Goal: Task Accomplishment & Management: Manage account settings

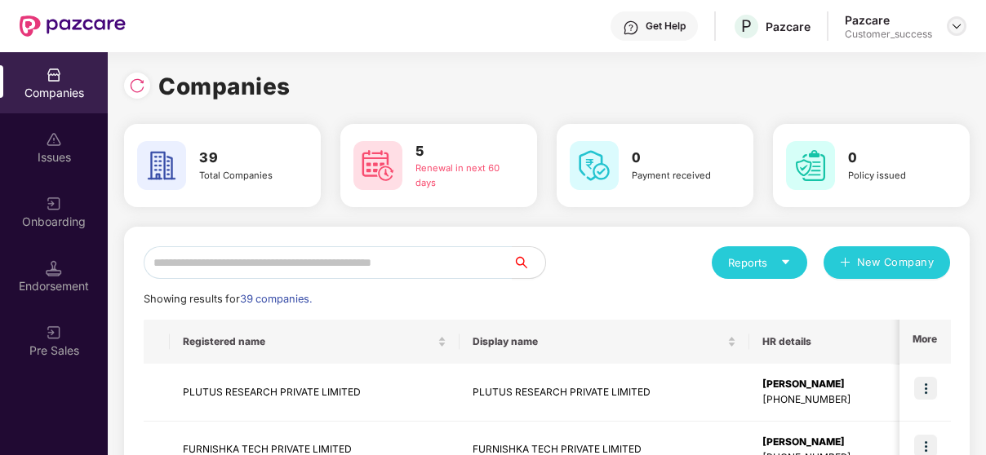
click at [958, 27] on img at bounding box center [956, 26] width 13 height 13
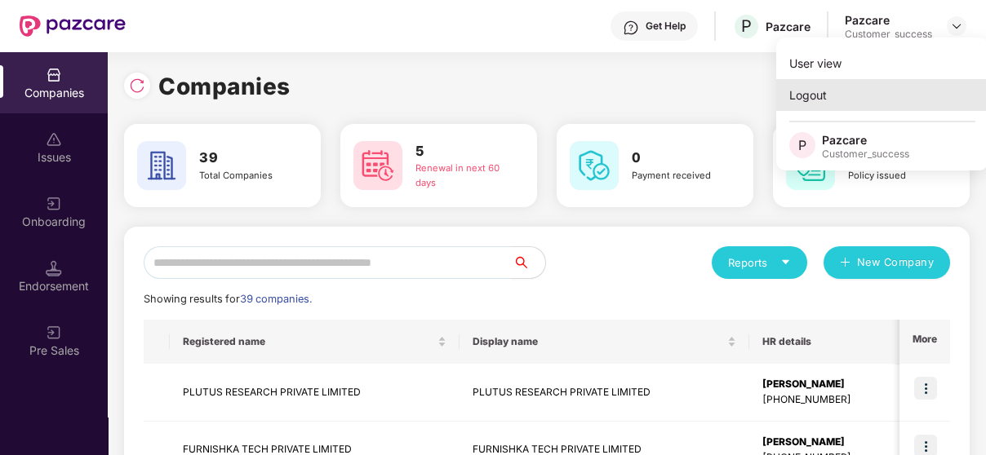
click at [882, 98] on div "Logout" at bounding box center [882, 95] width 212 height 32
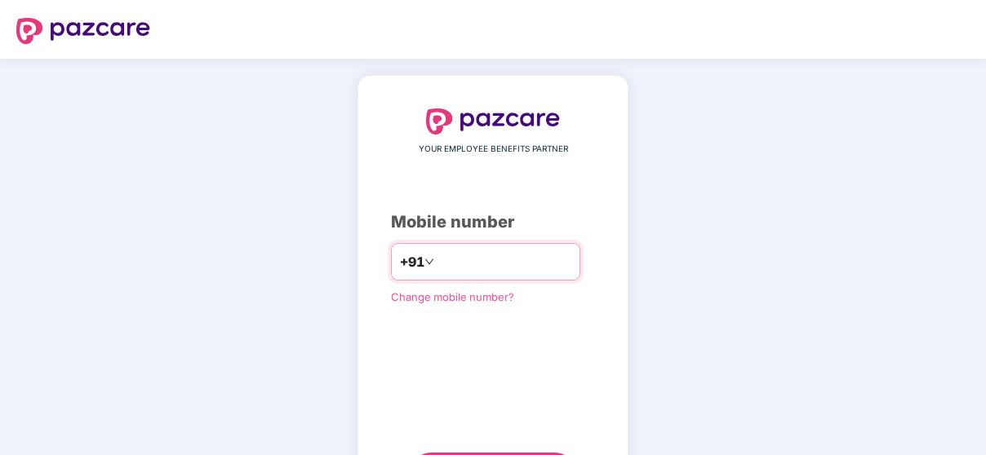
click at [459, 259] on input "number" at bounding box center [504, 262] width 134 height 26
type input "**********"
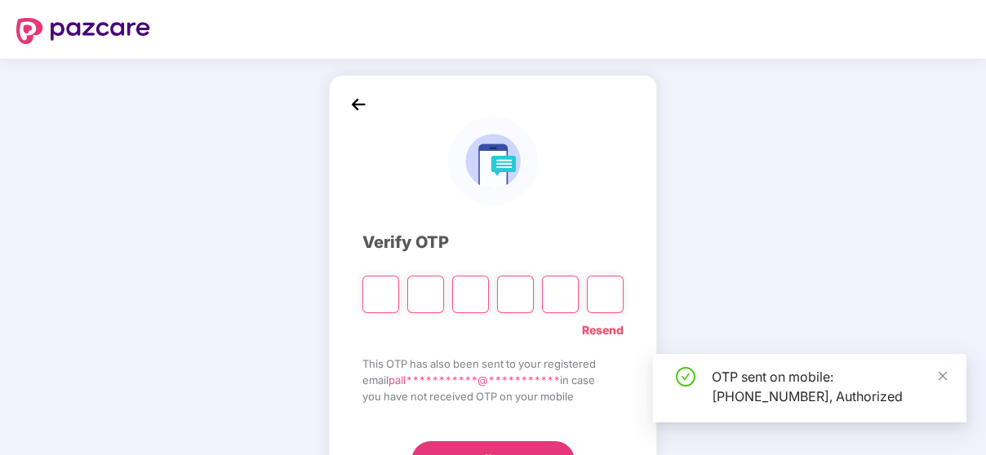
scroll to position [76, 0]
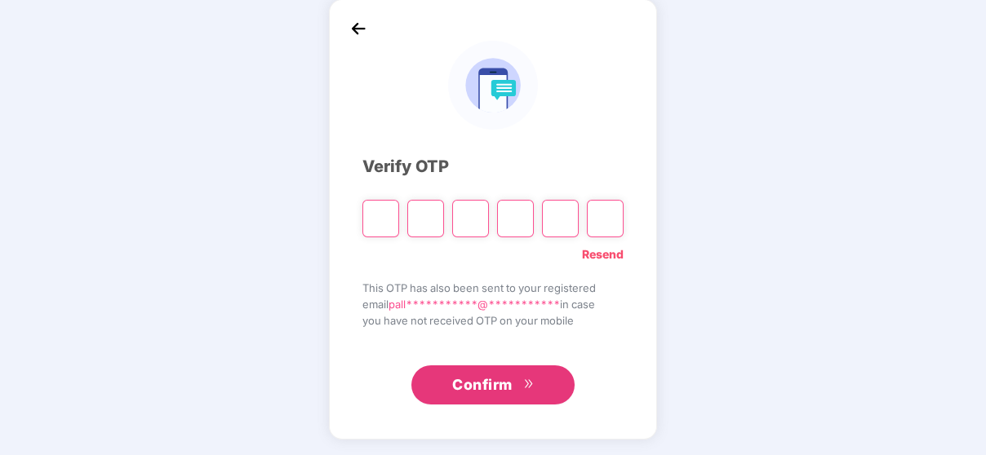
paste input "*"
type input "*"
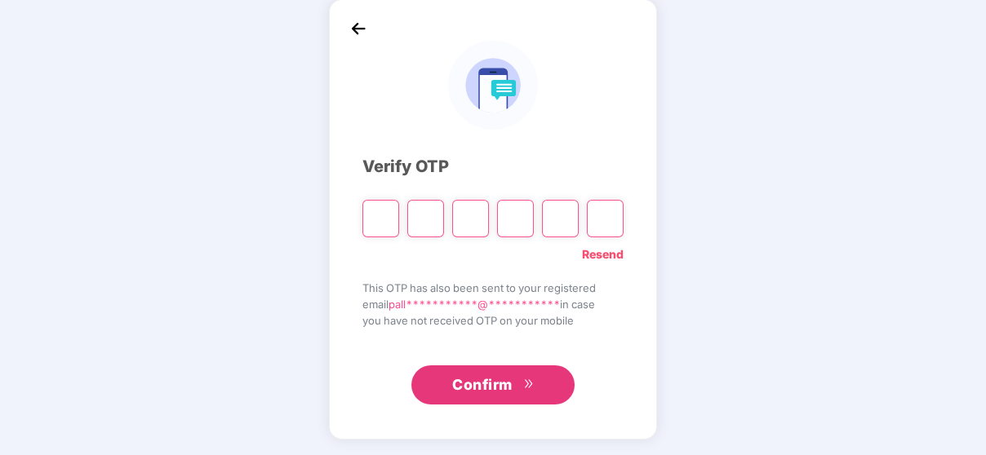
type input "*"
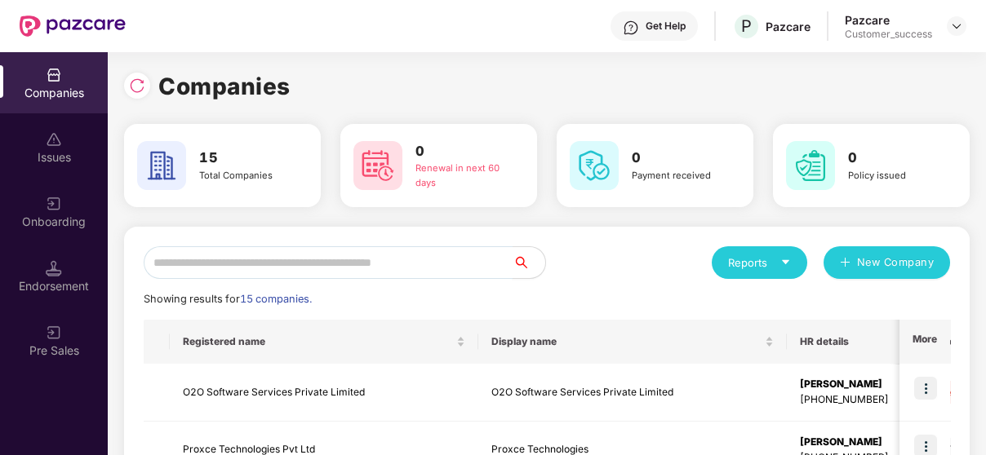
click at [259, 258] on input "text" at bounding box center [328, 262] width 369 height 33
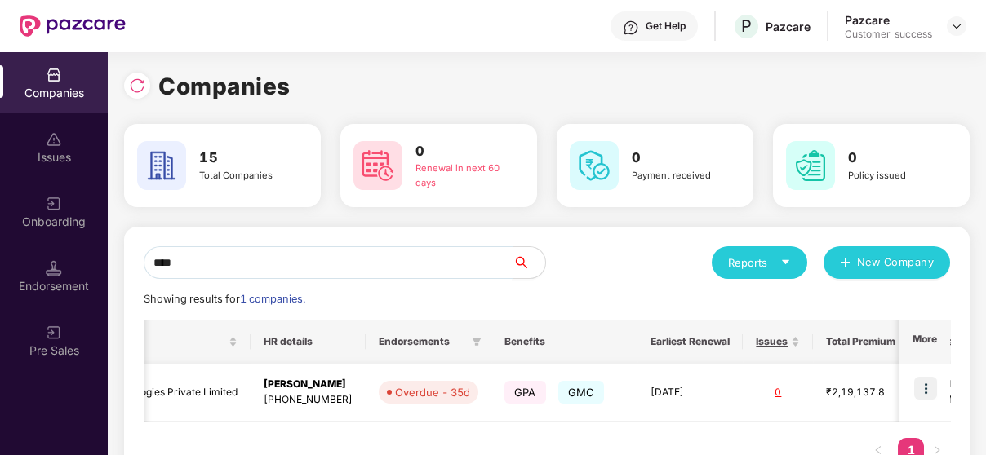
scroll to position [0, 339]
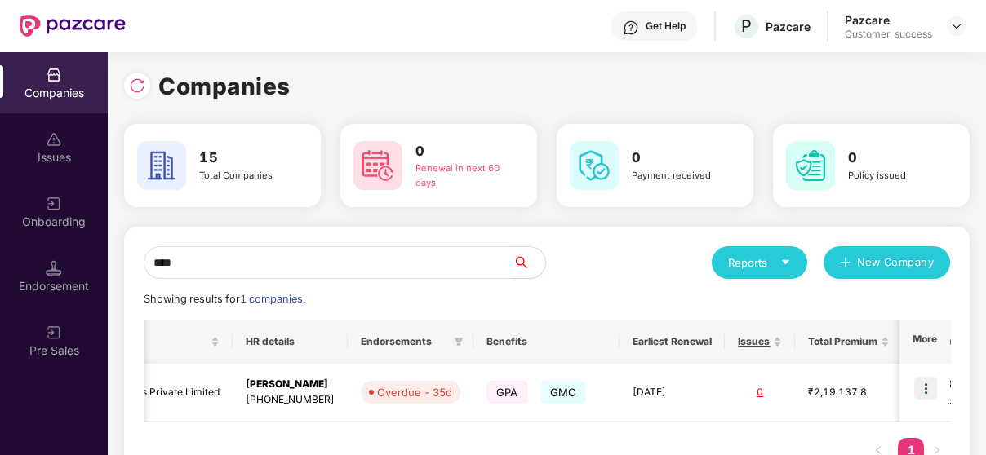
type input "****"
click at [933, 387] on img at bounding box center [925, 388] width 23 height 23
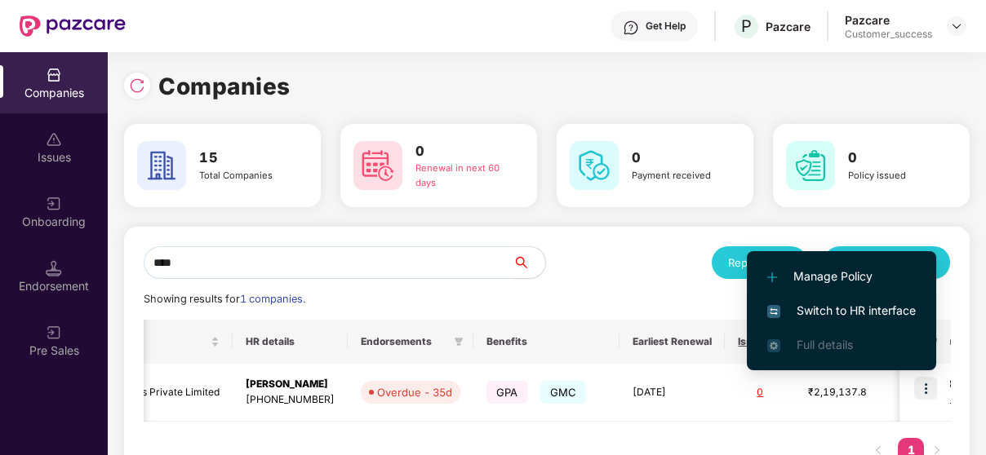
click at [864, 316] on span "Switch to HR interface" at bounding box center [841, 311] width 148 height 18
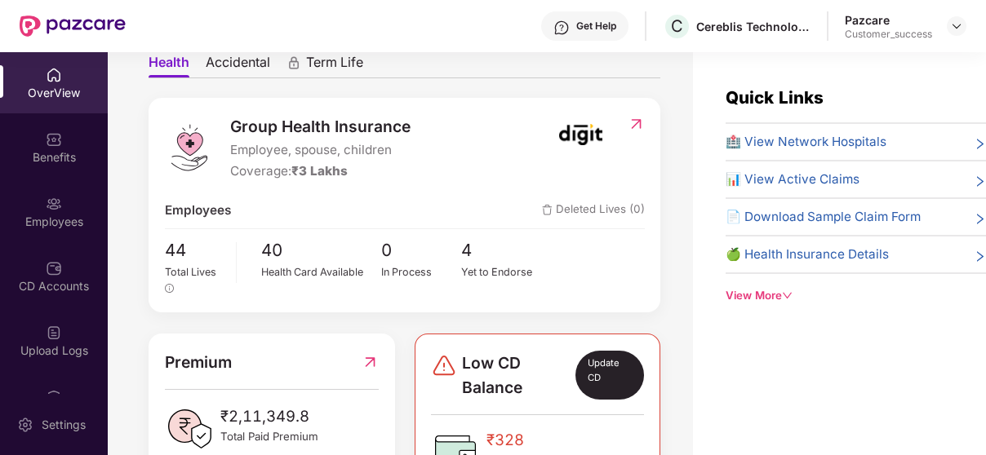
scroll to position [161, 0]
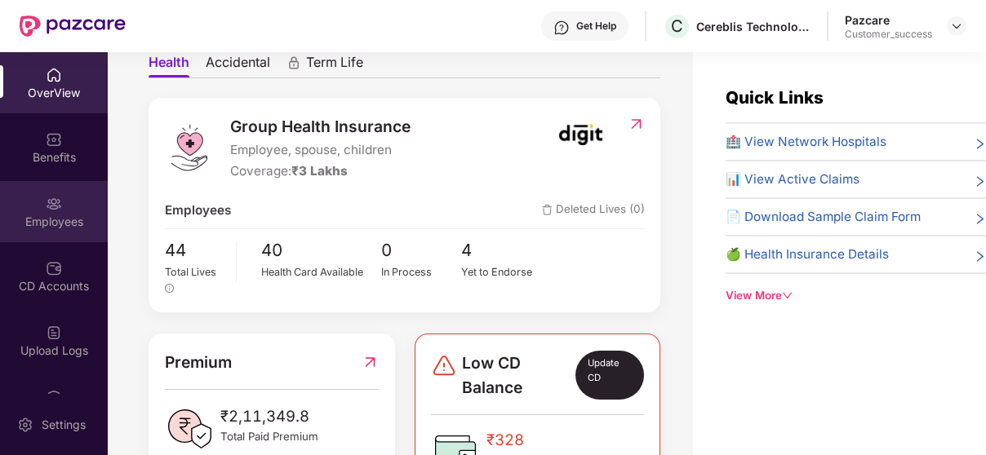
click at [49, 196] on img at bounding box center [54, 204] width 16 height 16
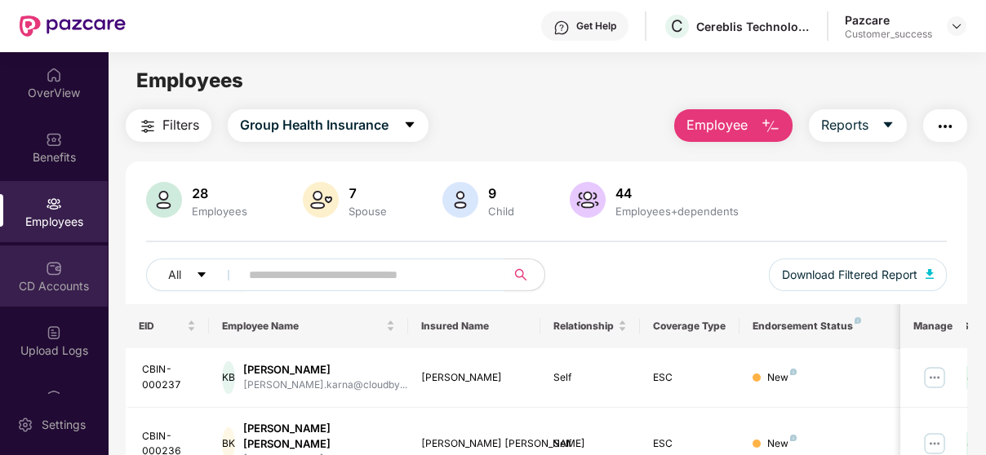
click at [56, 252] on div "CD Accounts" at bounding box center [54, 276] width 108 height 61
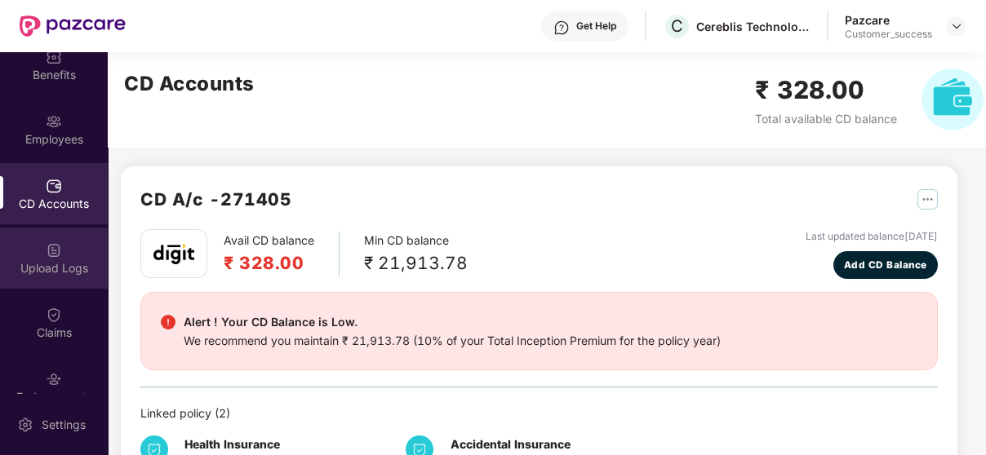
scroll to position [83, 0]
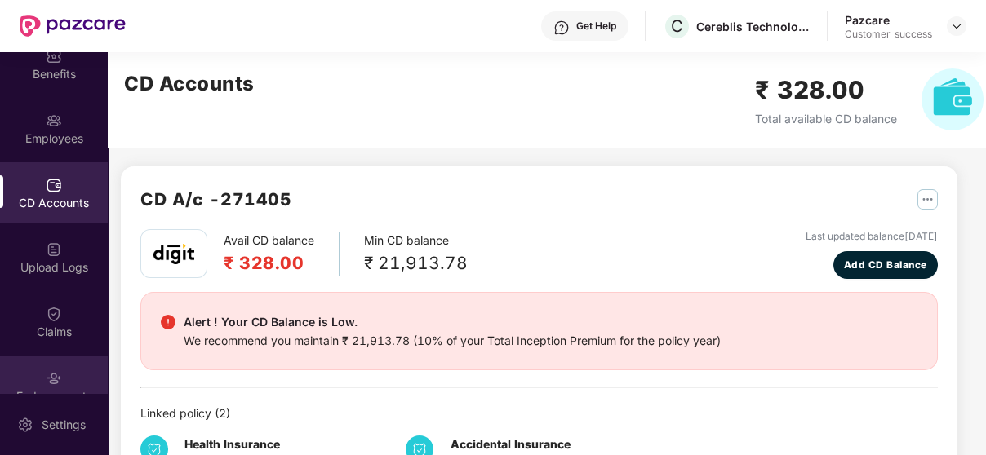
click at [55, 376] on img at bounding box center [54, 378] width 16 height 16
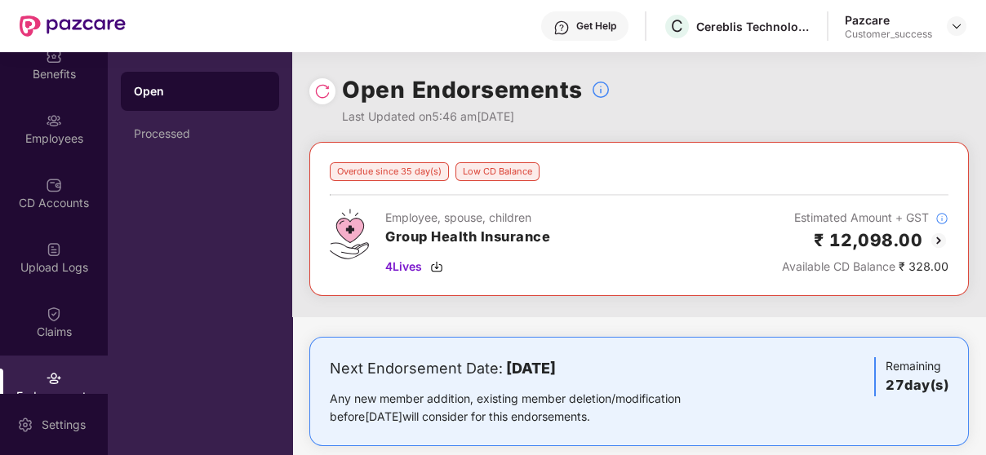
click at [941, 239] on img at bounding box center [938, 241] width 20 height 20
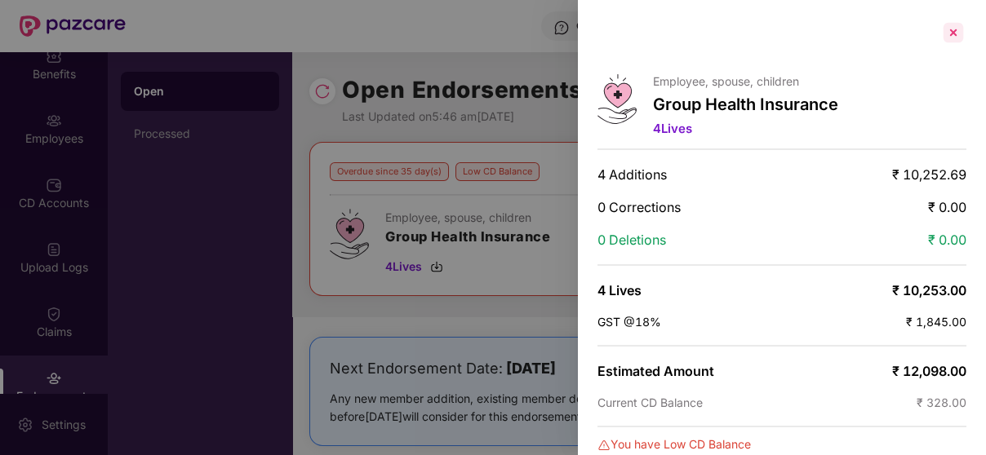
click at [952, 23] on div at bounding box center [953, 33] width 26 height 26
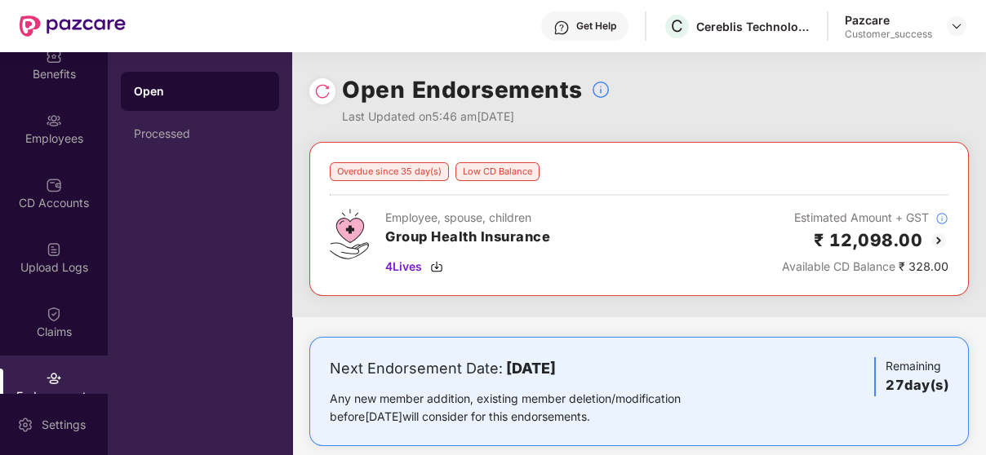
click at [933, 238] on img at bounding box center [938, 241] width 20 height 20
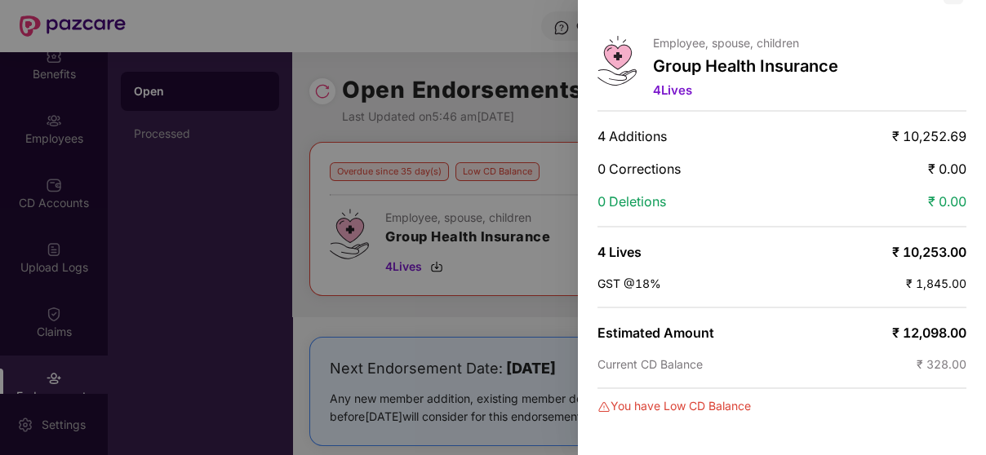
scroll to position [38, 0]
click at [490, 132] on div at bounding box center [493, 227] width 986 height 455
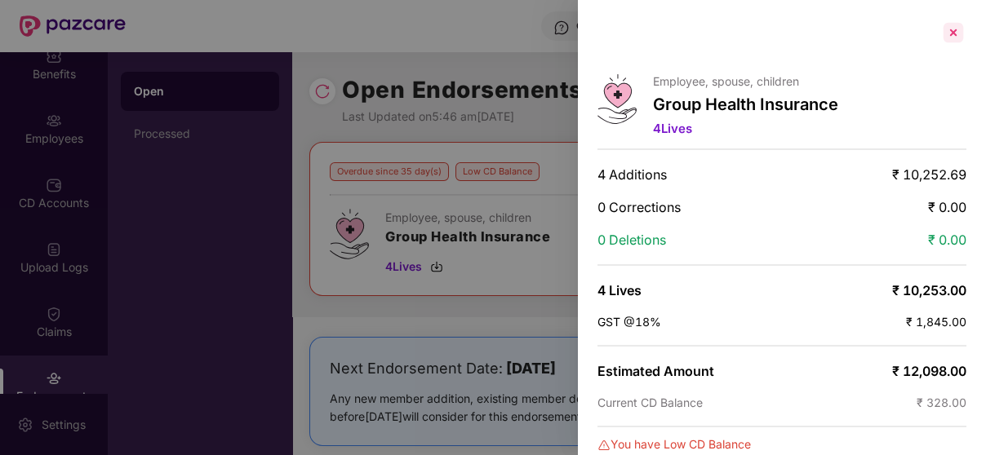
click at [952, 29] on div at bounding box center [953, 33] width 26 height 26
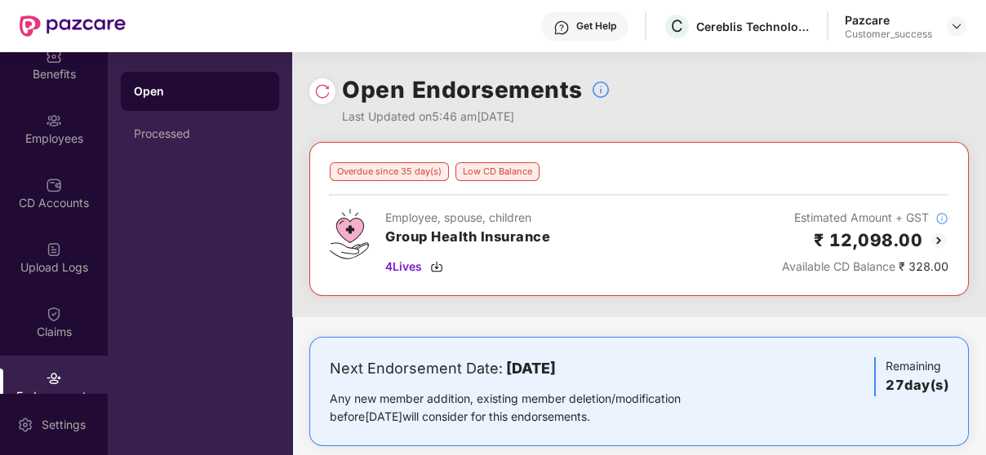
scroll to position [22, 0]
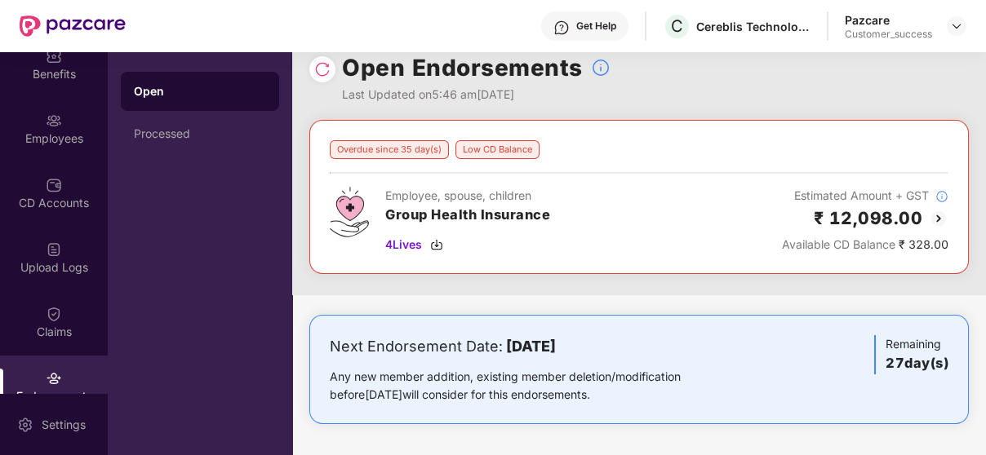
click at [544, 451] on div "Next Endorsement Date: 15 September 2025 Any new member addition, existing memb…" at bounding box center [638, 386] width 693 height 142
click at [544, 449] on div "Next Endorsement Date: 15 September 2025 Any new member addition, existing memb…" at bounding box center [638, 386] width 693 height 142
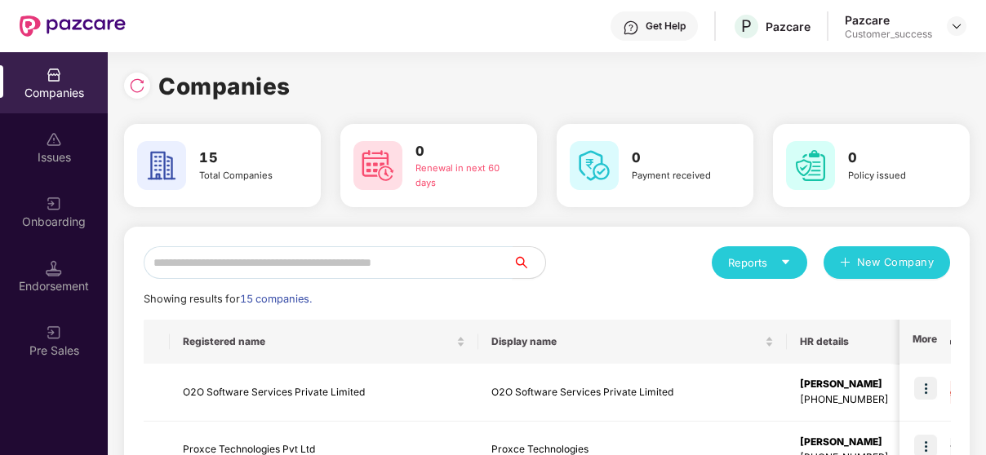
click at [343, 268] on input "text" at bounding box center [328, 262] width 369 height 33
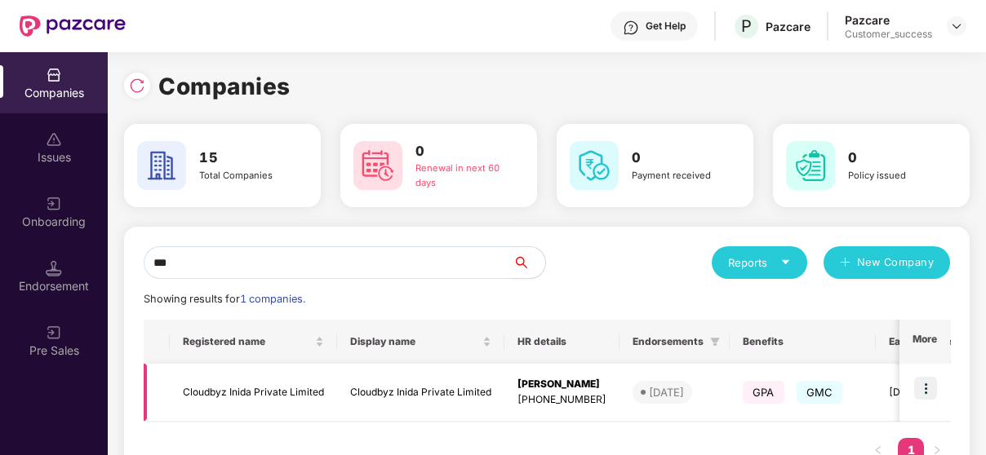
type input "***"
click at [826, 392] on span "GMC" at bounding box center [819, 392] width 47 height 23
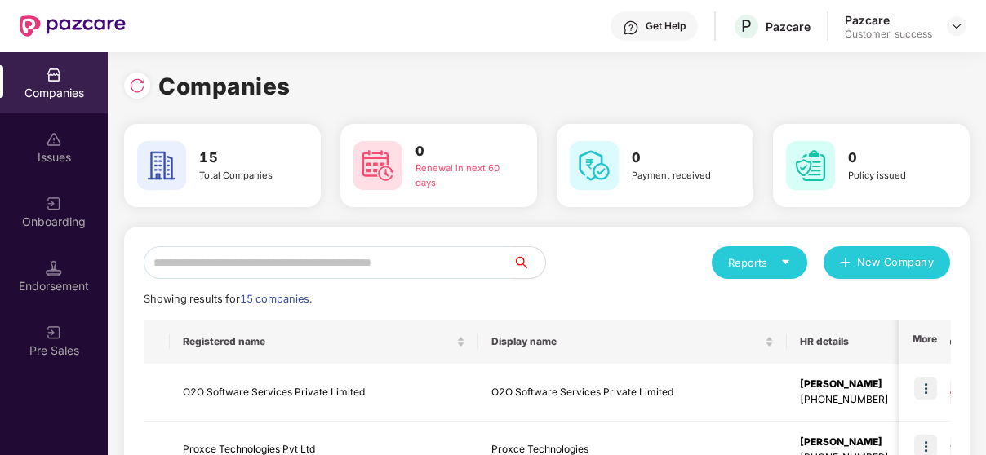
click at [209, 264] on input "text" at bounding box center [328, 262] width 369 height 33
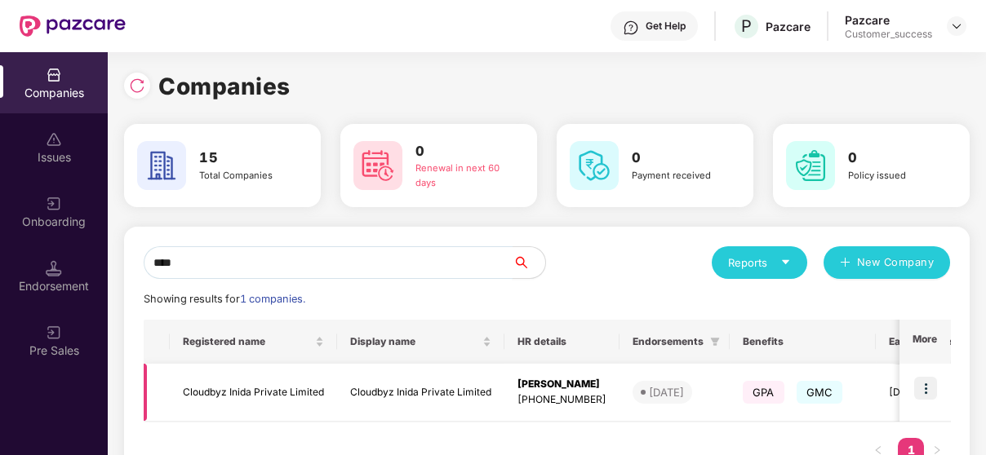
type input "****"
click at [932, 398] on img at bounding box center [925, 388] width 23 height 23
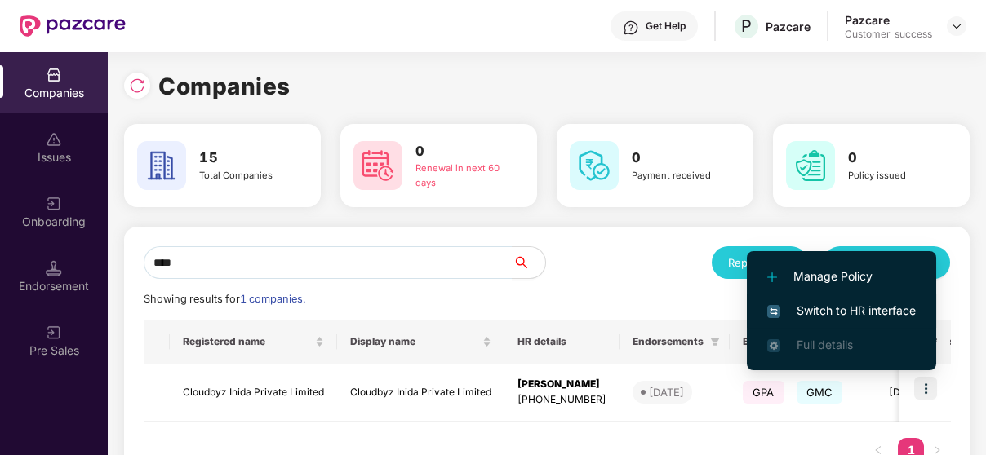
click at [853, 303] on span "Switch to HR interface" at bounding box center [841, 311] width 148 height 18
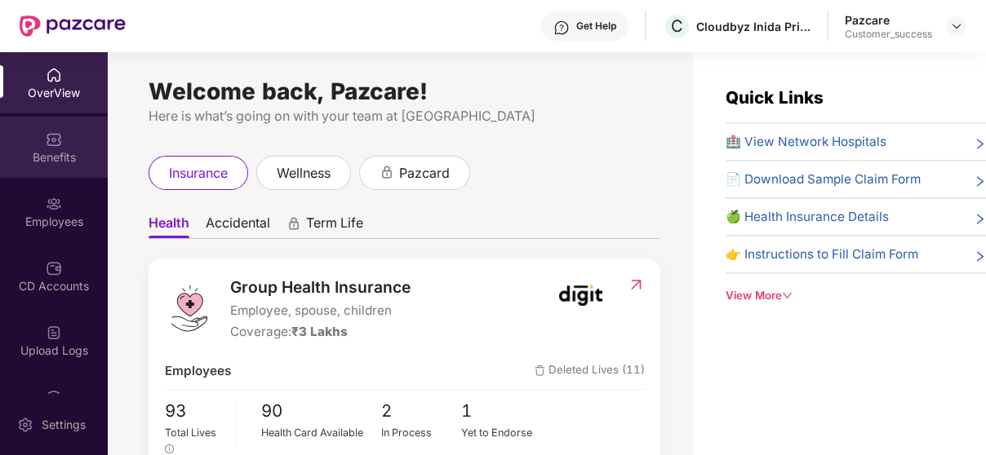
click at [56, 166] on div "Benefits" at bounding box center [54, 147] width 108 height 61
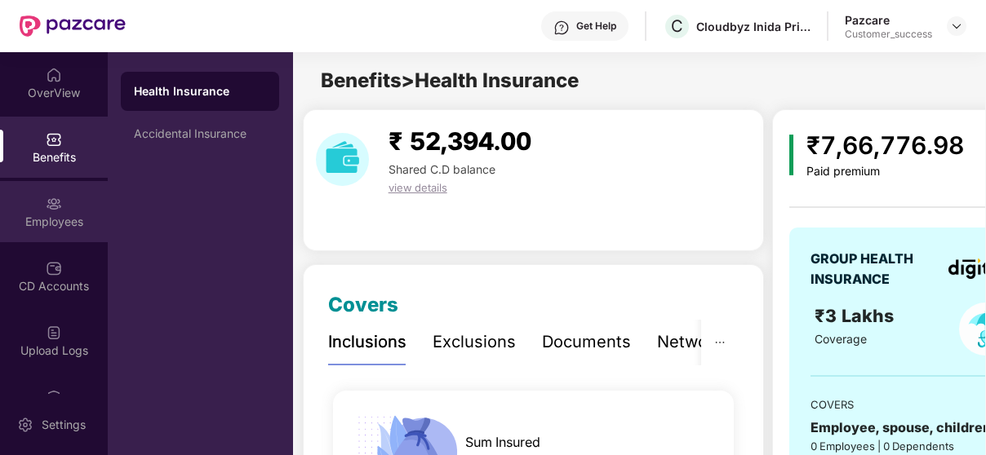
click at [46, 214] on div "Employees" at bounding box center [54, 222] width 108 height 16
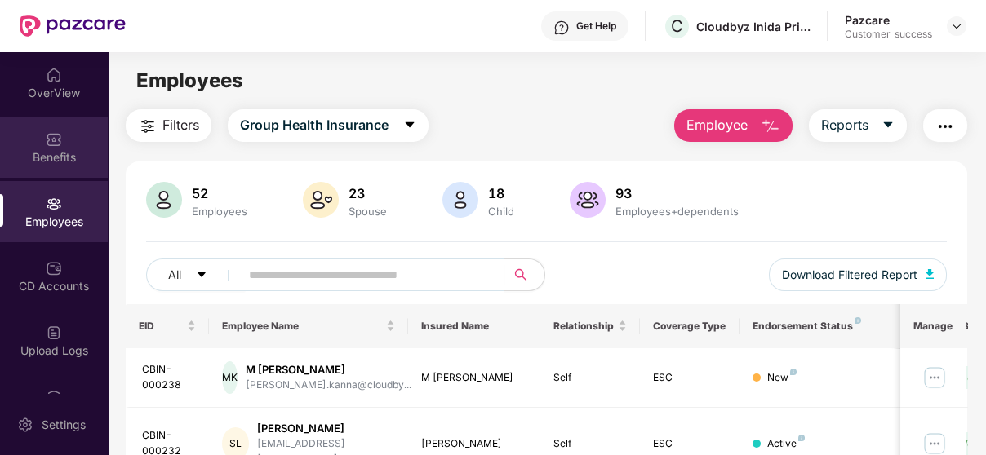
click at [44, 149] on div "Benefits" at bounding box center [54, 157] width 108 height 16
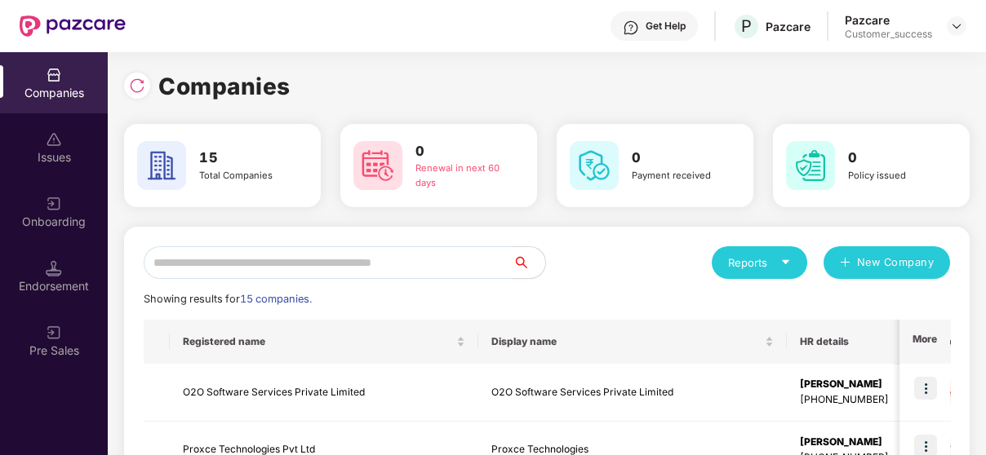
click at [263, 259] on input "text" at bounding box center [328, 262] width 369 height 33
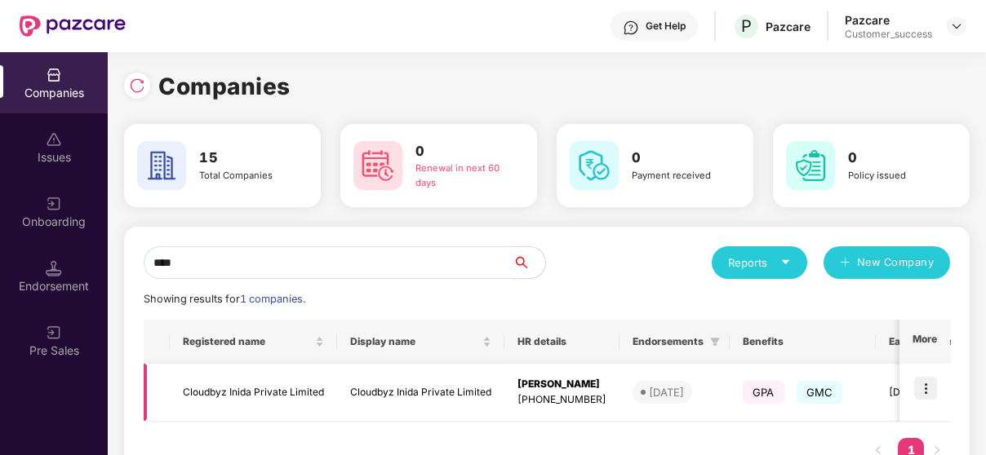
type input "****"
click at [924, 388] on img at bounding box center [925, 388] width 23 height 23
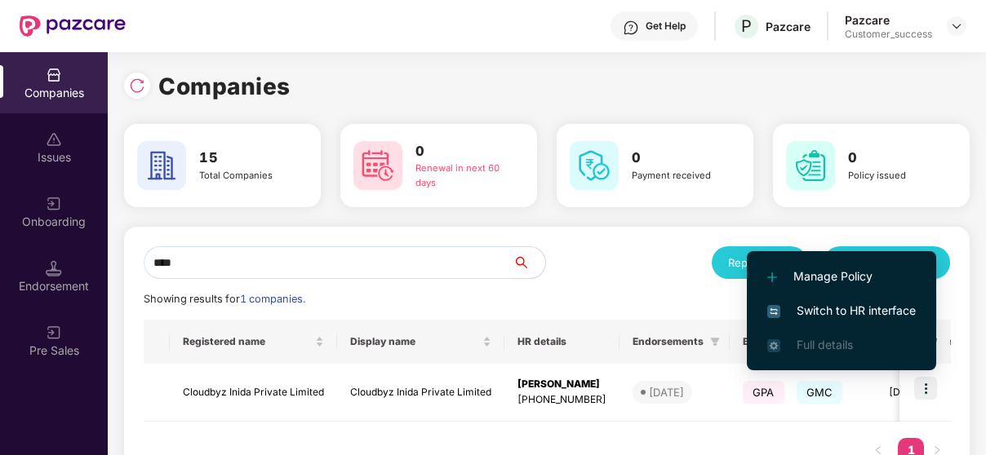
click at [890, 294] on li "Switch to HR interface" at bounding box center [841, 311] width 189 height 34
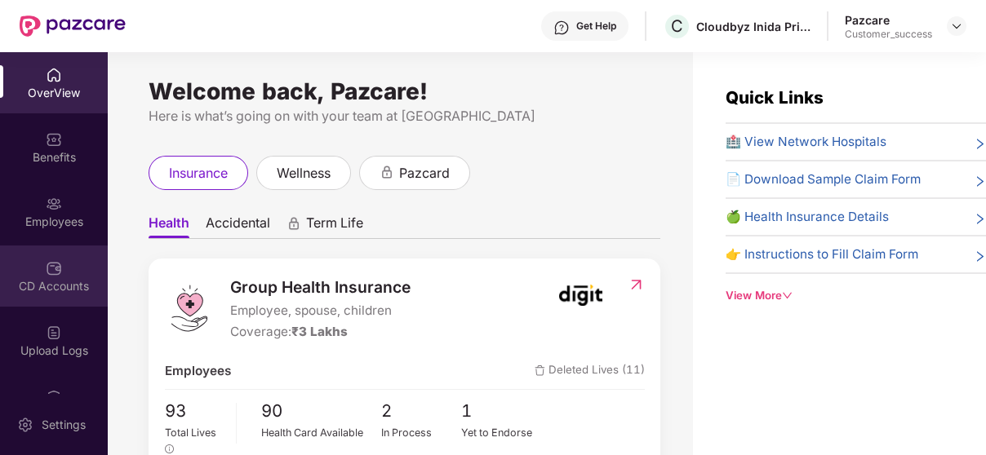
scroll to position [173, 0]
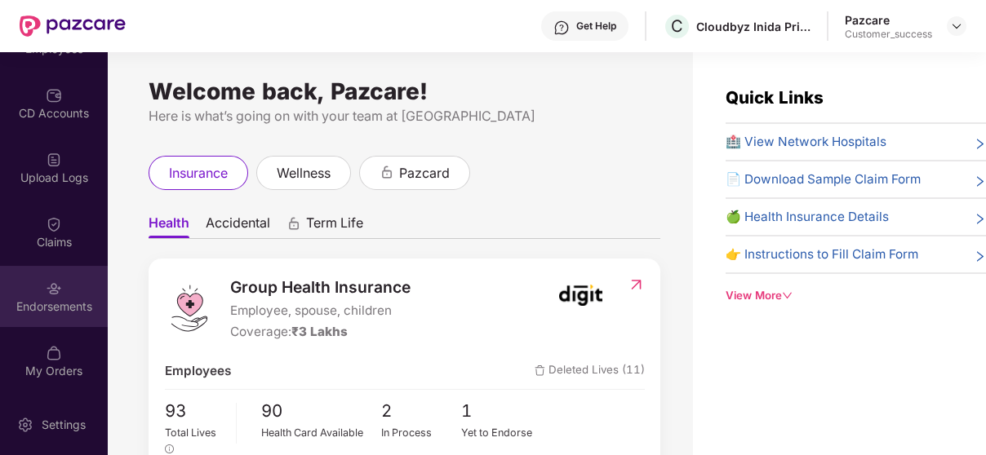
click at [40, 308] on div "Endorsements" at bounding box center [54, 307] width 108 height 16
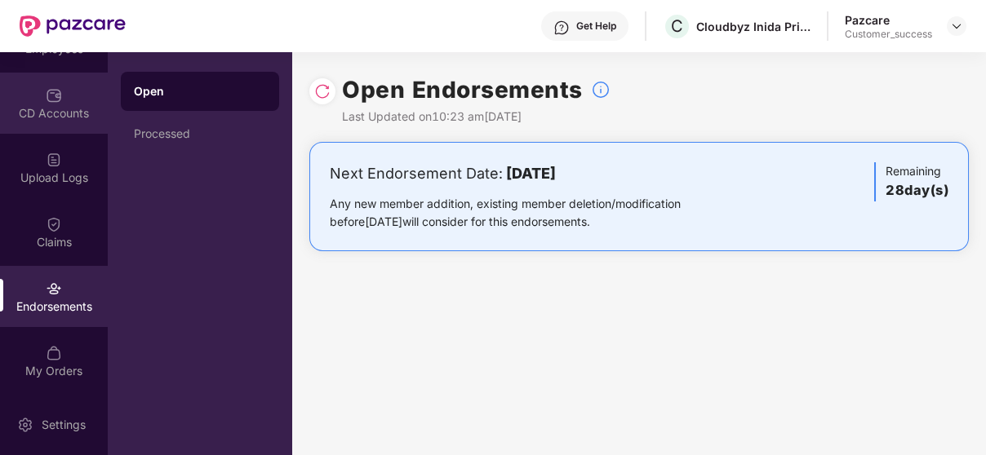
click at [53, 105] on div "CD Accounts" at bounding box center [54, 113] width 108 height 16
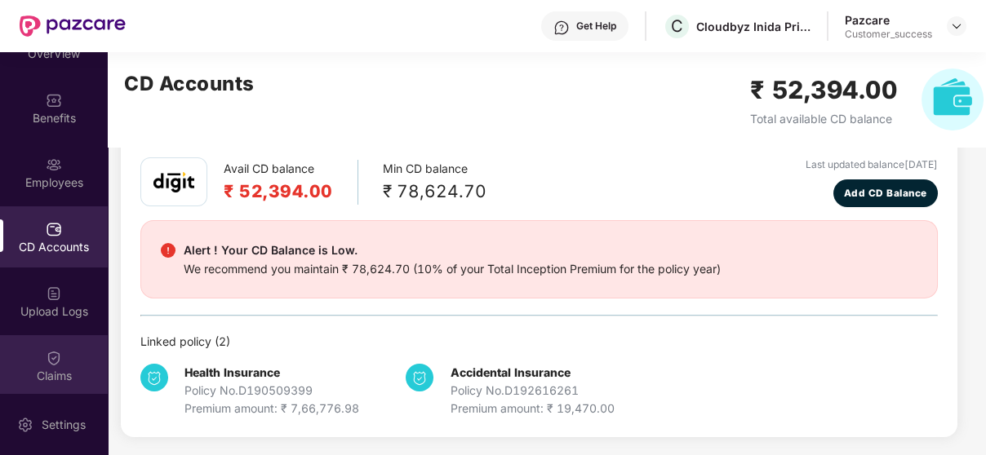
scroll to position [38, 0]
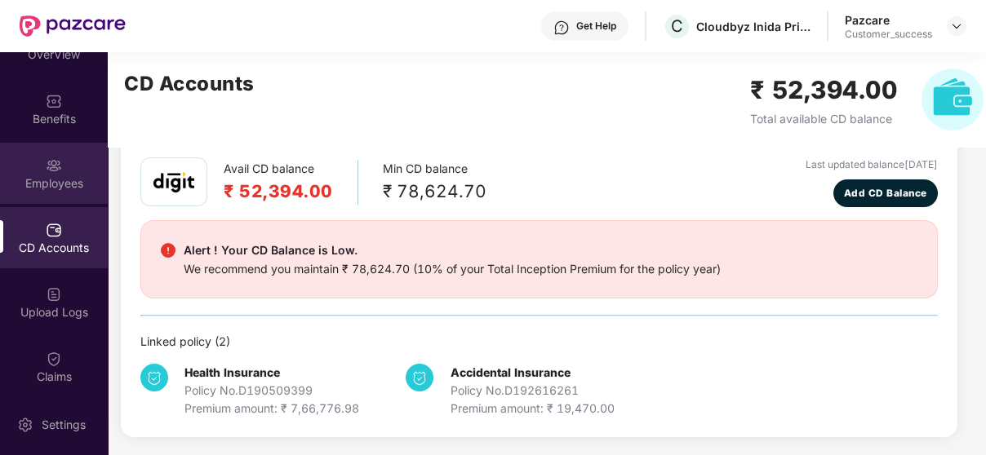
click at [60, 184] on div "Employees" at bounding box center [54, 183] width 108 height 16
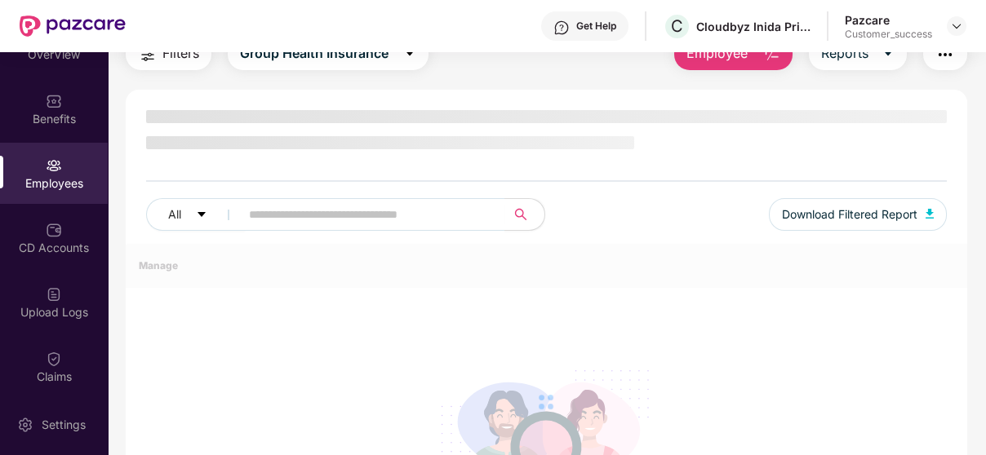
scroll to position [72, 0]
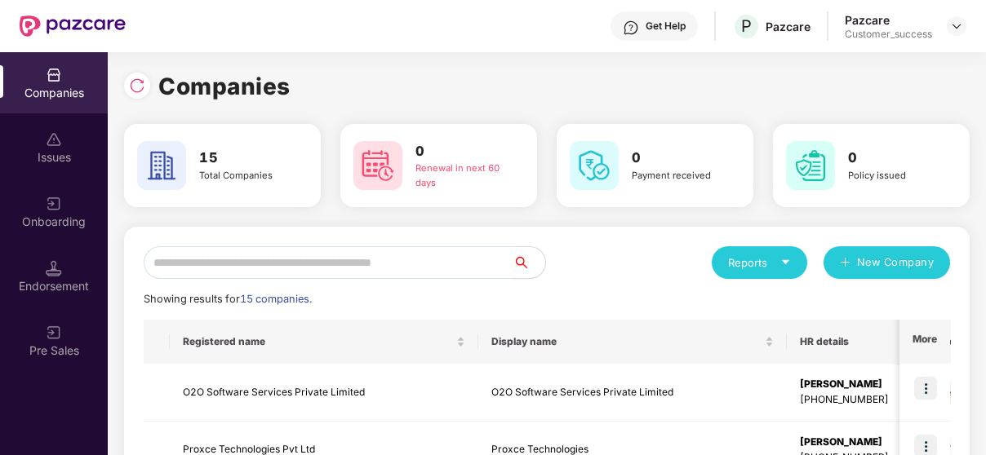
click at [267, 263] on input "text" at bounding box center [328, 262] width 369 height 33
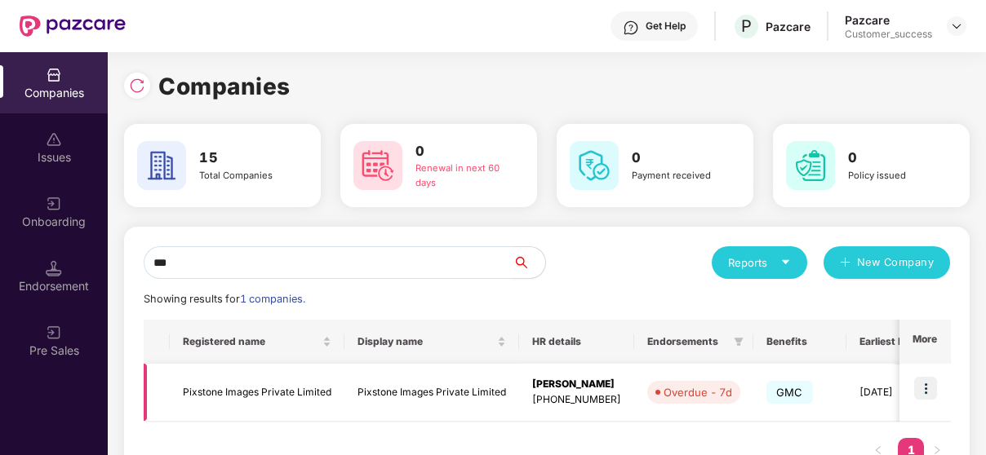
type input "***"
click at [925, 388] on img at bounding box center [925, 388] width 23 height 23
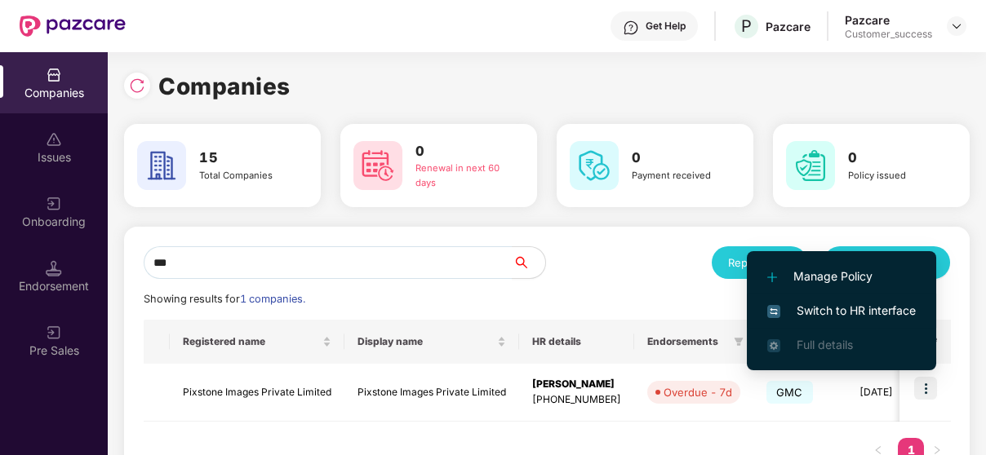
click at [890, 310] on span "Switch to HR interface" at bounding box center [841, 311] width 148 height 18
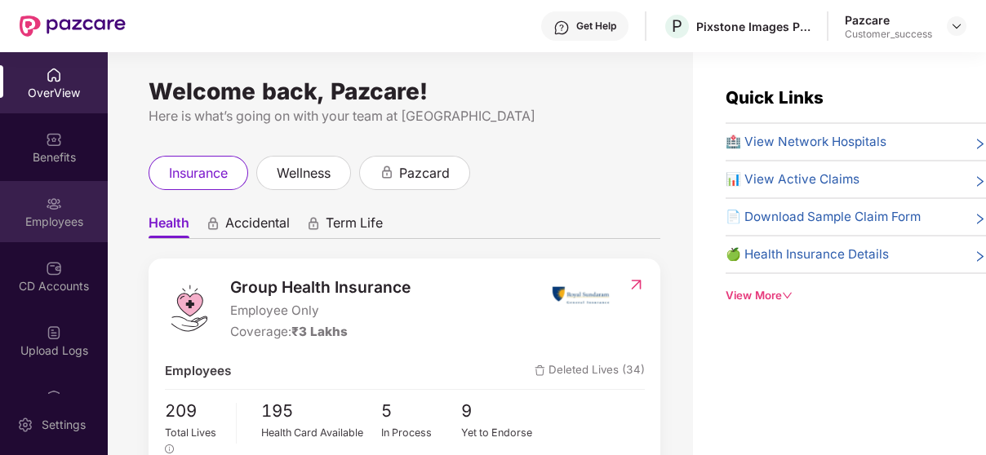
click at [51, 196] on img at bounding box center [54, 204] width 16 height 16
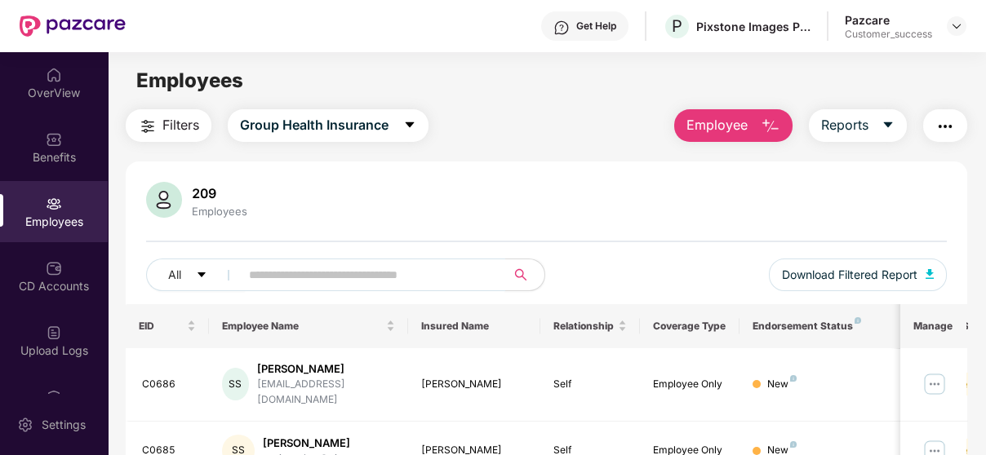
click at [298, 272] on input "text" at bounding box center [366, 275] width 234 height 24
paste input "*****"
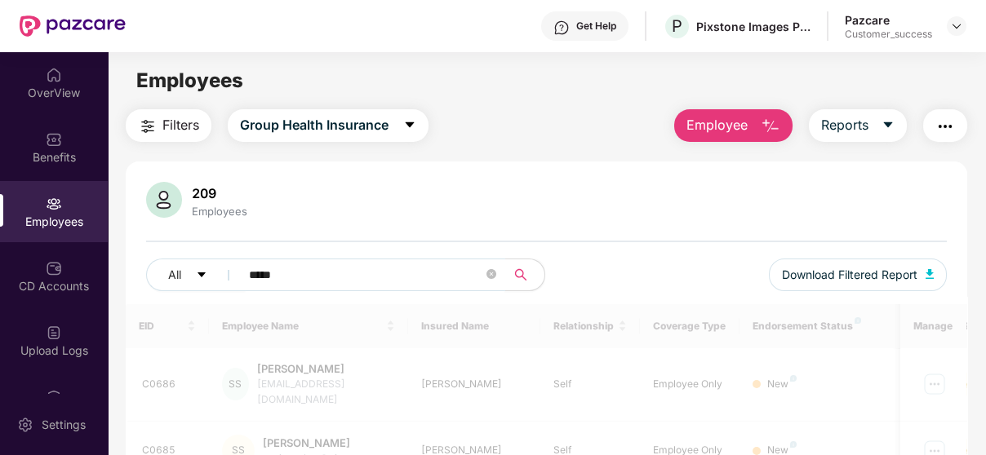
click at [298, 272] on input "*****" at bounding box center [366, 275] width 234 height 24
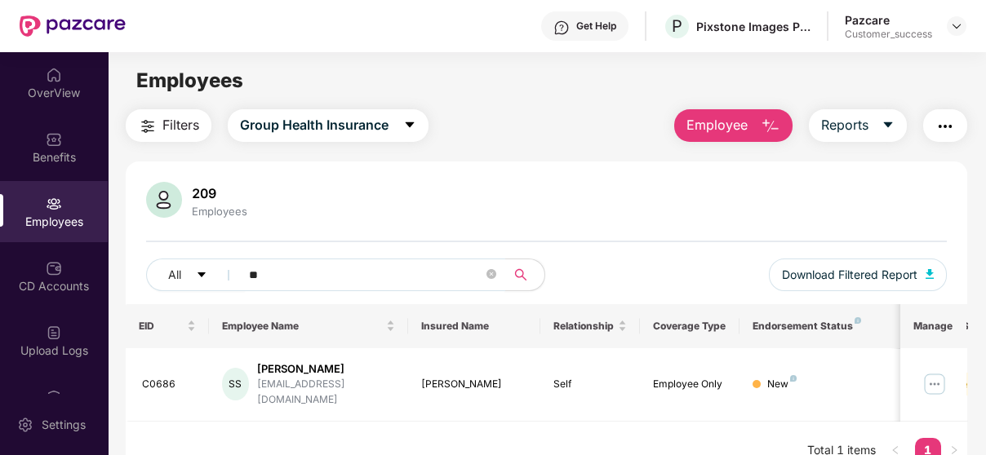
type input "*"
paste input "*****"
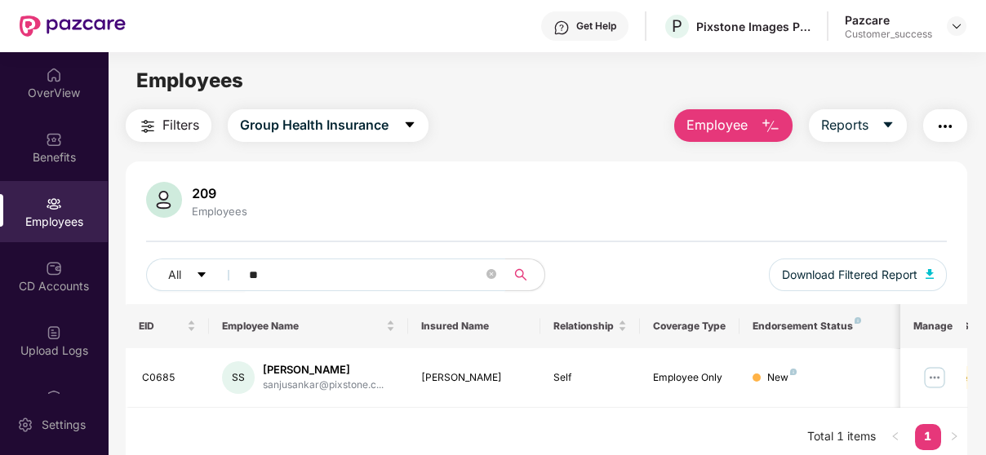
type input "*"
paste input "*****"
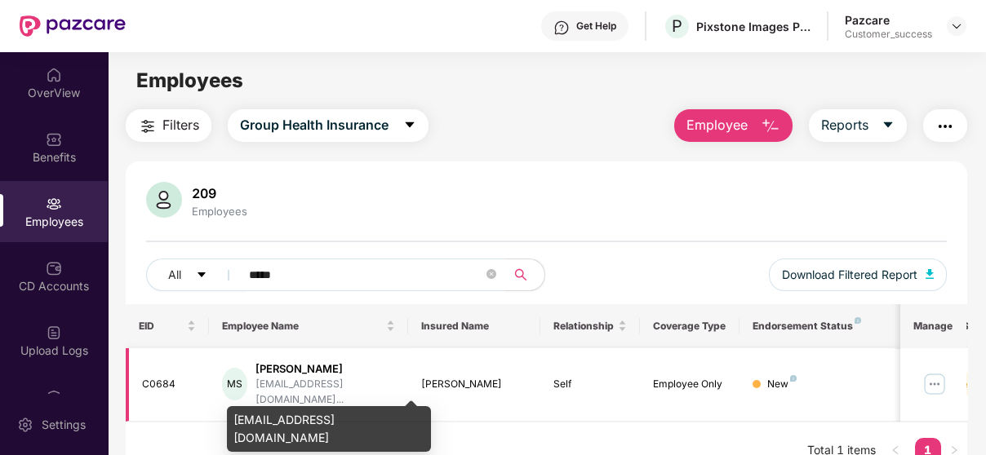
scroll to position [51, 0]
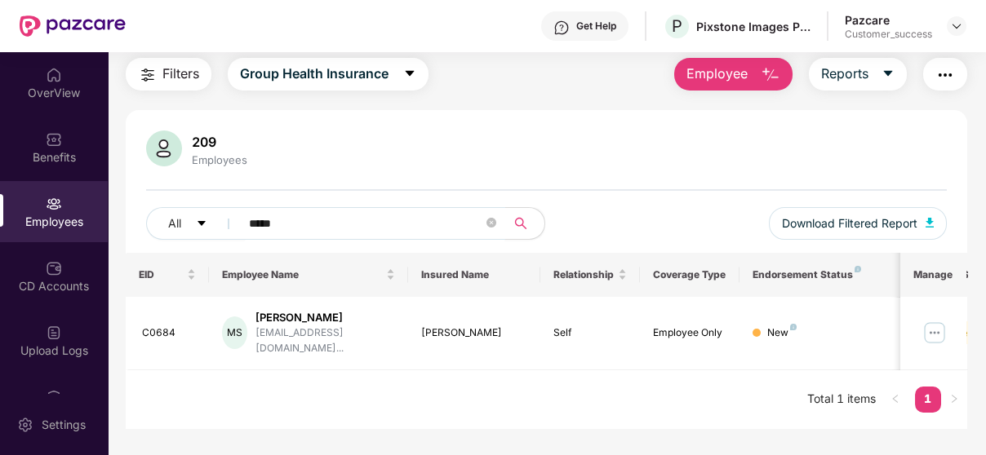
type input "*****"
click at [954, 30] on img at bounding box center [956, 26] width 13 height 13
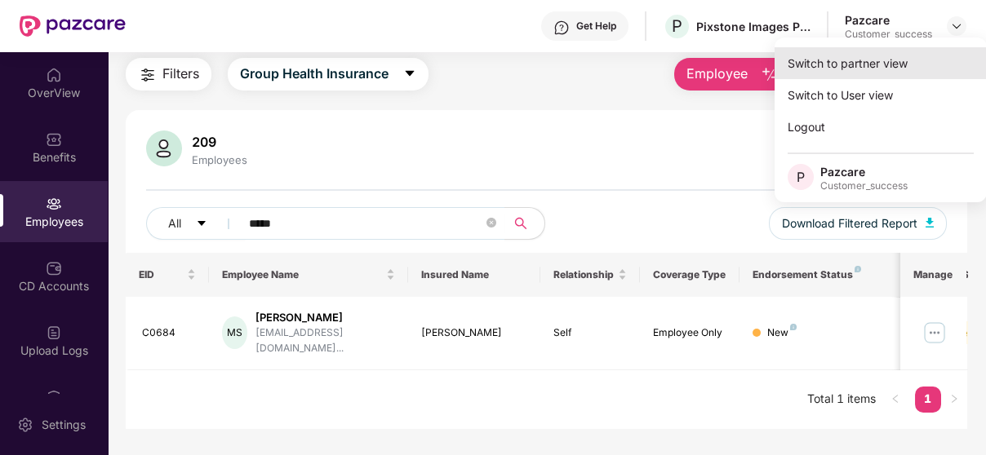
click at [880, 64] on div "Switch to partner view" at bounding box center [880, 63] width 212 height 32
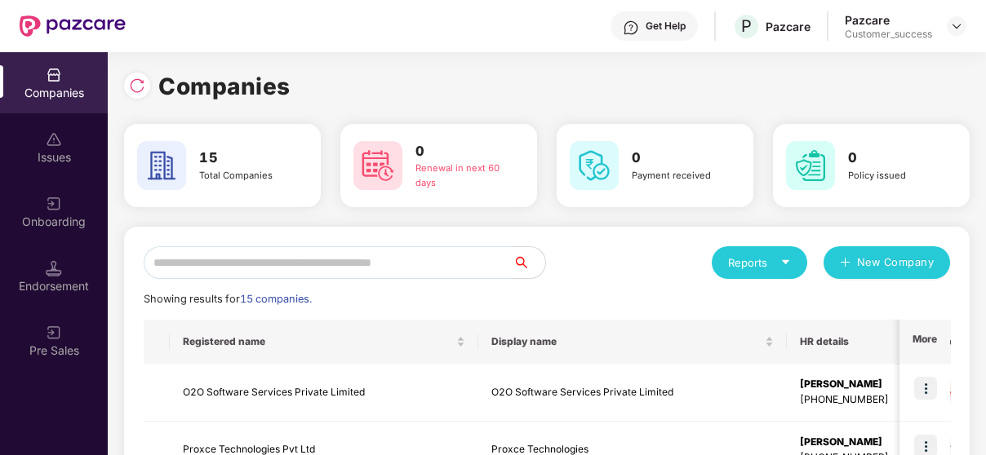
click at [238, 255] on input "text" at bounding box center [328, 262] width 369 height 33
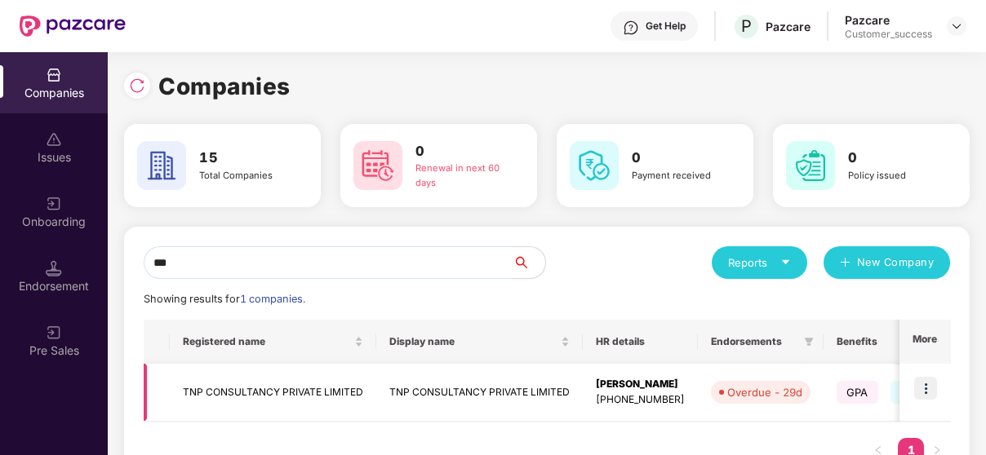
type input "***"
click at [926, 389] on img at bounding box center [925, 388] width 23 height 23
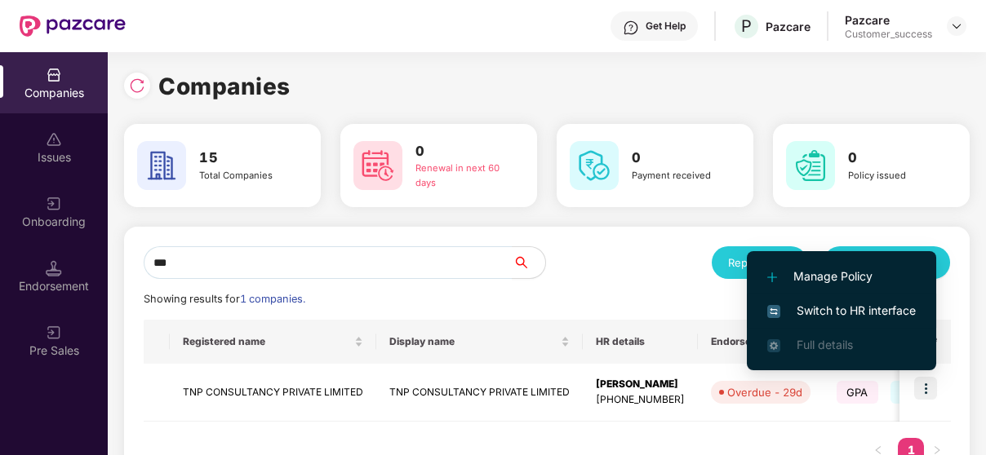
click at [873, 299] on li "Switch to HR interface" at bounding box center [841, 311] width 189 height 34
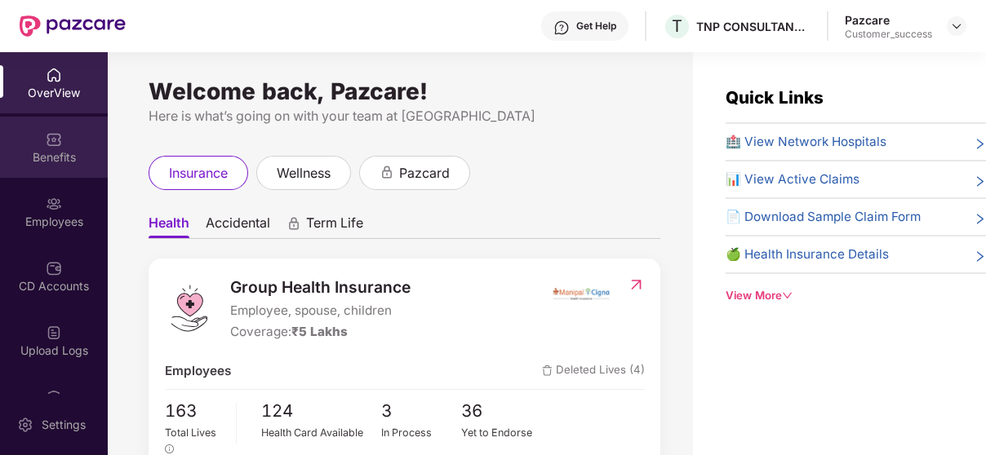
click at [47, 125] on div "Benefits" at bounding box center [54, 147] width 108 height 61
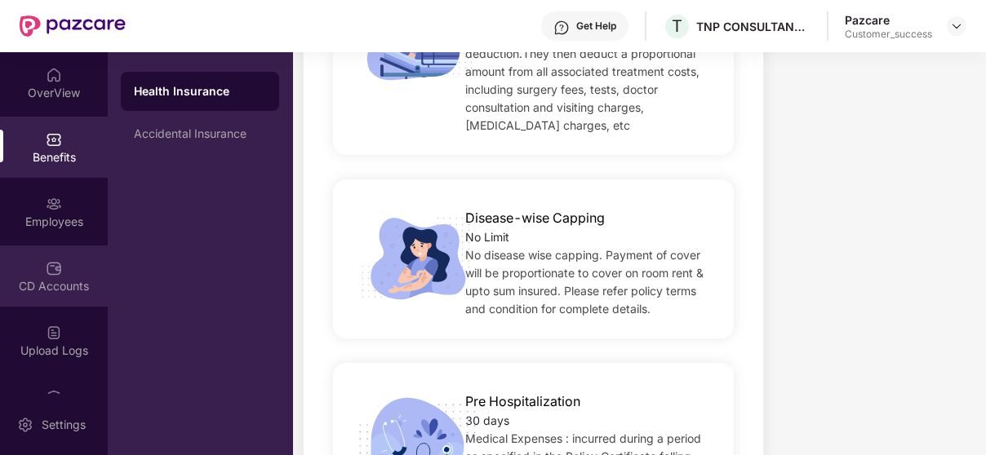
scroll to position [237, 0]
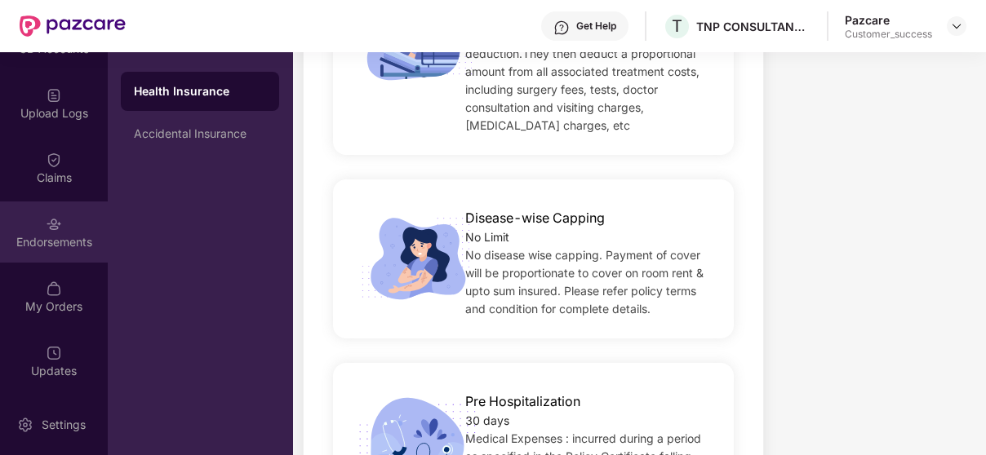
click at [38, 231] on div "Endorsements" at bounding box center [54, 232] width 108 height 61
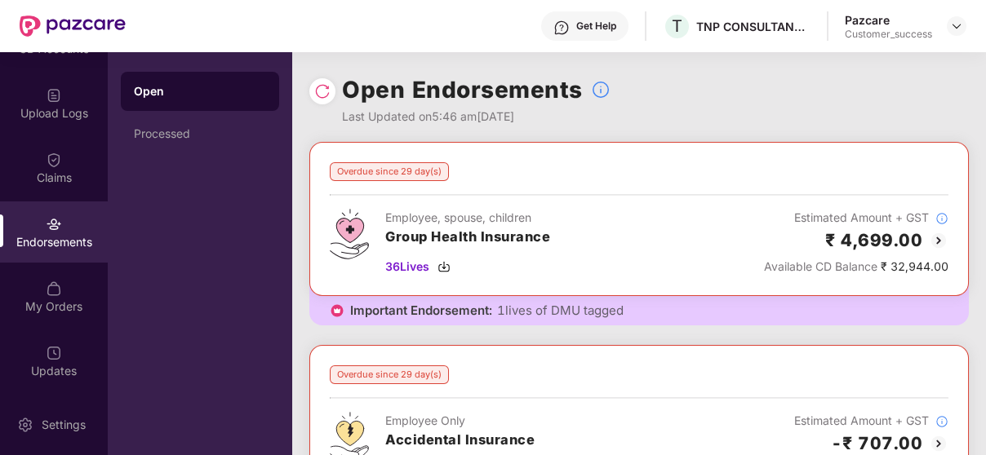
click at [937, 241] on img at bounding box center [938, 241] width 20 height 20
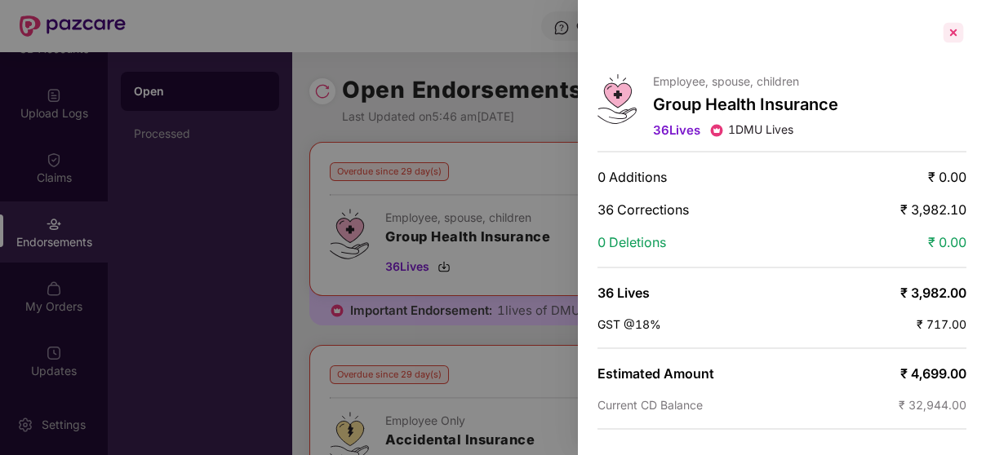
click at [958, 35] on div at bounding box center [953, 33] width 26 height 26
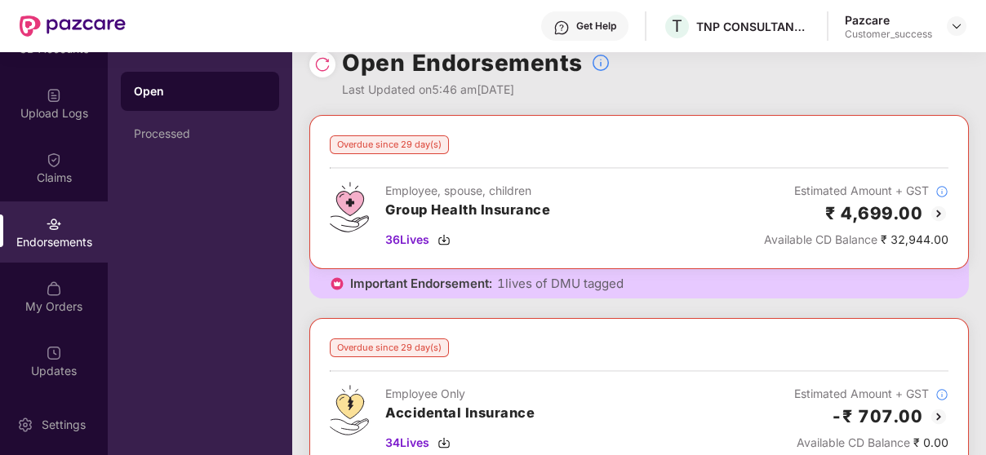
scroll to position [9, 0]
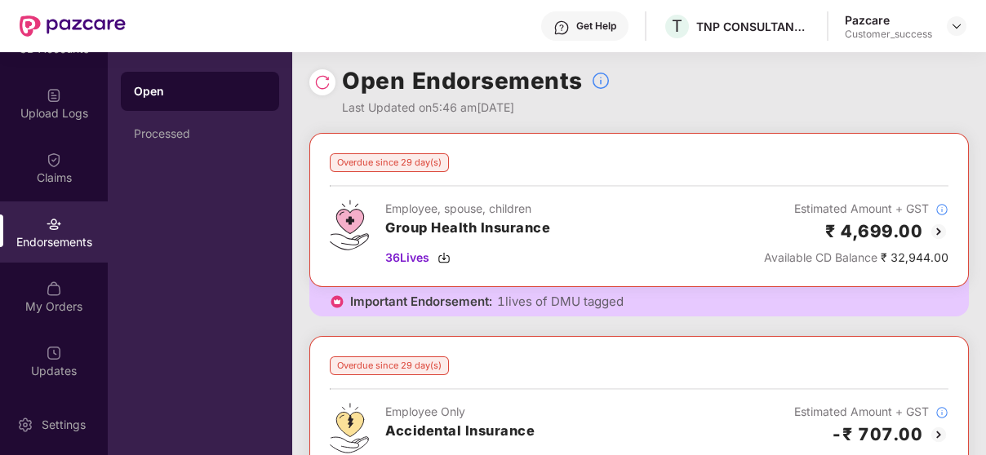
click at [936, 226] on img at bounding box center [938, 232] width 20 height 20
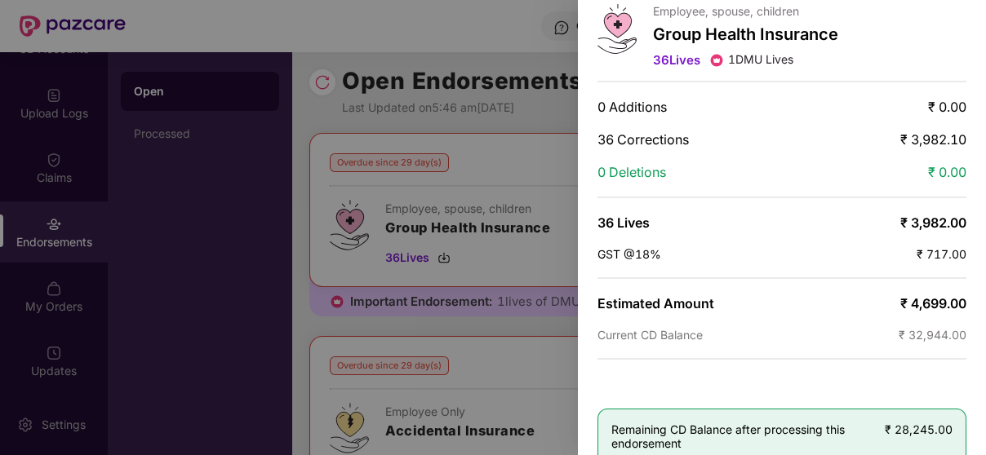
scroll to position [0, 0]
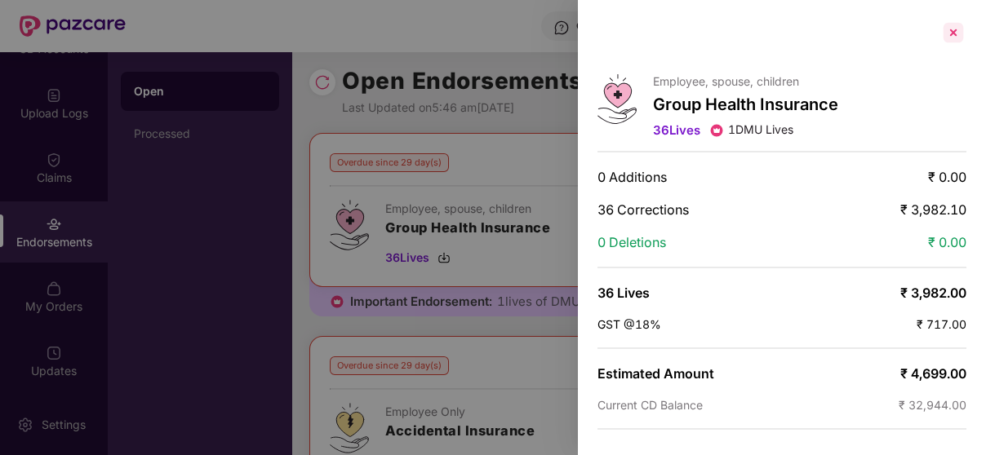
click at [944, 27] on div at bounding box center [953, 33] width 26 height 26
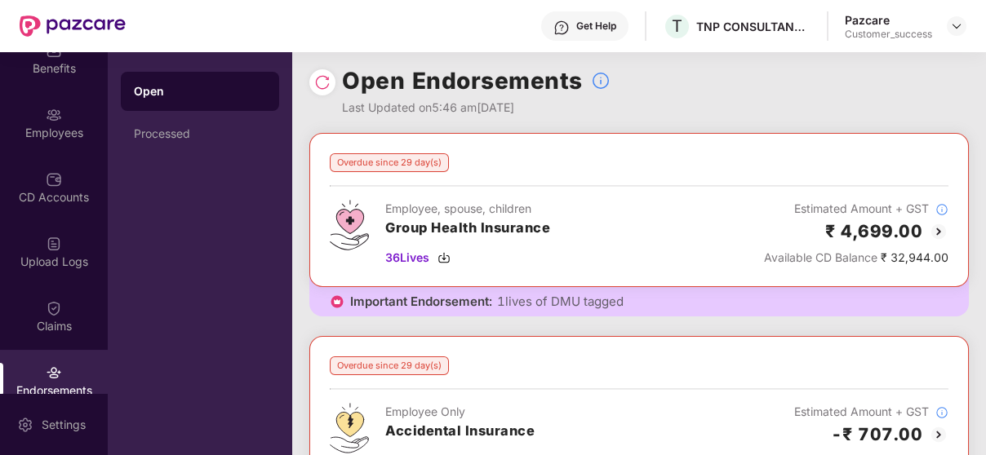
scroll to position [25, 0]
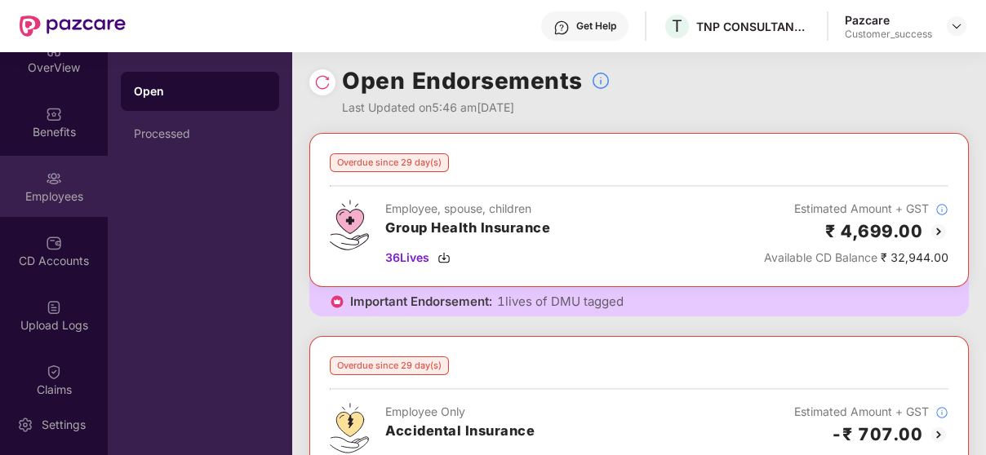
click at [68, 198] on div "Employees" at bounding box center [54, 196] width 108 height 16
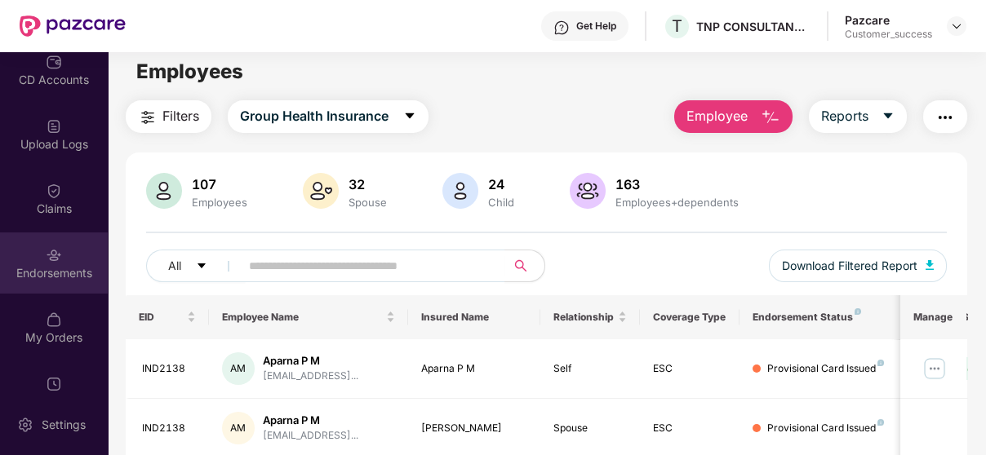
scroll to position [209, 0]
click at [49, 258] on img at bounding box center [54, 253] width 16 height 16
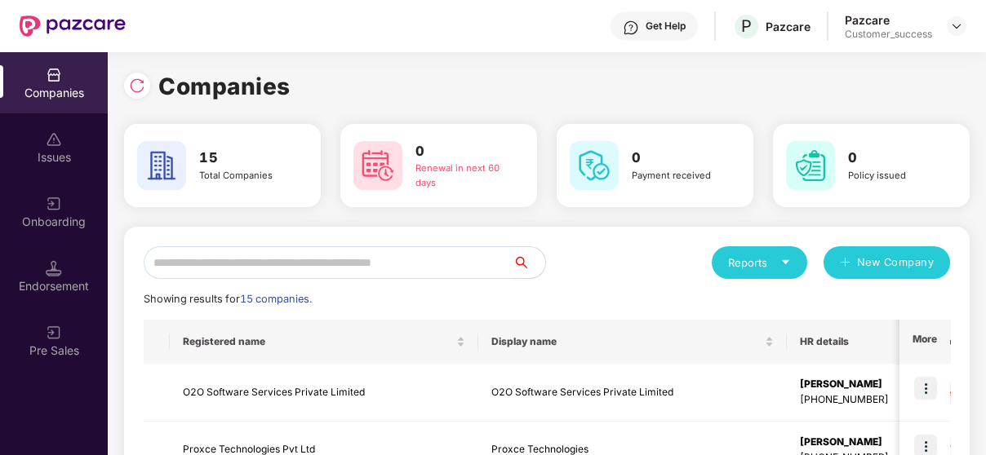
click at [262, 270] on input "text" at bounding box center [328, 262] width 369 height 33
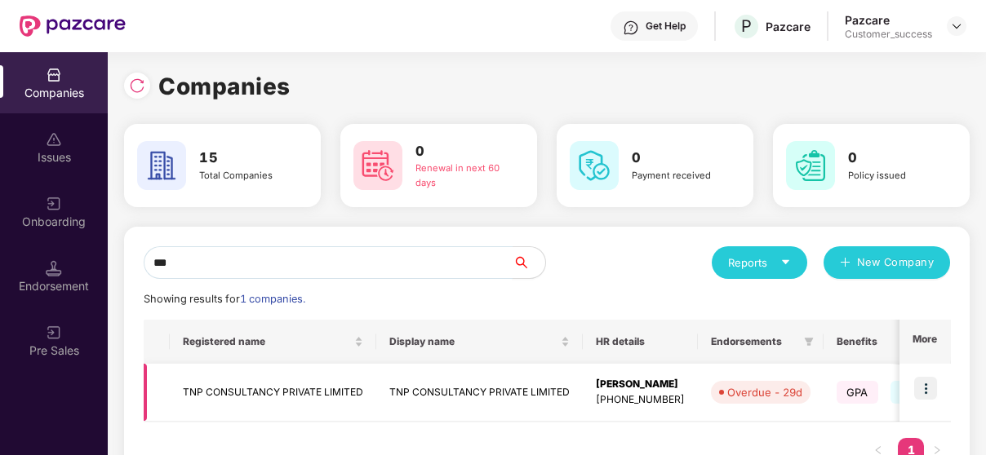
type input "***"
click at [933, 387] on img at bounding box center [925, 388] width 23 height 23
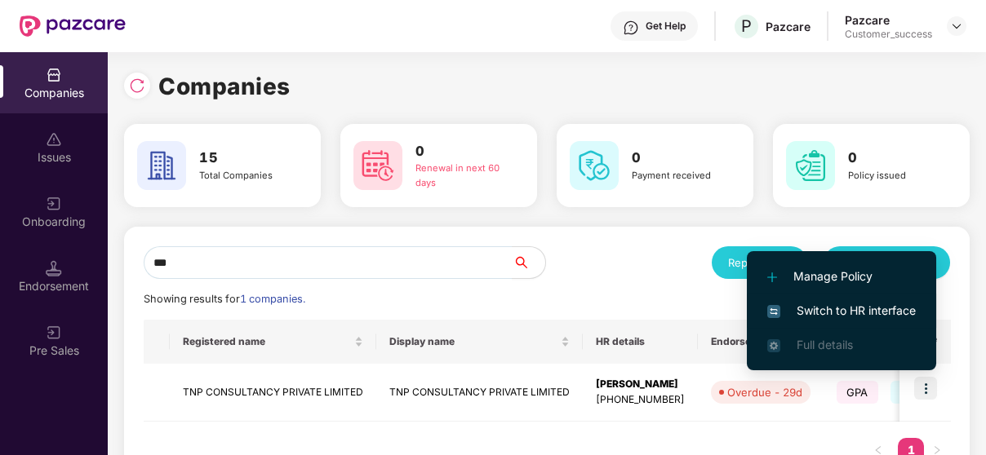
click at [844, 302] on span "Switch to HR interface" at bounding box center [841, 311] width 148 height 18
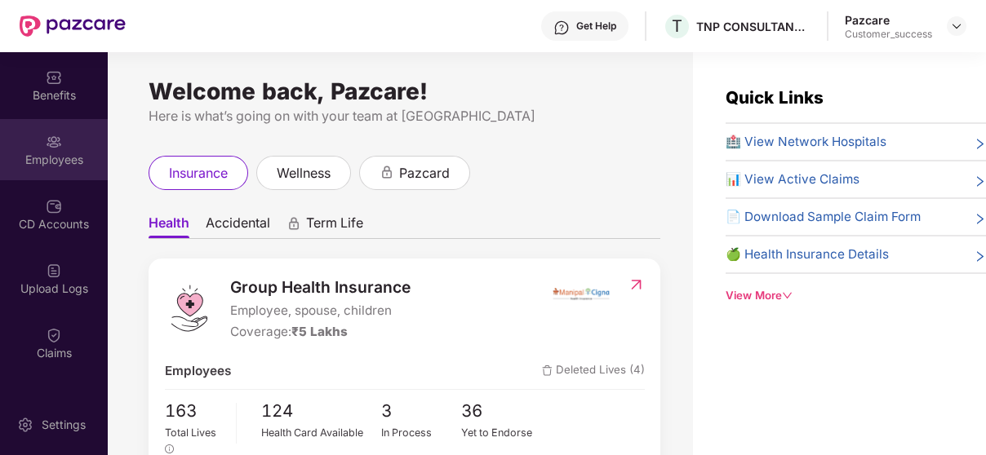
scroll to position [69, 0]
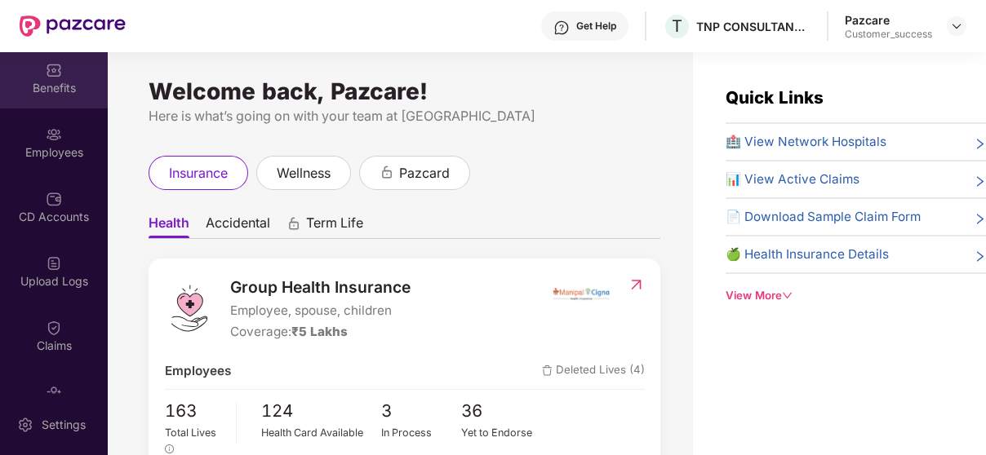
click at [47, 83] on div "Benefits" at bounding box center [54, 88] width 108 height 16
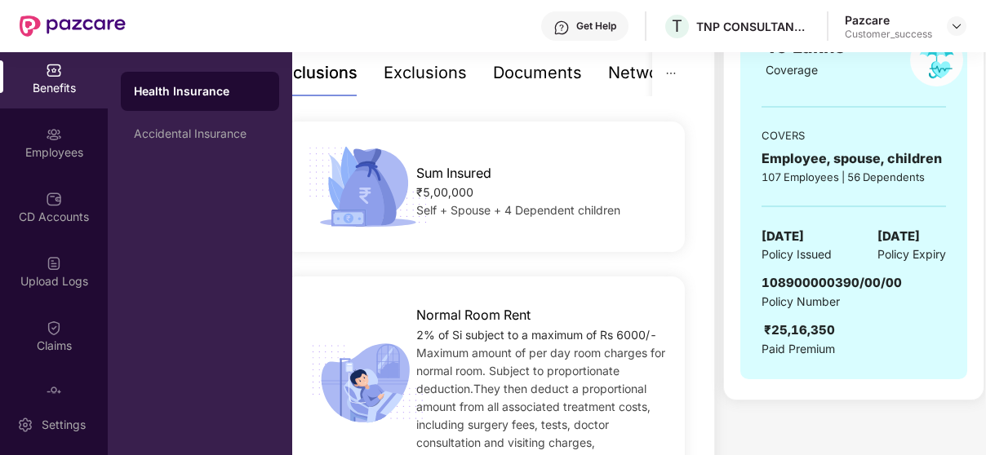
scroll to position [269, 0]
click at [778, 249] on span "Policy Issued" at bounding box center [796, 255] width 70 height 18
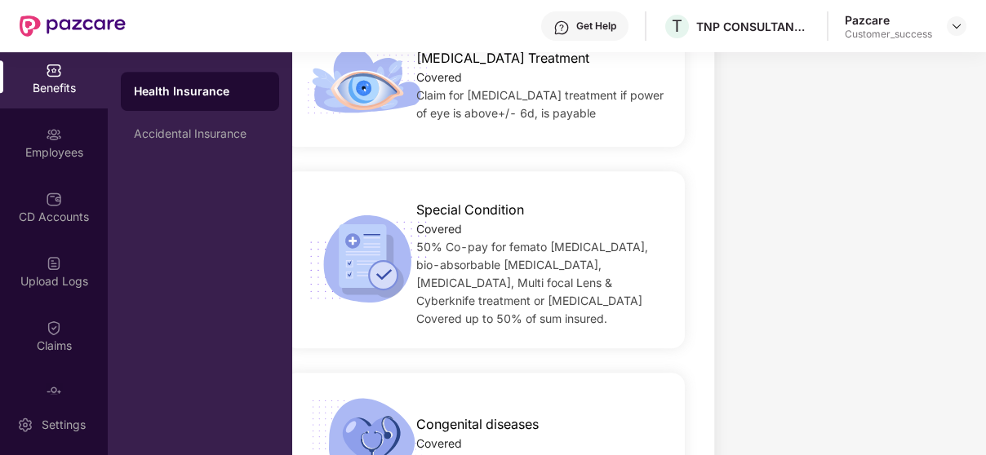
scroll to position [0, 0]
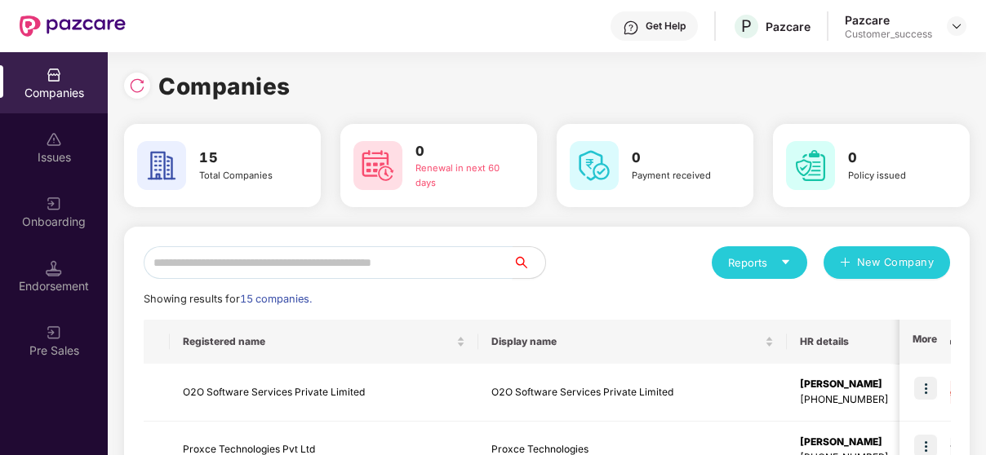
click at [339, 267] on input "text" at bounding box center [328, 262] width 369 height 33
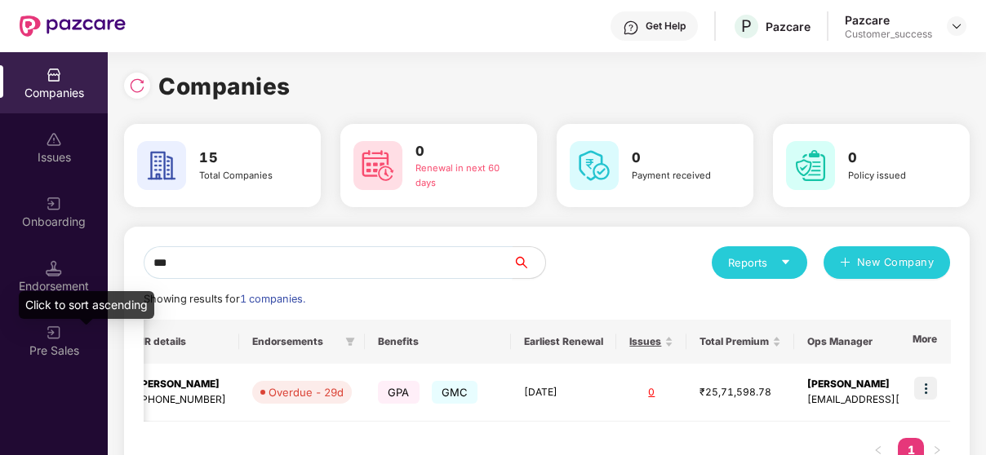
scroll to position [0, 505]
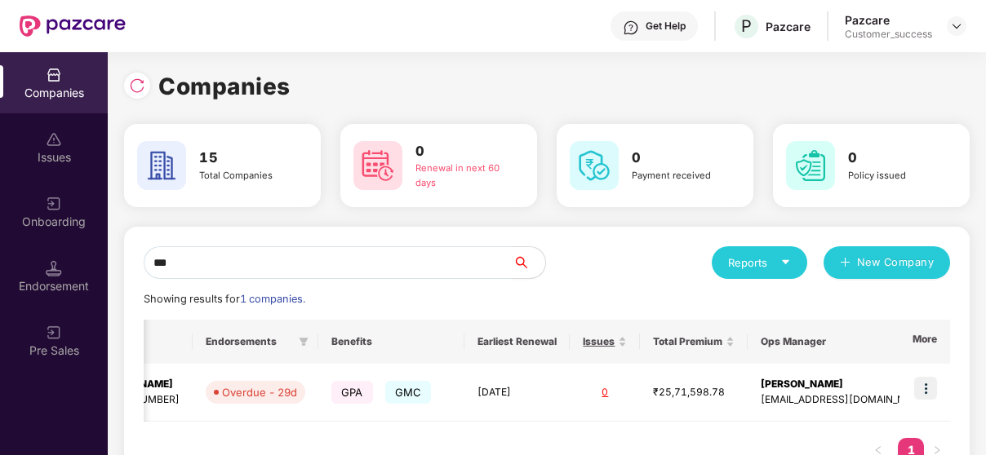
type input "***"
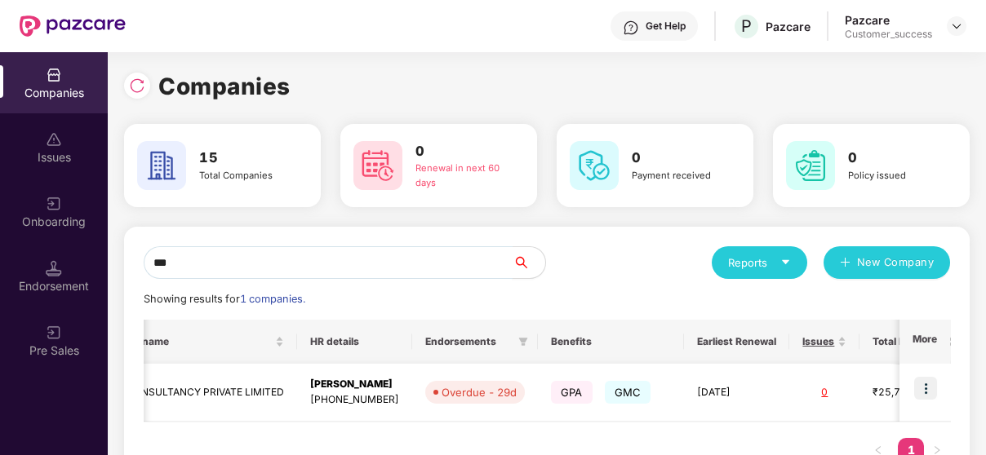
scroll to position [0, 278]
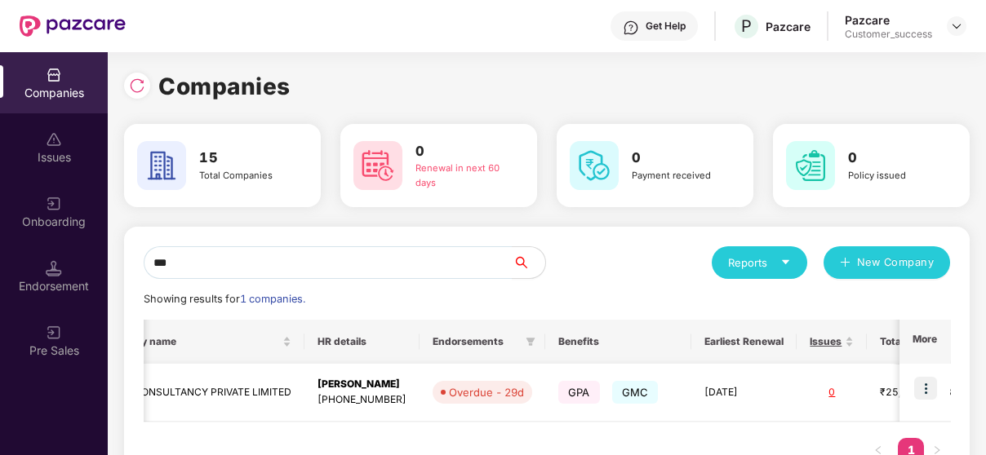
click at [352, 377] on div "[PERSON_NAME]" at bounding box center [361, 385] width 89 height 16
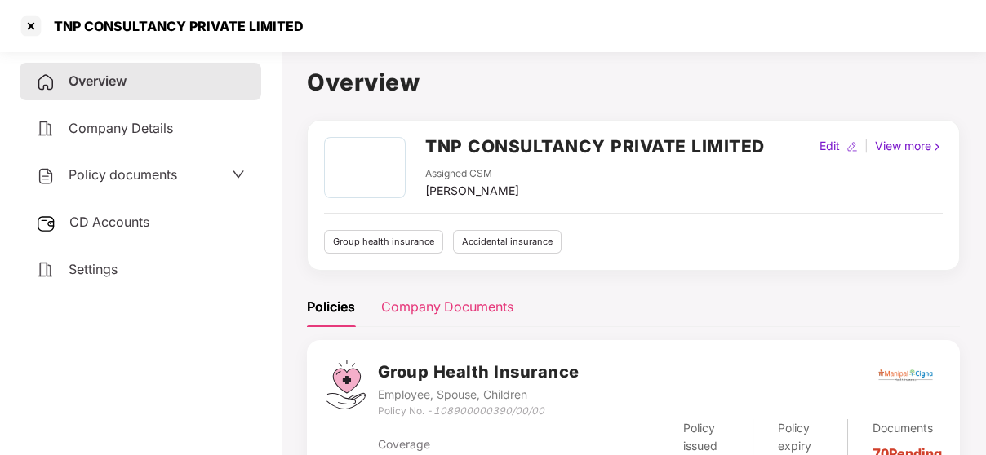
click at [462, 307] on div "Company Documents" at bounding box center [447, 307] width 132 height 20
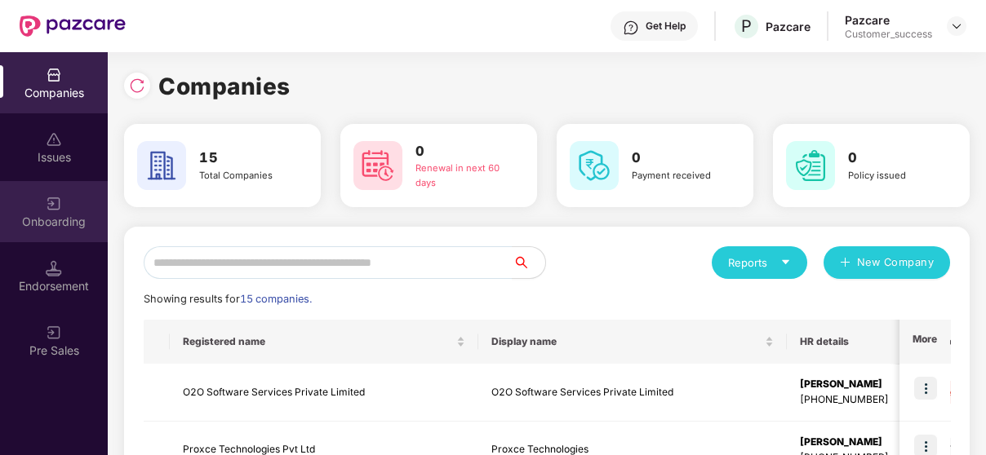
click at [30, 199] on div "Onboarding" at bounding box center [54, 211] width 108 height 61
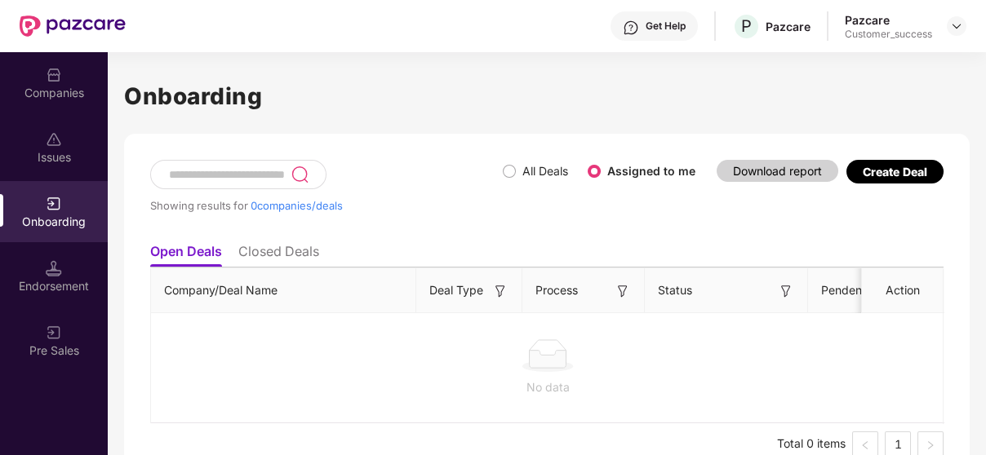
click at [188, 168] on input at bounding box center [228, 175] width 123 height 14
click at [516, 166] on span "All Deals" at bounding box center [545, 171] width 59 height 18
click at [243, 174] on input "***" at bounding box center [229, 175] width 124 height 14
type input "*"
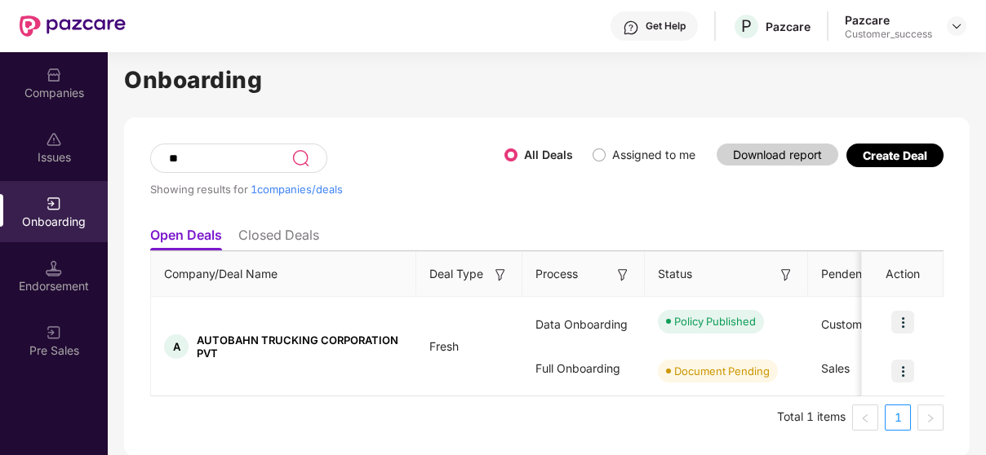
type input "***"
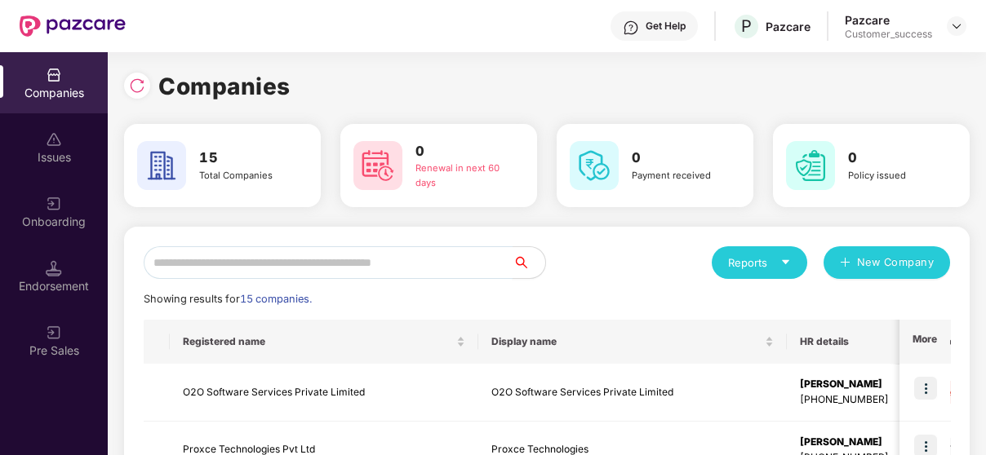
click at [241, 273] on input "text" at bounding box center [328, 262] width 369 height 33
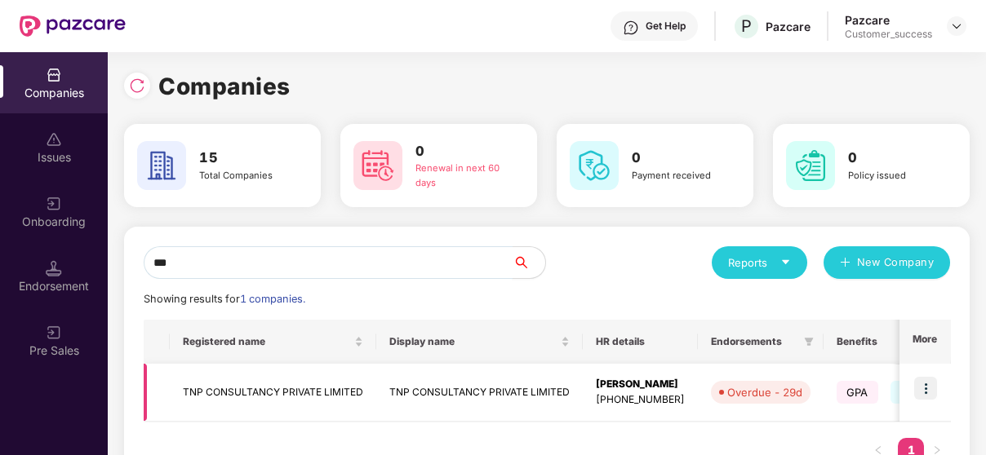
type input "***"
click at [925, 397] on img at bounding box center [925, 388] width 23 height 23
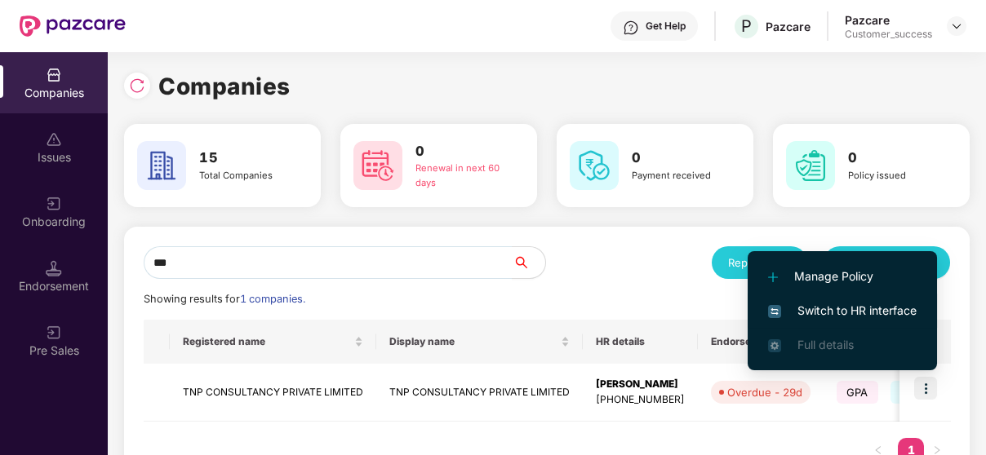
click at [869, 304] on span "Switch to HR interface" at bounding box center [842, 311] width 148 height 18
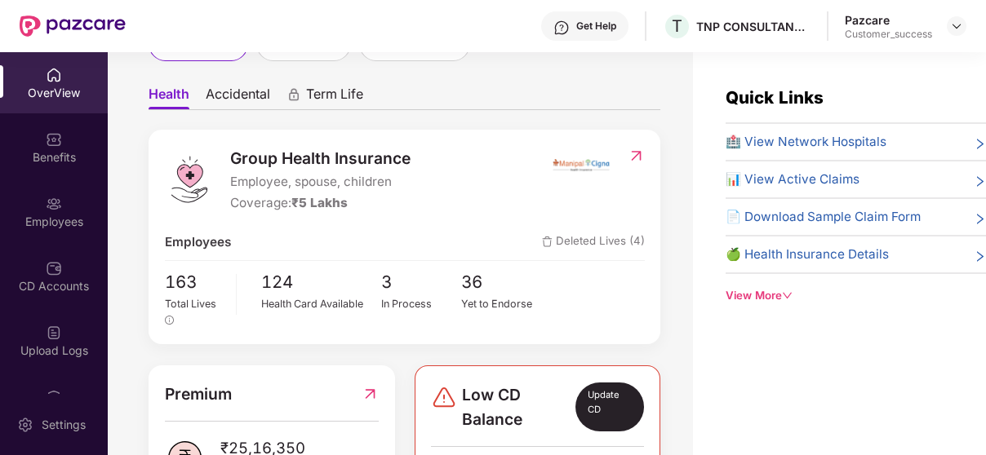
scroll to position [131, 0]
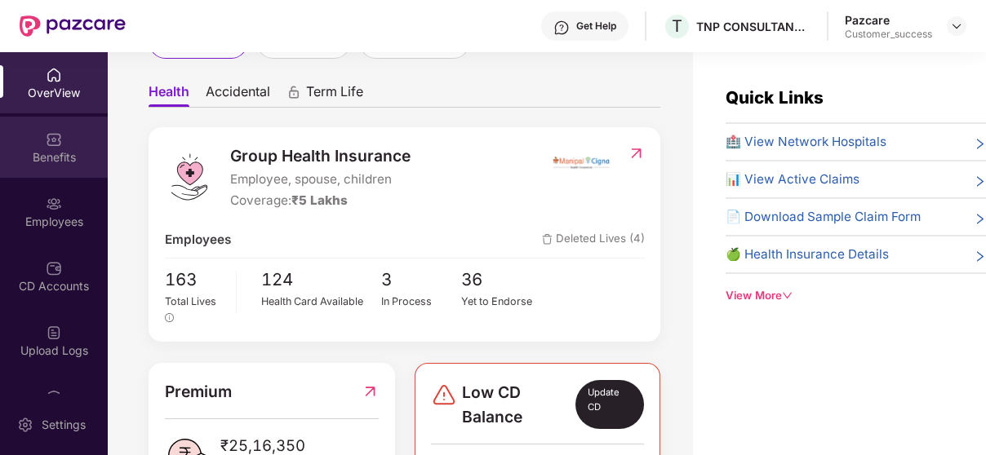
click at [42, 164] on div "Benefits" at bounding box center [54, 157] width 108 height 16
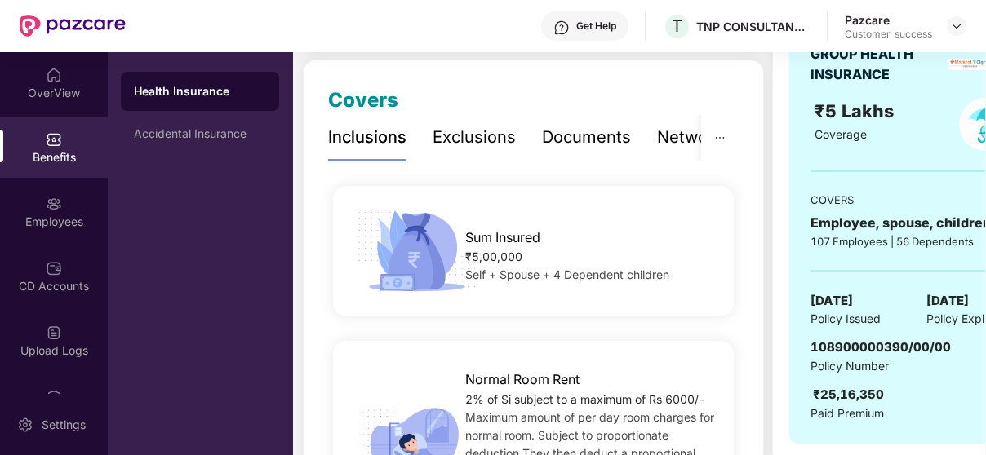
scroll to position [257, 0]
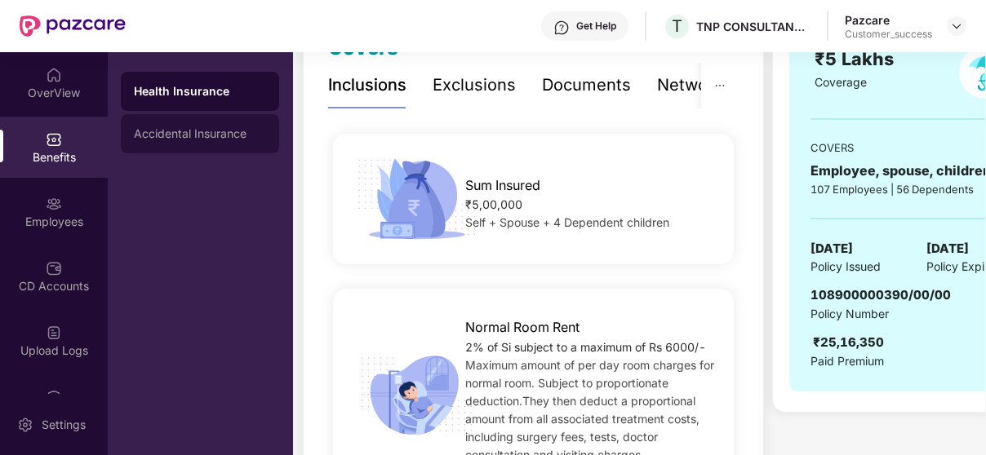
click at [218, 135] on div "Accidental Insurance" at bounding box center [200, 133] width 132 height 13
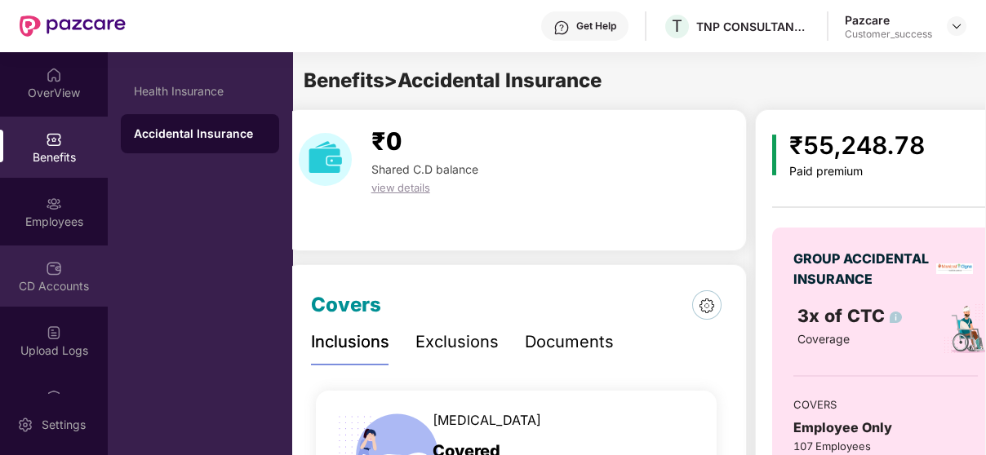
click at [78, 277] on div "CD Accounts" at bounding box center [54, 276] width 108 height 61
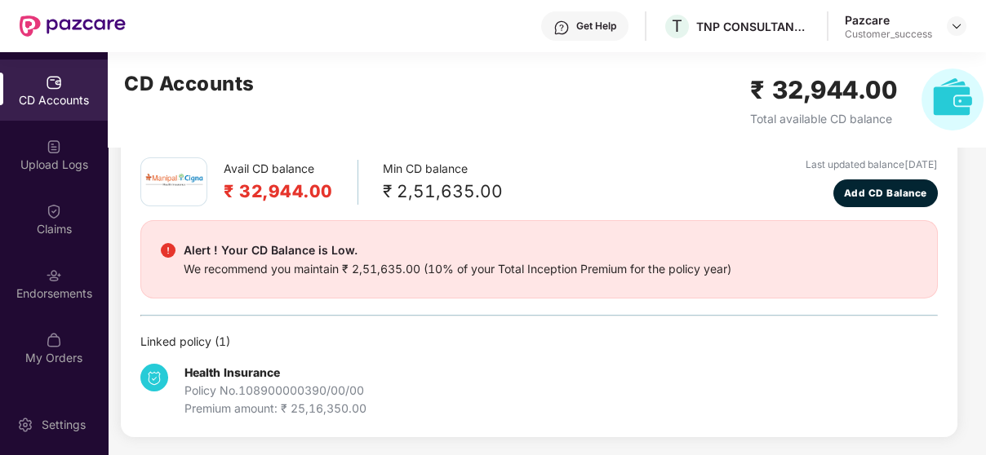
scroll to position [188, 0]
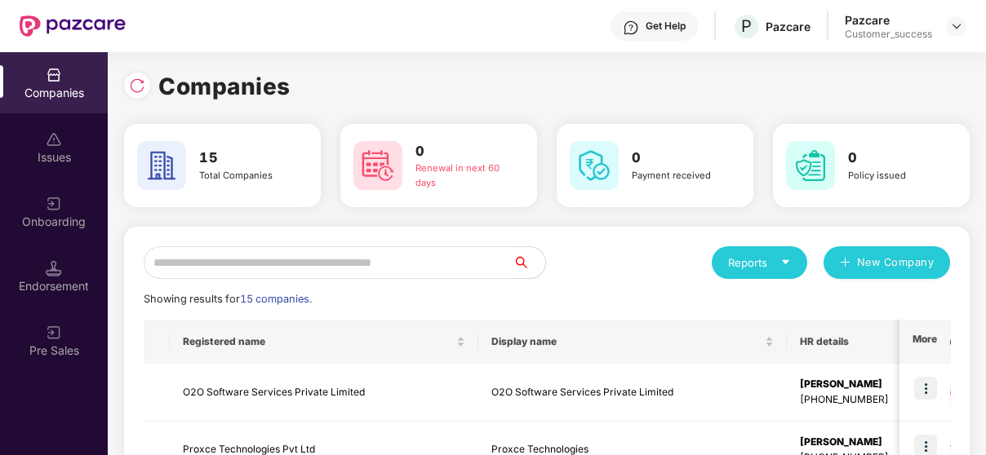
click at [360, 263] on input "text" at bounding box center [328, 262] width 369 height 33
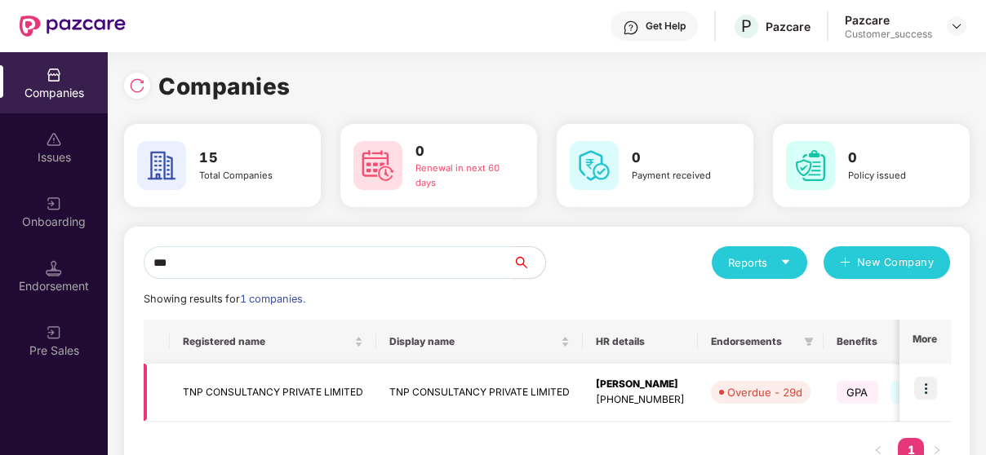
type input "***"
click at [262, 393] on td "TNP CONSULTANCY PRIVATE LIMITED" at bounding box center [273, 393] width 206 height 58
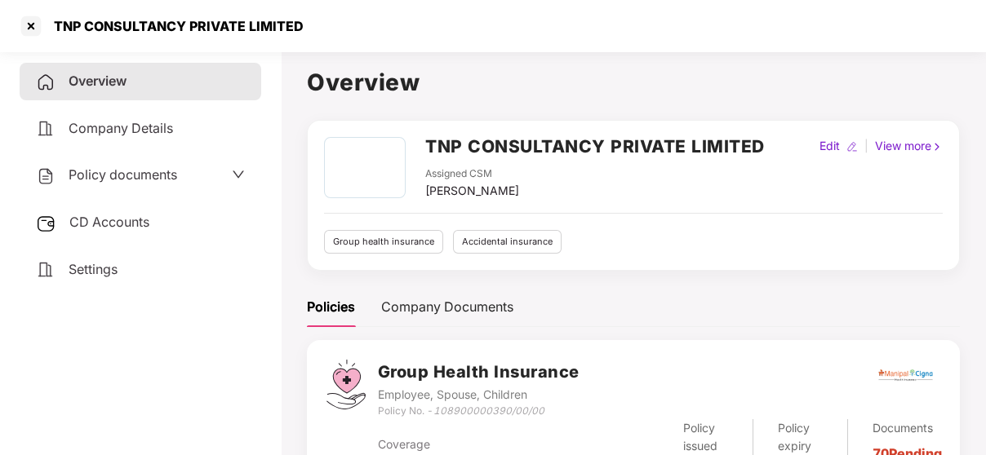
click at [122, 168] on span "Policy documents" at bounding box center [123, 174] width 109 height 16
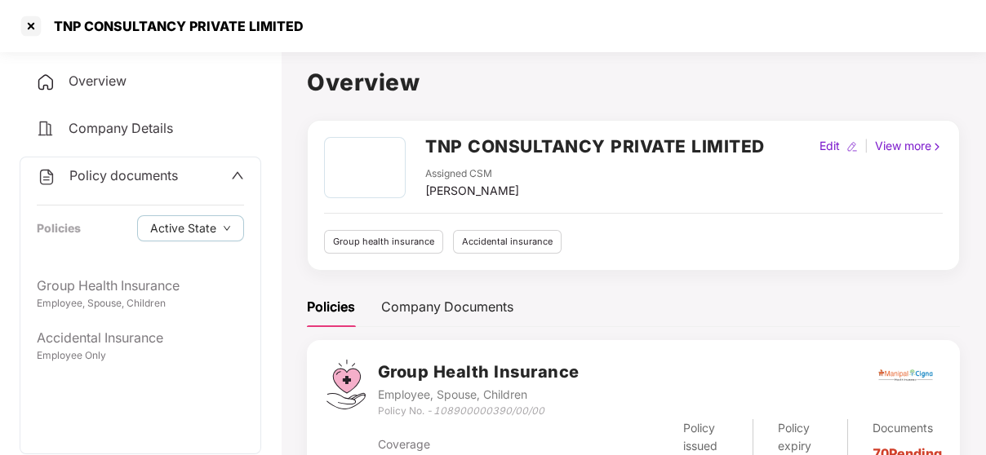
click at [78, 374] on div "Group Health Insurance Employee, Spouse, Children Accidental Insurance Employee…" at bounding box center [140, 361] width 240 height 186
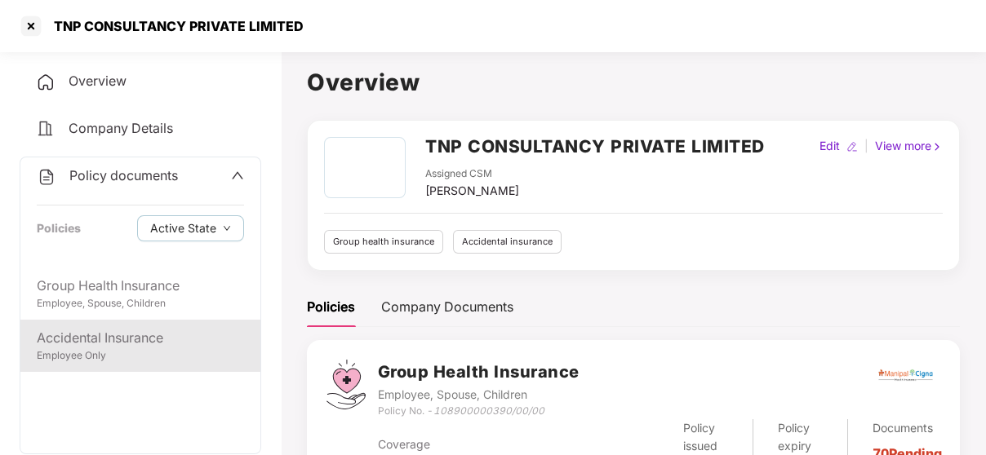
click at [82, 351] on div "Employee Only" at bounding box center [140, 356] width 207 height 16
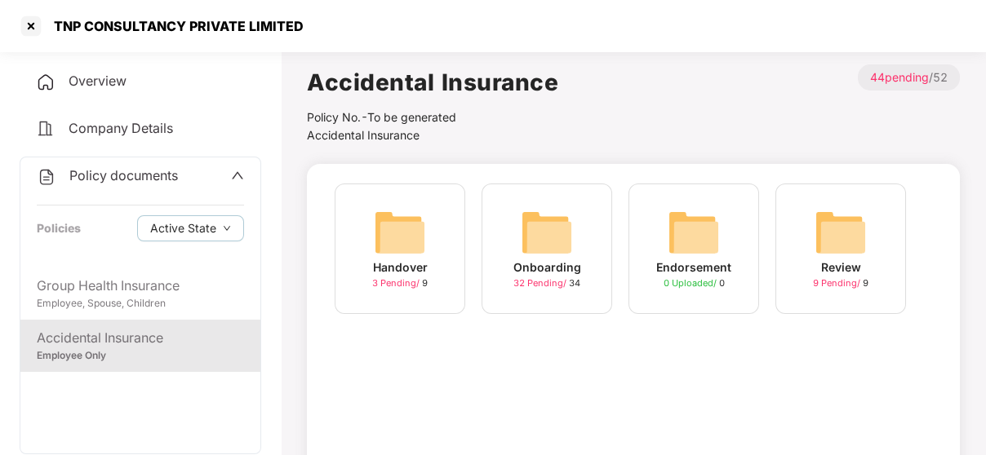
click at [546, 255] on img at bounding box center [547, 232] width 52 height 52
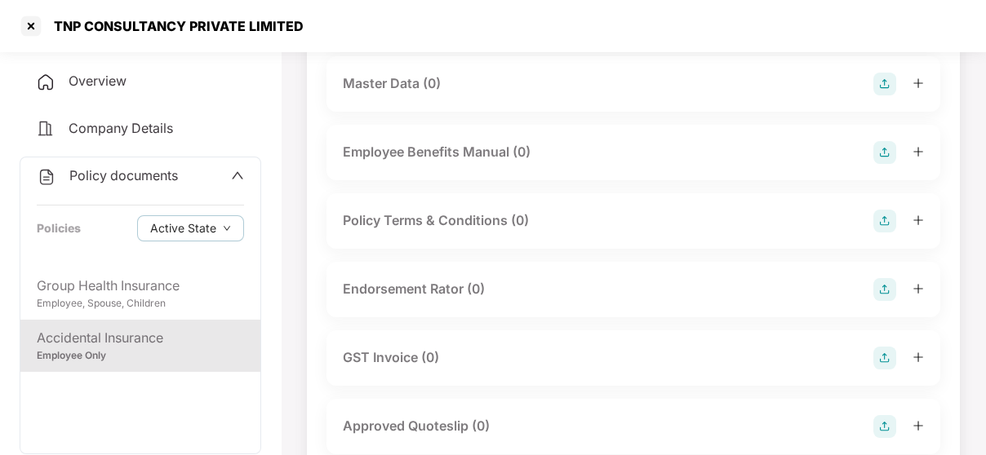
scroll to position [332, 0]
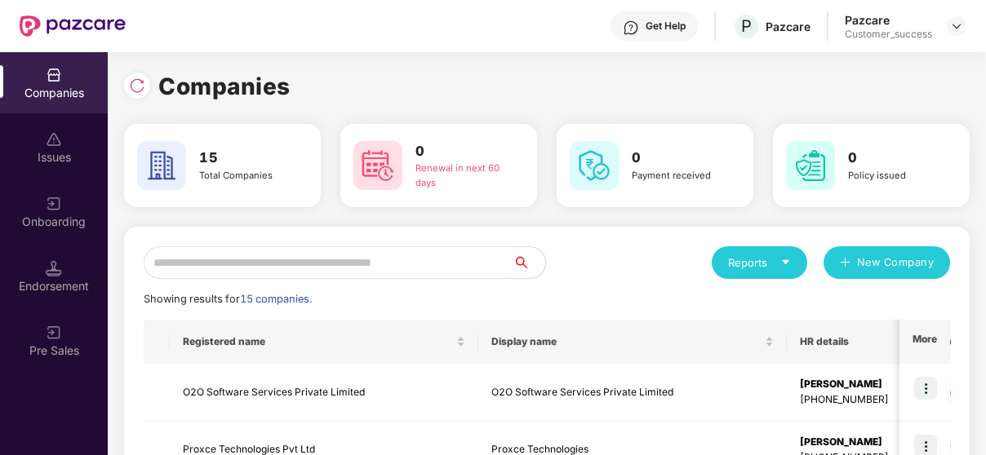
click at [281, 250] on input "text" at bounding box center [328, 262] width 369 height 33
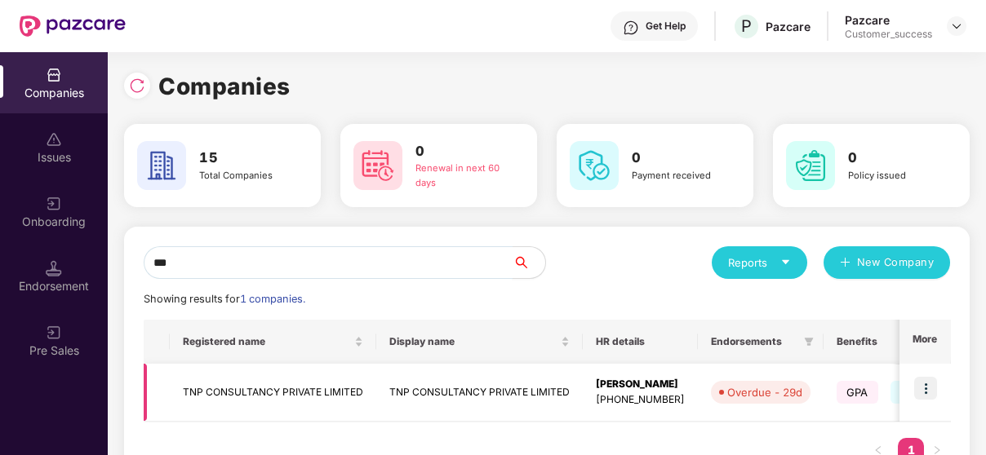
type input "***"
click at [926, 401] on td at bounding box center [924, 393] width 51 height 58
click at [919, 387] on img at bounding box center [925, 388] width 23 height 23
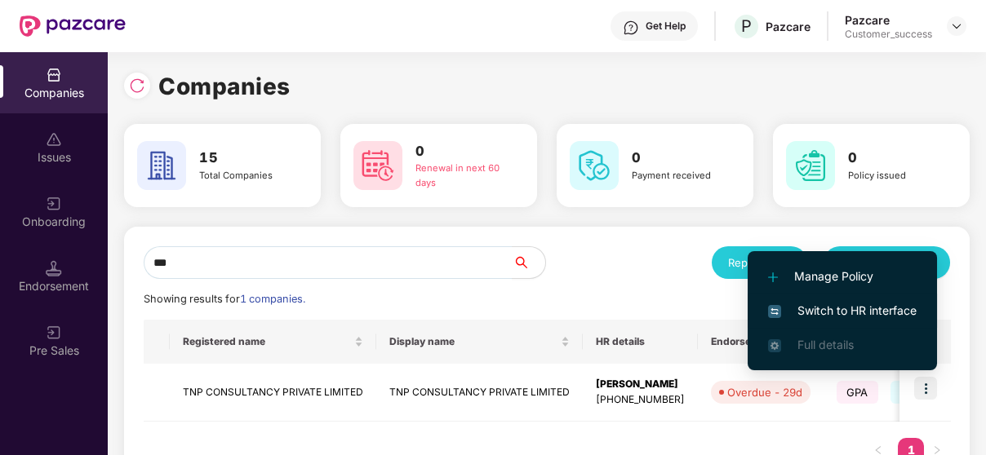
click at [844, 316] on span "Switch to HR interface" at bounding box center [842, 311] width 148 height 18
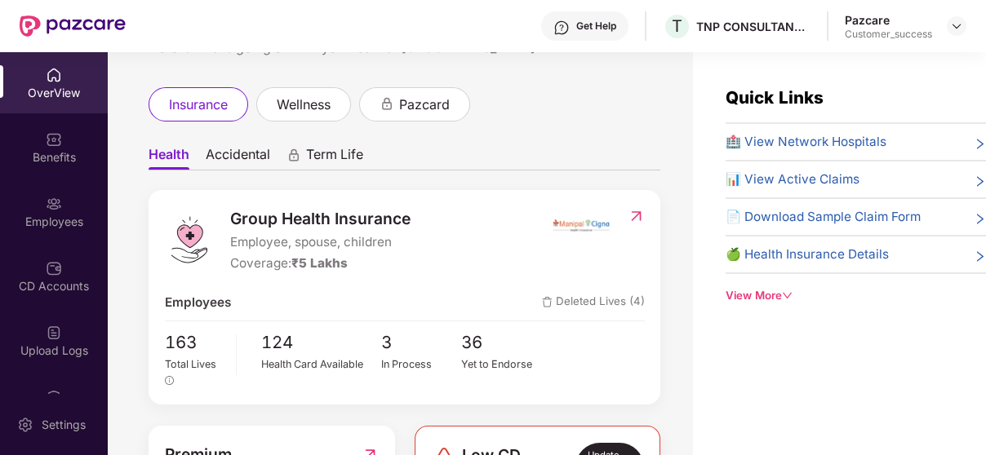
scroll to position [111, 0]
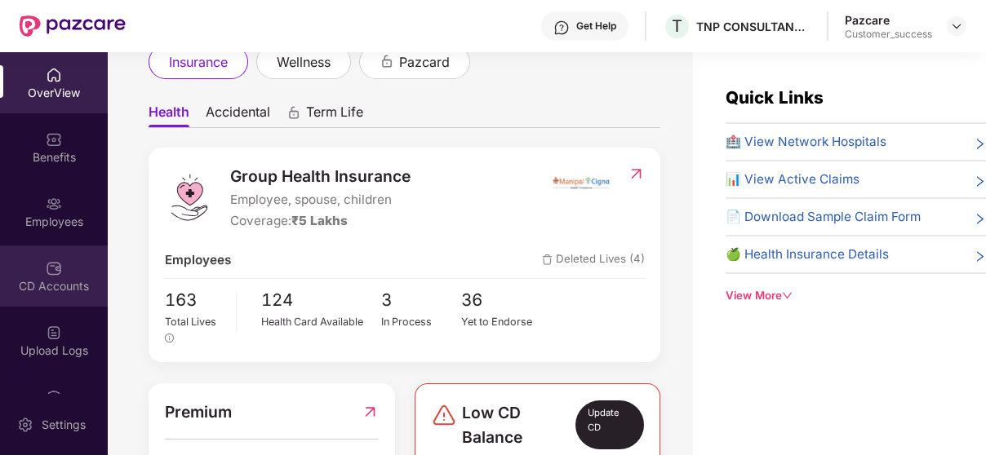
click at [21, 258] on div "CD Accounts" at bounding box center [54, 276] width 108 height 61
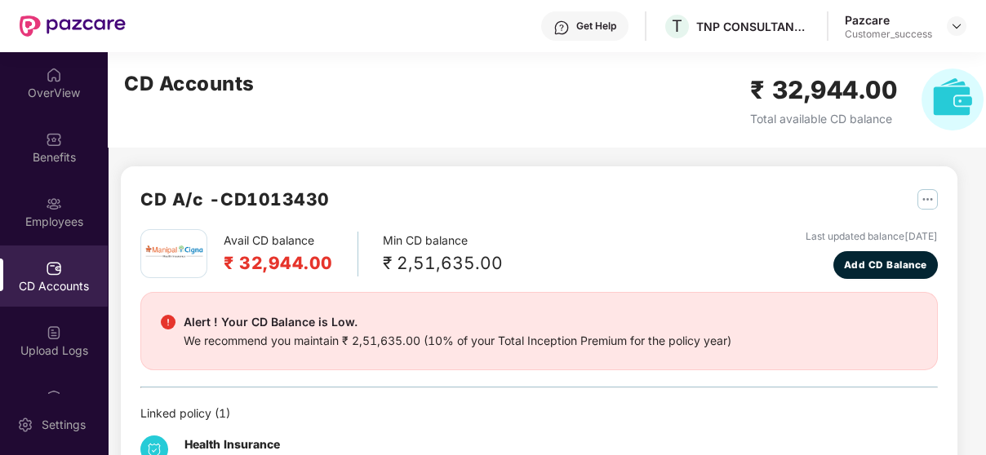
scroll to position [72, 0]
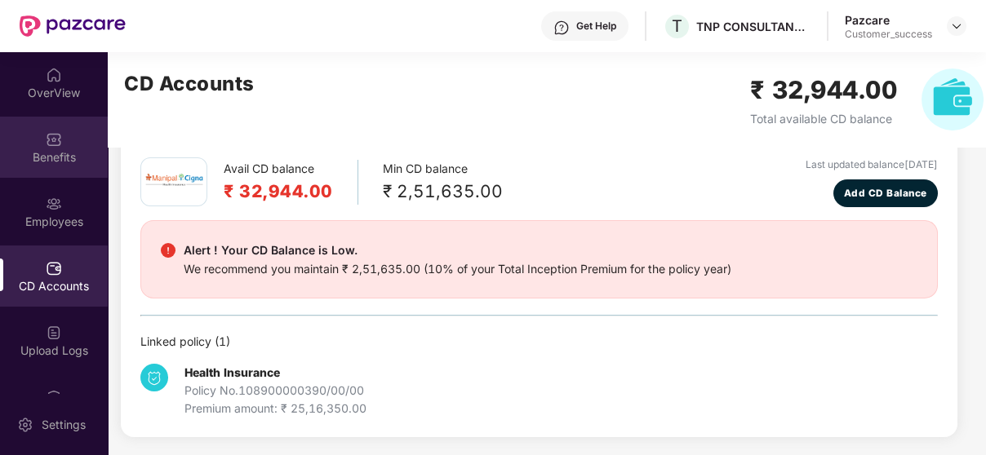
click at [69, 158] on div "Benefits" at bounding box center [54, 157] width 108 height 16
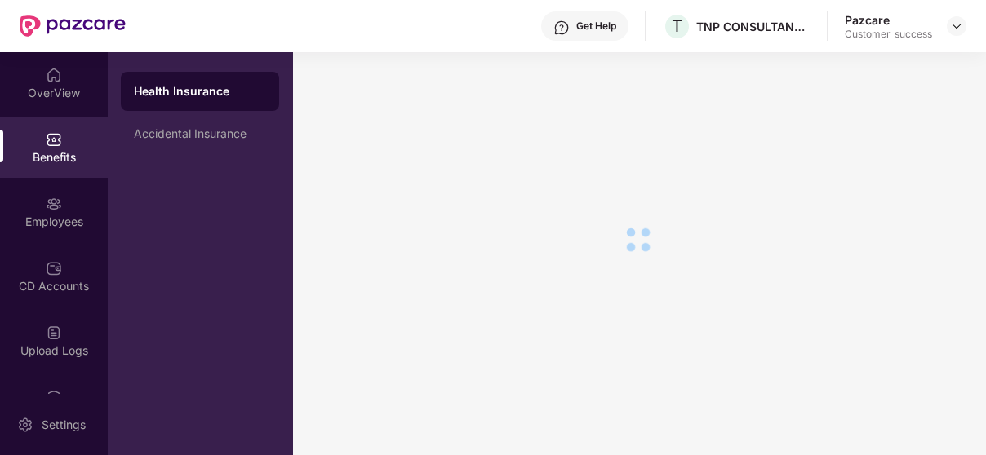
scroll to position [27, 0]
click at [234, 131] on div "Accidental Insurance" at bounding box center [200, 133] width 132 height 13
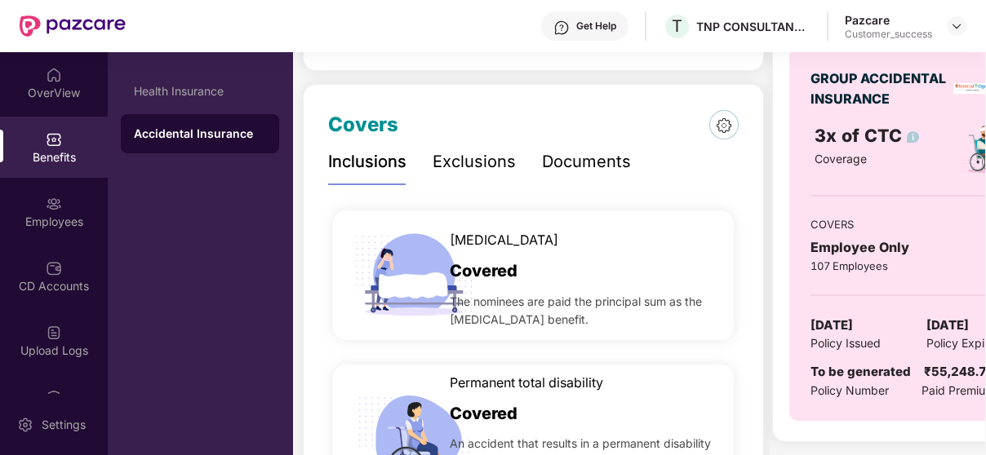
scroll to position [179, 0]
click at [408, 288] on img at bounding box center [414, 276] width 130 height 130
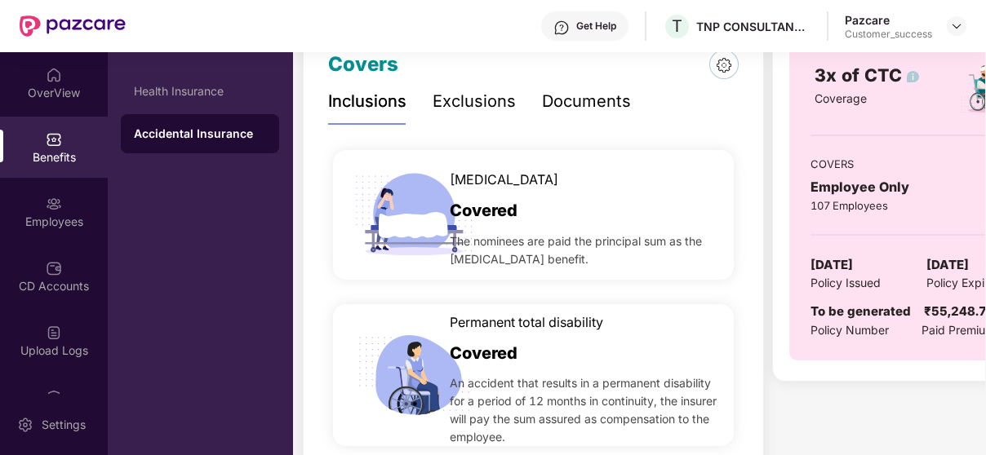
scroll to position [241, 0]
click at [466, 126] on div "Inclusions Exclusions Documents Accidental death Covered The nominees are paid …" at bounding box center [533, 437] width 410 height 718
click at [495, 104] on div "Exclusions" at bounding box center [473, 100] width 83 height 25
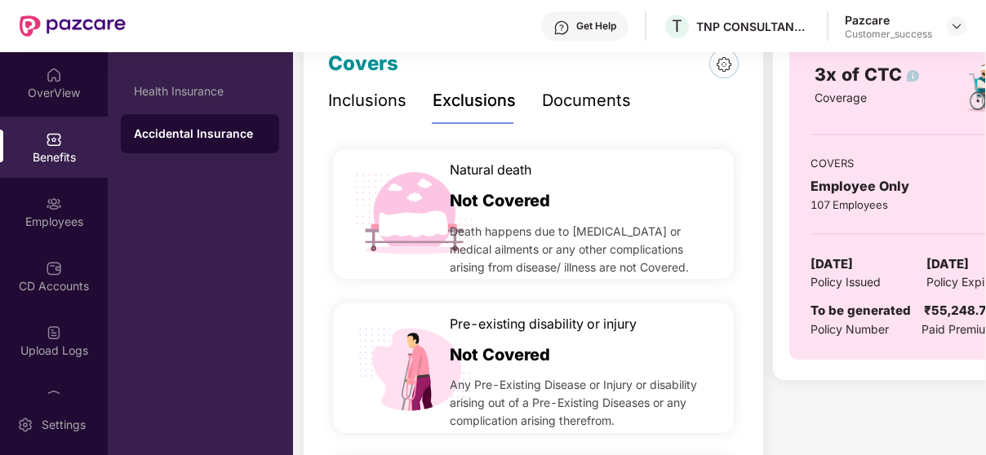
click at [602, 109] on div "Documents" at bounding box center [586, 100] width 89 height 25
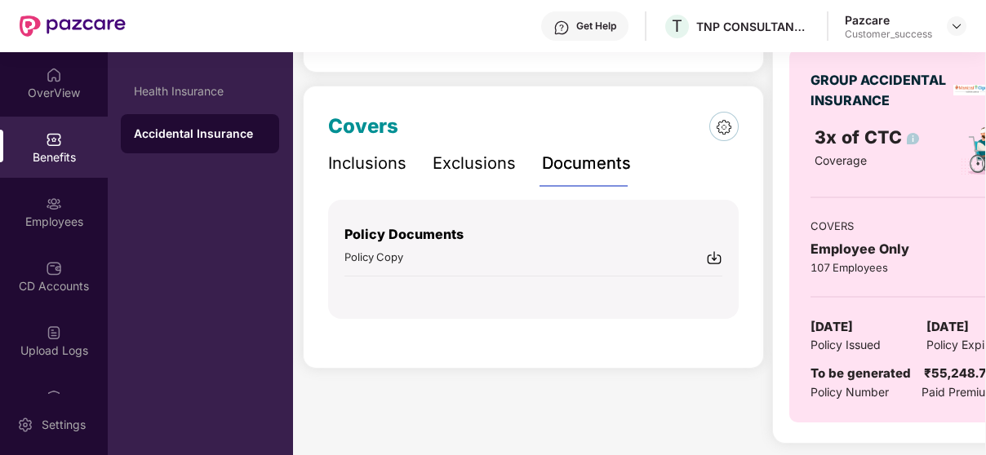
click at [373, 174] on div "Inclusions" at bounding box center [367, 163] width 78 height 25
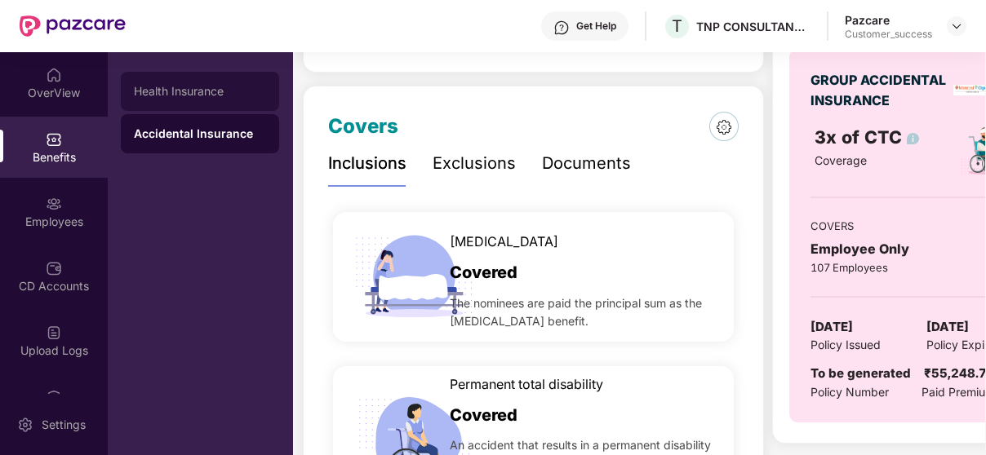
click at [157, 91] on div "Health Insurance" at bounding box center [200, 91] width 132 height 13
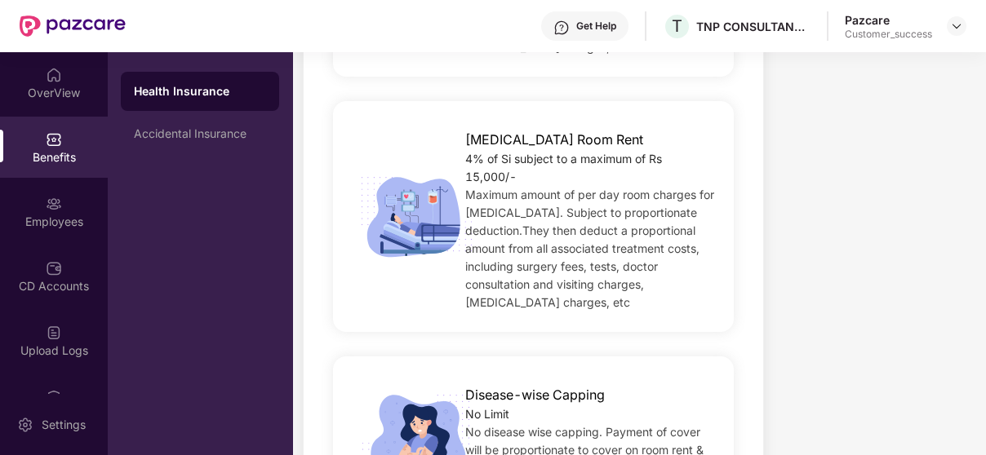
scroll to position [690, 0]
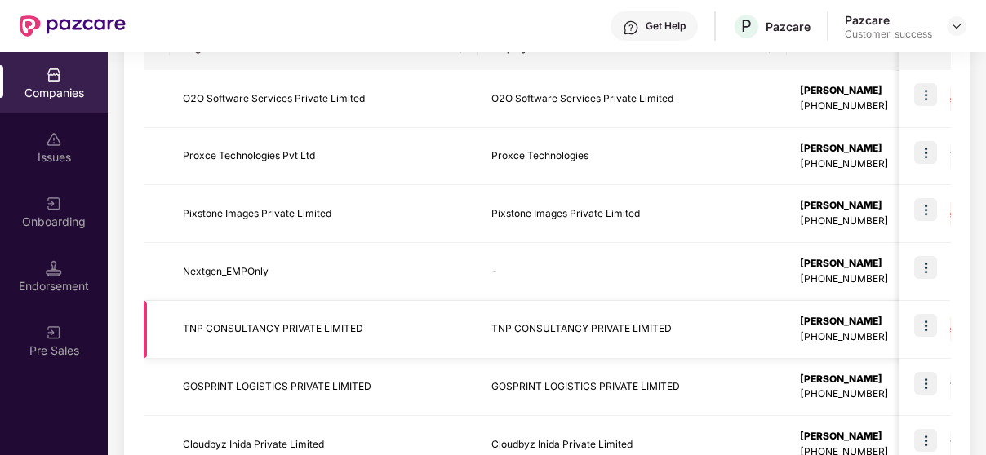
scroll to position [301, 0]
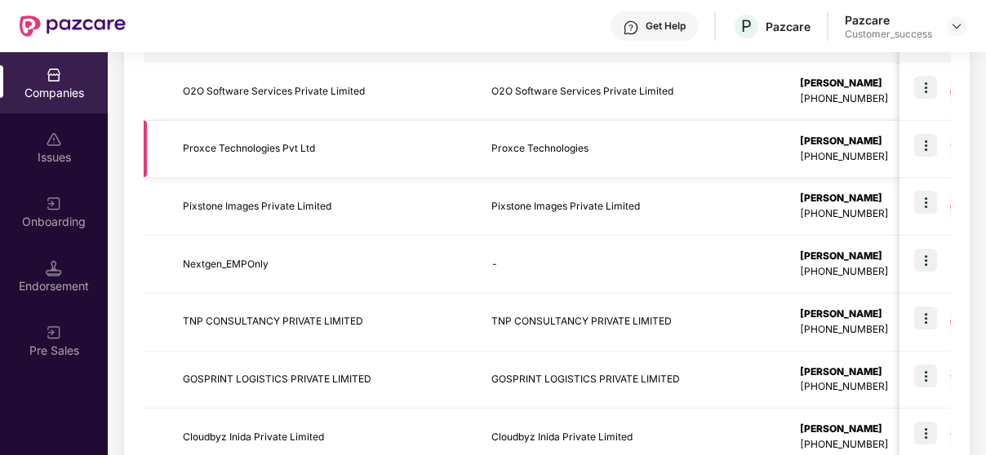
click at [915, 148] on img at bounding box center [925, 145] width 23 height 23
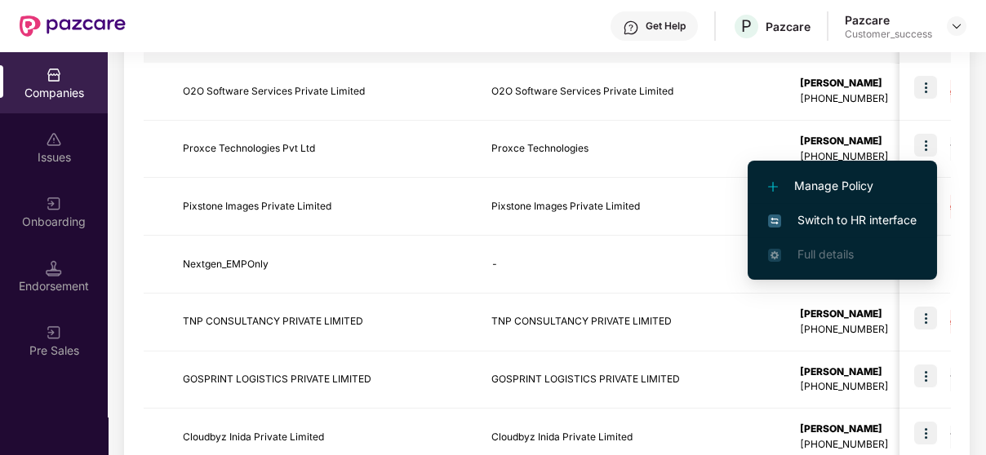
click at [813, 208] on li "Switch to HR interface" at bounding box center [841, 220] width 189 height 34
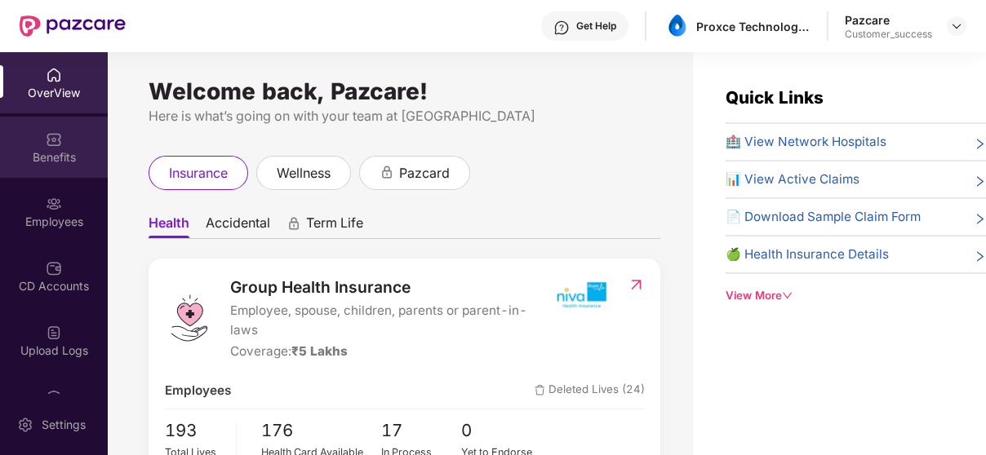
click at [46, 160] on div "Benefits" at bounding box center [54, 157] width 108 height 16
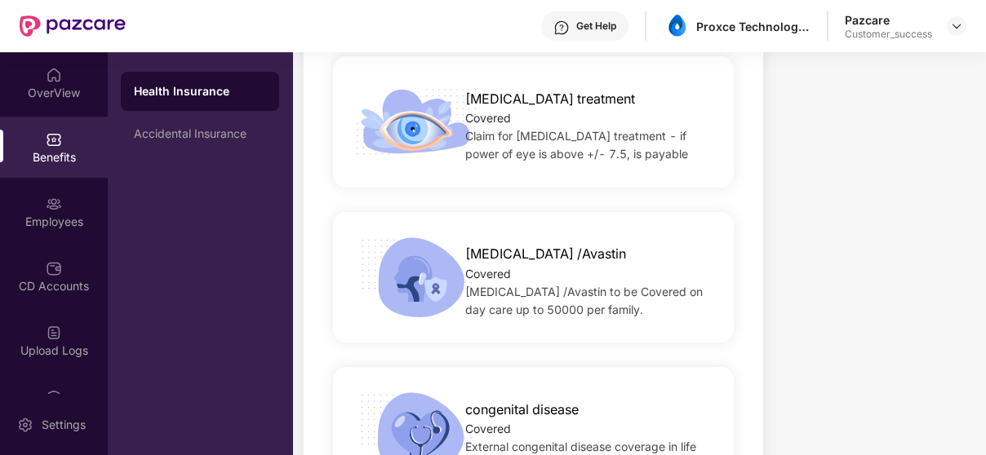
scroll to position [3204, 0]
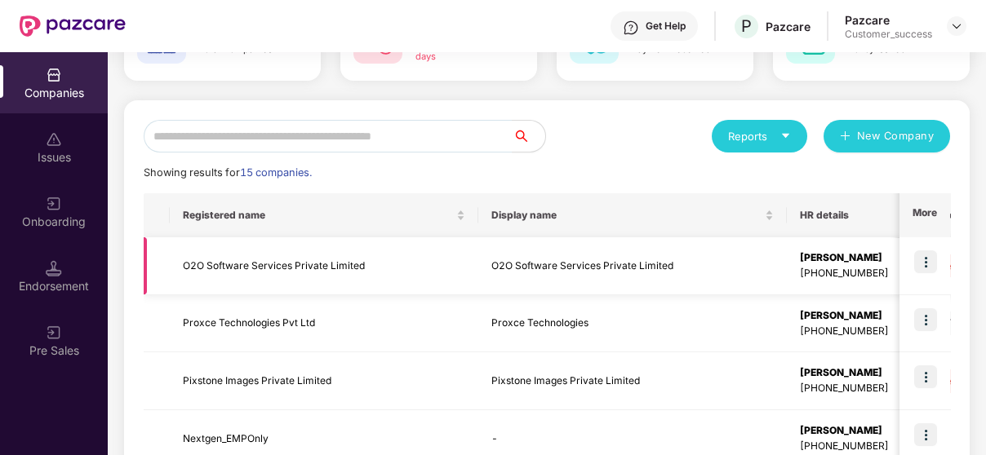
scroll to position [132, 0]
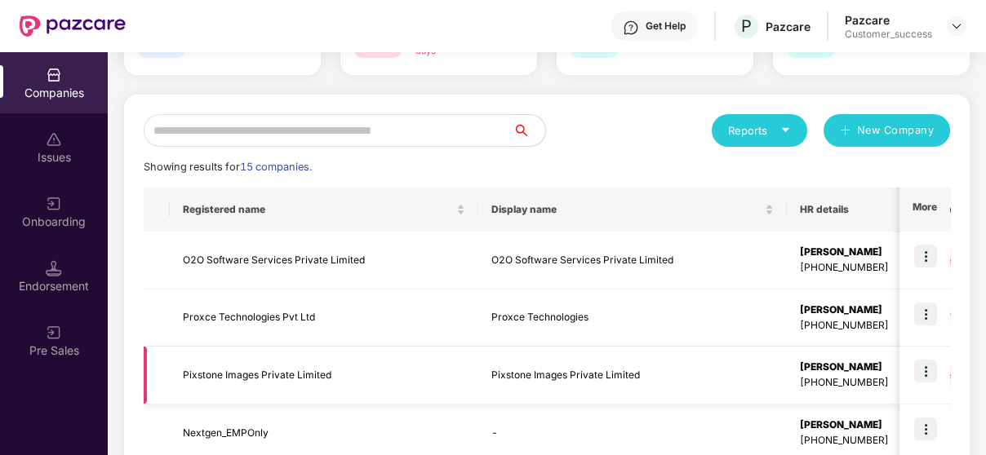
click at [920, 370] on img at bounding box center [925, 371] width 23 height 23
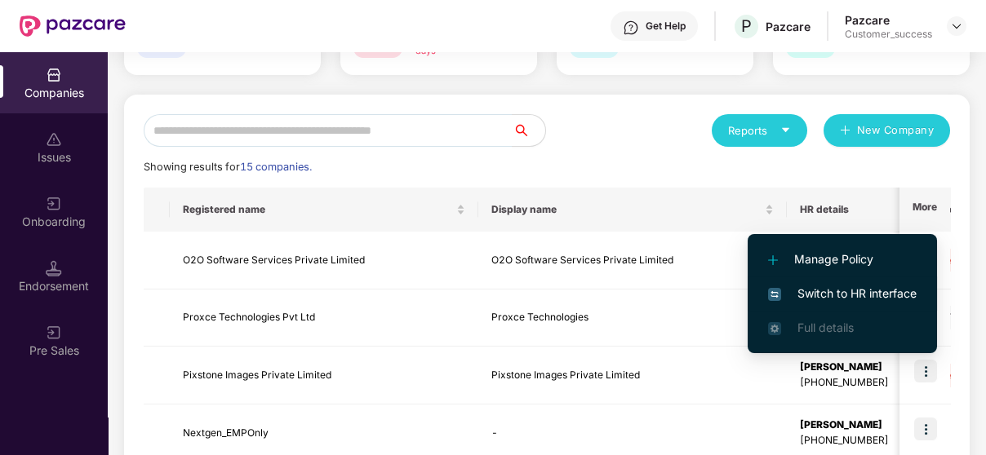
click at [882, 281] on li "Switch to HR interface" at bounding box center [841, 294] width 189 height 34
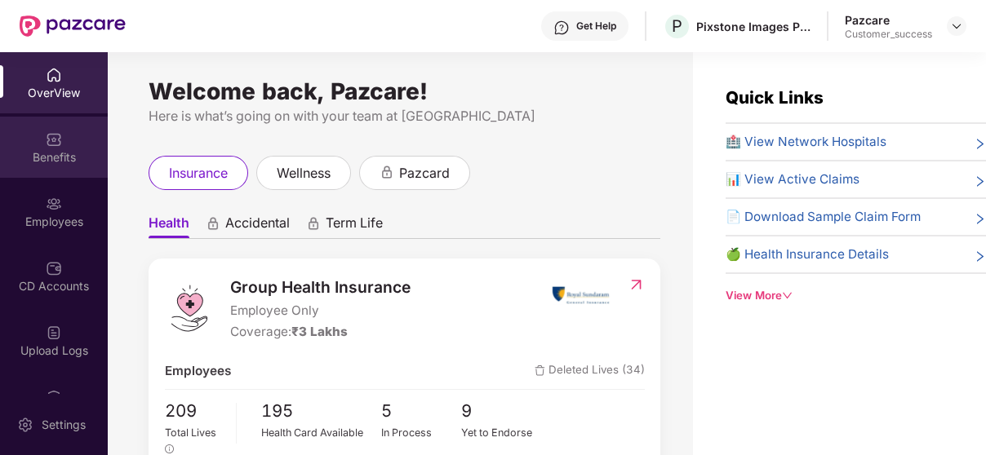
click at [60, 123] on div "Benefits" at bounding box center [54, 147] width 108 height 61
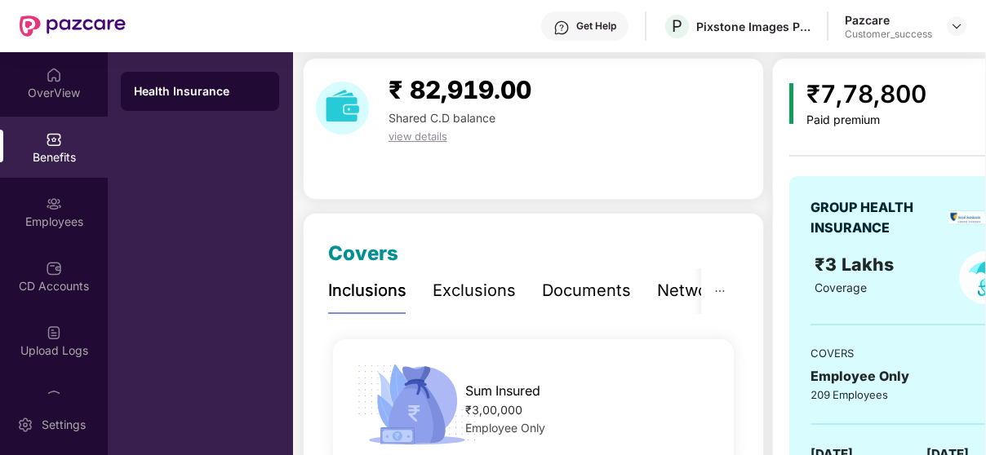
scroll to position [56, 0]
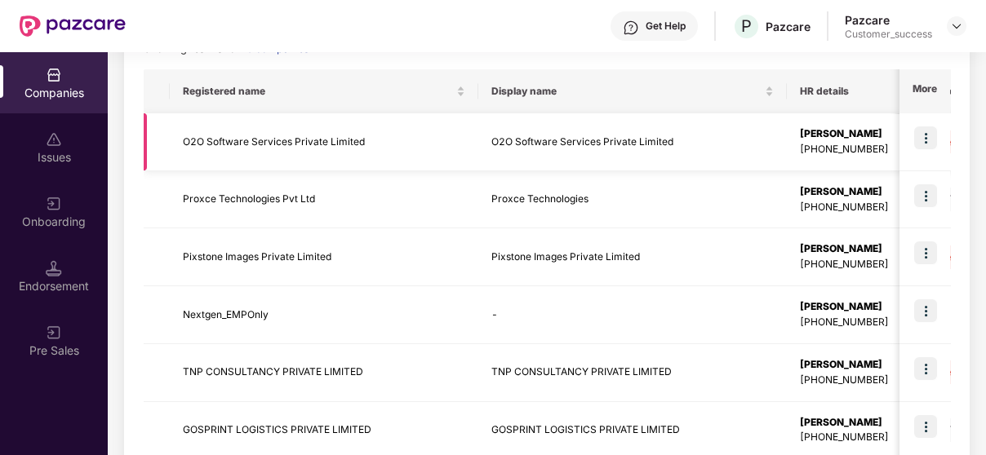
scroll to position [56, 0]
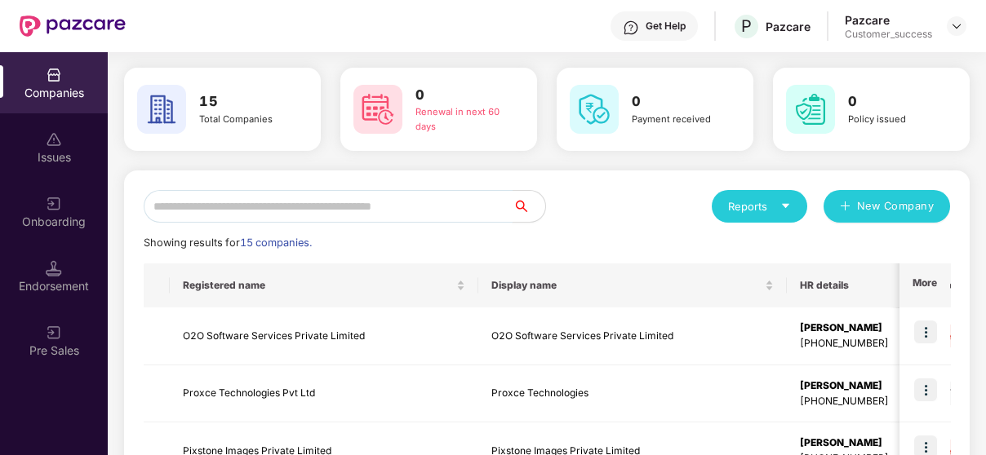
click at [291, 190] on input "text" at bounding box center [328, 206] width 369 height 33
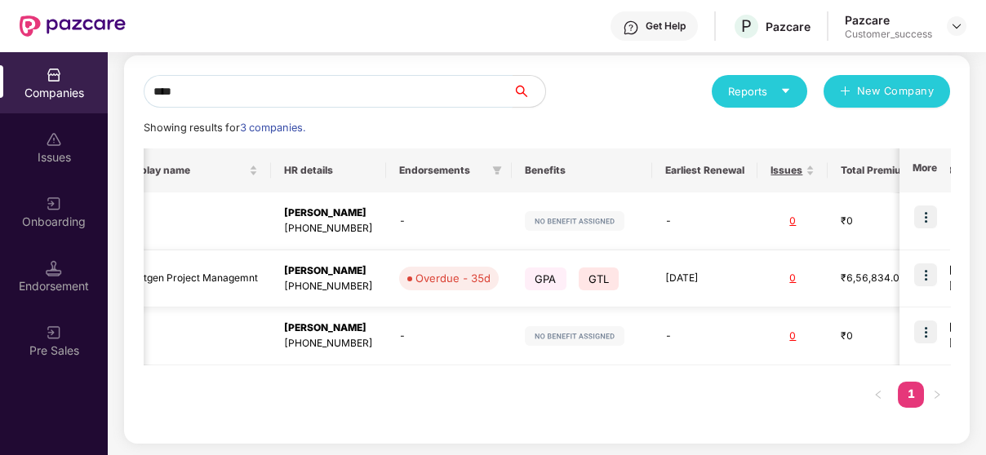
scroll to position [0, 0]
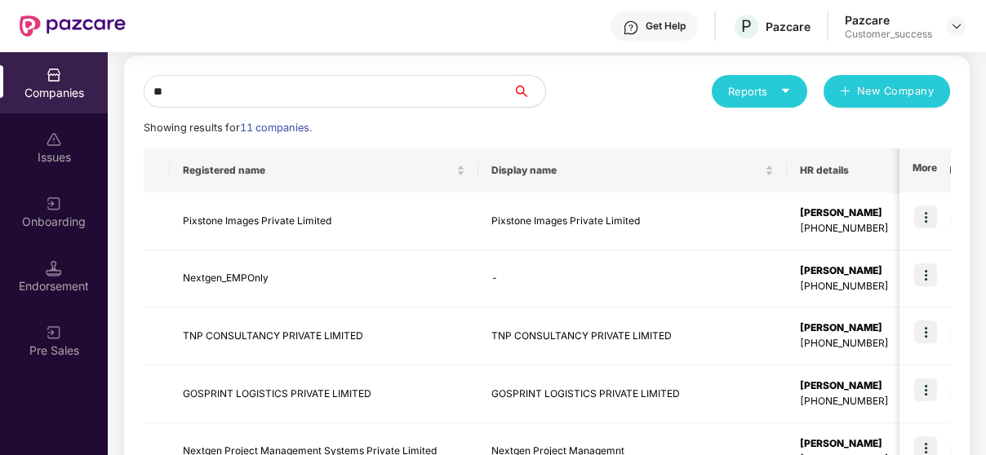
type input "*"
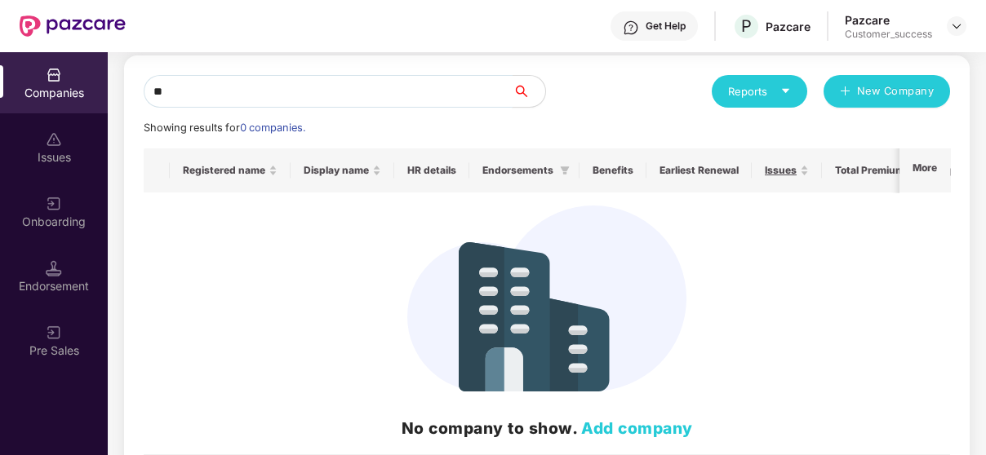
type input "*"
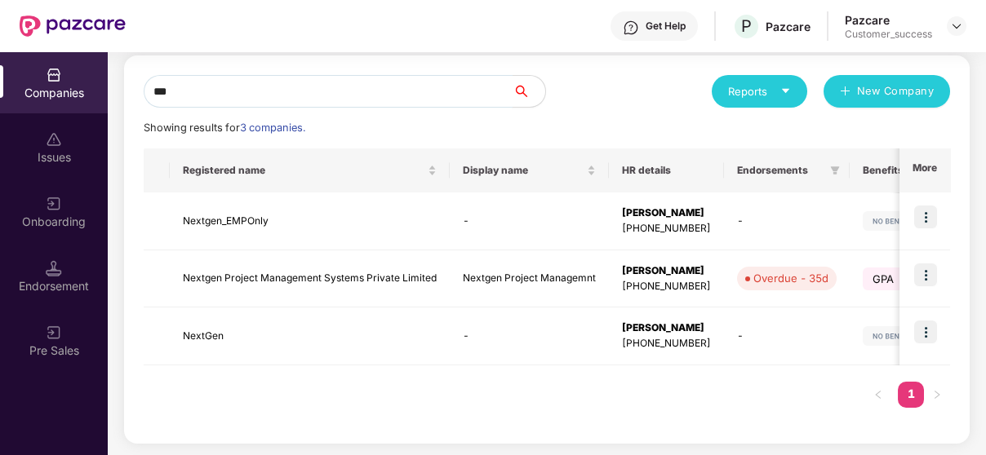
type input "****"
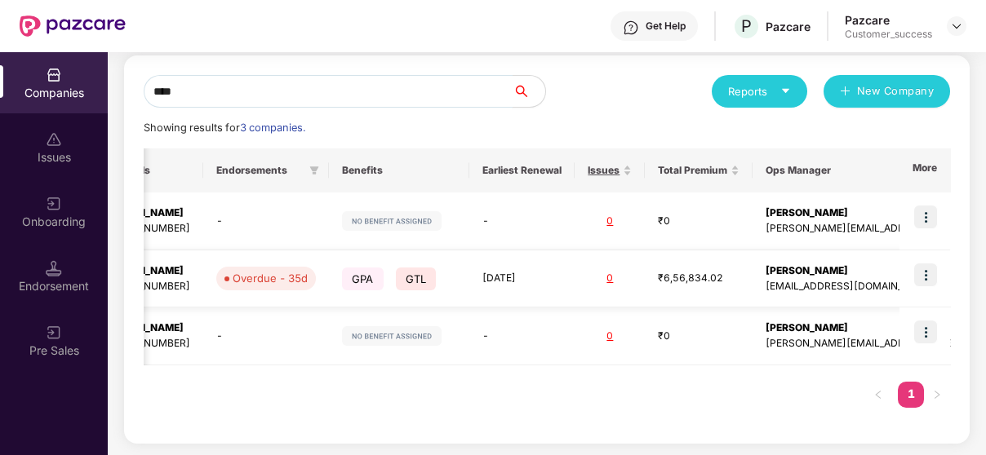
scroll to position [0, 530]
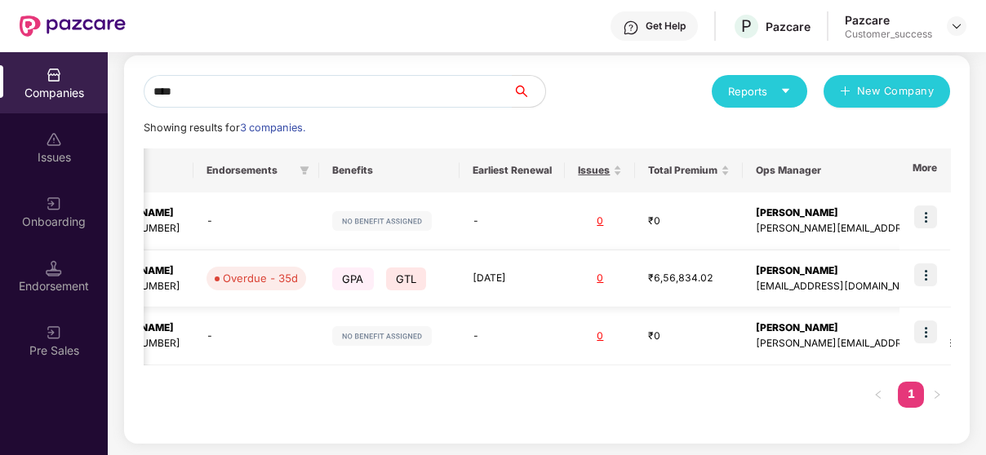
click at [928, 268] on img at bounding box center [925, 275] width 23 height 23
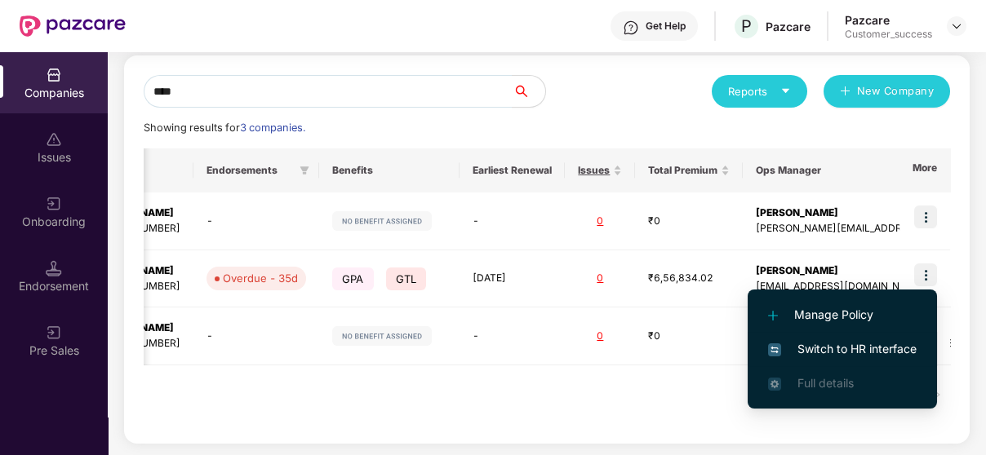
click at [824, 339] on li "Switch to HR interface" at bounding box center [841, 349] width 189 height 34
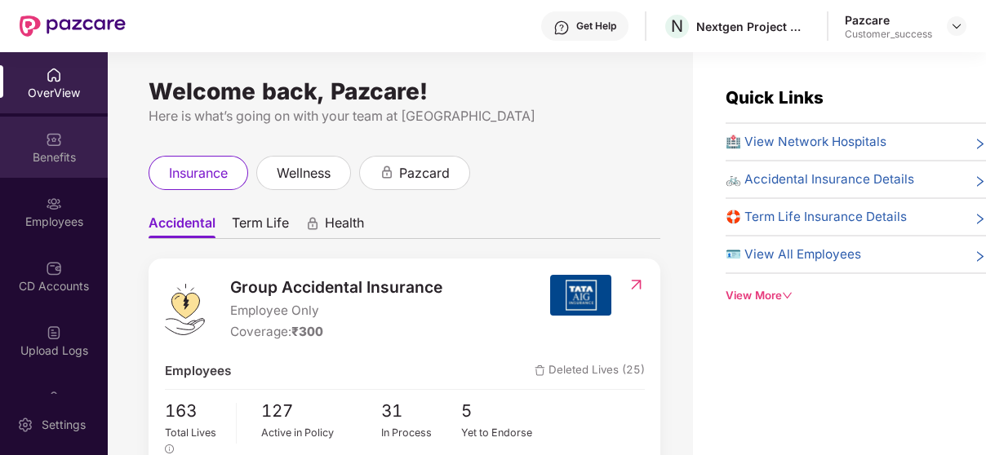
click at [16, 157] on div "Benefits" at bounding box center [54, 157] width 108 height 16
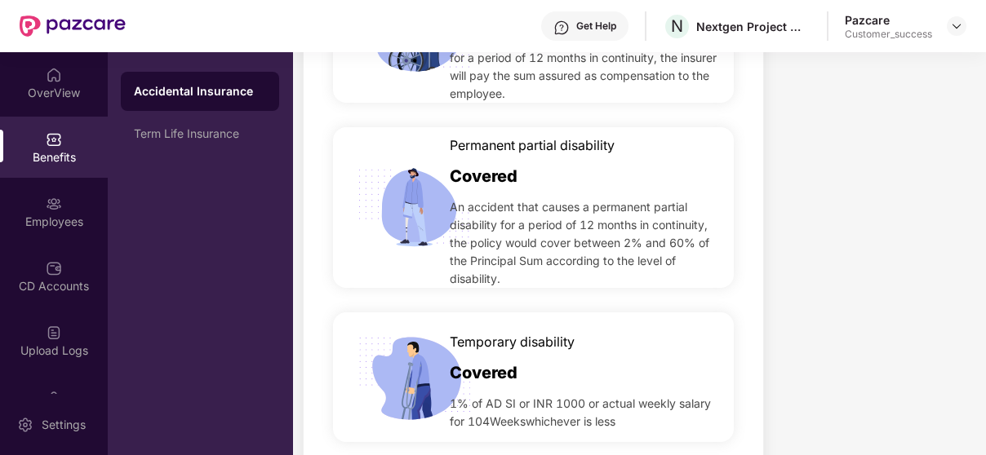
scroll to position [591, 0]
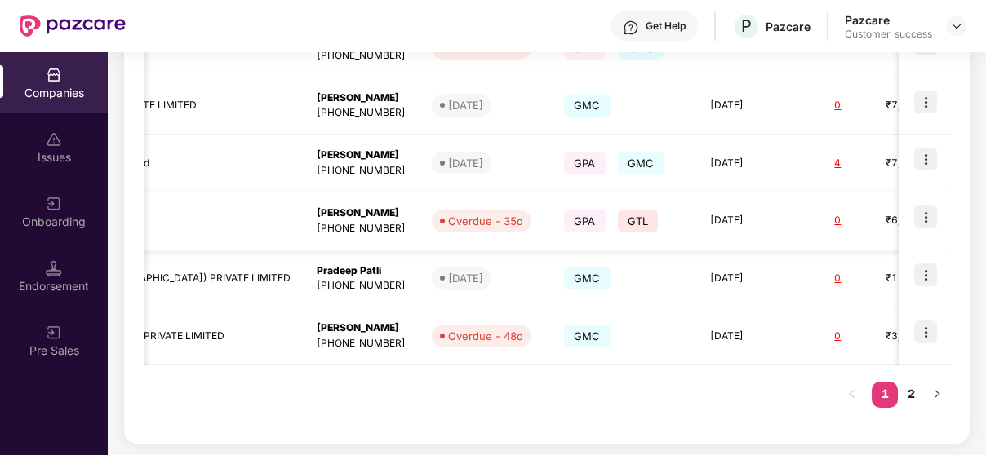
scroll to position [0, 579]
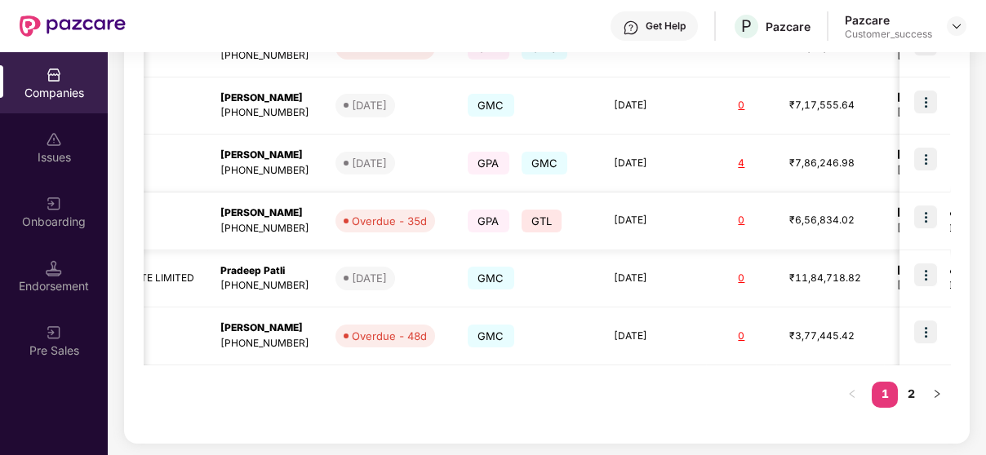
click at [922, 210] on img at bounding box center [925, 217] width 23 height 23
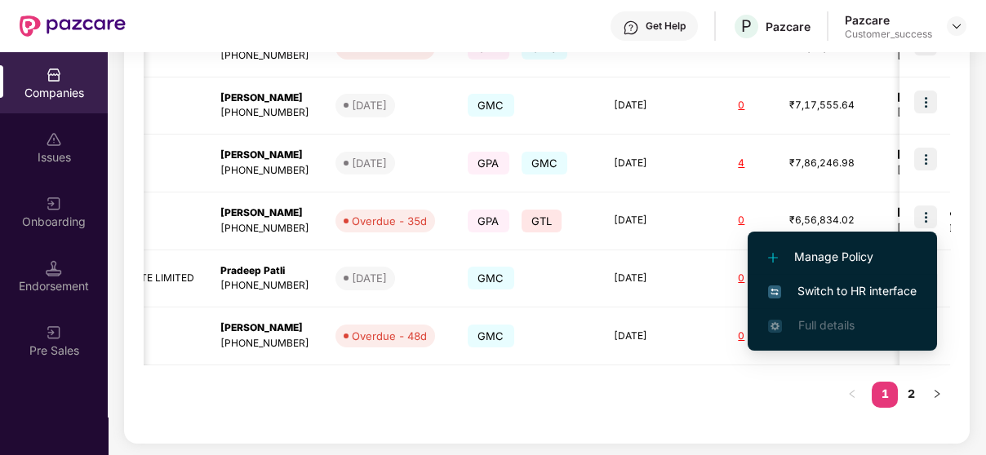
click at [846, 274] on li "Switch to HR interface" at bounding box center [841, 291] width 189 height 34
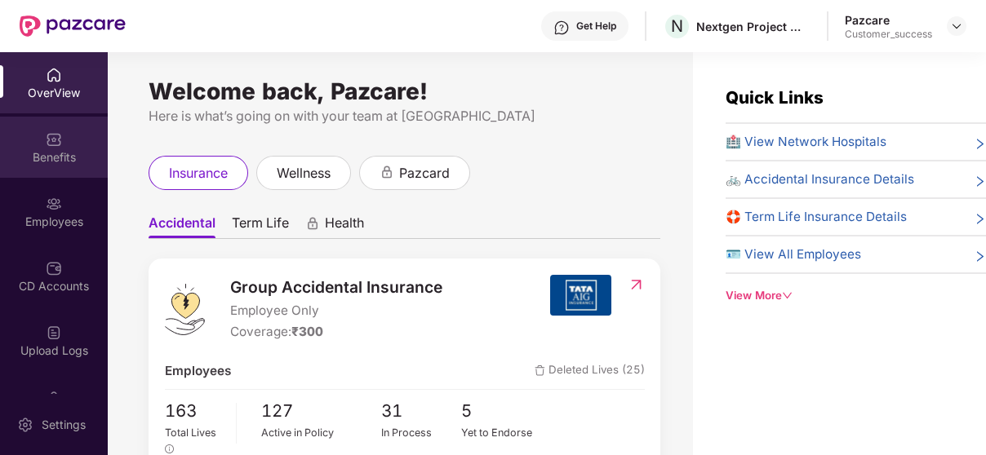
click at [60, 157] on div "Benefits" at bounding box center [54, 157] width 108 height 16
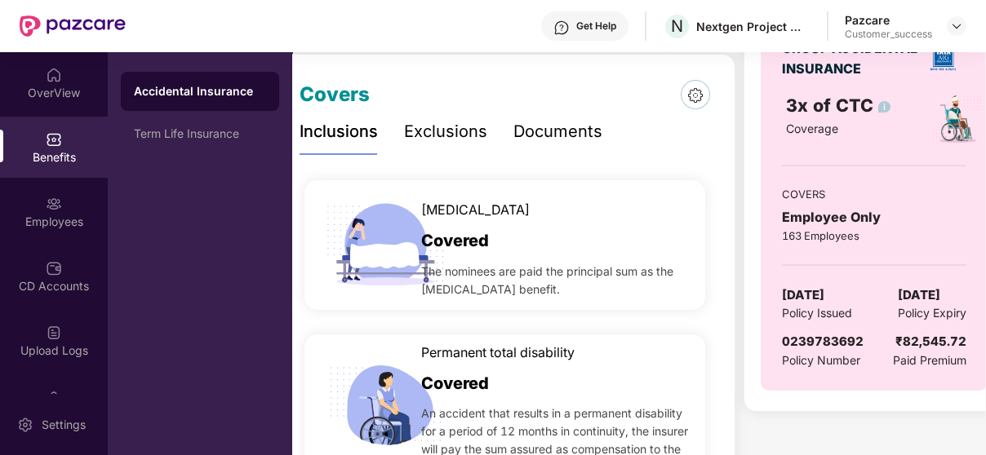
scroll to position [0, 28]
click at [182, 113] on div "Accidental Insurance Term Life Insurance" at bounding box center [200, 113] width 158 height 82
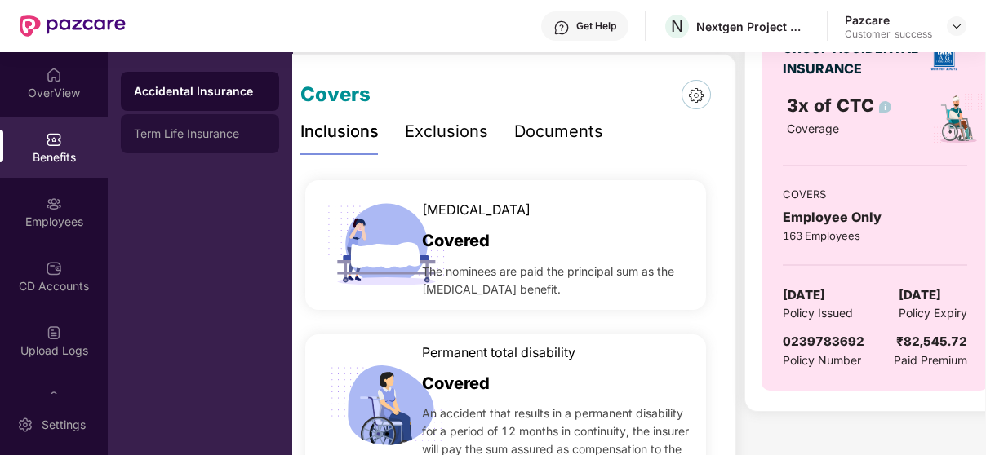
click at [176, 141] on div "Term Life Insurance" at bounding box center [200, 133] width 158 height 39
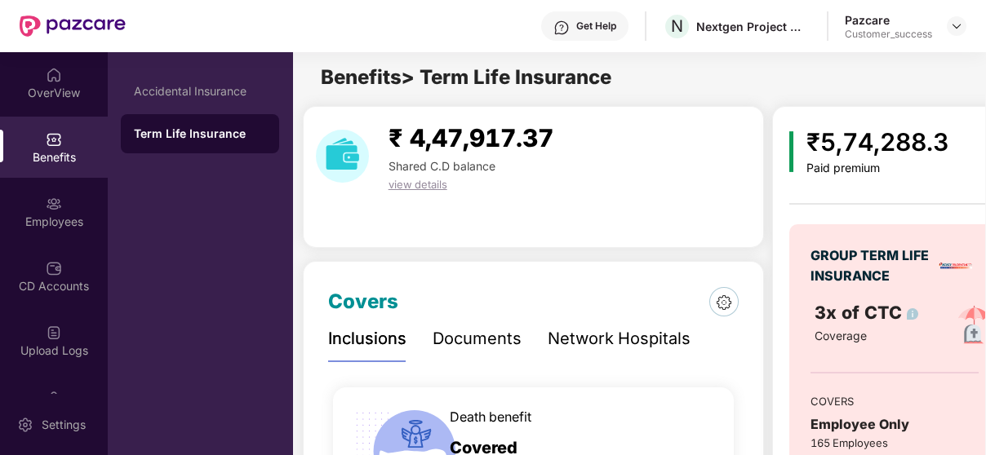
scroll to position [3, 0]
click at [237, 81] on div "Accidental Insurance" at bounding box center [200, 91] width 158 height 39
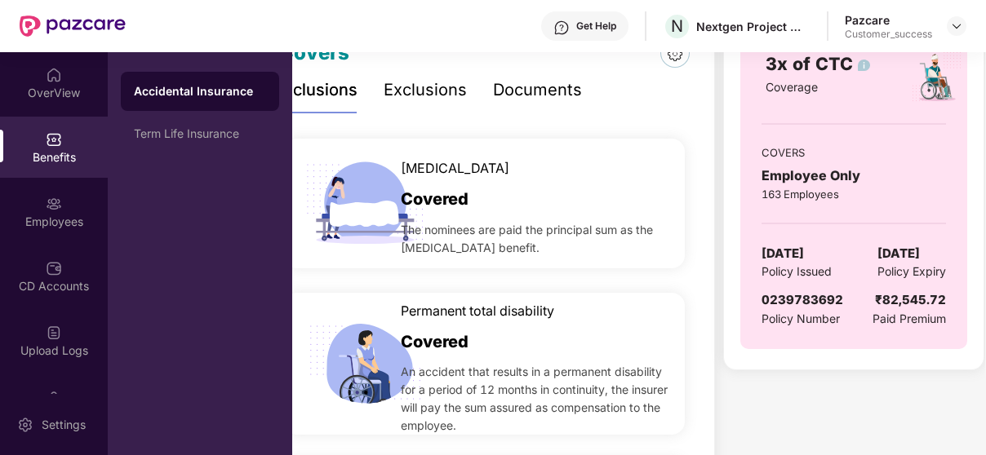
scroll to position [0, 43]
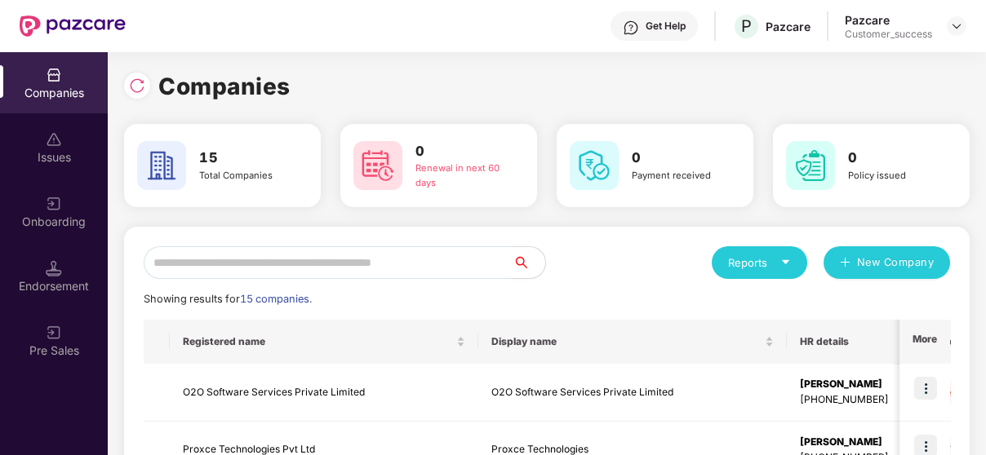
scroll to position [0, 1]
click at [219, 262] on input "text" at bounding box center [328, 262] width 369 height 33
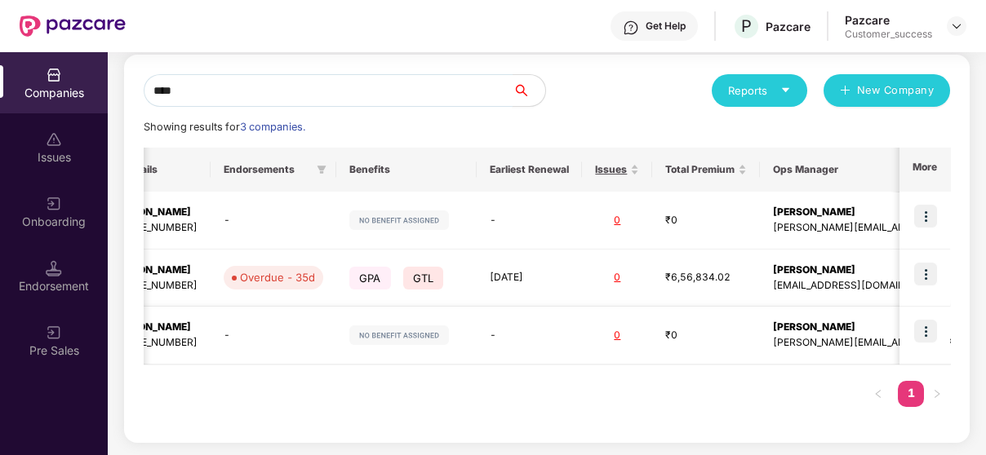
scroll to position [0, 530]
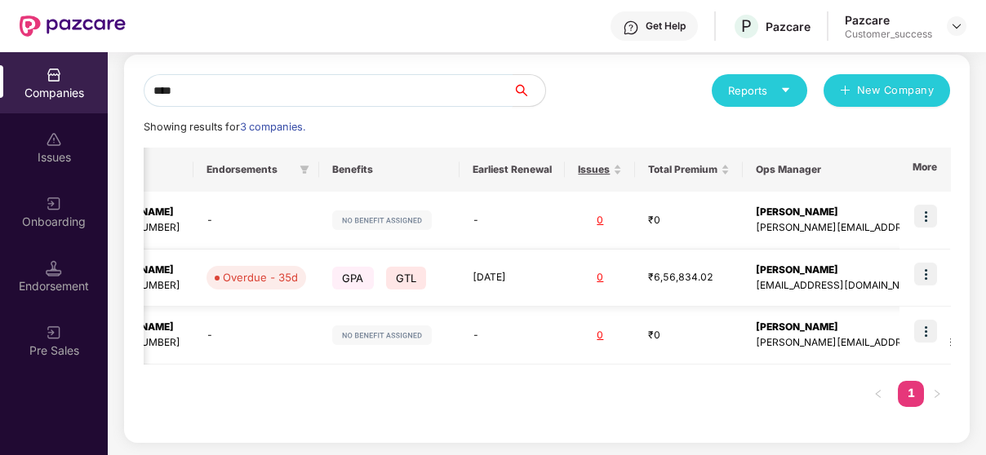
type input "****"
click at [936, 271] on img at bounding box center [925, 274] width 23 height 23
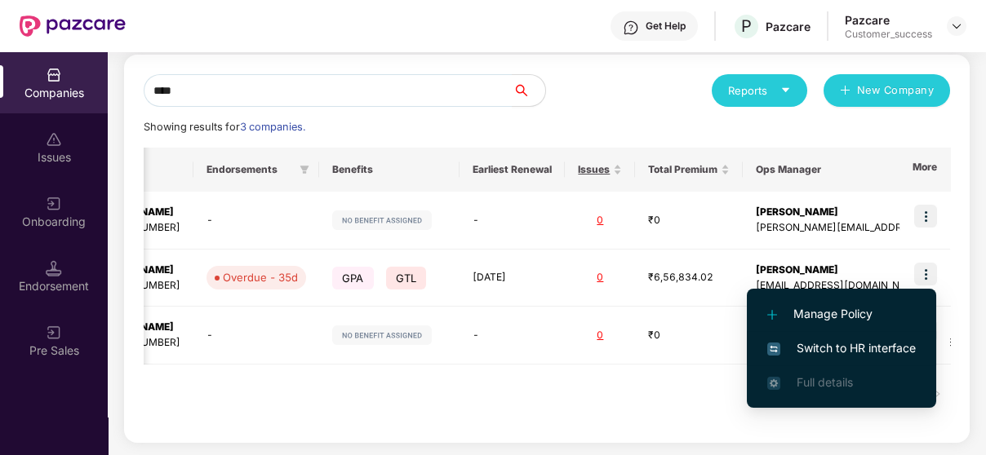
click at [791, 341] on span "Switch to HR interface" at bounding box center [841, 348] width 148 height 18
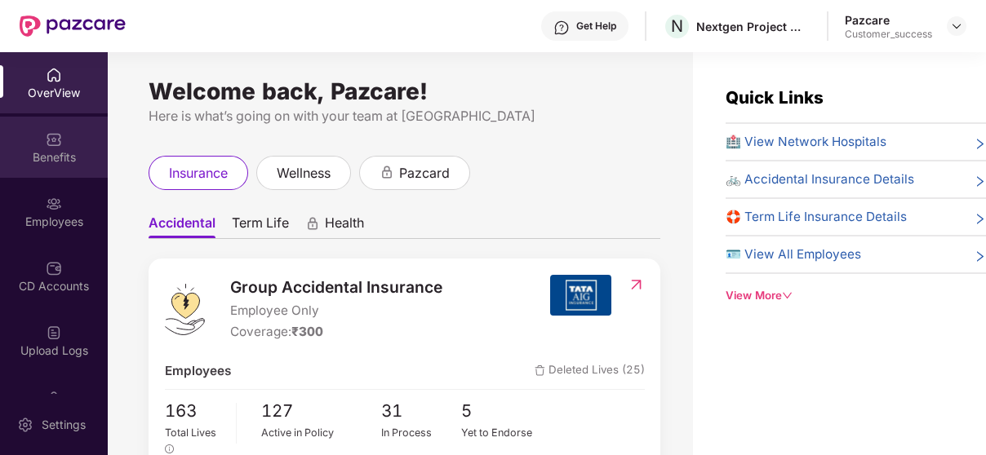
click at [52, 162] on div "Benefits" at bounding box center [54, 157] width 108 height 16
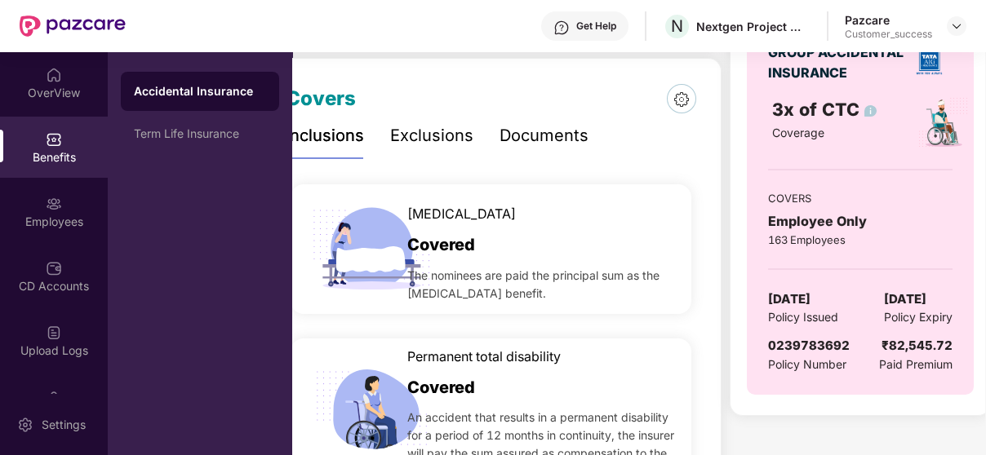
scroll to position [210, 0]
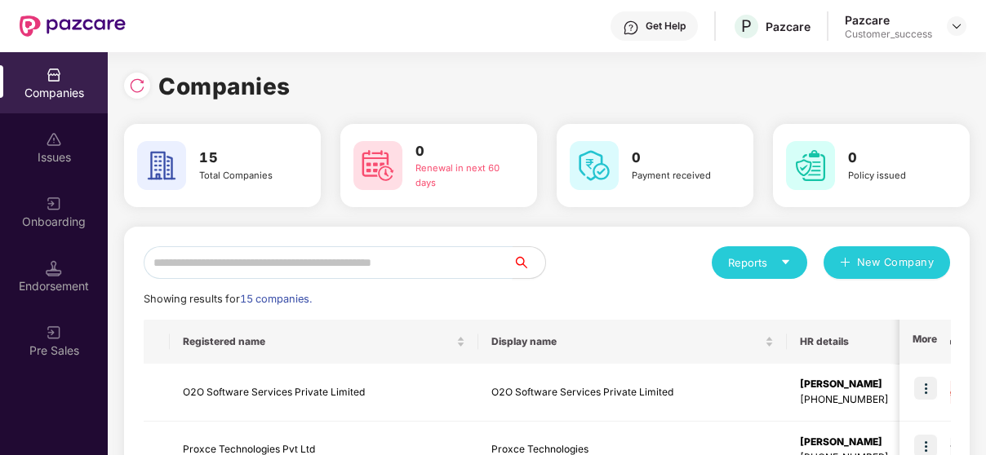
click at [233, 246] on input "text" at bounding box center [328, 262] width 369 height 33
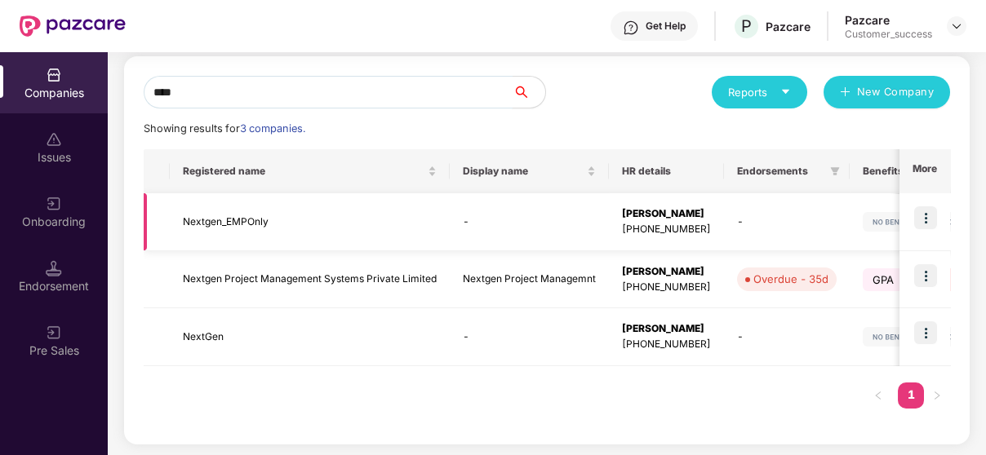
scroll to position [172, 0]
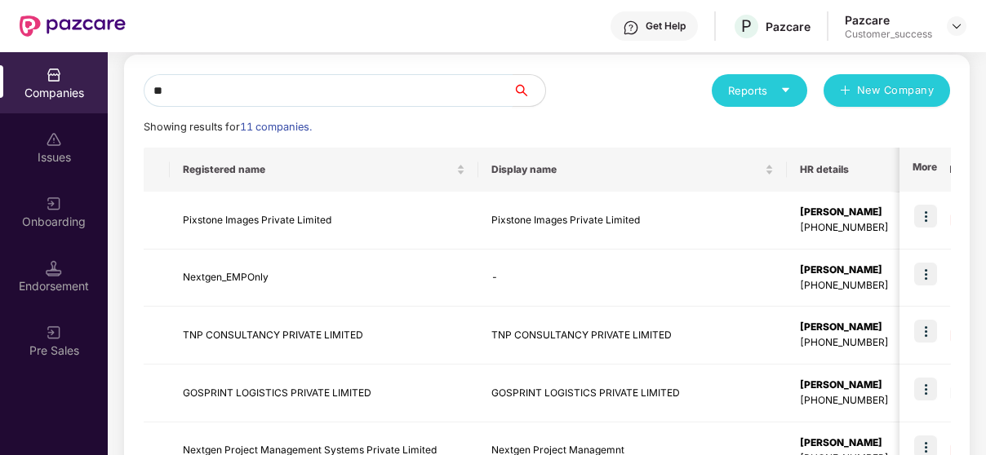
type input "*"
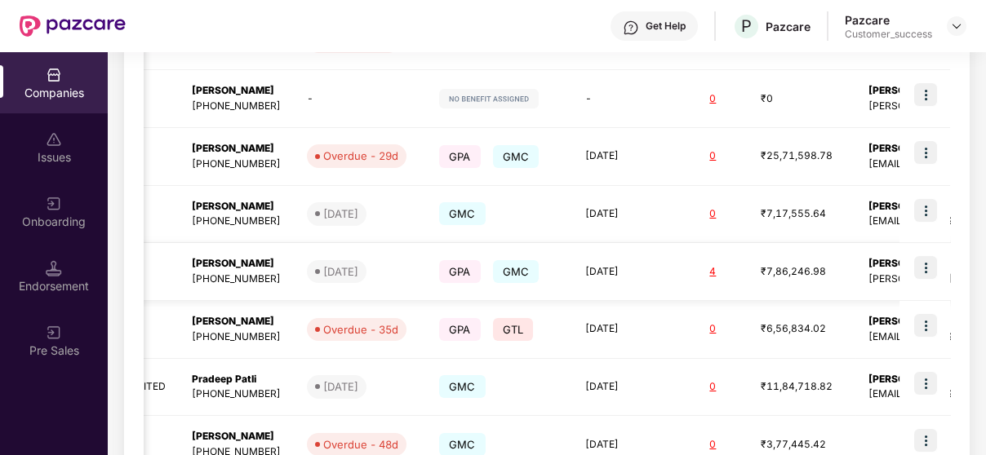
scroll to position [0, 635]
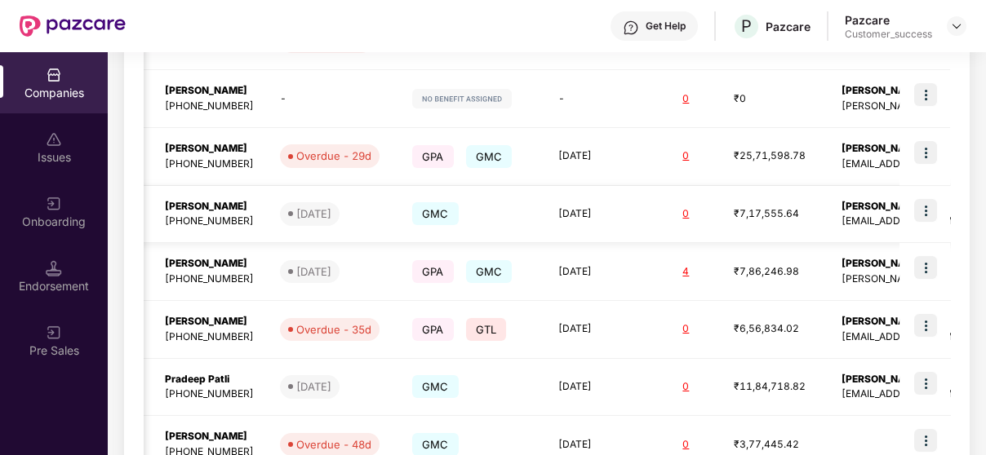
click at [934, 200] on img at bounding box center [925, 210] width 23 height 23
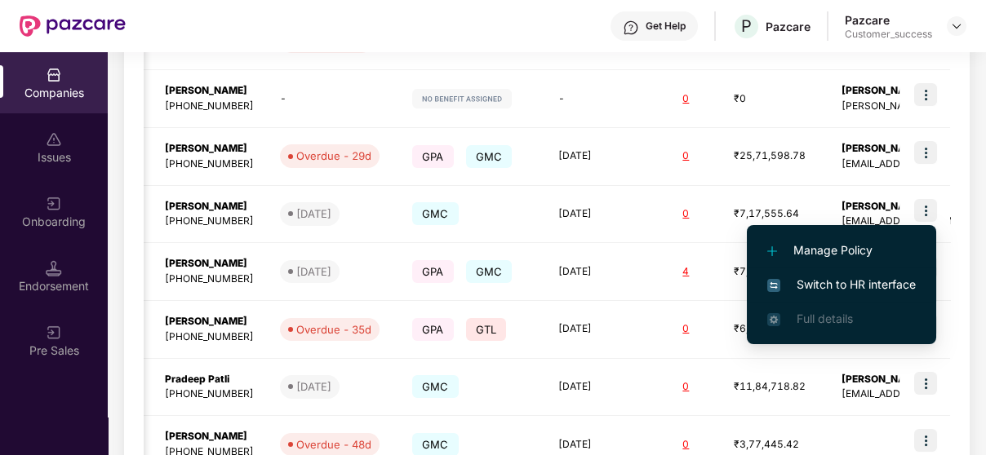
click at [846, 291] on span "Switch to HR interface" at bounding box center [841, 285] width 148 height 18
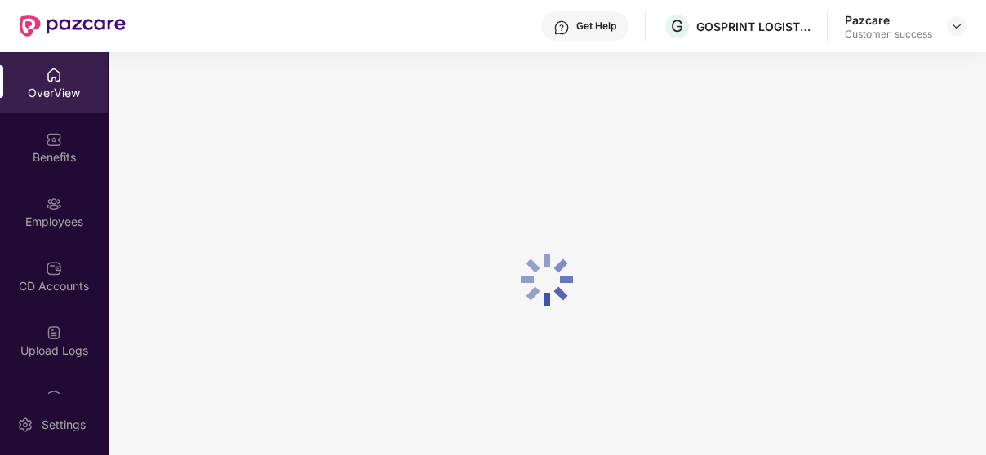
scroll to position [173, 0]
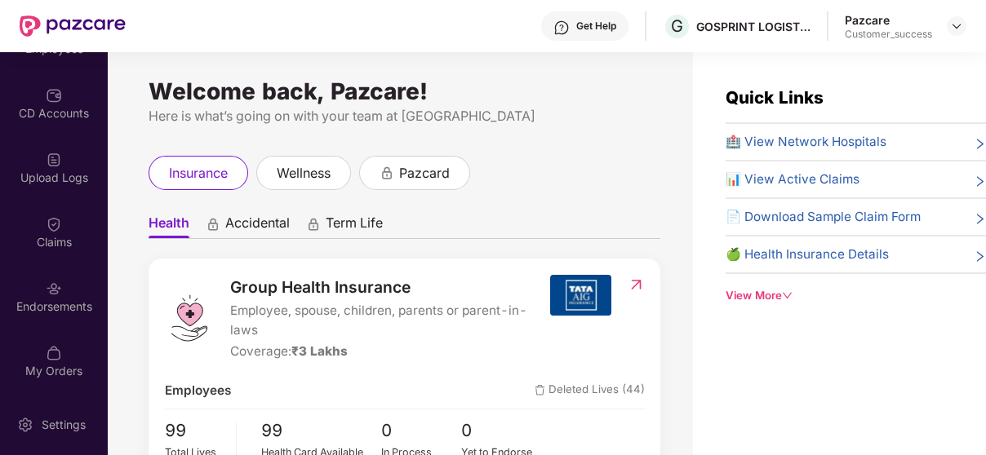
click at [51, 272] on div "Endorsements" at bounding box center [54, 296] width 108 height 61
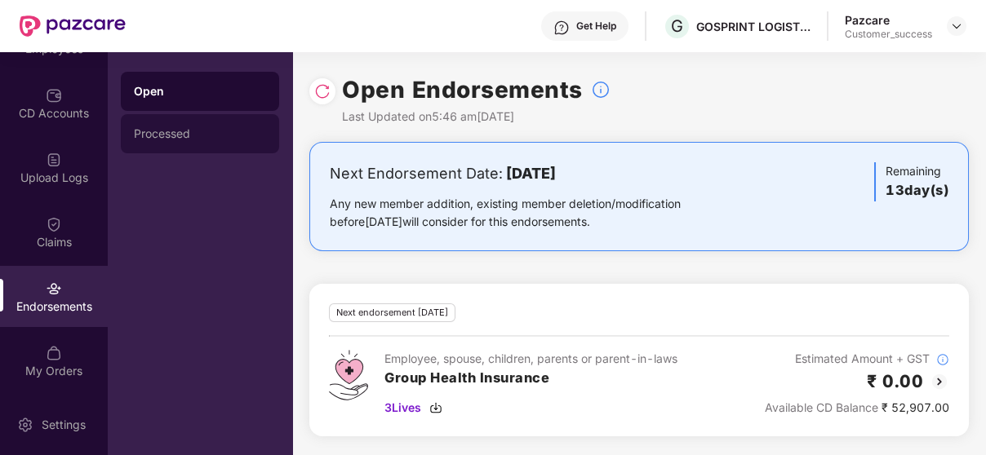
click at [160, 117] on div "Processed" at bounding box center [200, 133] width 158 height 39
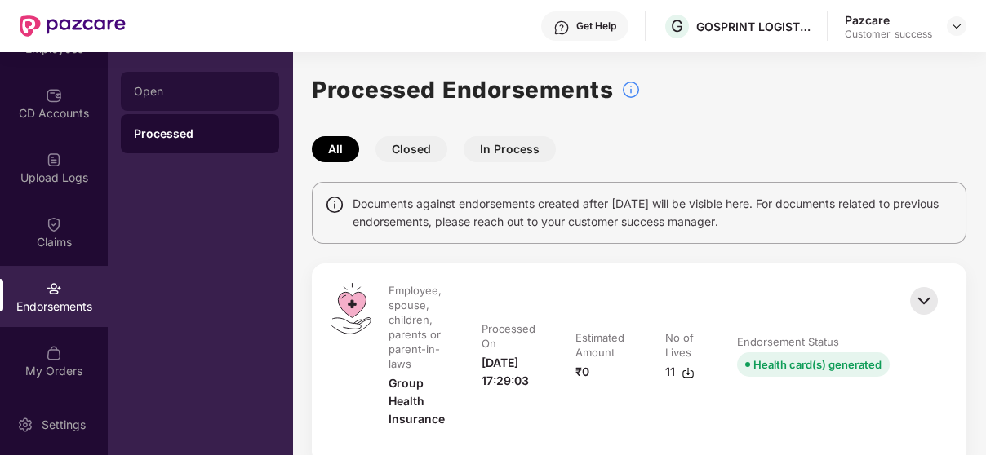
click at [201, 85] on div "Open" at bounding box center [200, 91] width 132 height 13
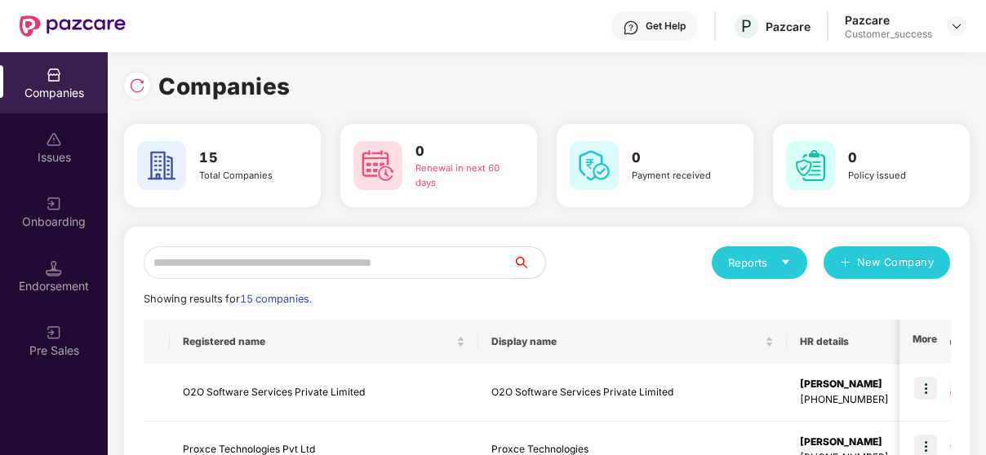
click at [255, 273] on input "text" at bounding box center [328, 262] width 369 height 33
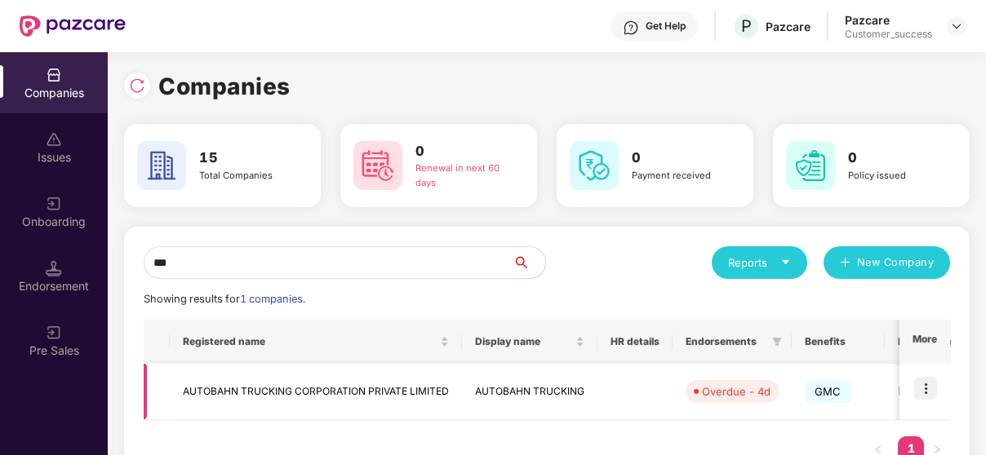
type input "***"
click at [928, 388] on img at bounding box center [925, 388] width 23 height 23
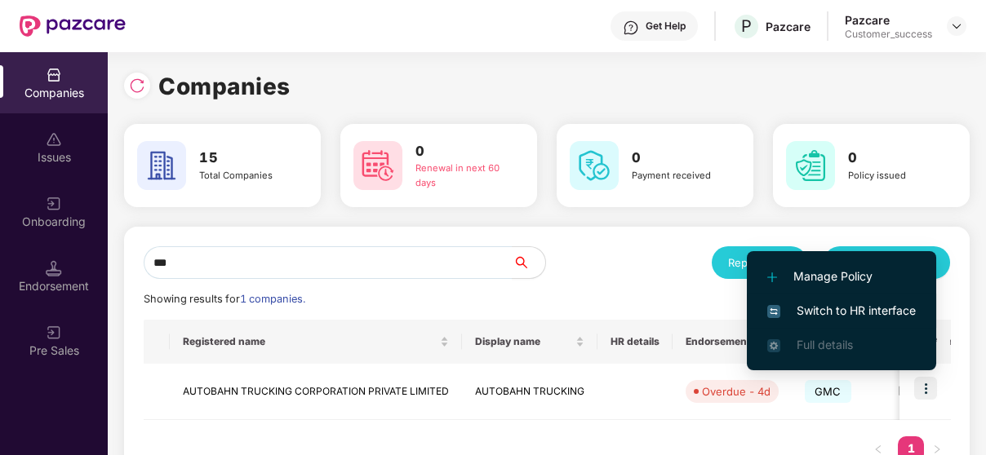
click at [815, 308] on span "Switch to HR interface" at bounding box center [841, 311] width 148 height 18
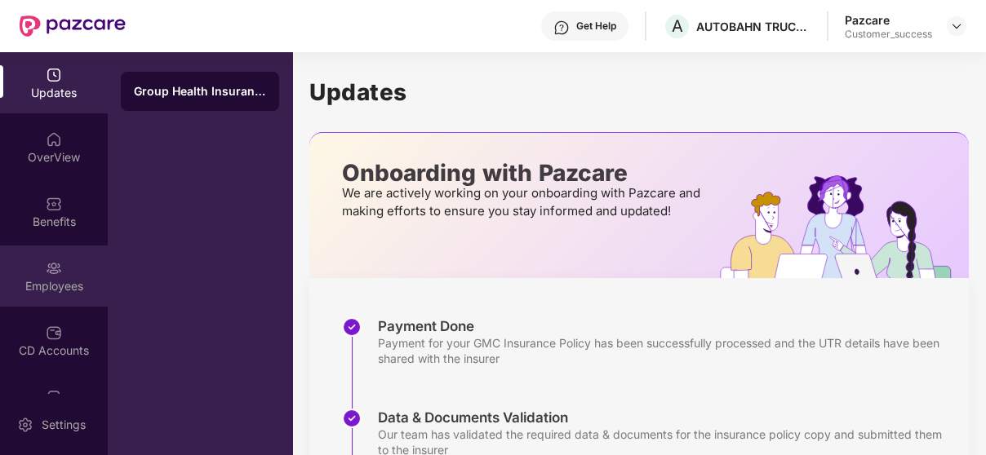
click at [40, 267] on div "Employees" at bounding box center [54, 276] width 108 height 61
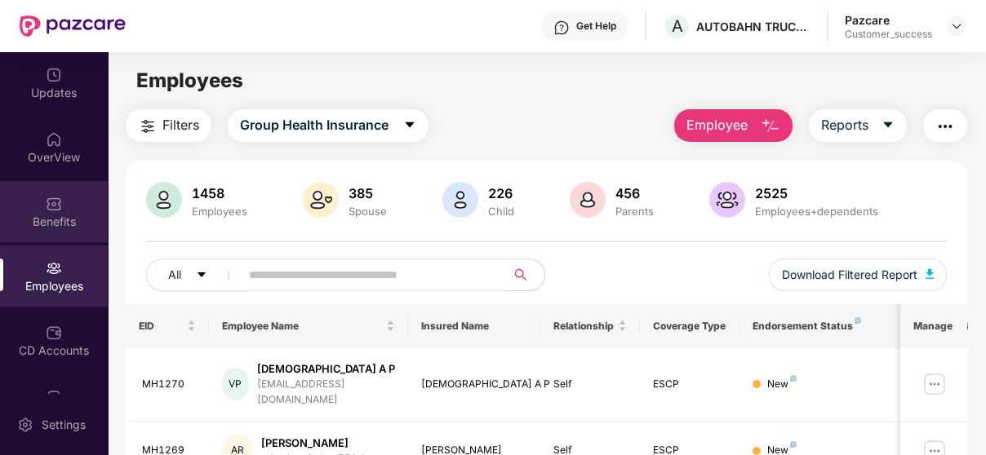
click at [47, 196] on img at bounding box center [54, 204] width 16 height 16
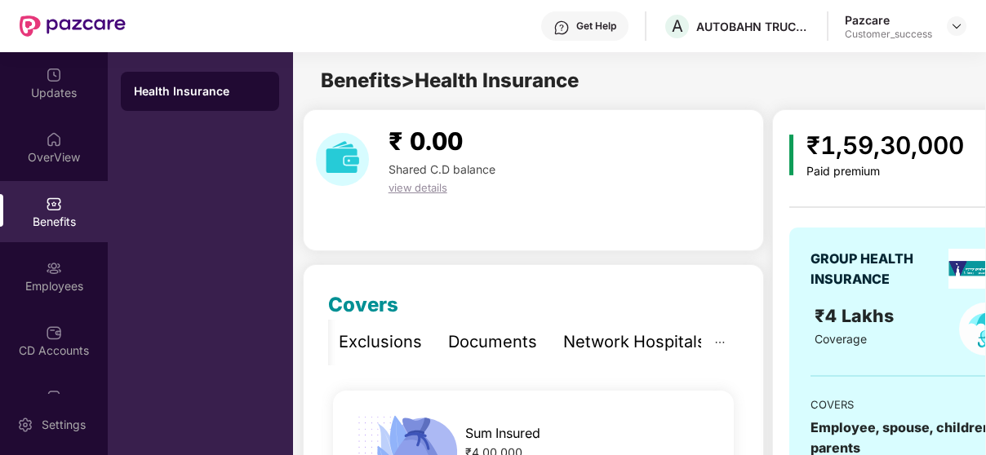
click at [656, 348] on div "Network Hospitals" at bounding box center [634, 342] width 143 height 25
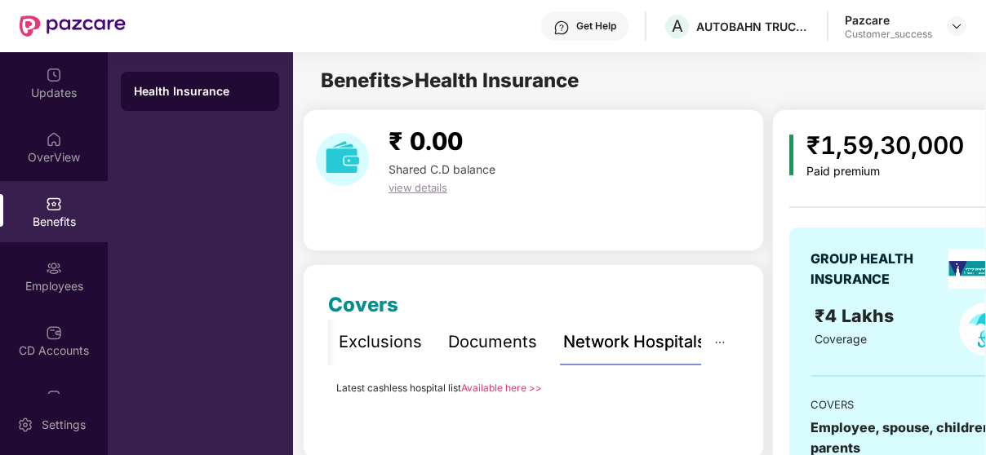
click at [521, 383] on link "Available here >>" at bounding box center [501, 388] width 81 height 12
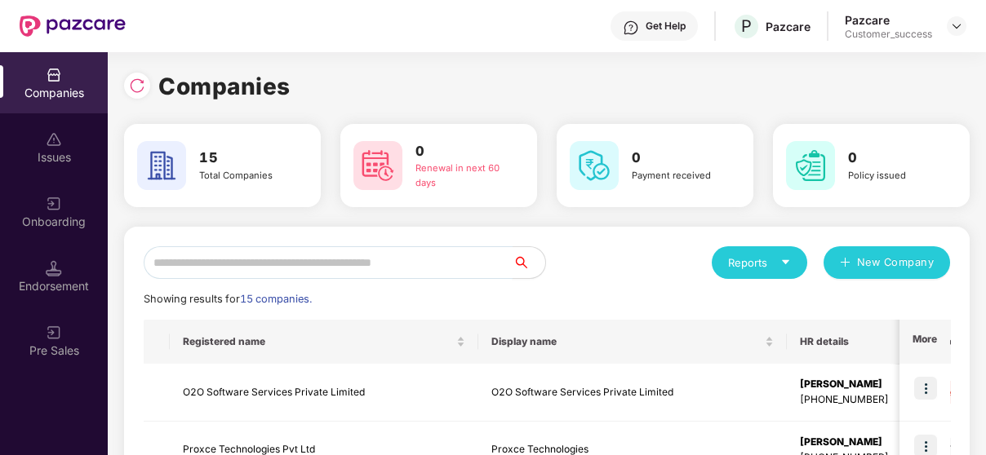
click at [276, 255] on input "text" at bounding box center [328, 262] width 369 height 33
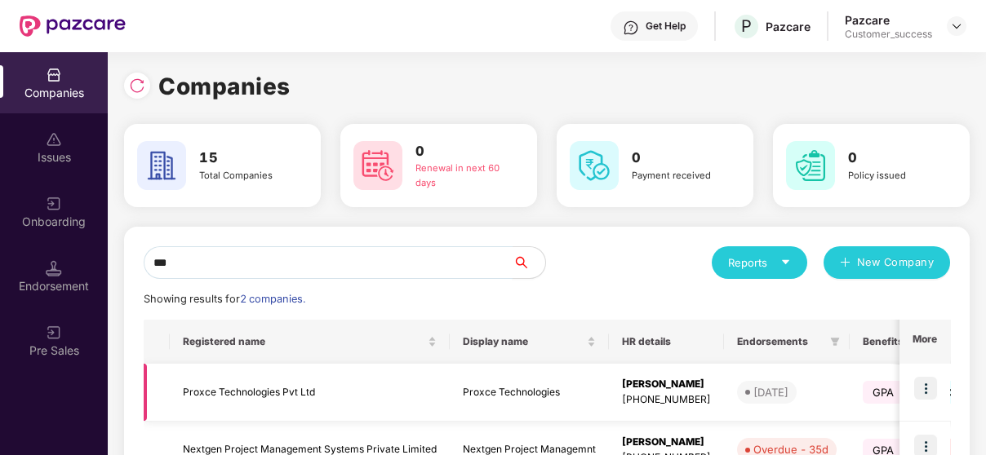
type input "***"
click at [935, 391] on img at bounding box center [925, 388] width 23 height 23
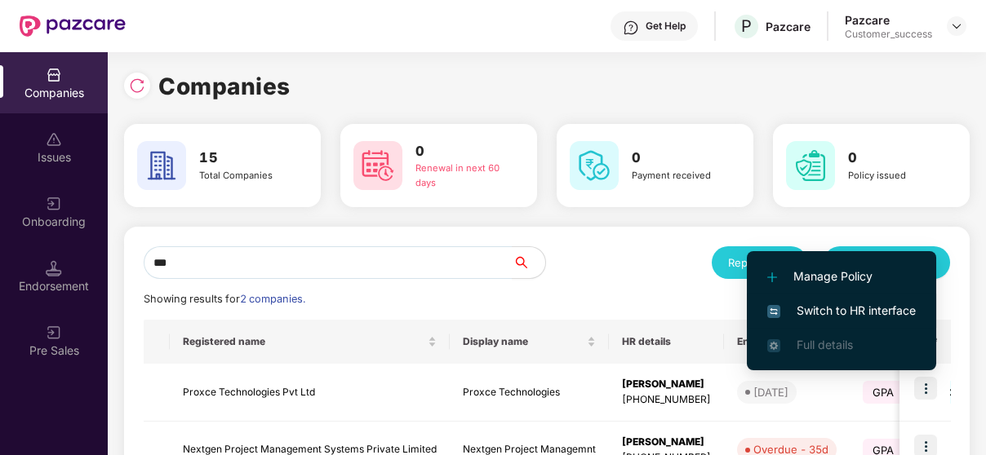
click at [911, 299] on li "Switch to HR interface" at bounding box center [841, 311] width 189 height 34
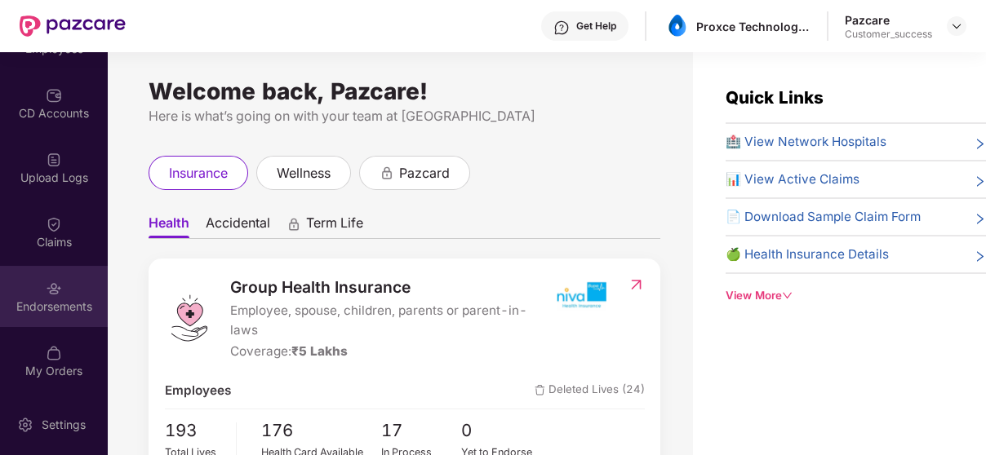
scroll to position [172, 0]
click at [37, 285] on div "Endorsements" at bounding box center [54, 297] width 108 height 61
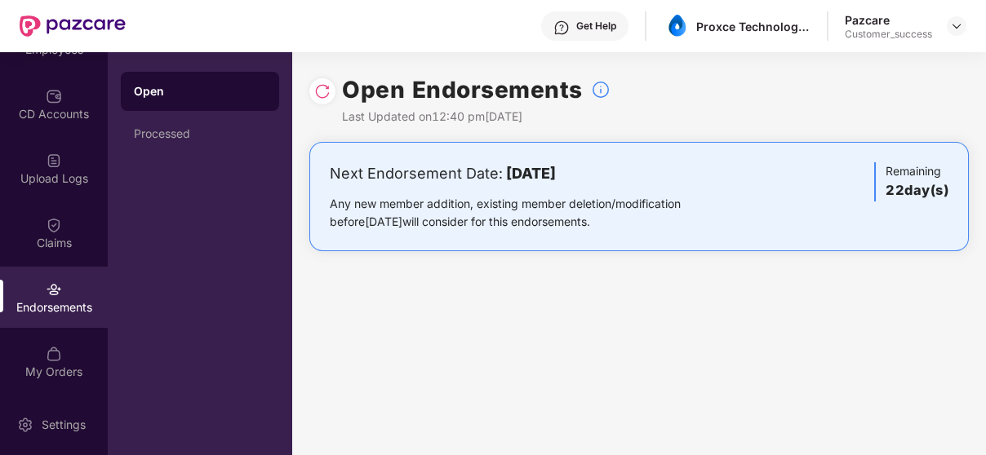
click at [659, 453] on div "Open Endorsements Last Updated on 12:40 pm, 19 Aug 2025 Next Endorsement Date: …" at bounding box center [638, 253] width 693 height 403
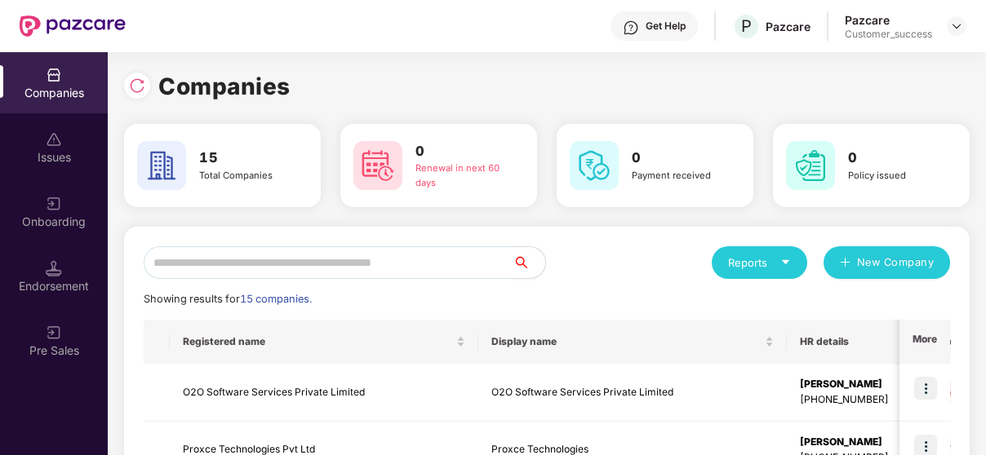
click at [250, 273] on input "text" at bounding box center [328, 262] width 369 height 33
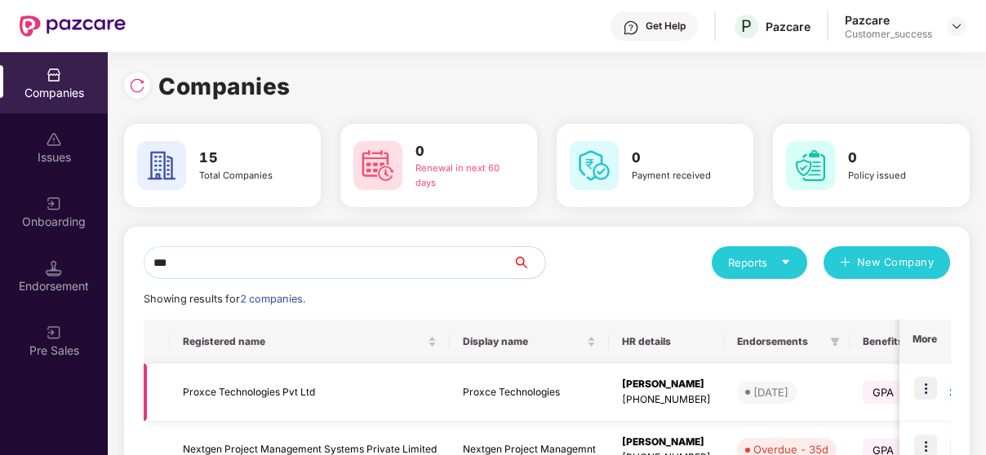
type input "***"
click at [917, 384] on img at bounding box center [925, 388] width 23 height 23
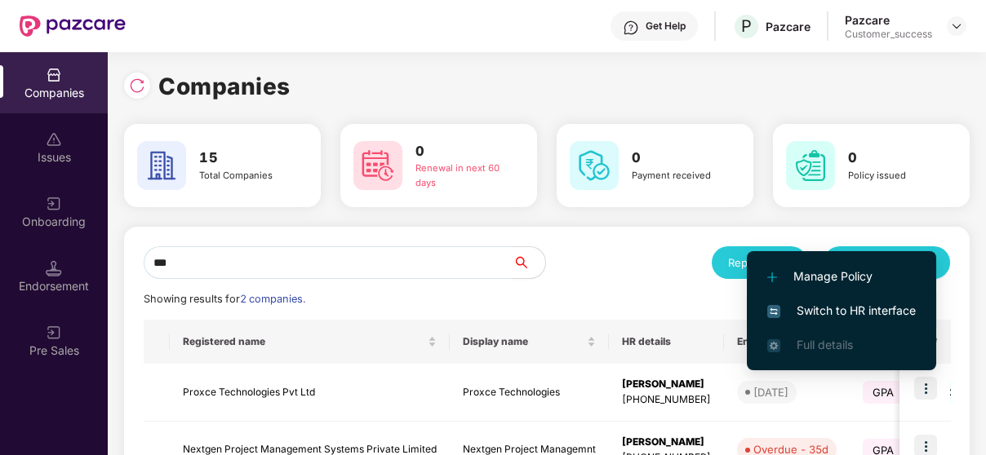
click at [871, 302] on span "Switch to HR interface" at bounding box center [841, 311] width 148 height 18
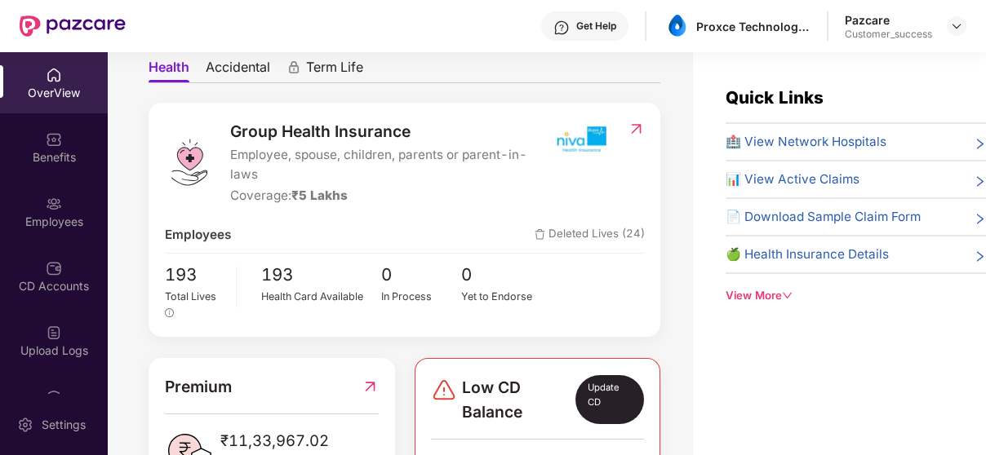
scroll to position [144, 0]
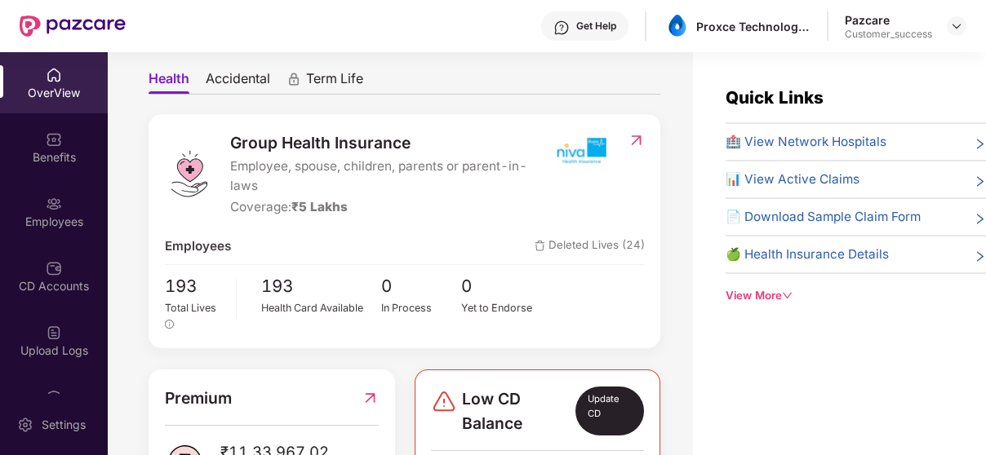
click at [252, 183] on span "Employee, spouse, children, parents or parent-in-laws" at bounding box center [390, 176] width 320 height 39
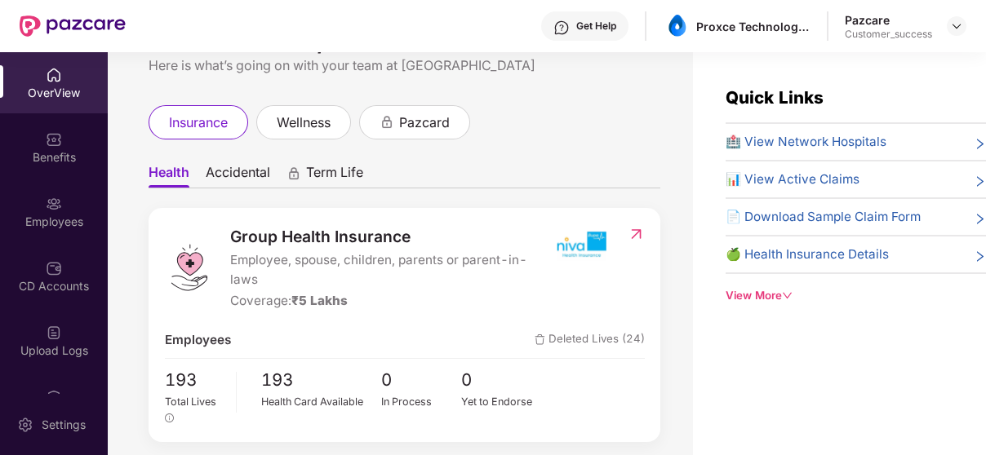
scroll to position [0, 0]
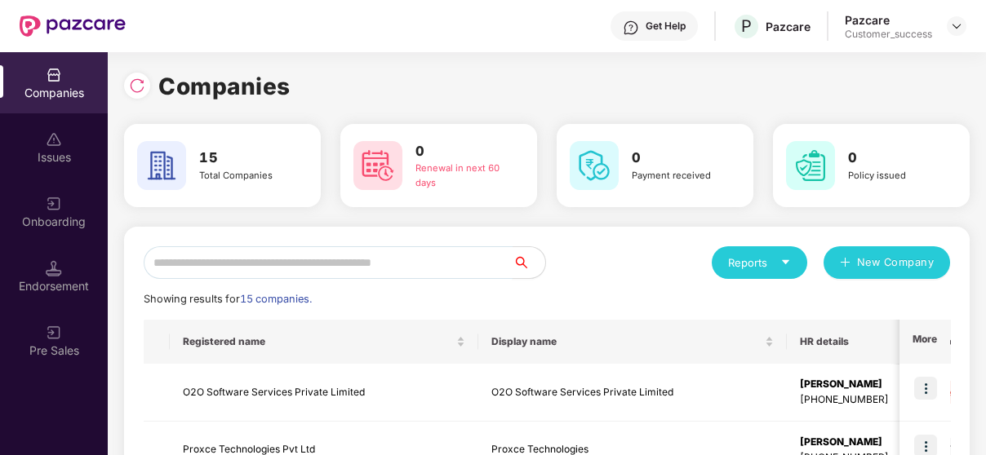
click at [237, 268] on input "text" at bounding box center [328, 262] width 369 height 33
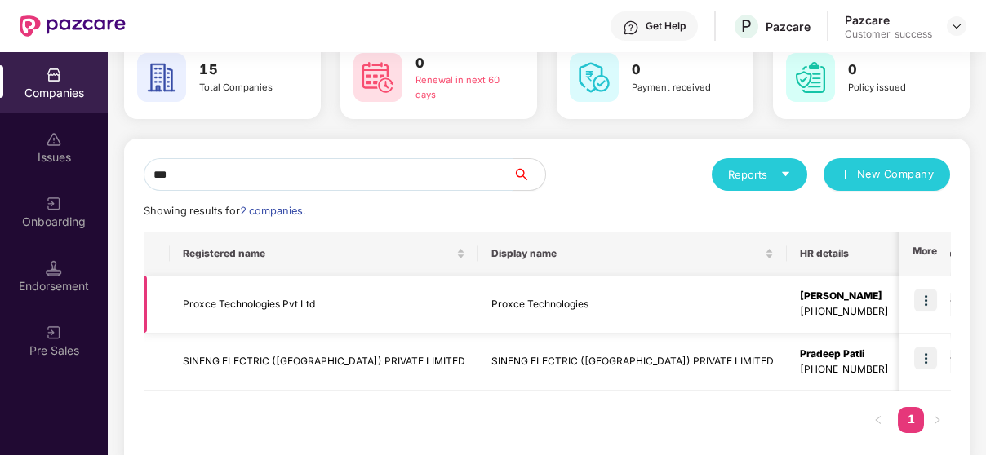
scroll to position [0, 1]
type input "***"
click at [932, 366] on img at bounding box center [925, 358] width 23 height 23
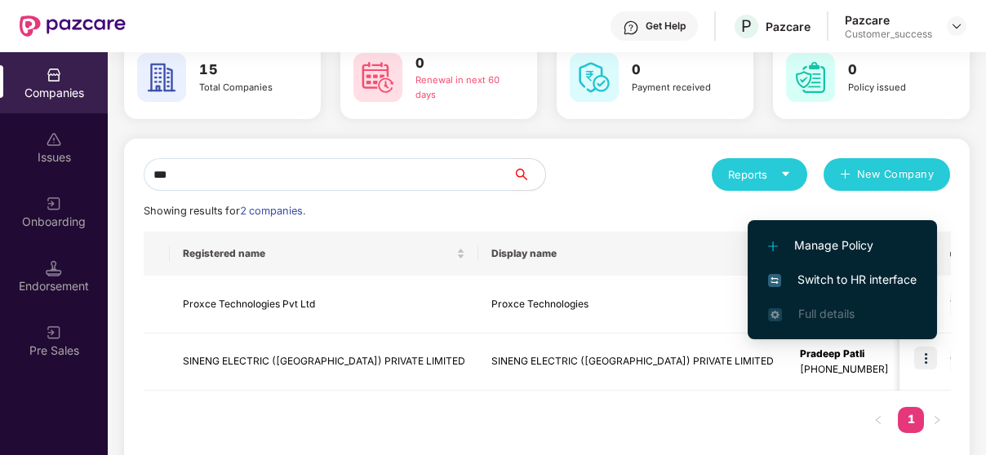
click at [875, 271] on span "Switch to HR interface" at bounding box center [842, 280] width 148 height 18
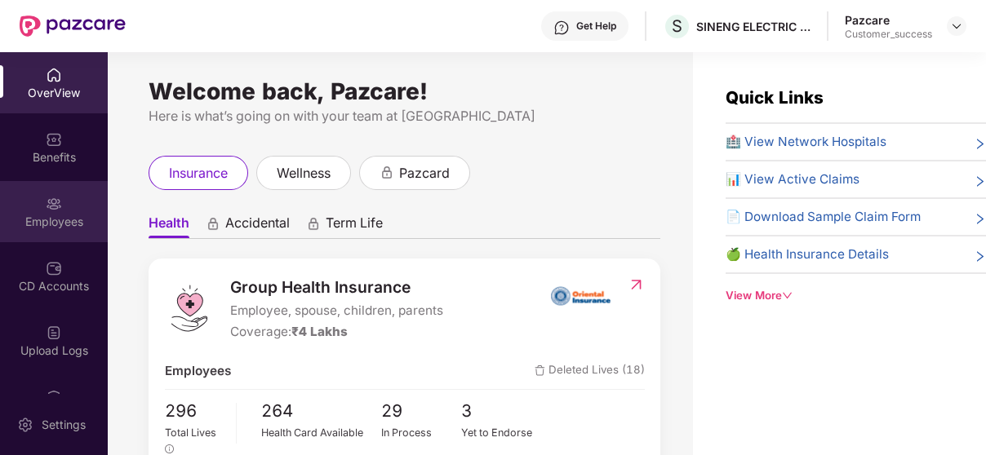
click at [19, 185] on div "Employees" at bounding box center [54, 211] width 108 height 61
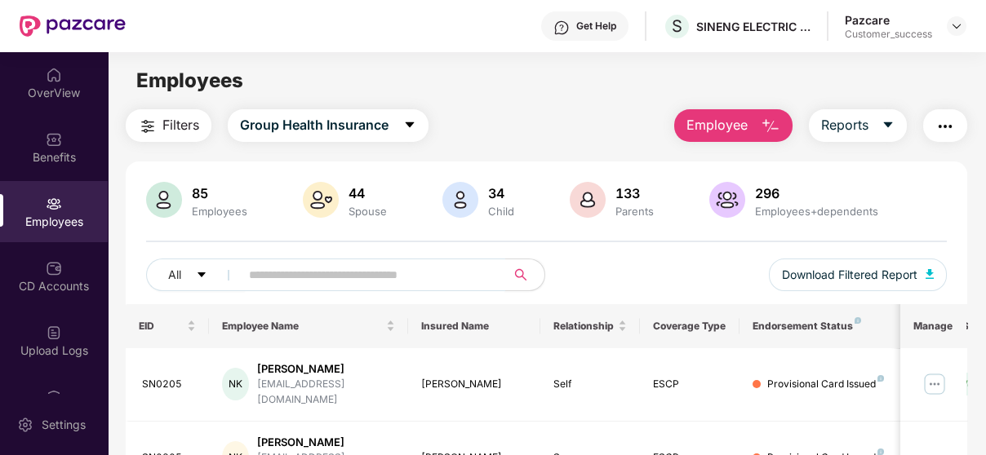
click at [289, 261] on span at bounding box center [367, 275] width 276 height 33
paste input "******"
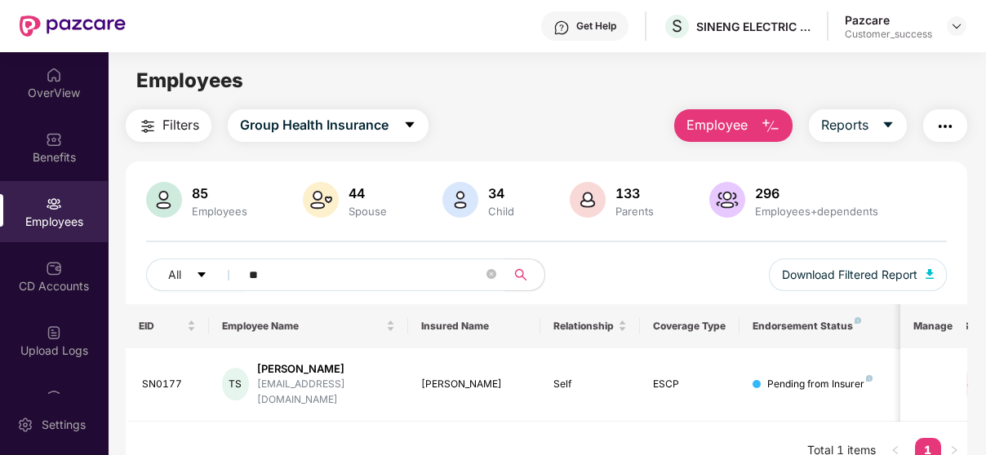
type input "*"
paste input "******"
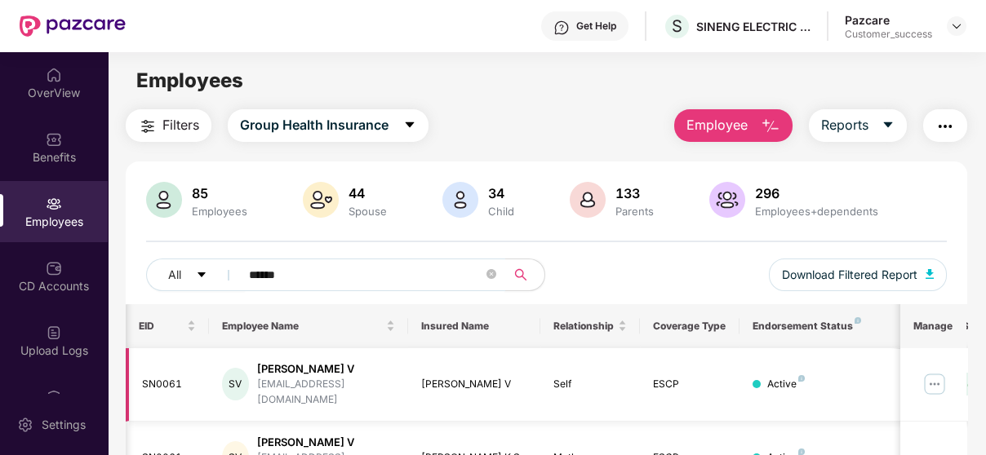
scroll to position [130, 0]
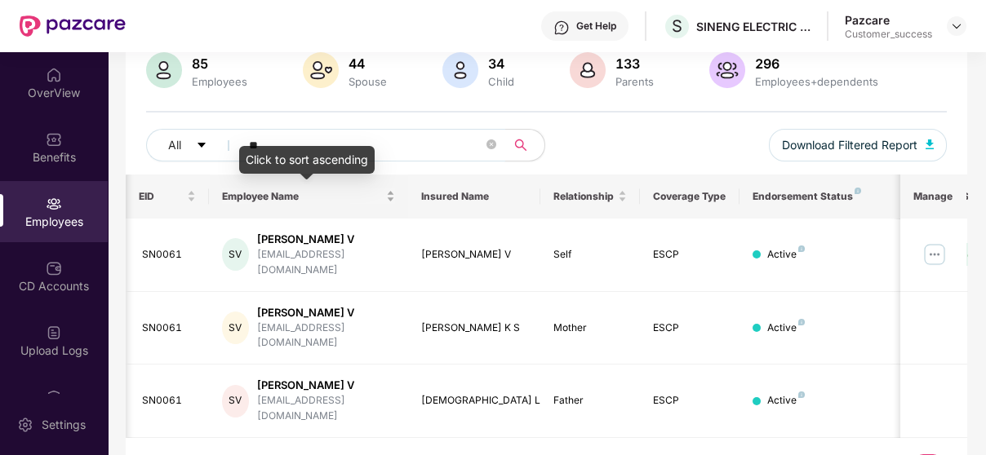
type input "*"
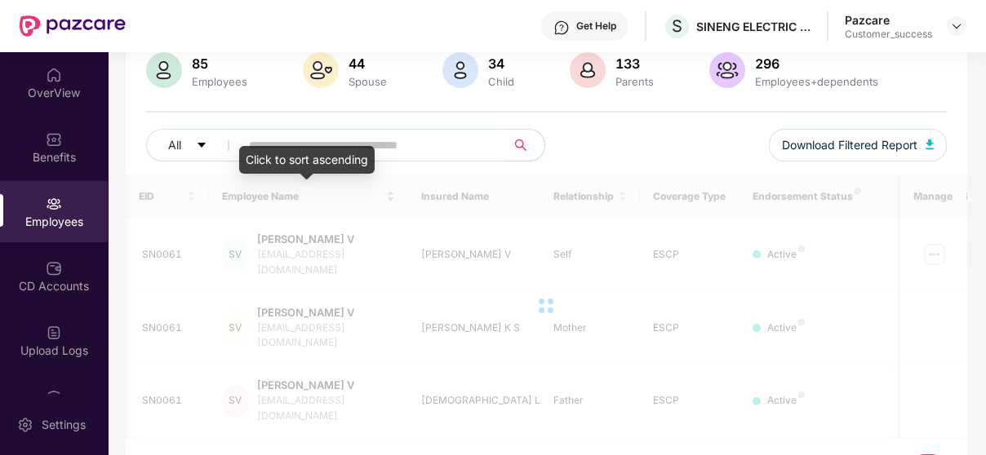
paste input "******"
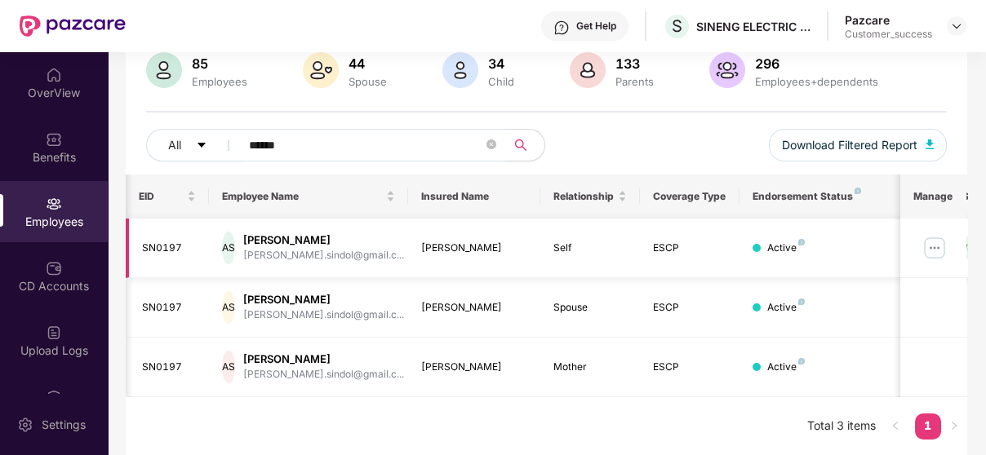
type input "******"
click at [937, 247] on img at bounding box center [934, 248] width 26 height 26
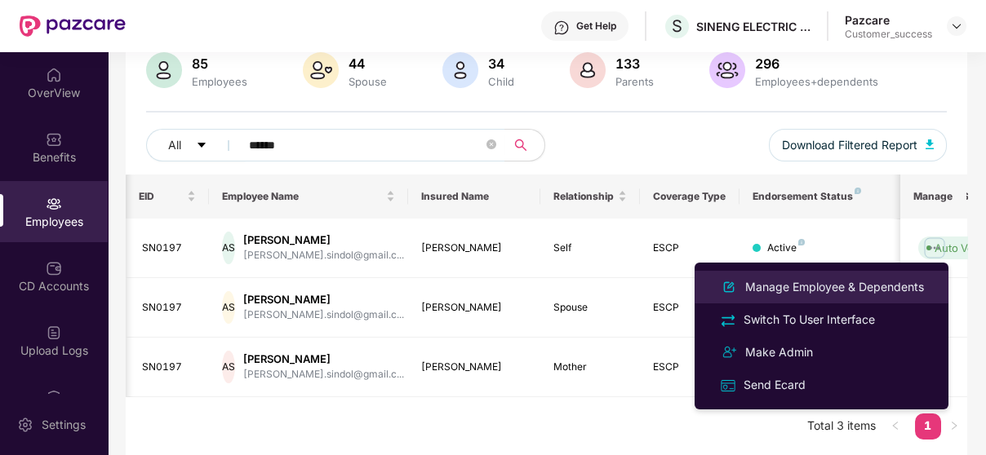
click at [804, 284] on div "Manage Employee & Dependents" at bounding box center [834, 287] width 185 height 18
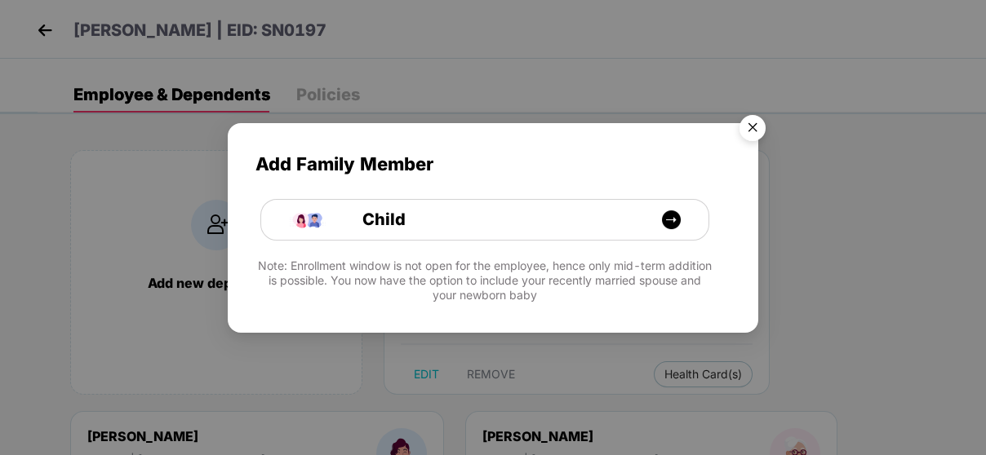
click at [746, 119] on img "Close" at bounding box center [752, 131] width 46 height 46
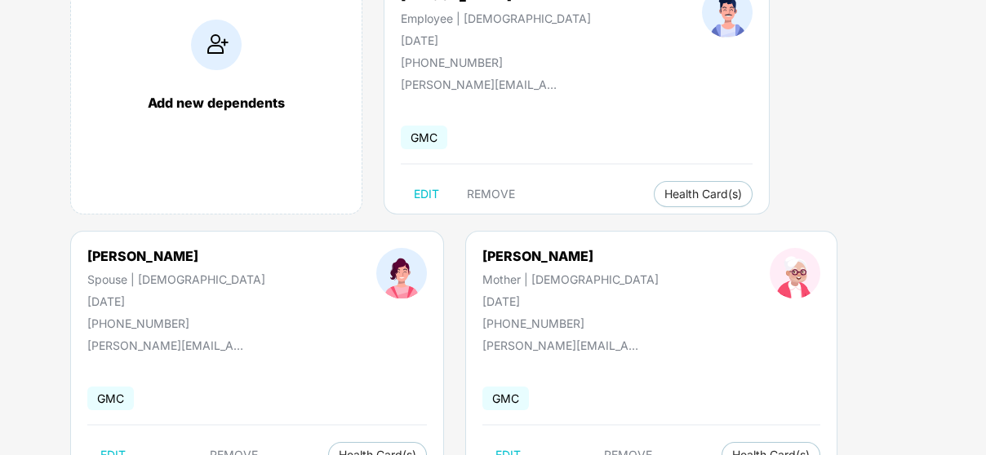
scroll to position [241, 0]
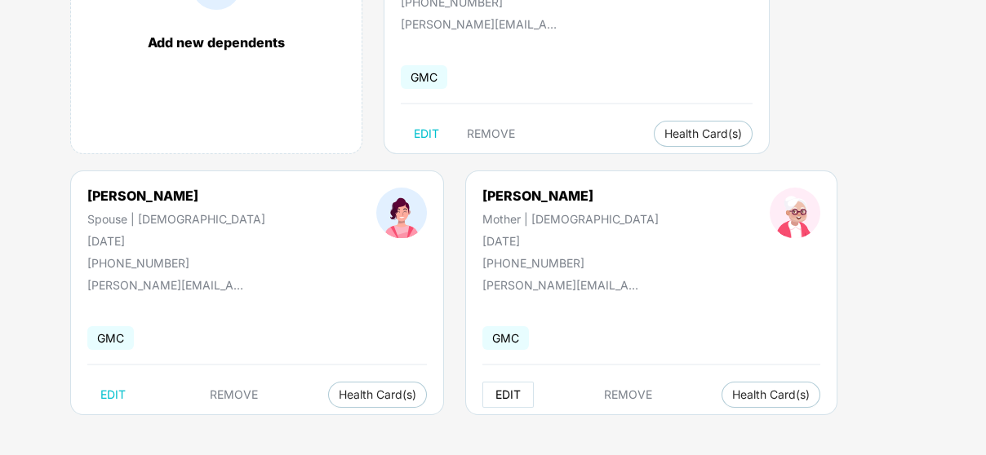
click at [495, 392] on span "EDIT" at bounding box center [507, 394] width 25 height 13
select select "******"
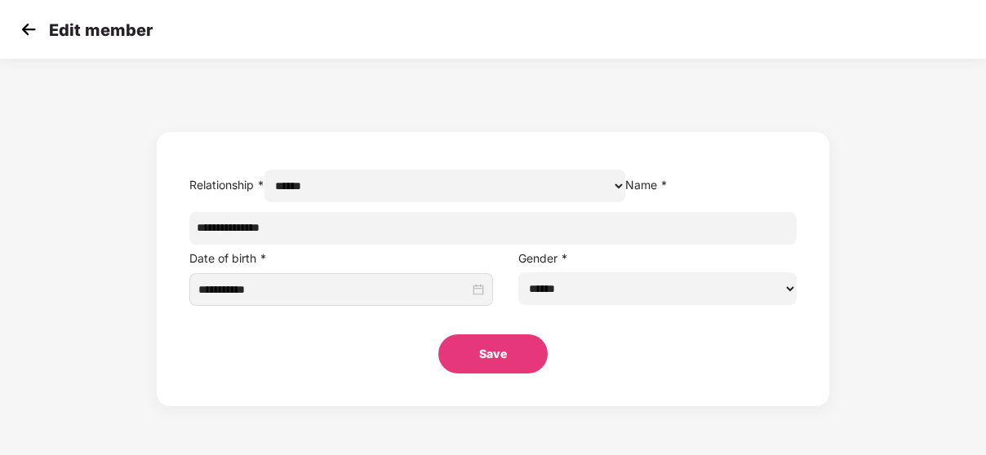
scroll to position [0, 0]
click at [402, 304] on div "**********" at bounding box center [341, 290] width 286 height 28
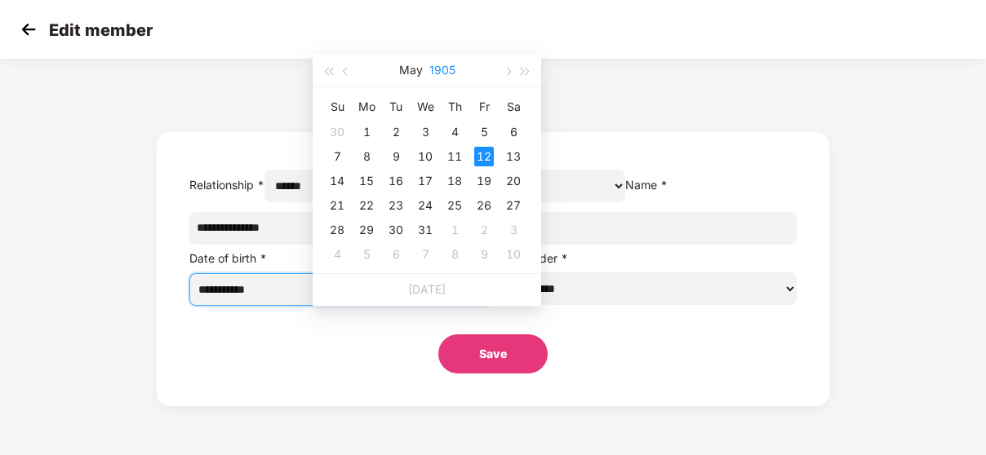
click at [442, 73] on button "1905" at bounding box center [442, 70] width 26 height 33
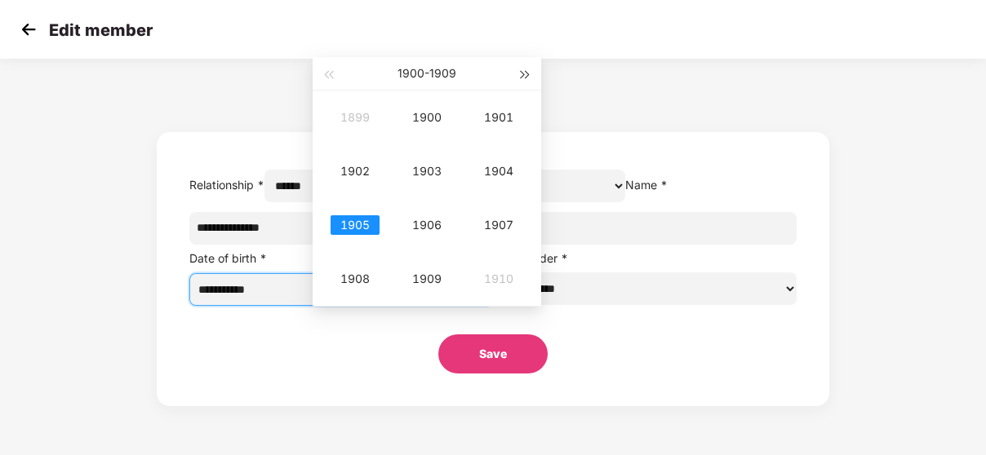
click at [516, 66] on button "button" at bounding box center [525, 73] width 18 height 33
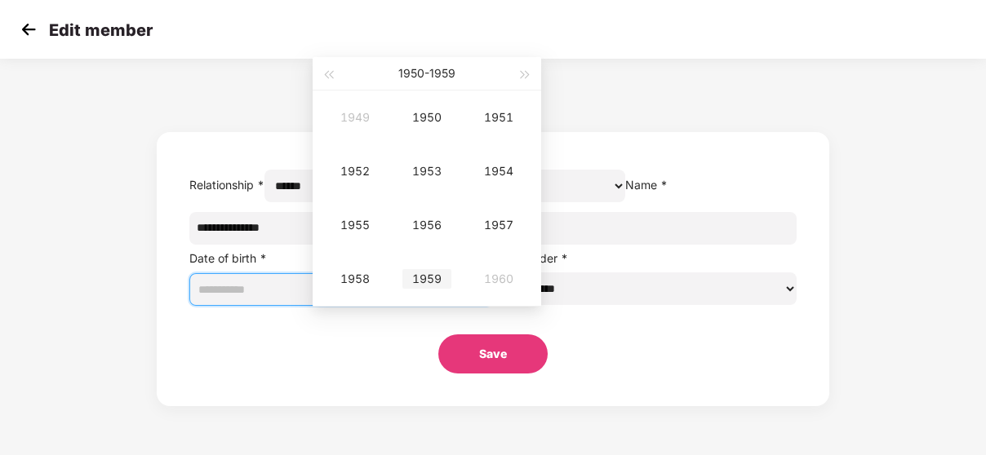
click at [414, 273] on div "1959" at bounding box center [426, 279] width 49 height 20
click at [433, 120] on div "Feb" at bounding box center [426, 118] width 49 height 20
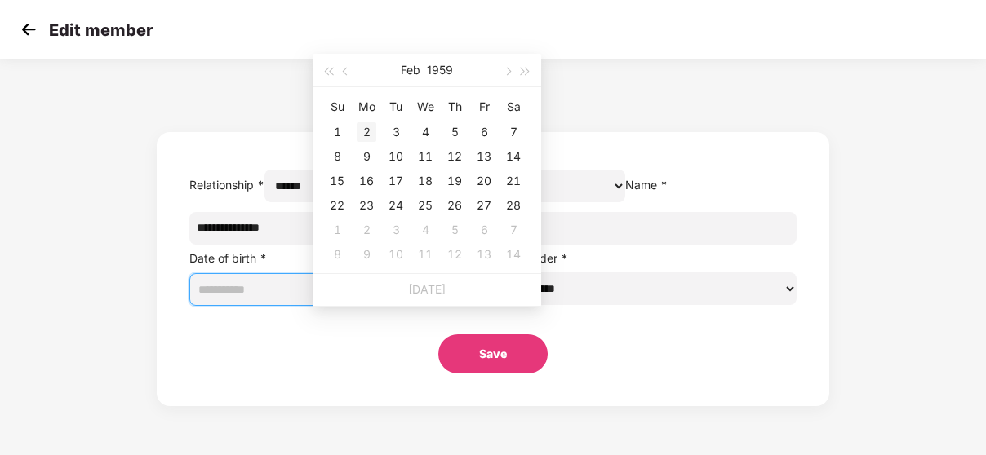
click at [370, 127] on div "2" at bounding box center [367, 132] width 20 height 20
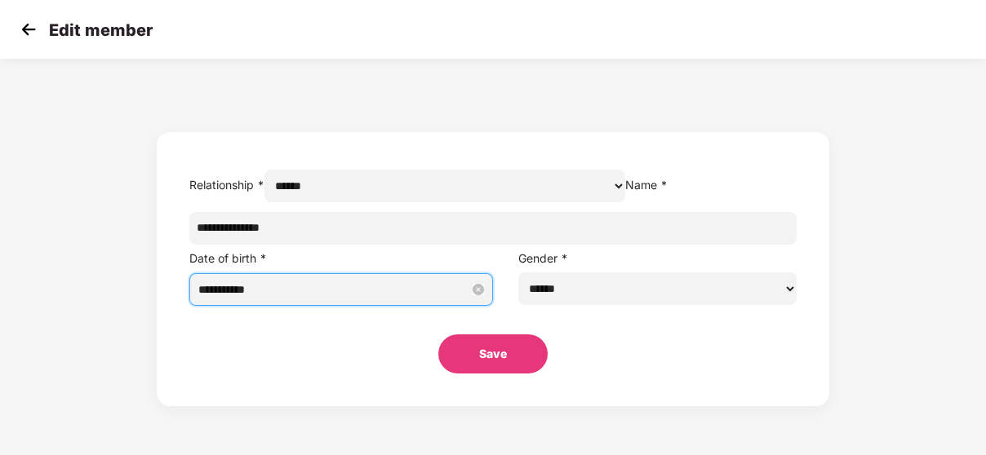
click at [394, 299] on input "**********" at bounding box center [333, 290] width 271 height 18
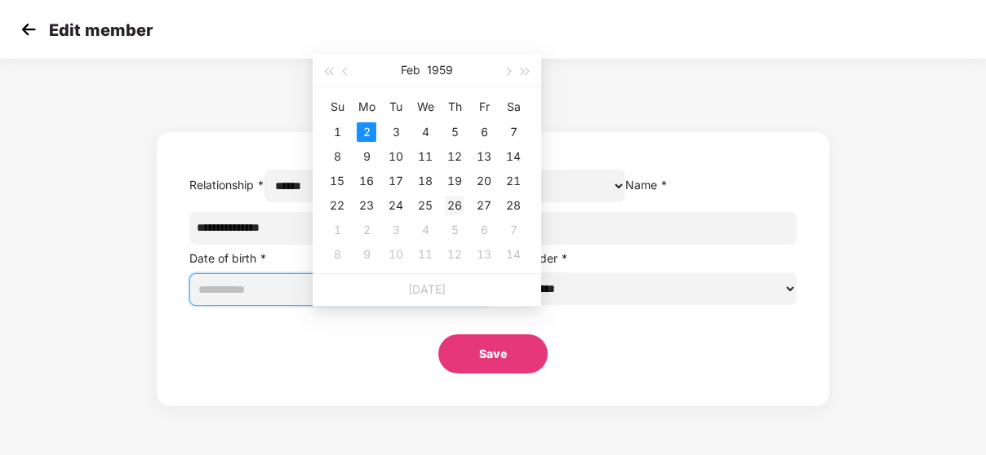
type input "**********"
click at [454, 205] on div "26" at bounding box center [455, 206] width 20 height 20
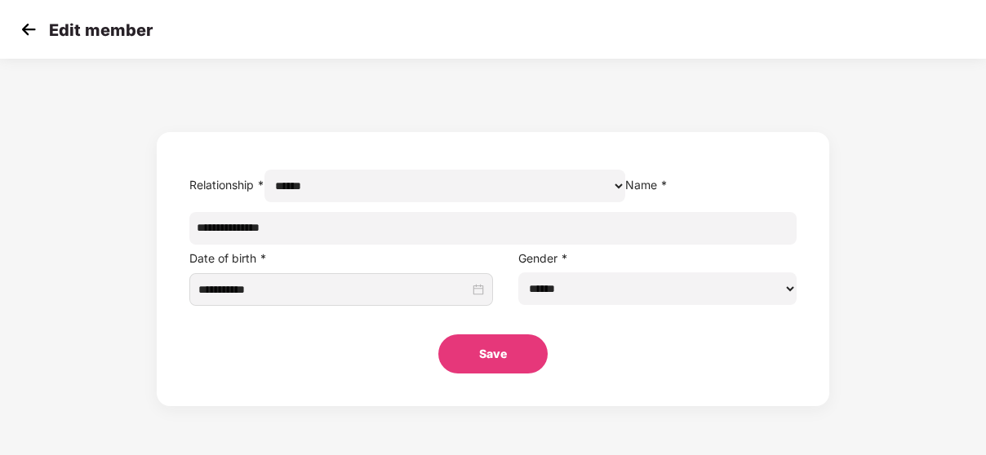
click at [507, 374] on button "Save" at bounding box center [492, 354] width 109 height 39
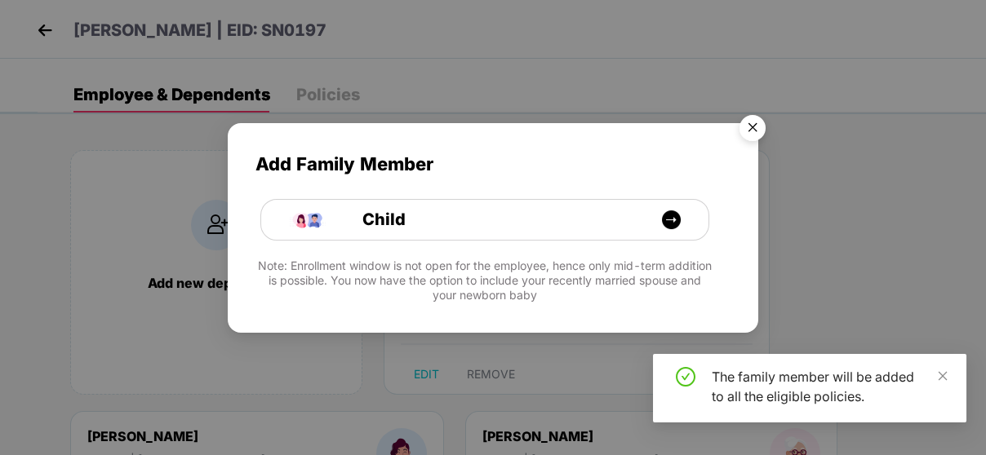
click at [755, 130] on img "Close" at bounding box center [752, 131] width 46 height 46
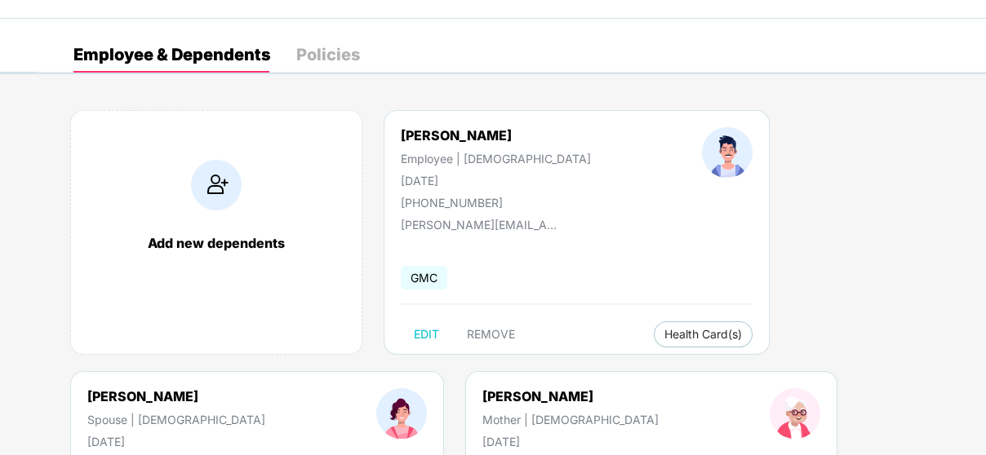
scroll to position [38, 0]
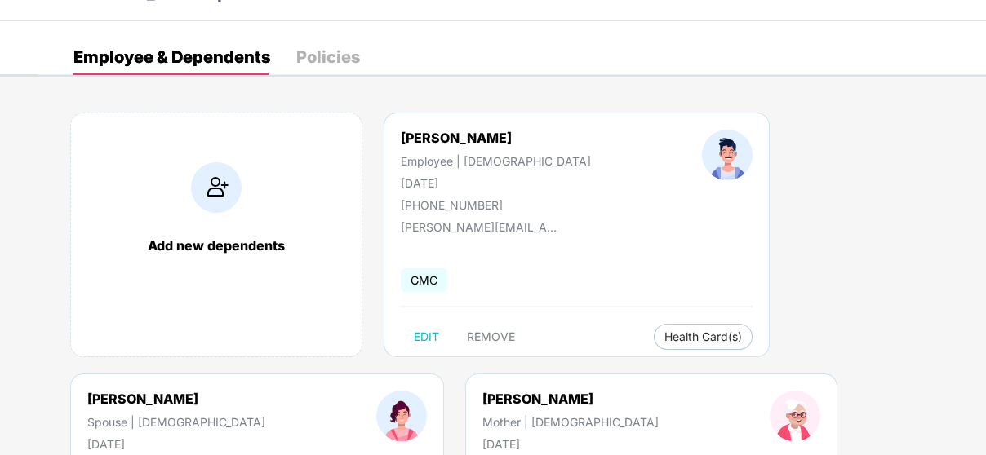
click at [231, 184] on img at bounding box center [216, 187] width 51 height 51
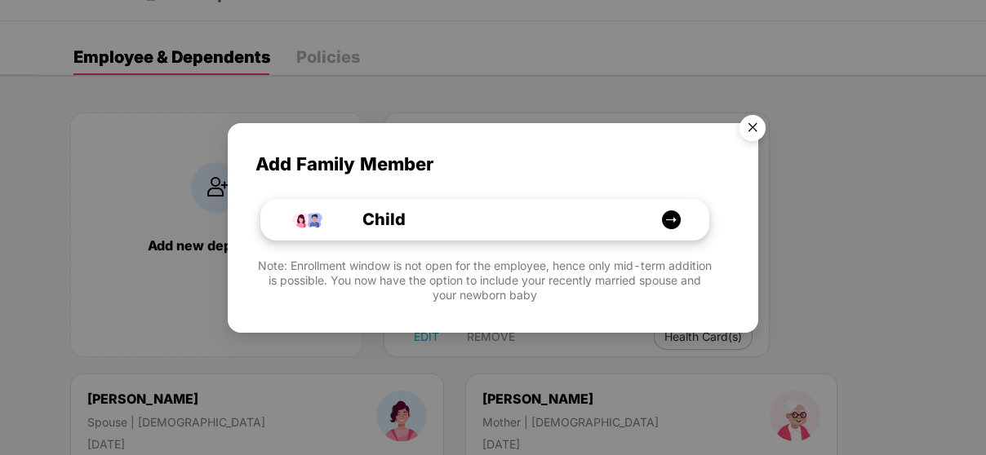
click at [485, 223] on div "Child" at bounding box center [493, 219] width 335 height 25
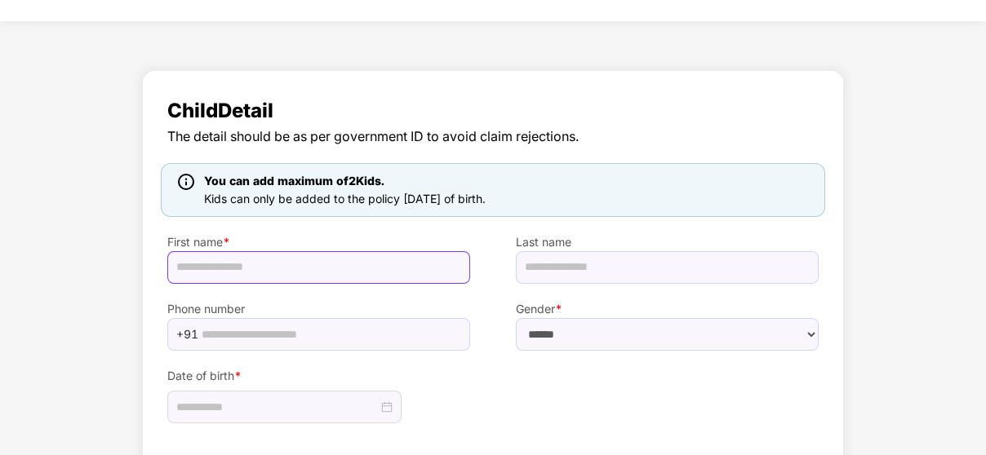
click at [246, 254] on input "text" at bounding box center [318, 267] width 303 height 33
type input "******"
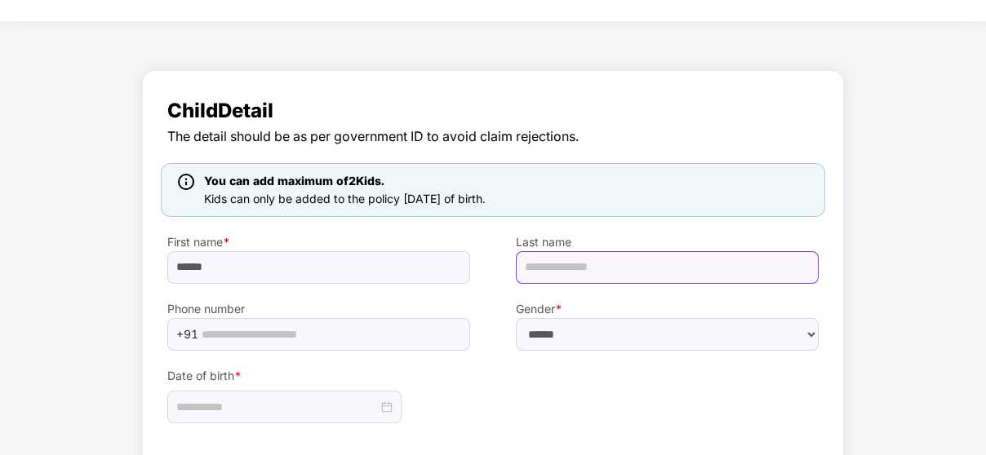
click at [574, 254] on input "text" at bounding box center [667, 267] width 303 height 33
type input "****"
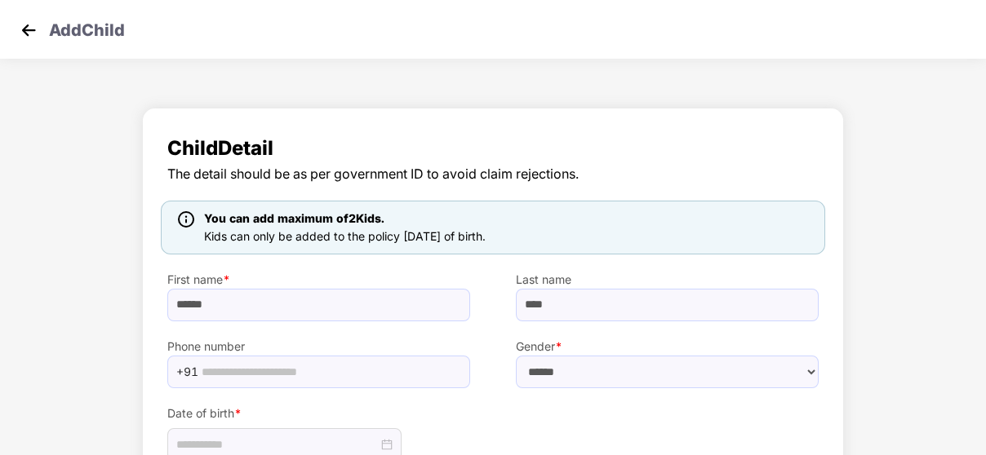
click at [29, 24] on img at bounding box center [28, 30] width 24 height 24
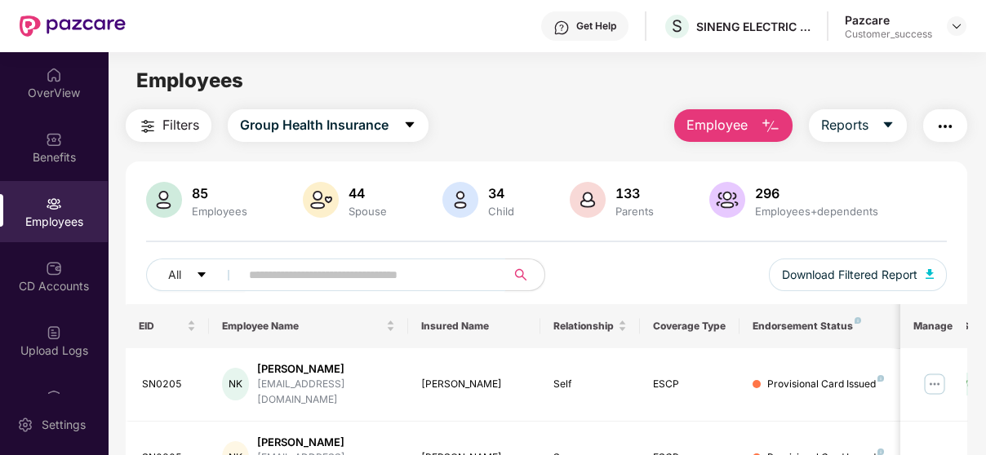
click at [303, 279] on input "text" at bounding box center [366, 275] width 234 height 24
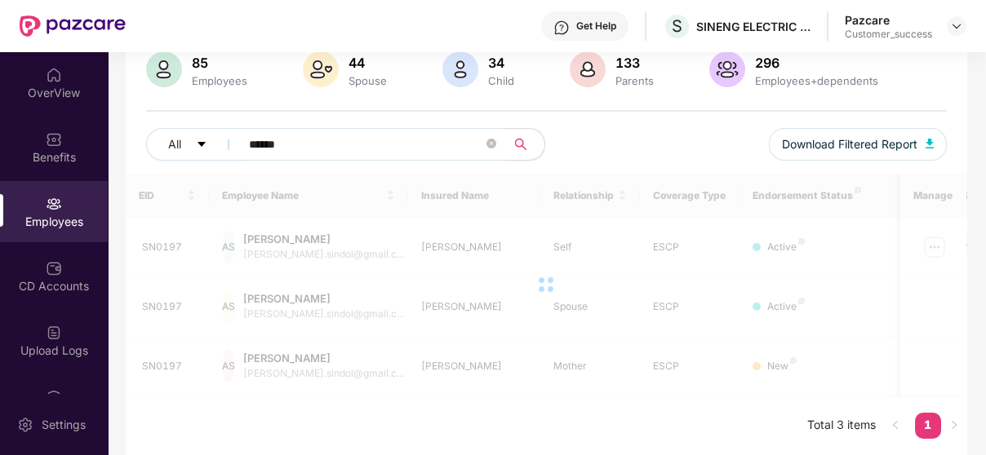
scroll to position [130, 0]
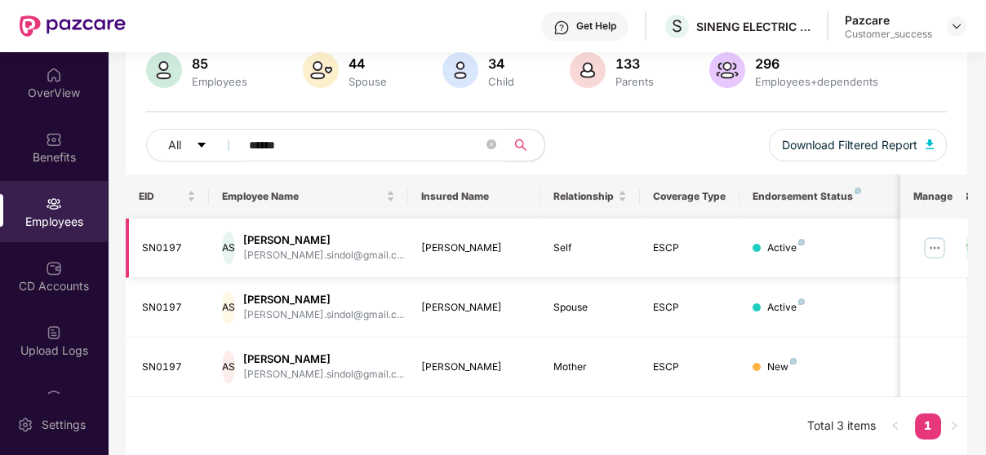
type input "******"
click at [944, 246] on img at bounding box center [934, 248] width 26 height 26
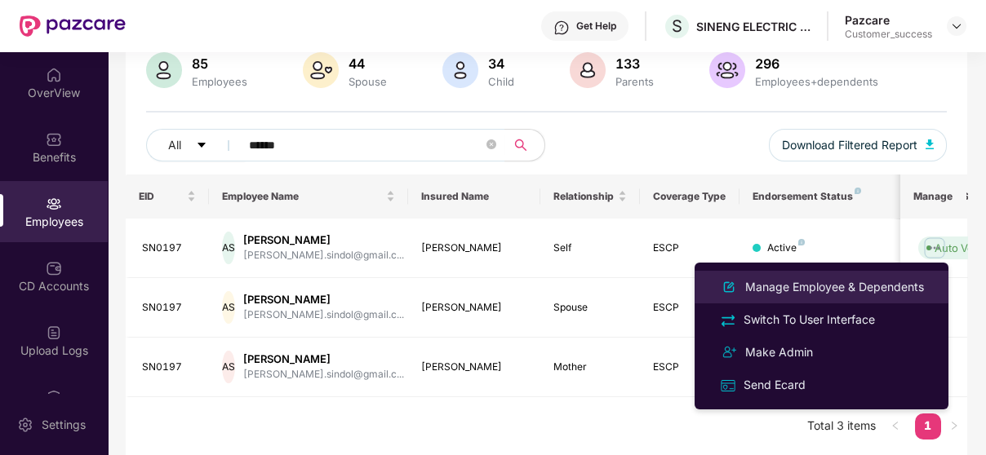
click at [846, 282] on div "Manage Employee & Dependents" at bounding box center [834, 287] width 185 height 18
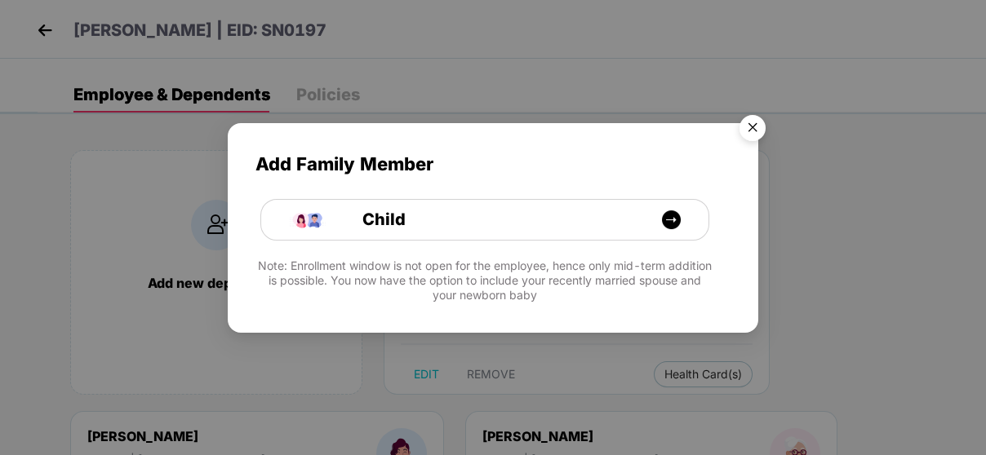
click at [747, 127] on img "Close" at bounding box center [752, 131] width 46 height 46
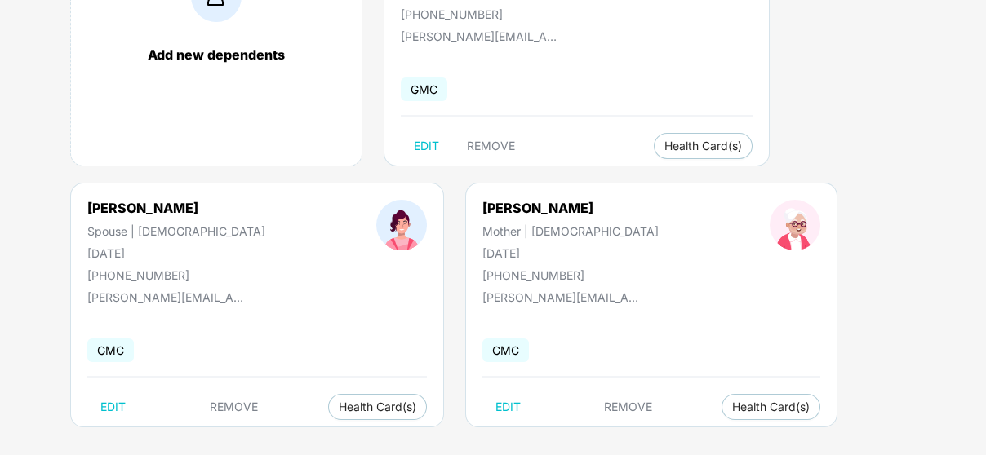
scroll to position [228, 0]
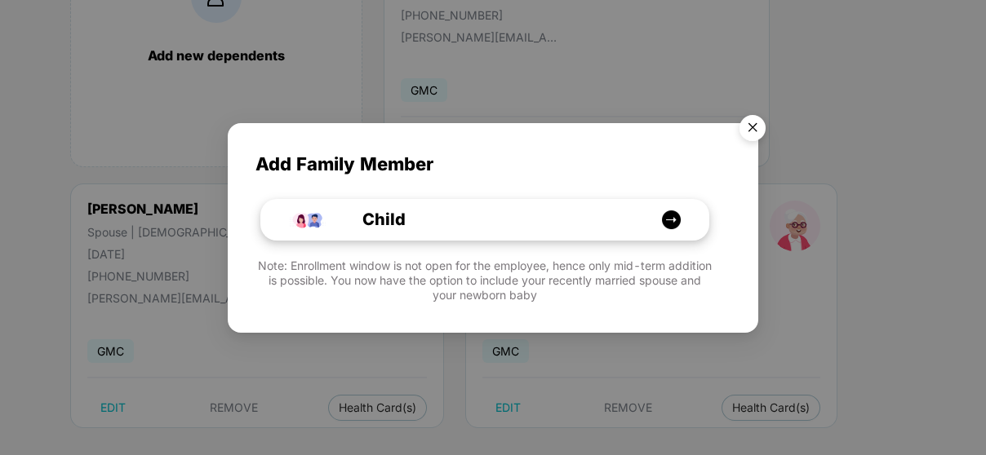
click at [432, 215] on div "Child" at bounding box center [493, 219] width 335 height 25
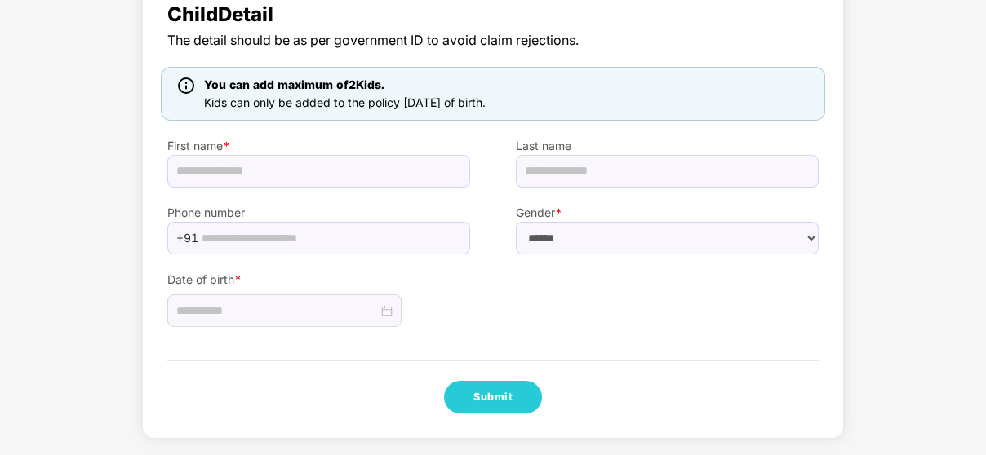
scroll to position [132, 0]
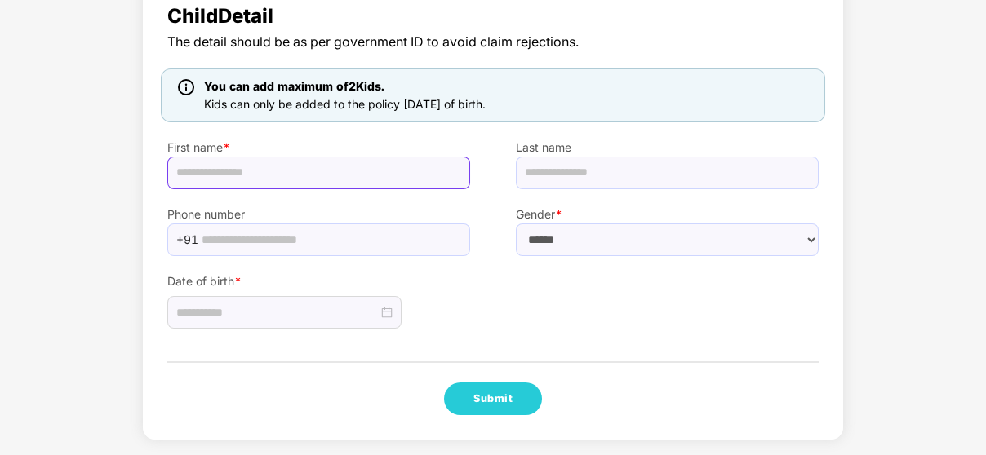
click at [350, 184] on input "text" at bounding box center [318, 173] width 303 height 33
type input "******"
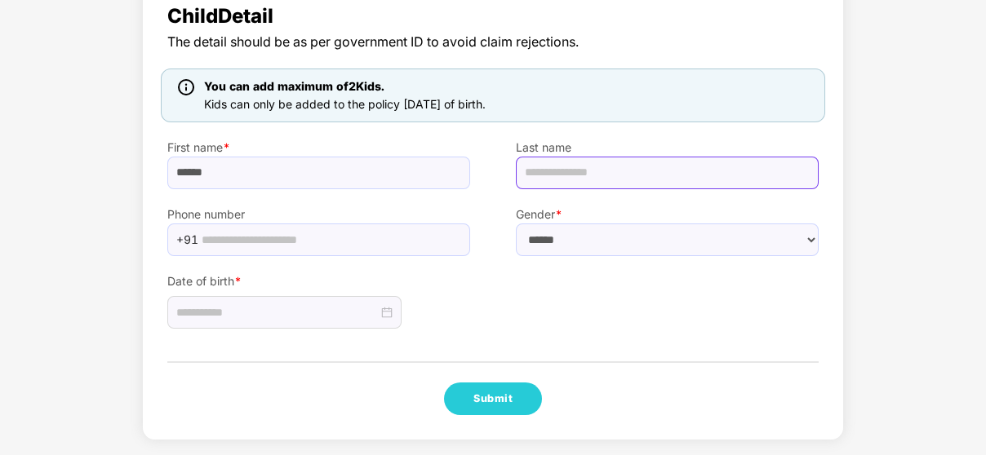
click at [680, 165] on input "text" at bounding box center [667, 173] width 303 height 33
type input "****"
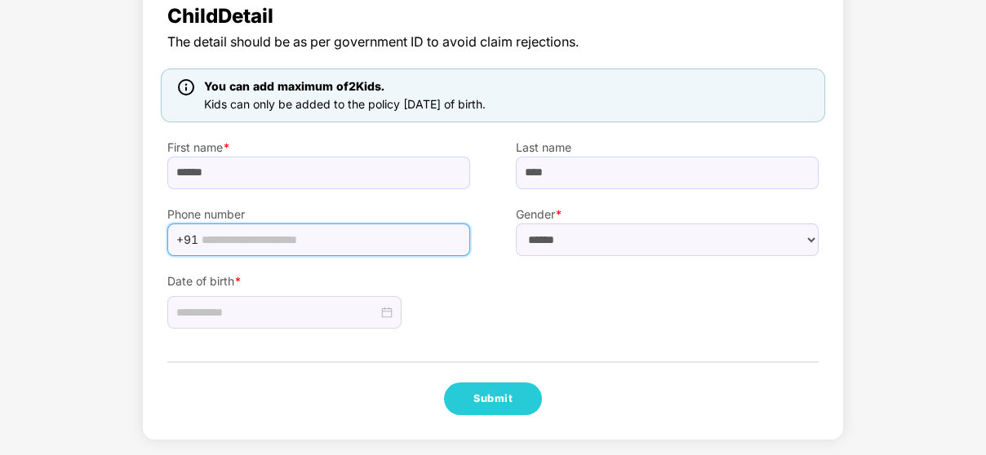
click at [388, 233] on input "text" at bounding box center [331, 240] width 259 height 24
paste input "**********"
type input "**********"
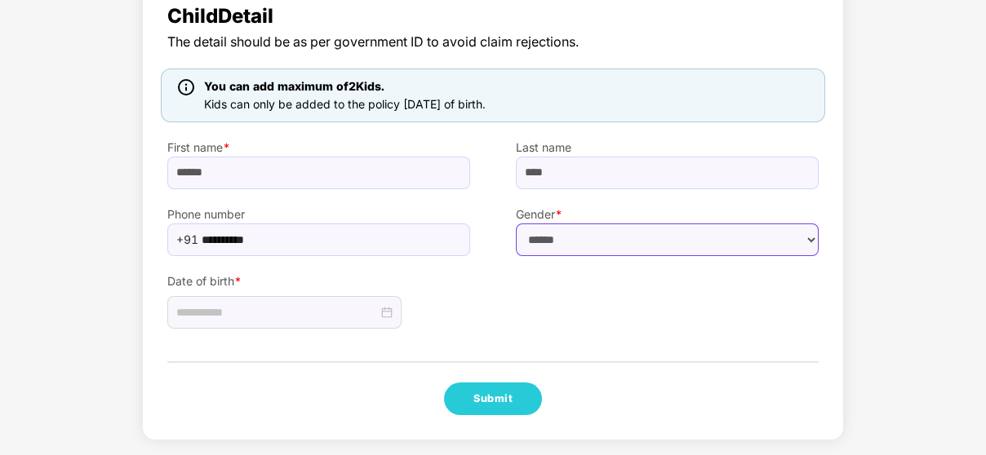
click at [591, 249] on select "****** **** ******" at bounding box center [667, 240] width 303 height 33
select select "****"
click at [516, 224] on select "****** **** ******" at bounding box center [667, 240] width 303 height 33
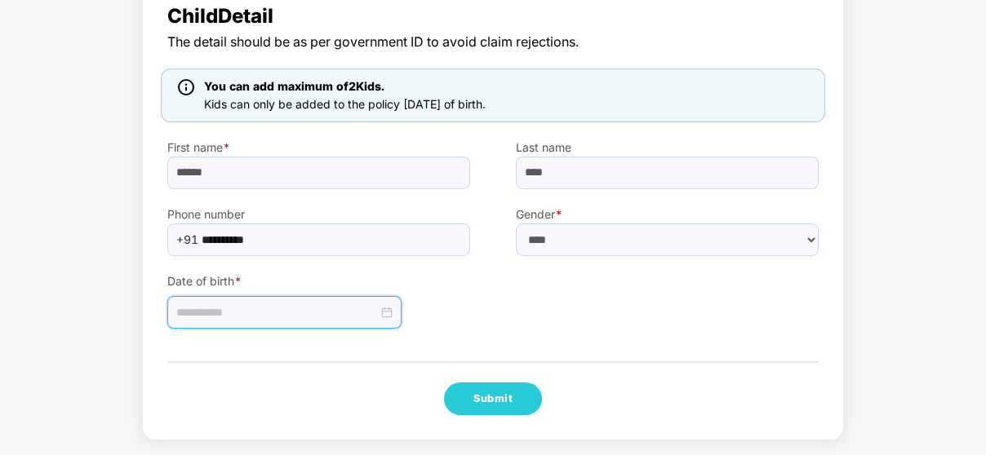
click at [330, 304] on input at bounding box center [277, 313] width 202 height 18
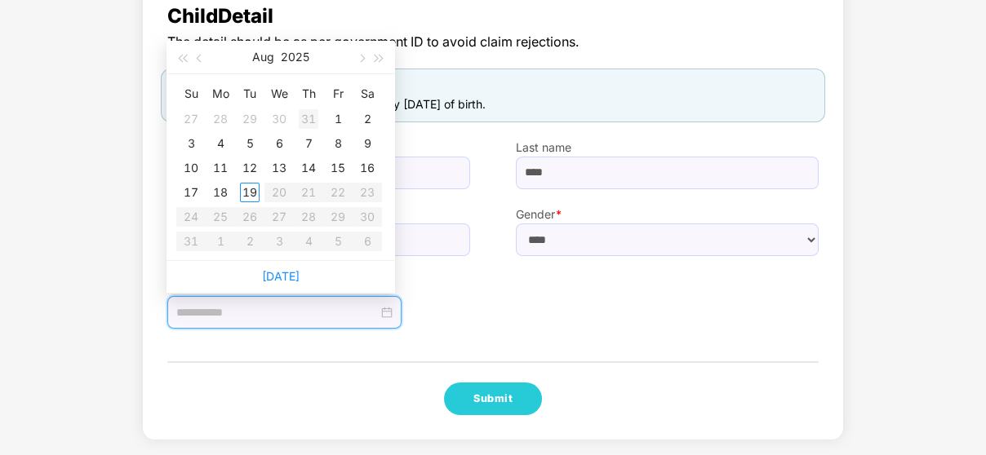
type input "**********"
click at [201, 48] on button "button" at bounding box center [200, 57] width 18 height 33
click at [197, 59] on button "button" at bounding box center [200, 57] width 18 height 33
click at [364, 63] on button "button" at bounding box center [361, 57] width 18 height 33
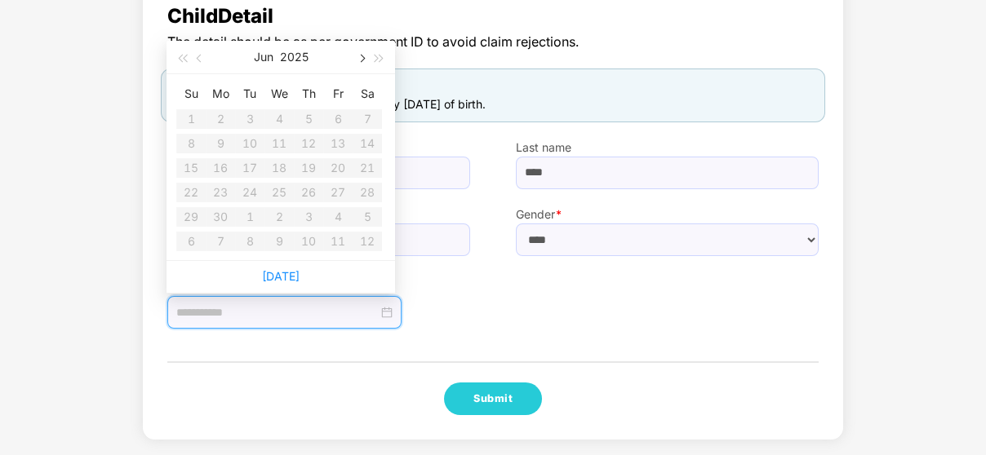
click at [364, 63] on button "button" at bounding box center [361, 57] width 18 height 33
type input "**********"
click at [222, 186] on div "21" at bounding box center [220, 193] width 20 height 20
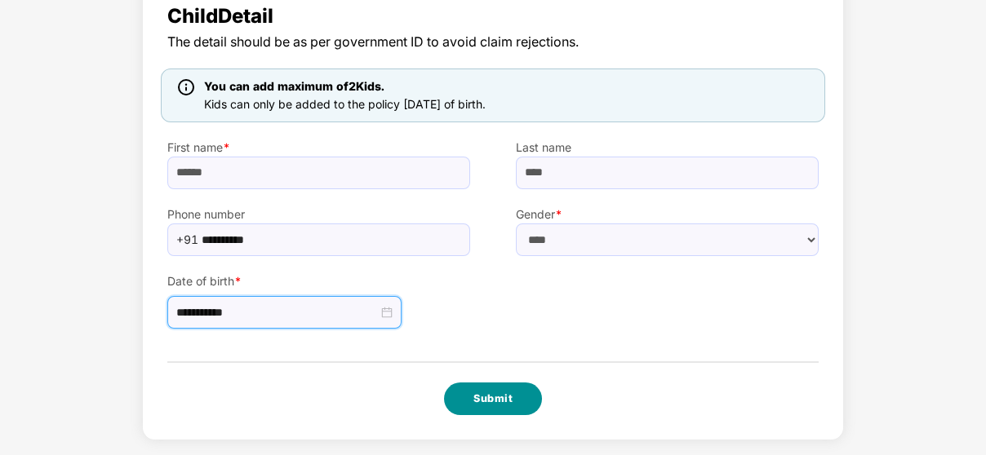
click at [510, 388] on button "Submit" at bounding box center [493, 399] width 98 height 33
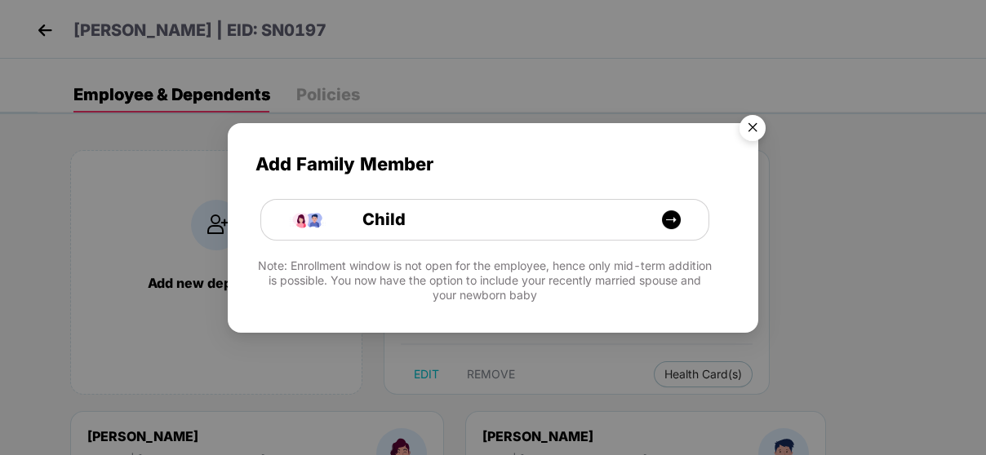
click at [747, 139] on img "Close" at bounding box center [752, 131] width 46 height 46
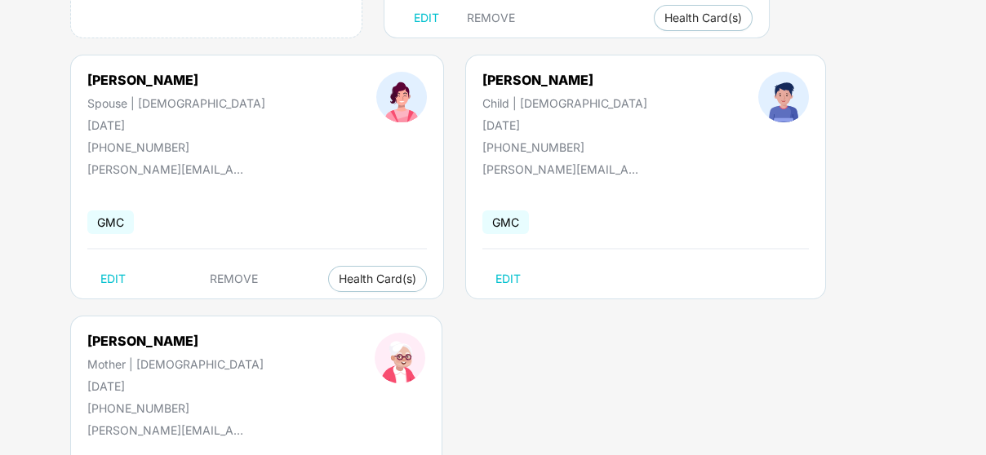
scroll to position [344, 0]
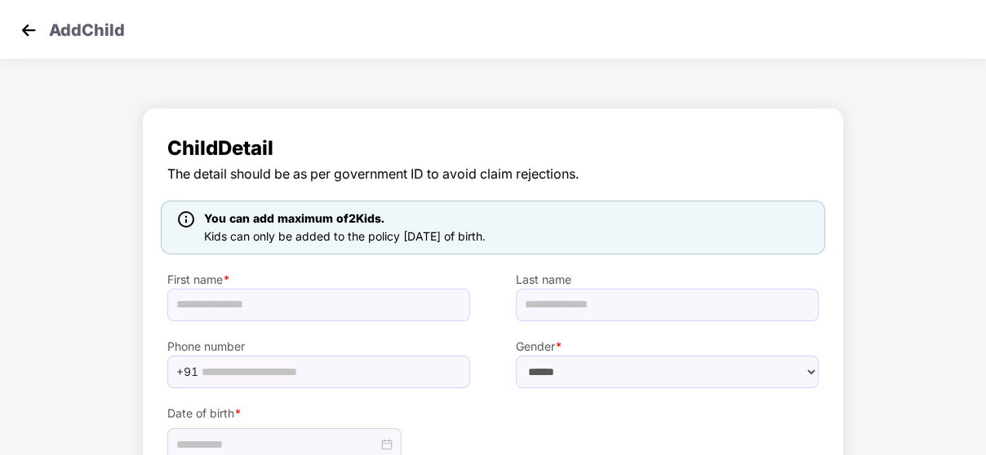
click at [22, 29] on img at bounding box center [28, 30] width 24 height 24
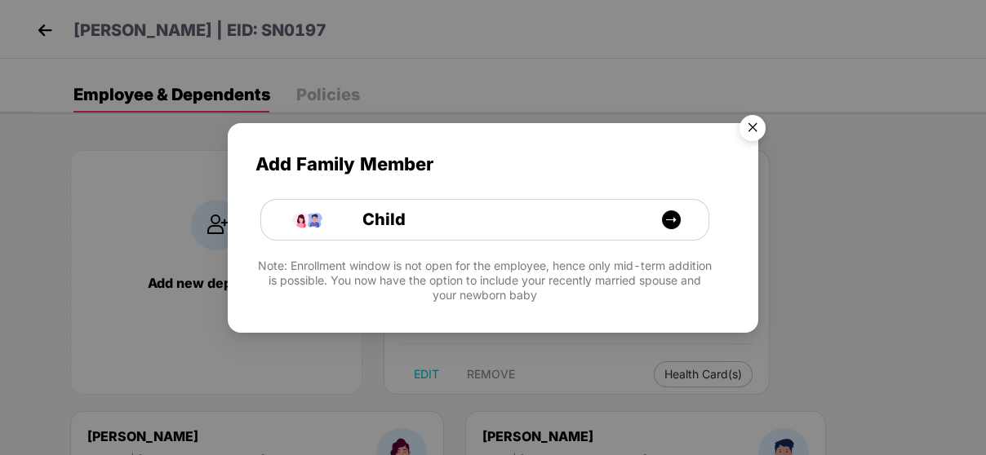
click at [751, 126] on img "Close" at bounding box center [752, 131] width 46 height 46
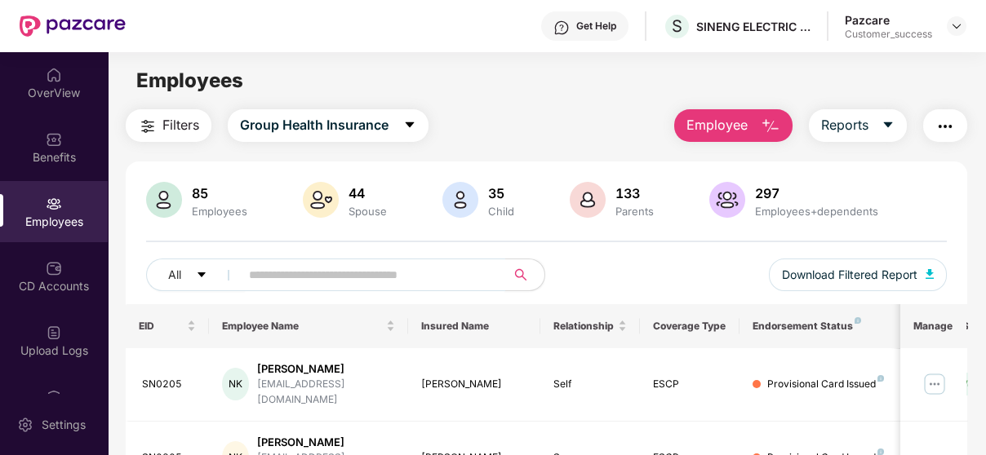
click at [281, 274] on input "text" at bounding box center [366, 275] width 234 height 24
paste input "******"
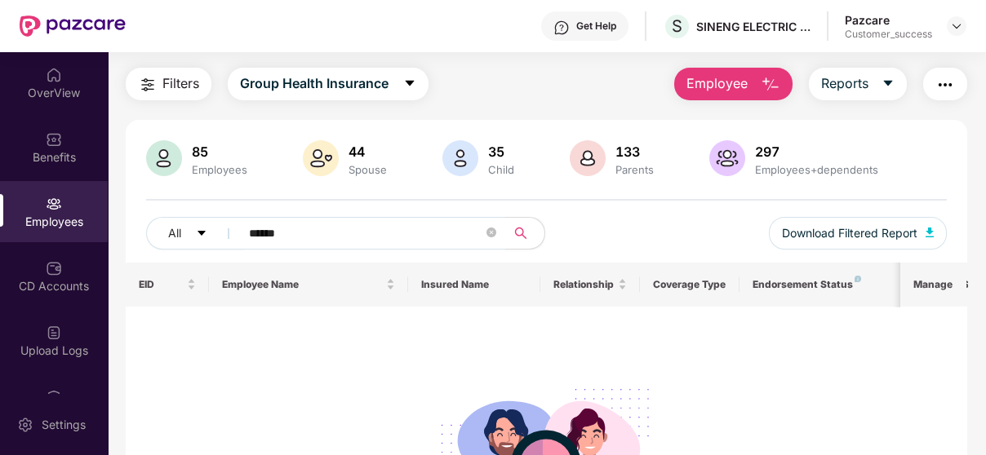
scroll to position [49, 0]
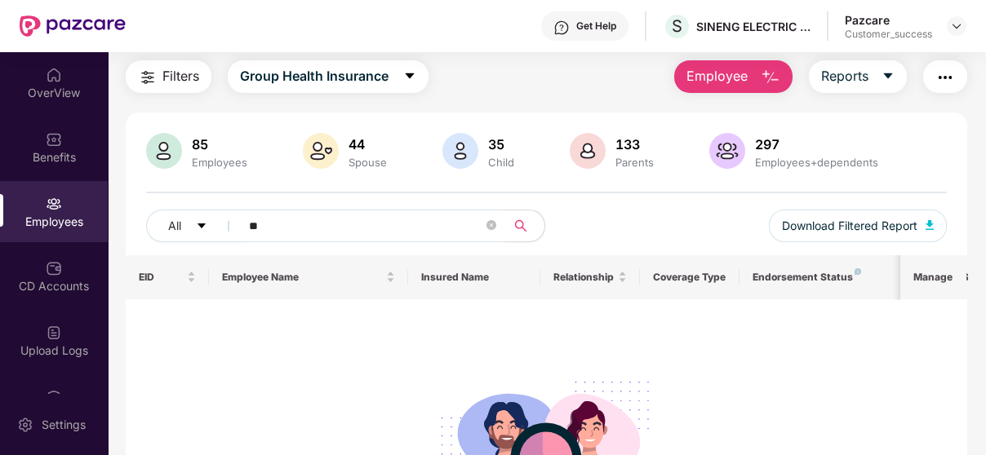
type input "*"
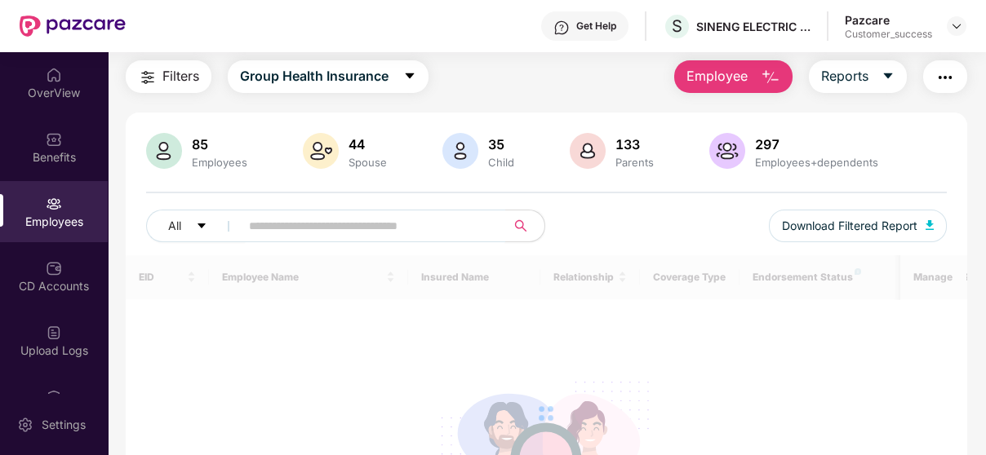
paste input "******"
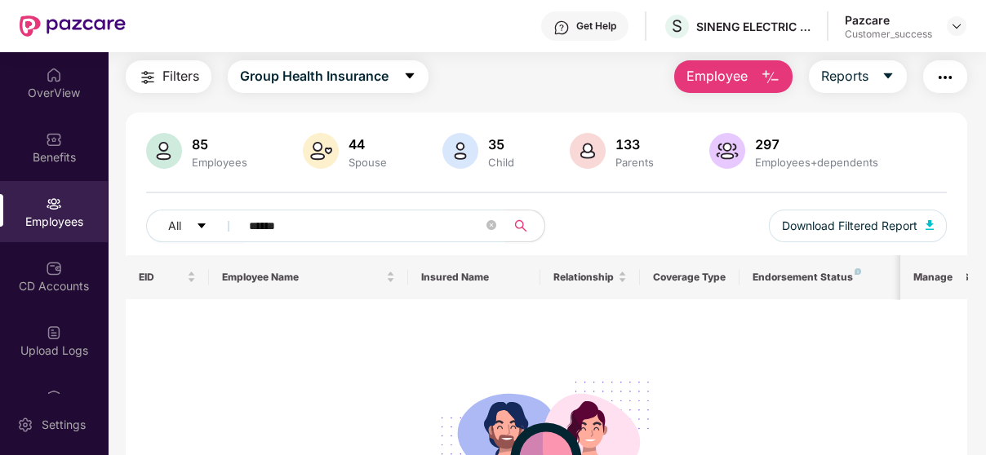
type input "******"
click at [724, 68] on span "Employee" at bounding box center [716, 76] width 61 height 20
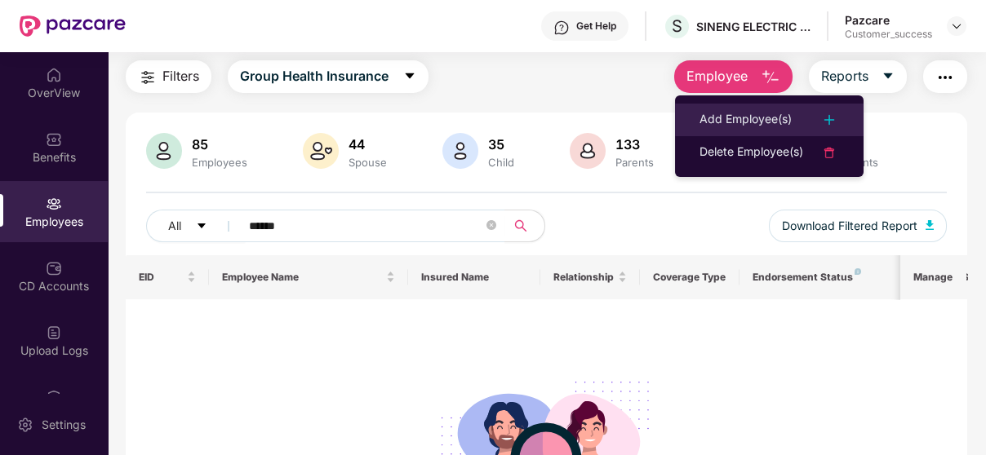
click at [754, 105] on li "Add Employee(s)" at bounding box center [769, 120] width 188 height 33
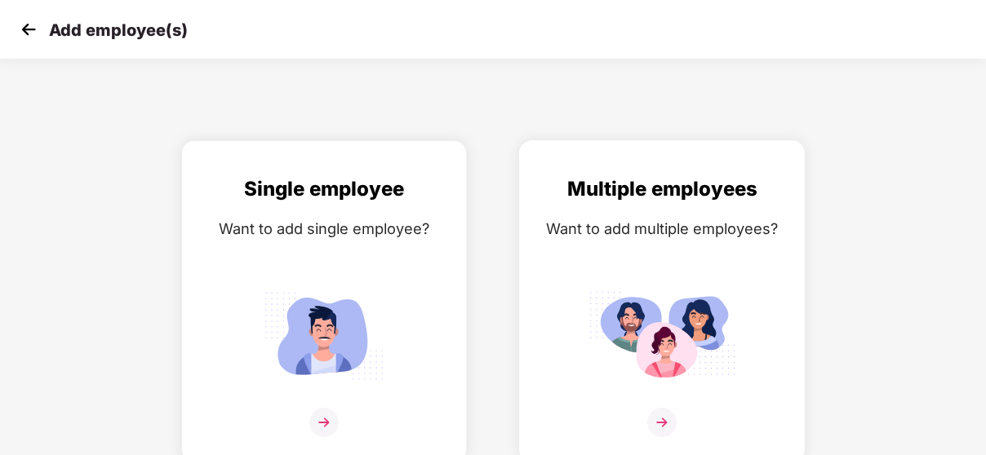
click at [698, 387] on div "Multiple employees Want to add multiple employees?" at bounding box center [661, 316] width 251 height 284
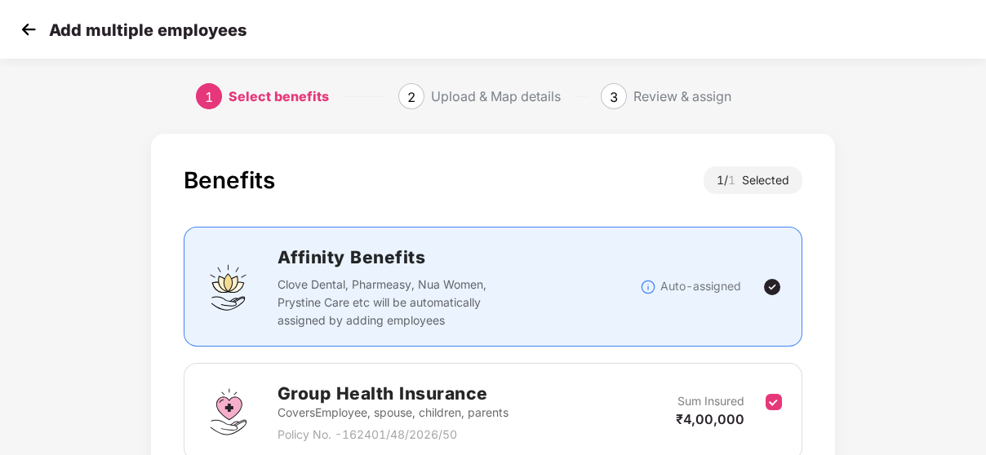
scroll to position [146, 0]
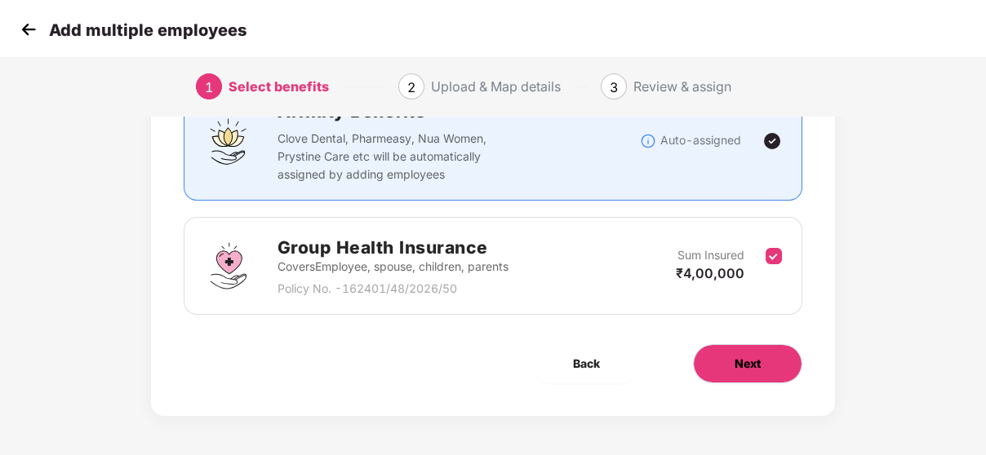
click at [750, 379] on button "Next" at bounding box center [747, 363] width 109 height 39
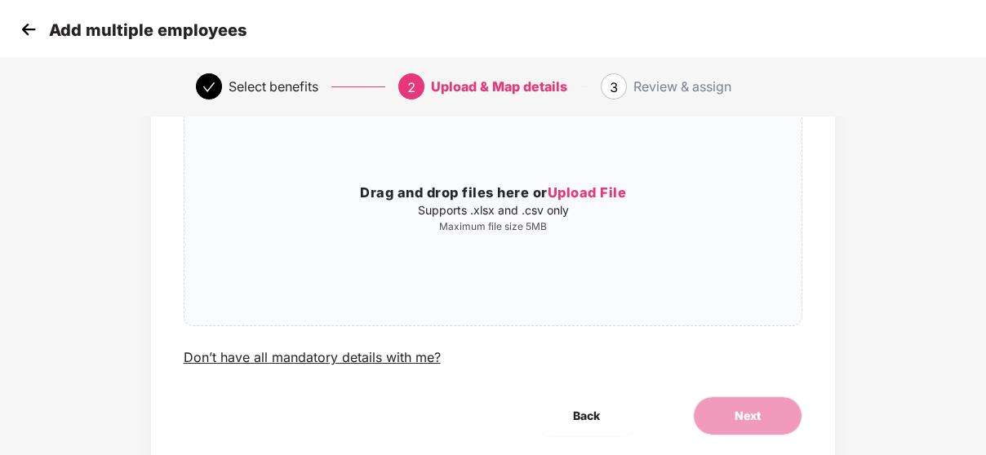
scroll to position [0, 0]
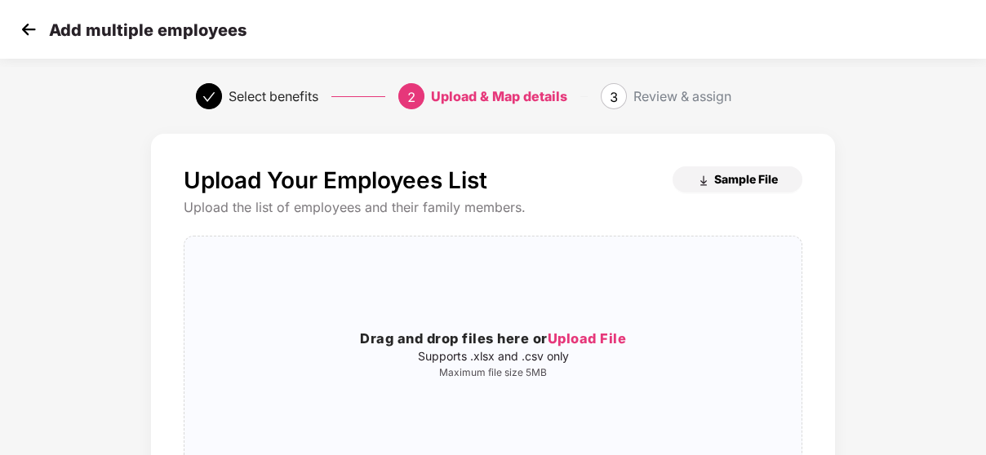
click at [725, 172] on span "Sample File" at bounding box center [746, 179] width 64 height 16
click at [589, 337] on span "Upload File" at bounding box center [586, 338] width 79 height 16
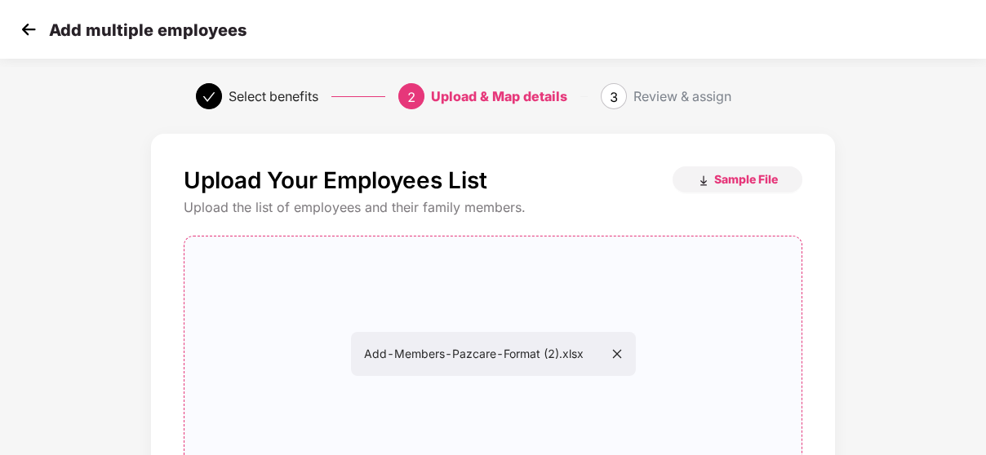
scroll to position [200, 0]
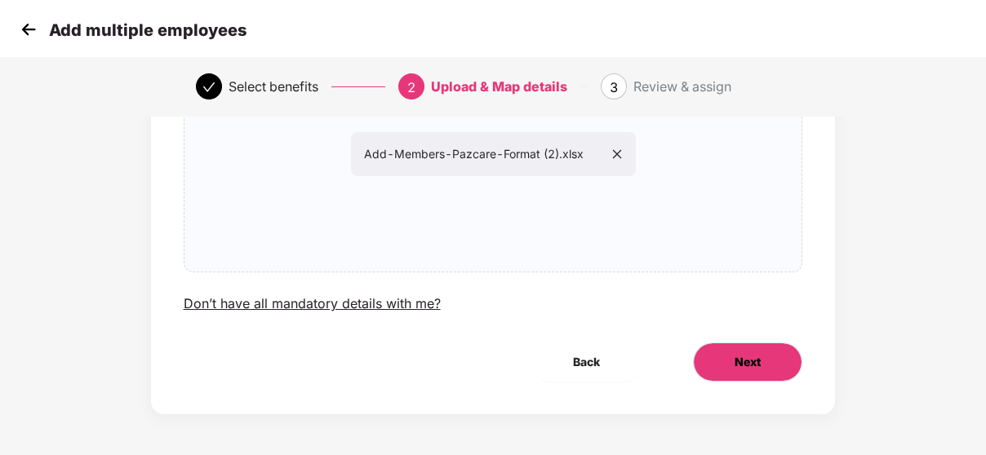
click at [744, 366] on span "Next" at bounding box center [747, 362] width 26 height 18
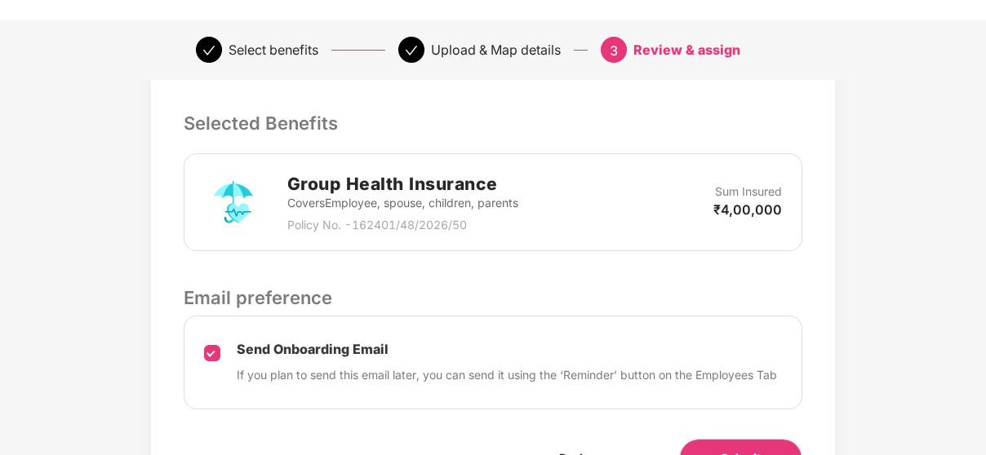
scroll to position [471, 0]
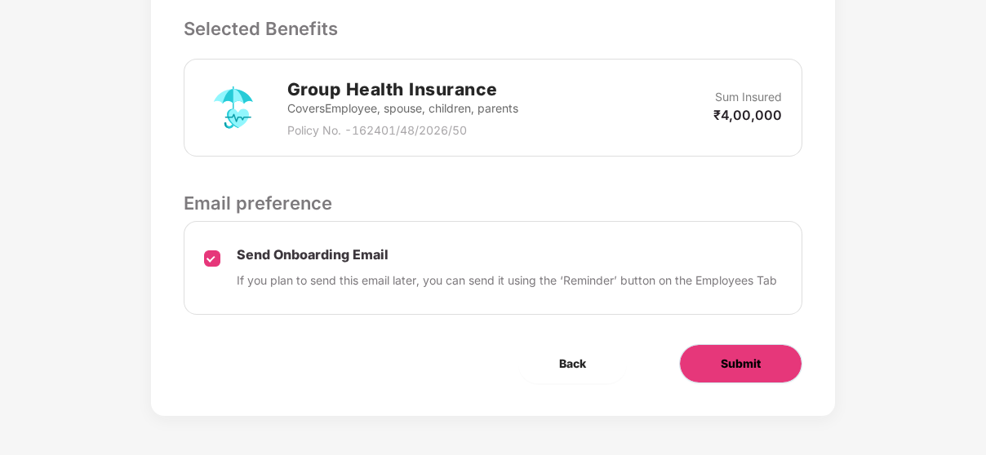
click at [740, 352] on button "Submit" at bounding box center [740, 363] width 123 height 39
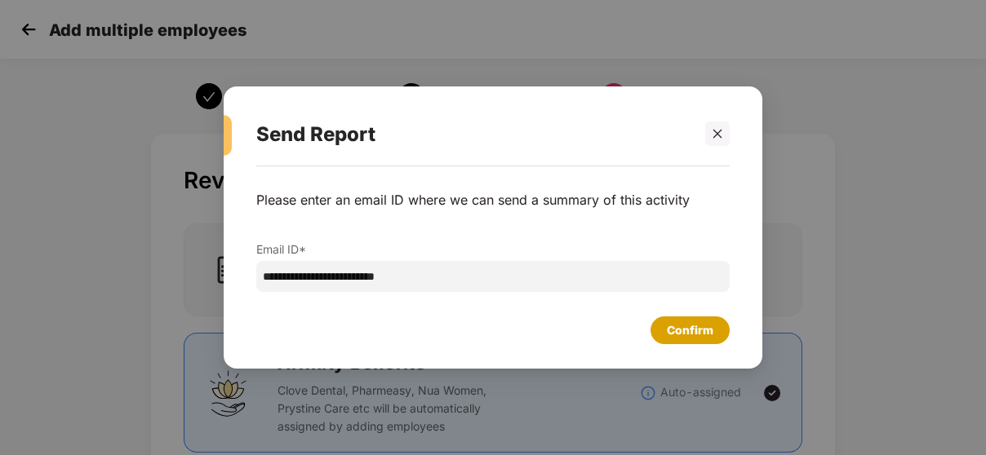
click at [688, 325] on div "Confirm" at bounding box center [690, 330] width 47 height 18
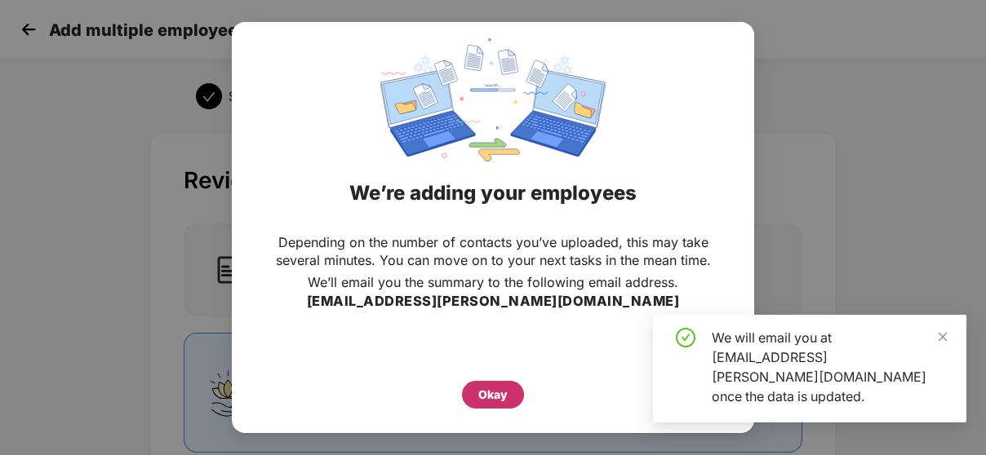
click at [495, 401] on div "Okay" at bounding box center [492, 395] width 29 height 18
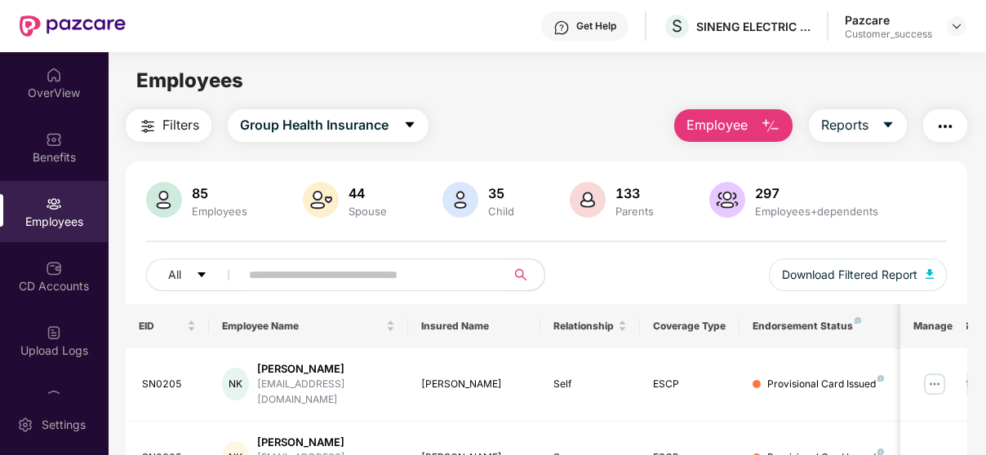
click at [736, 111] on button "Employee" at bounding box center [733, 125] width 118 height 33
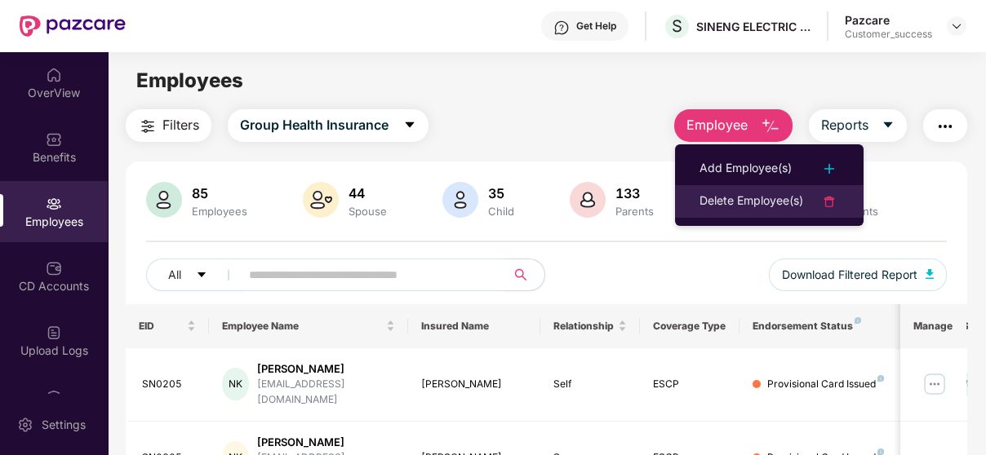
click at [783, 206] on div "Delete Employee(s)" at bounding box center [751, 202] width 104 height 20
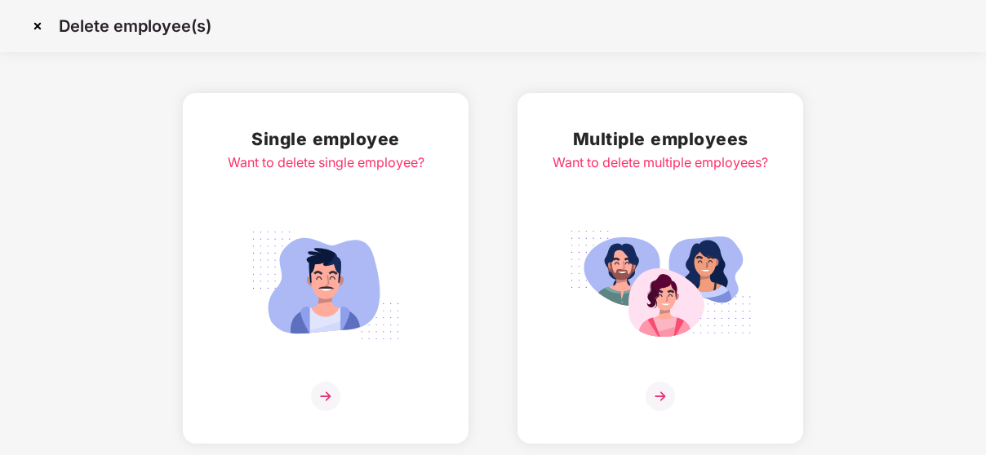
click at [643, 247] on img at bounding box center [660, 285] width 183 height 127
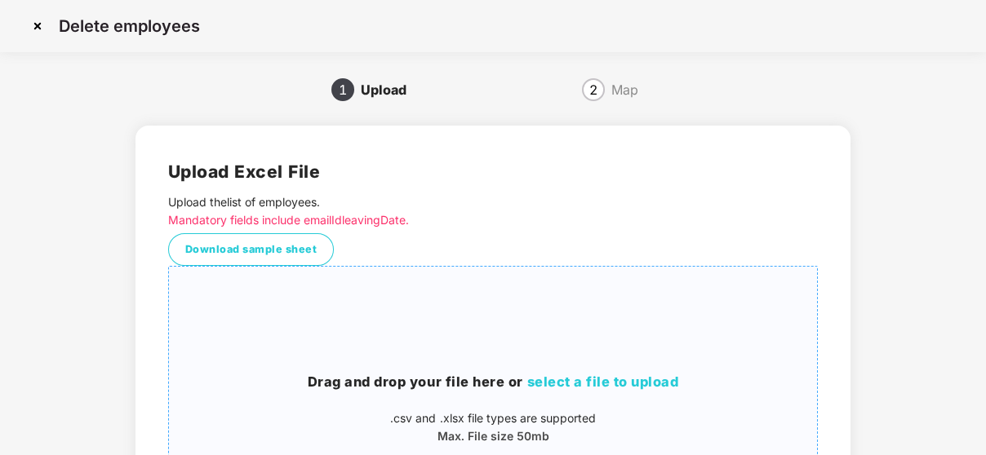
click at [581, 383] on span "select a file to upload" at bounding box center [602, 382] width 152 height 16
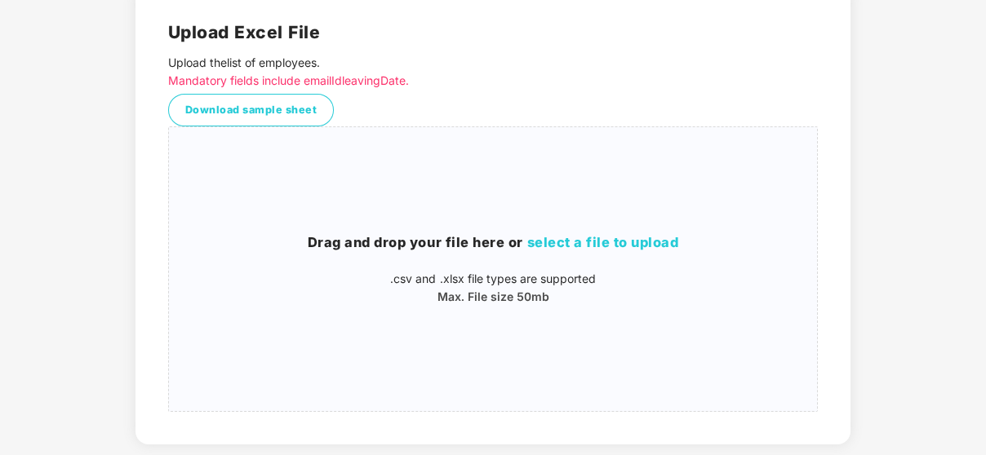
scroll to position [143, 0]
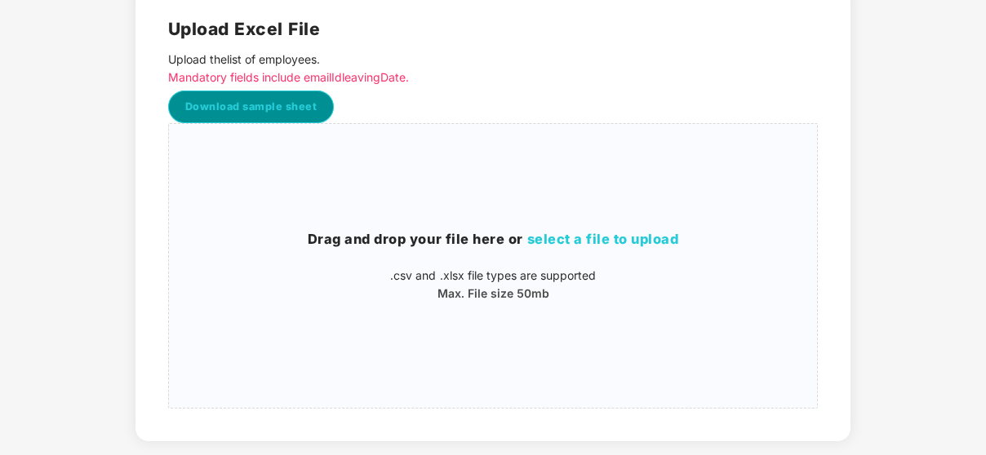
click at [252, 105] on span "Download sample sheet" at bounding box center [251, 107] width 132 height 16
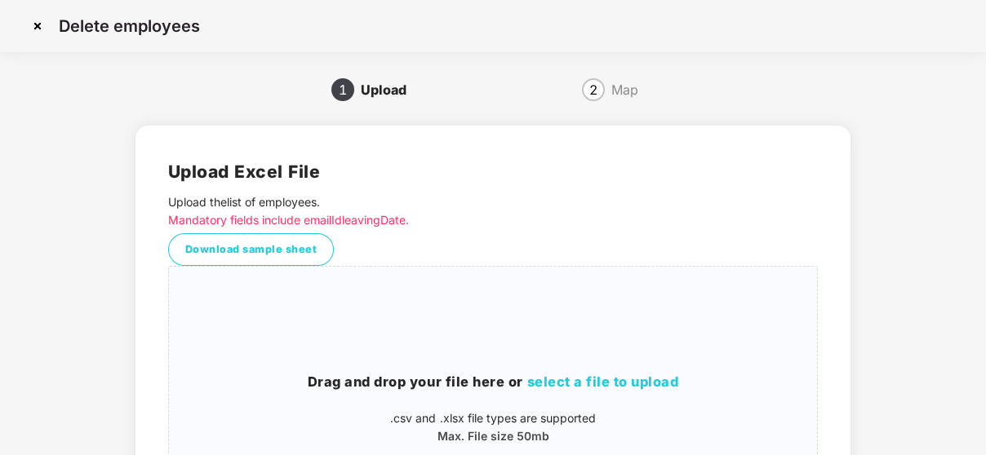
scroll to position [230, 0]
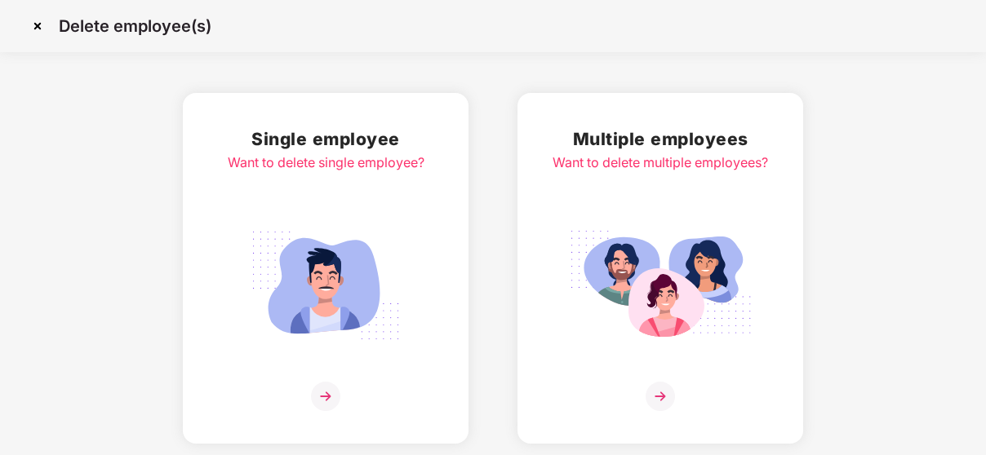
click at [339, 261] on img at bounding box center [325, 285] width 183 height 127
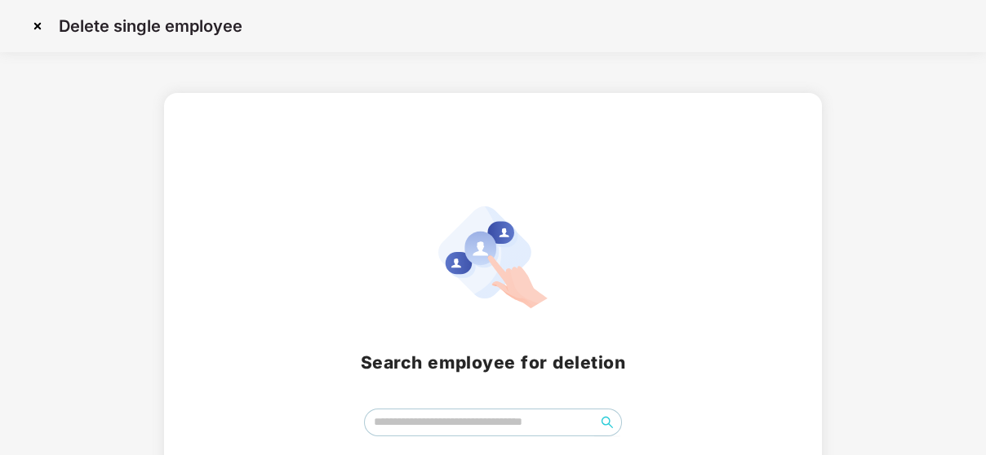
scroll to position [94, 0]
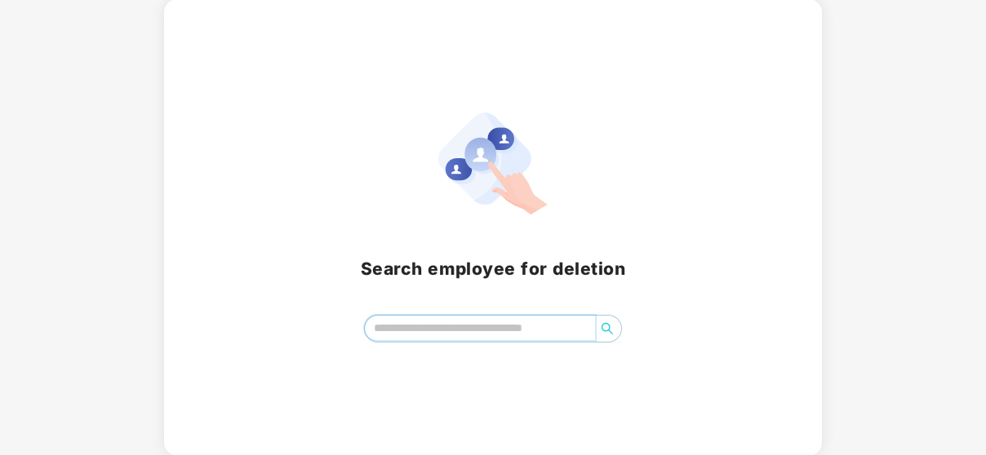
click at [523, 324] on input "search" at bounding box center [480, 328] width 230 height 24
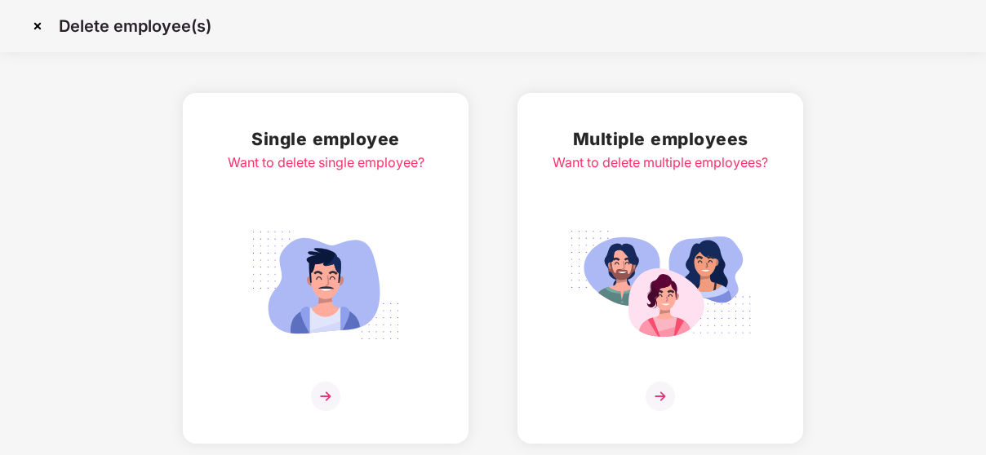
click at [653, 236] on img at bounding box center [660, 285] width 183 height 127
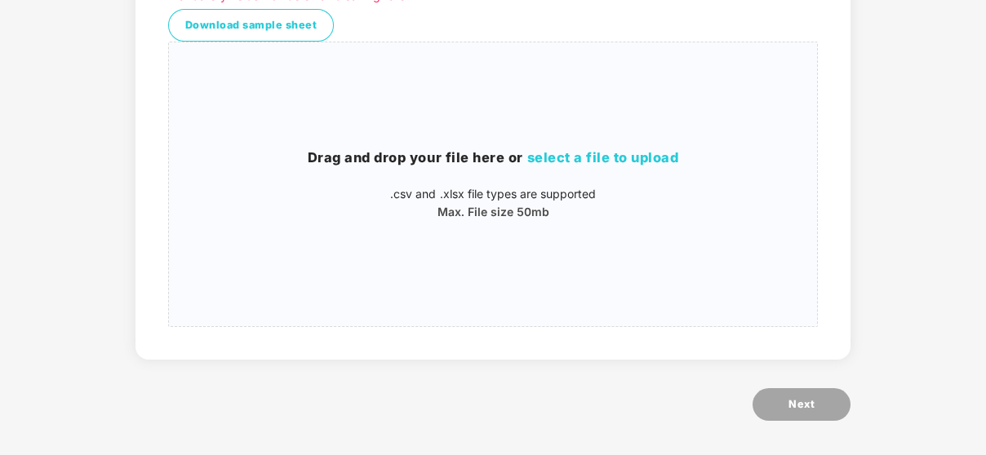
scroll to position [230, 0]
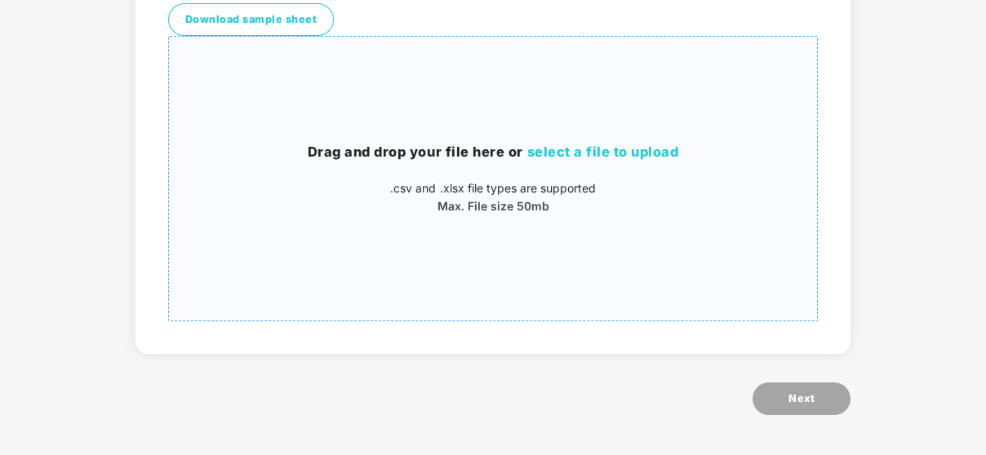
click at [633, 151] on span "select a file to upload" at bounding box center [602, 152] width 152 height 16
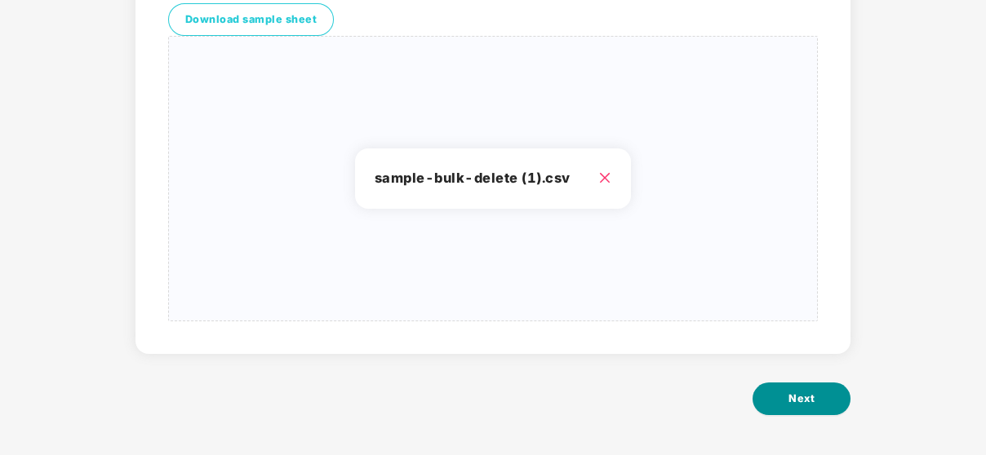
click at [827, 395] on button "Next" at bounding box center [801, 399] width 98 height 33
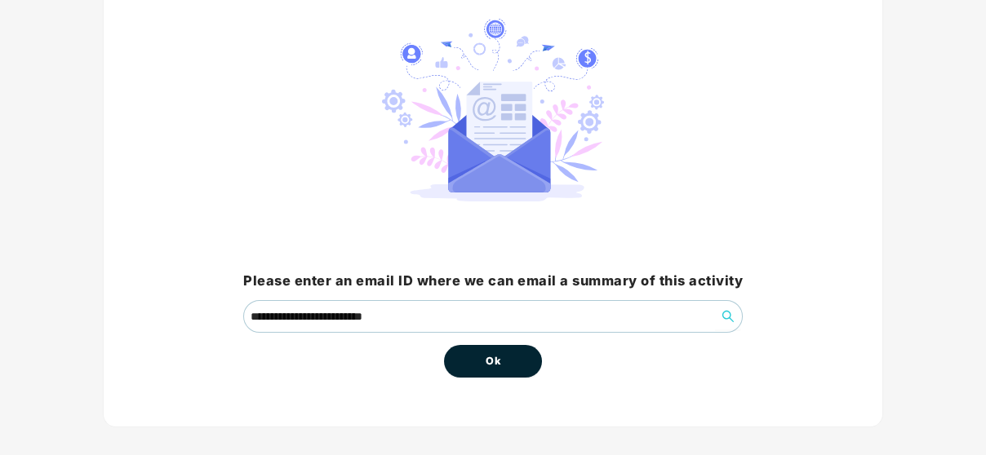
scroll to position [146, 0]
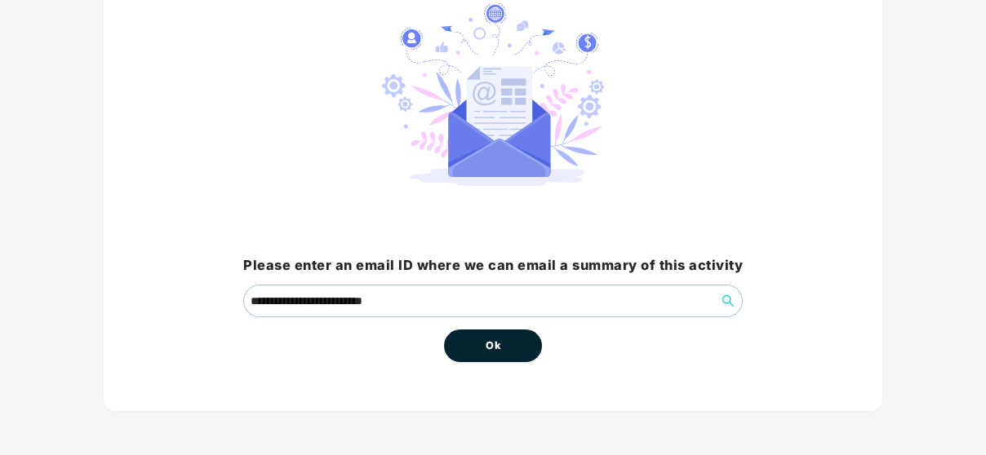
click at [498, 341] on span "Ok" at bounding box center [492, 346] width 15 height 16
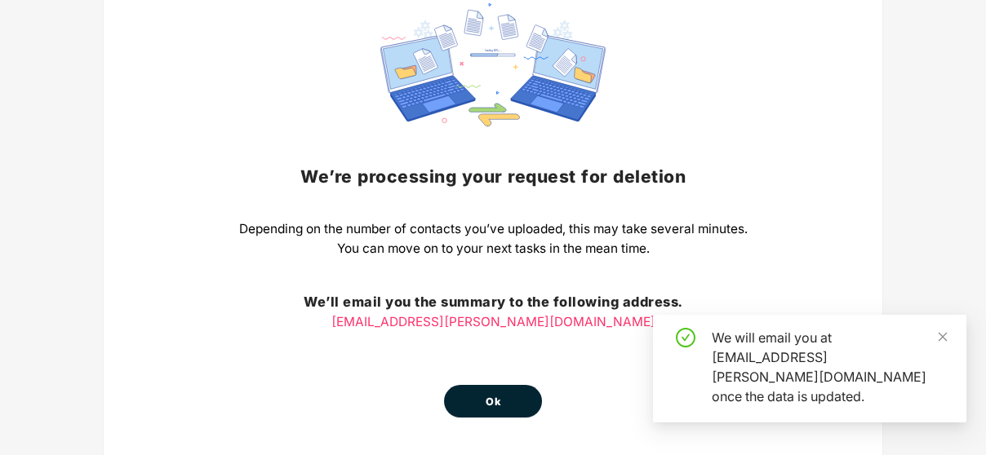
click at [948, 355] on div "We will email you at pallavi.nambiar@pazcare.com once the data is updated." at bounding box center [809, 369] width 313 height 108
click at [938, 343] on icon "close" at bounding box center [942, 336] width 11 height 11
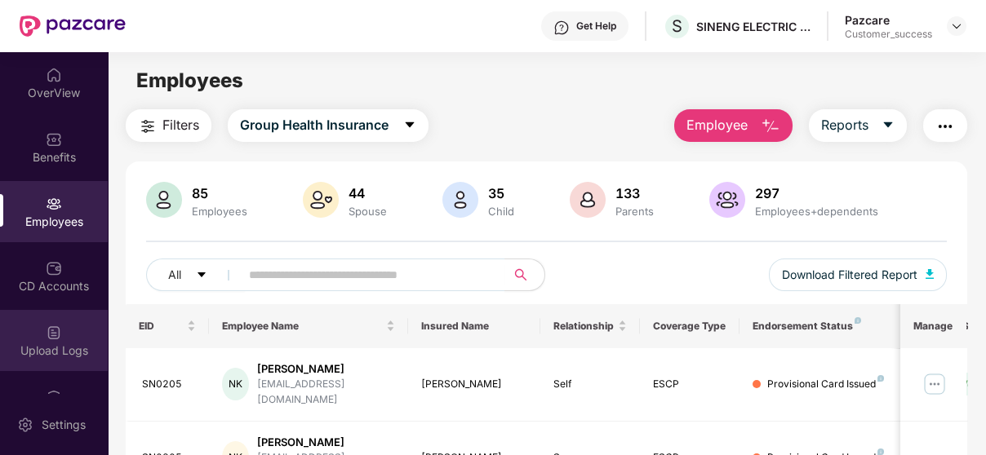
click at [36, 344] on div "Upload Logs" at bounding box center [54, 351] width 108 height 16
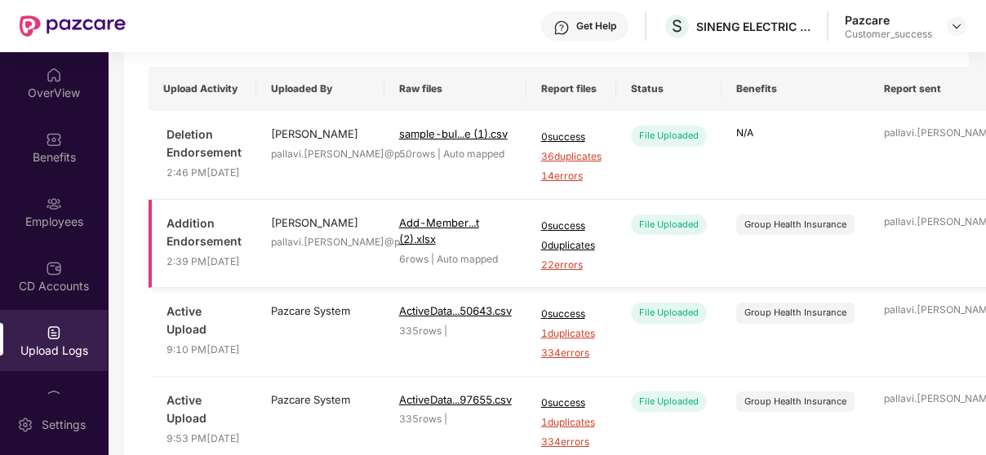
scroll to position [119, 0]
click at [552, 273] on span "22 errors" at bounding box center [571, 266] width 60 height 16
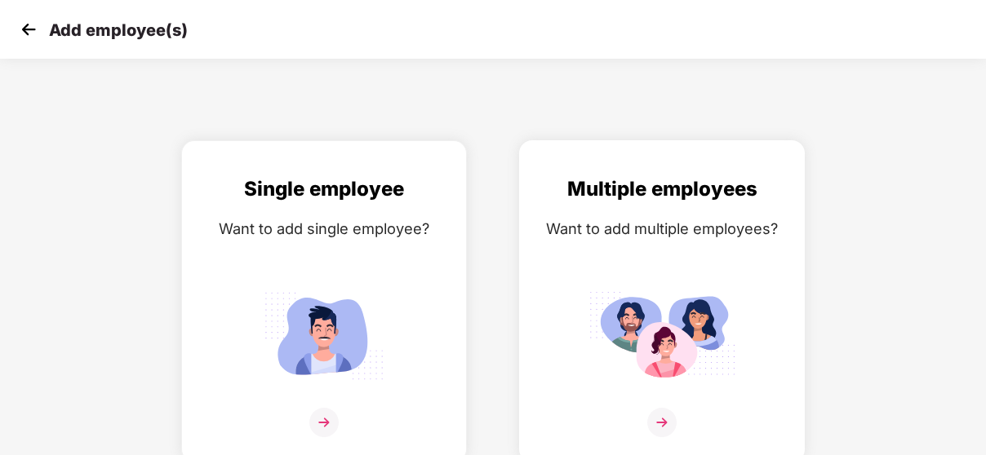
click at [571, 211] on div "Multiple employees Want to add multiple employees?" at bounding box center [661, 316] width 251 height 284
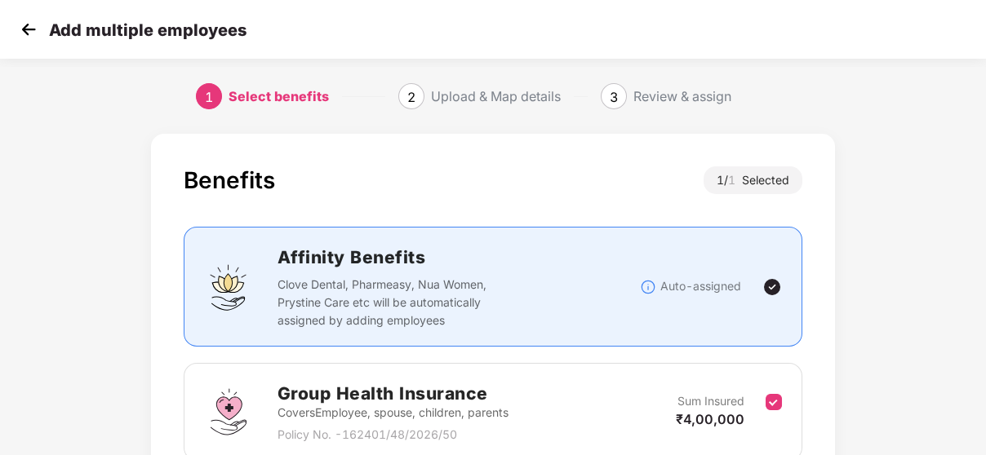
scroll to position [146, 0]
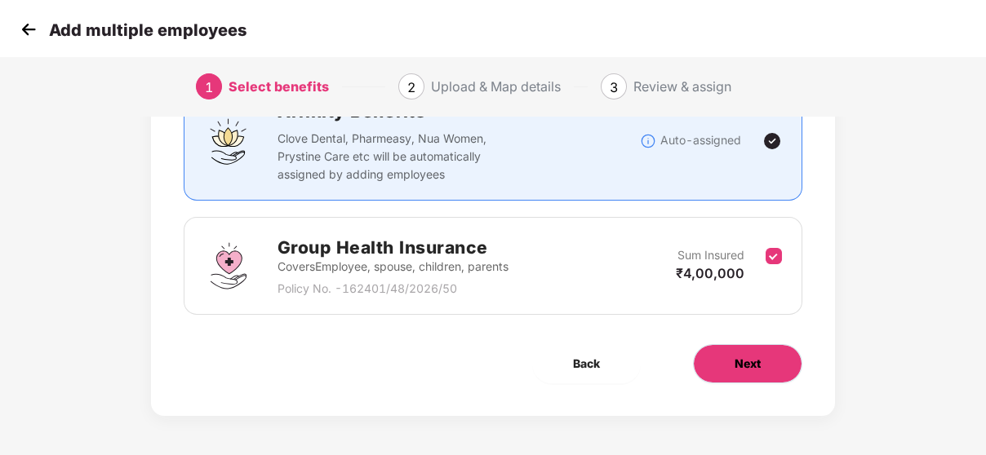
click at [746, 359] on span "Next" at bounding box center [747, 364] width 26 height 18
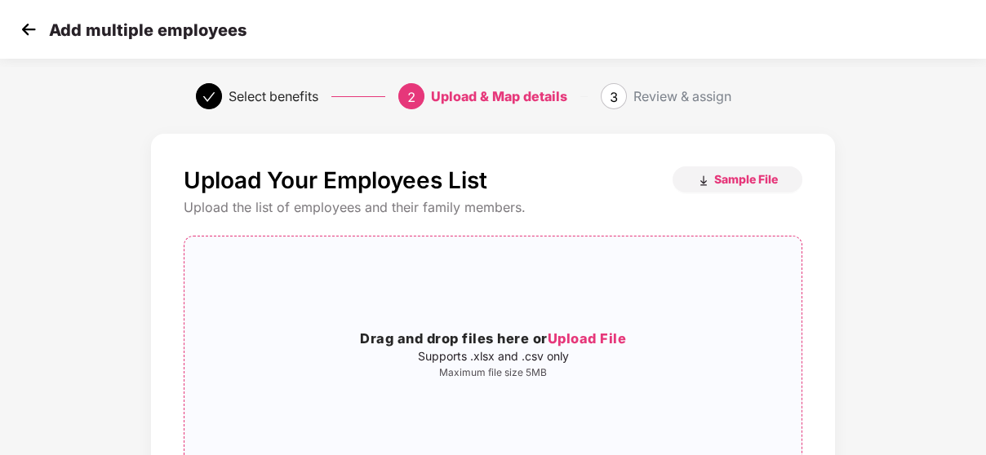
click at [561, 326] on div "Drag and drop files here or Upload File Supports .xlsx and .csv only Maximum fi…" at bounding box center [493, 354] width 618 height 209
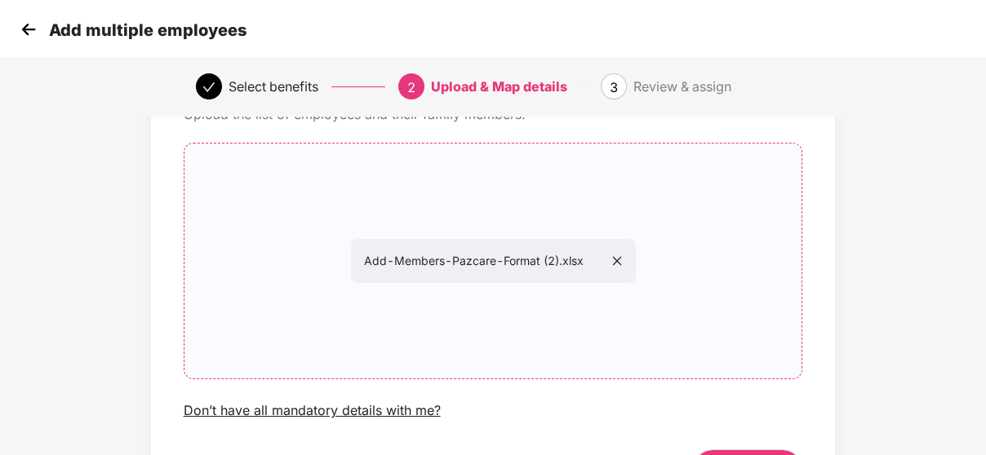
scroll to position [200, 0]
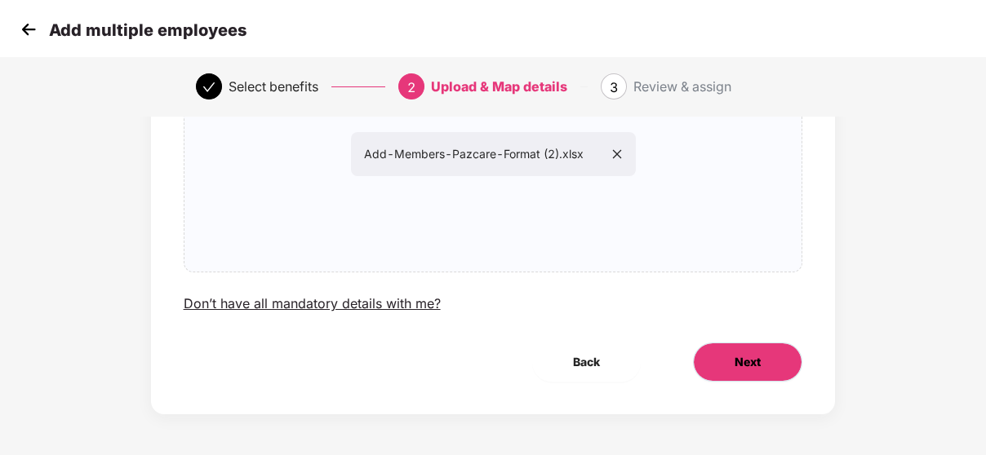
click at [739, 362] on span "Next" at bounding box center [747, 362] width 26 height 18
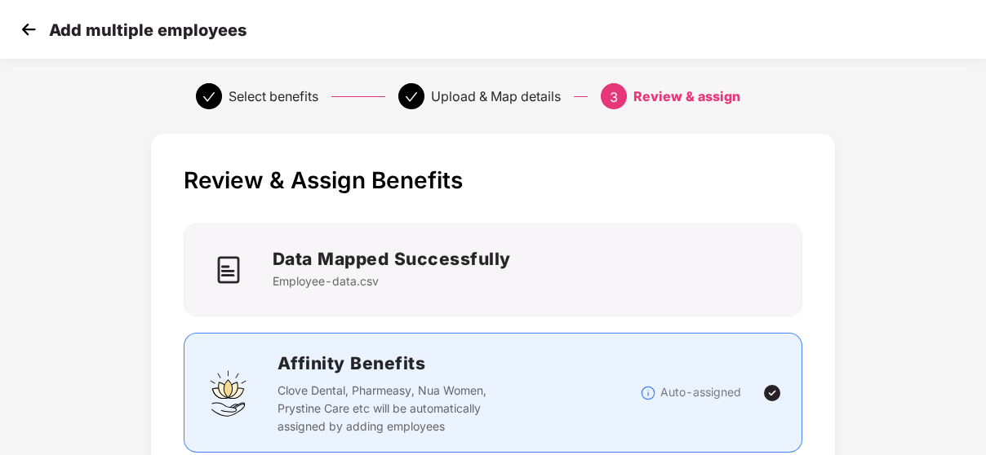
scroll to position [471, 0]
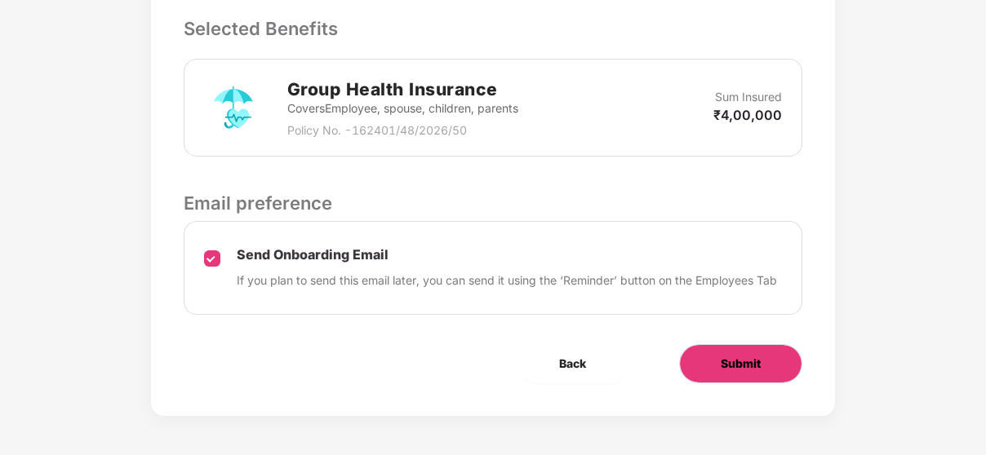
click at [720, 357] on span "Submit" at bounding box center [740, 364] width 40 height 18
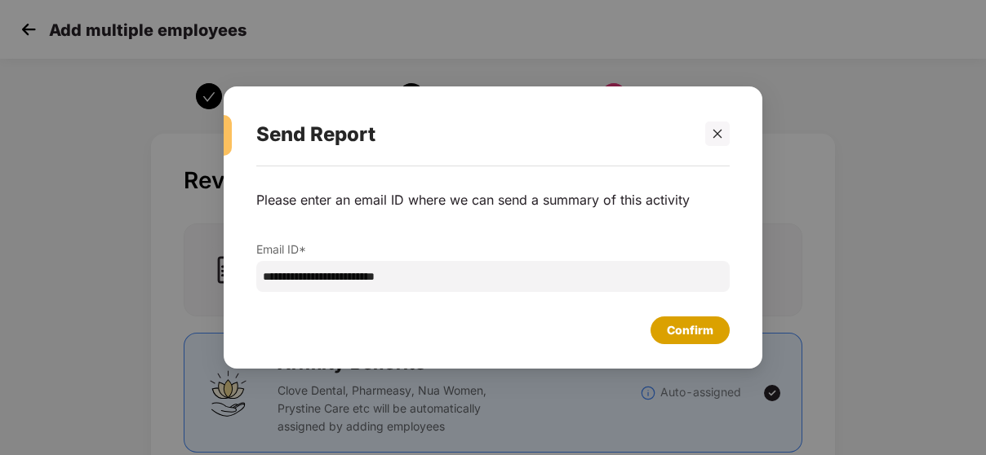
click at [698, 323] on div "Confirm" at bounding box center [690, 330] width 47 height 18
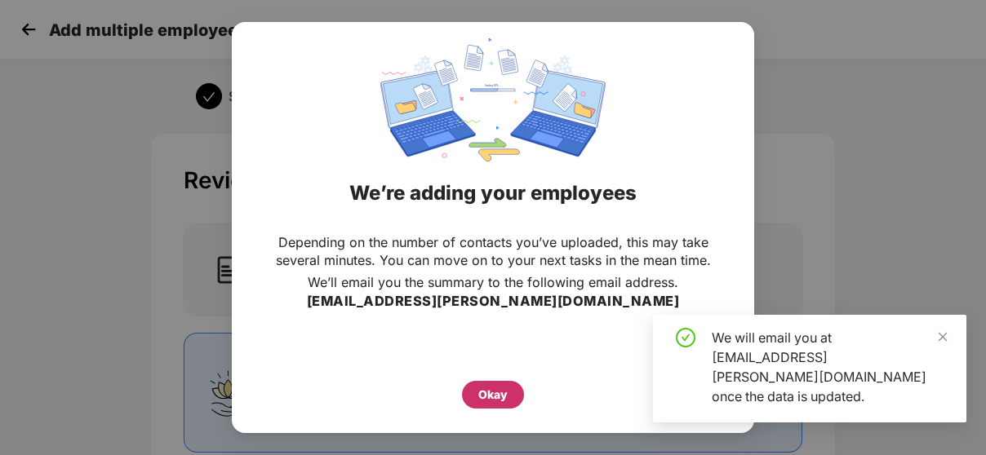
click at [515, 386] on div "Okay" at bounding box center [493, 395] width 62 height 28
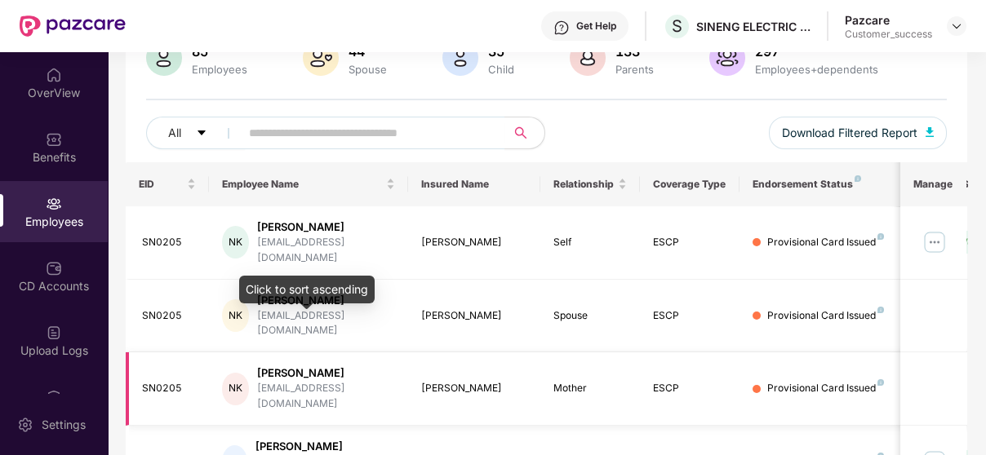
scroll to position [143, 0]
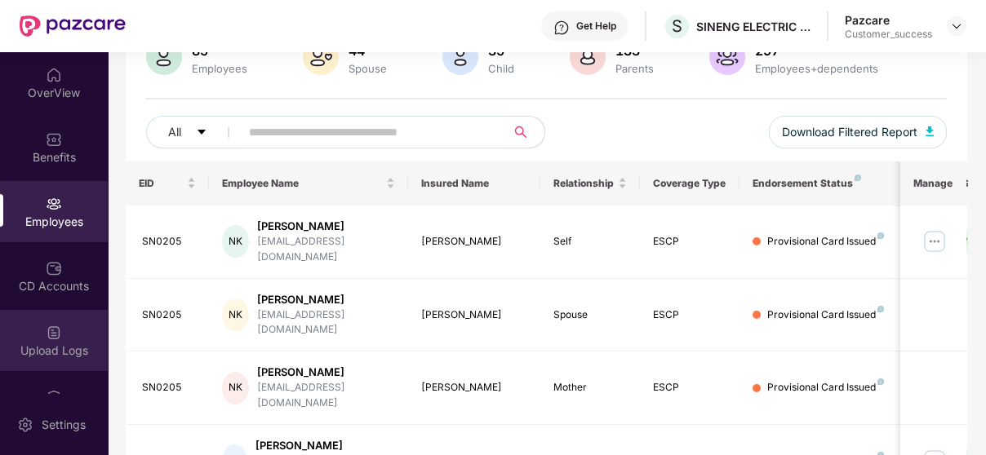
click at [81, 348] on div "Upload Logs" at bounding box center [54, 351] width 108 height 16
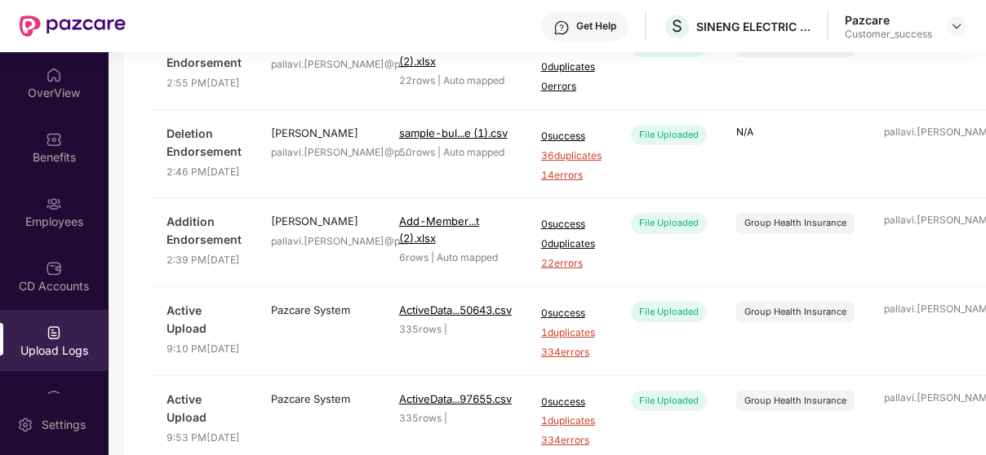
scroll to position [214, 0]
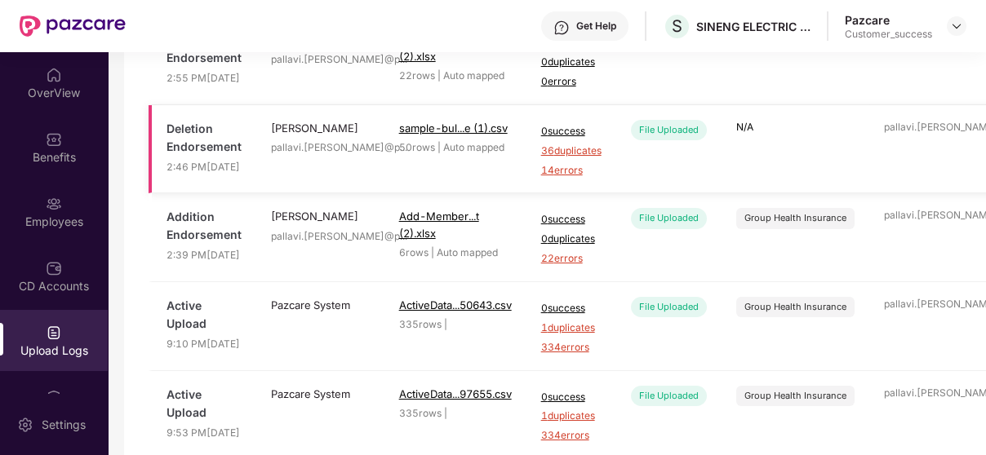
click at [575, 159] on span "36 duplicates" at bounding box center [571, 152] width 60 height 16
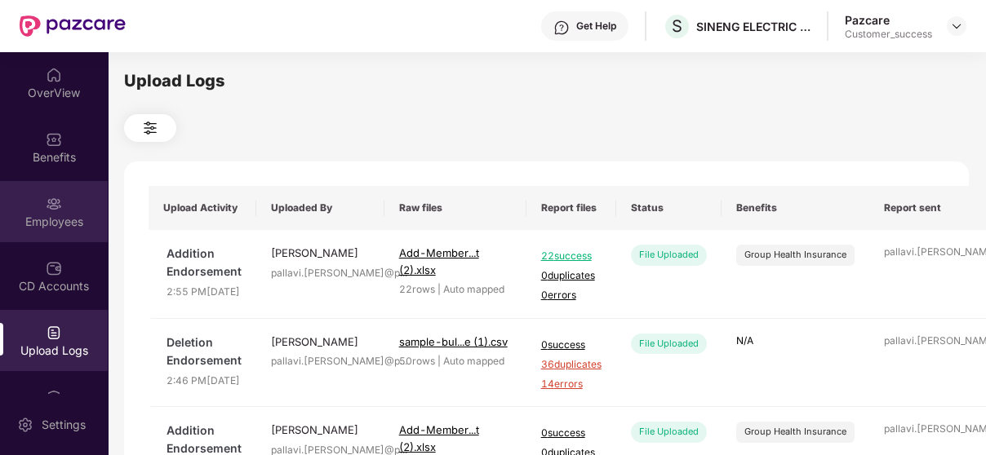
click at [73, 193] on div "Employees" at bounding box center [54, 211] width 108 height 61
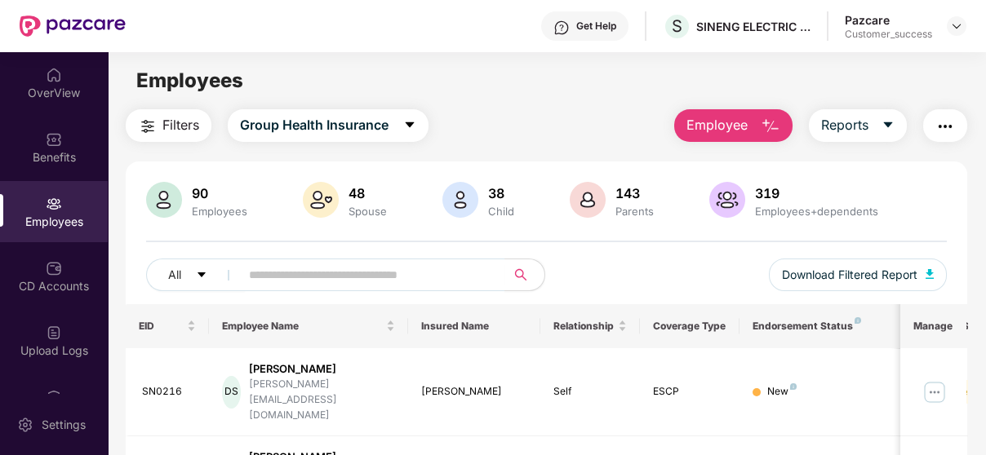
click at [702, 117] on span "Employee" at bounding box center [716, 125] width 61 height 20
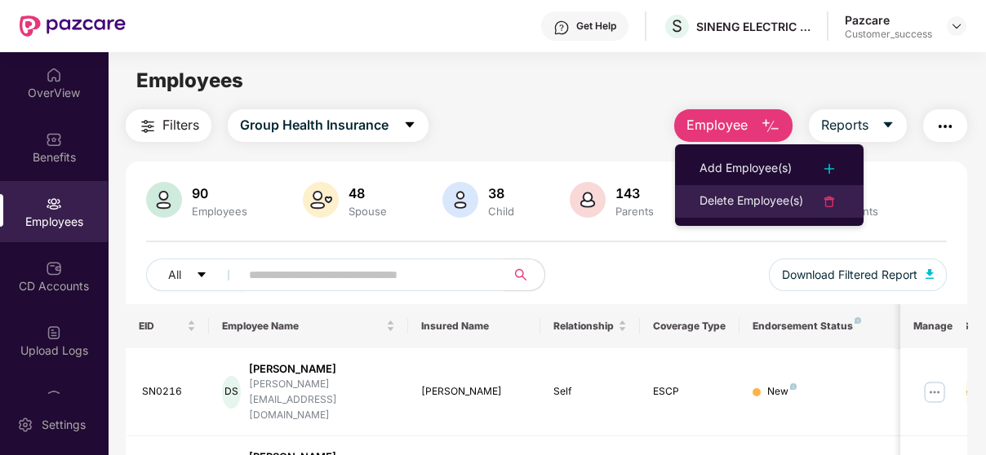
click at [735, 210] on div "Delete Employee(s)" at bounding box center [751, 202] width 104 height 20
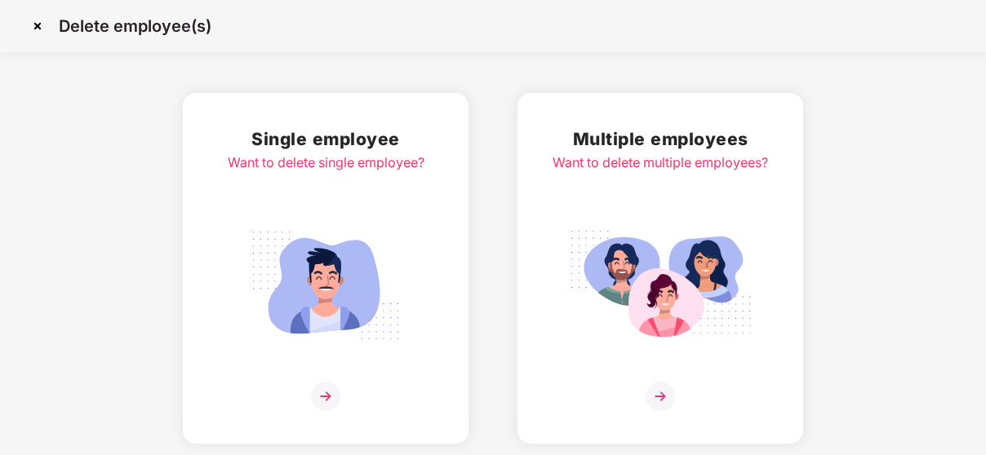
click at [654, 266] on img at bounding box center [660, 285] width 183 height 127
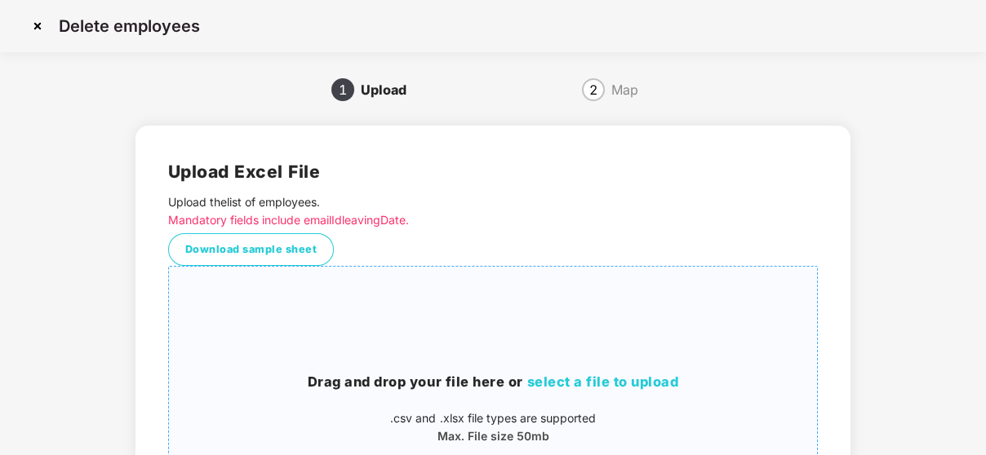
click at [579, 383] on span "select a file to upload" at bounding box center [602, 382] width 152 height 16
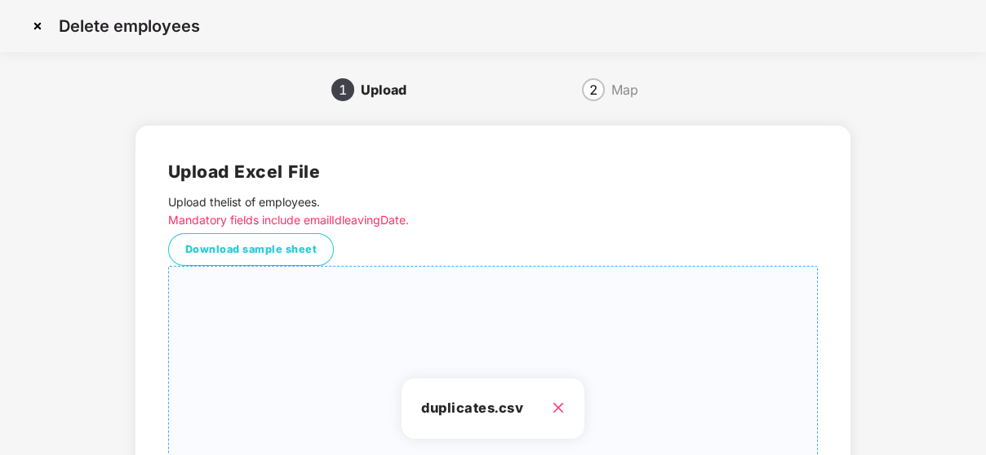
scroll to position [230, 0]
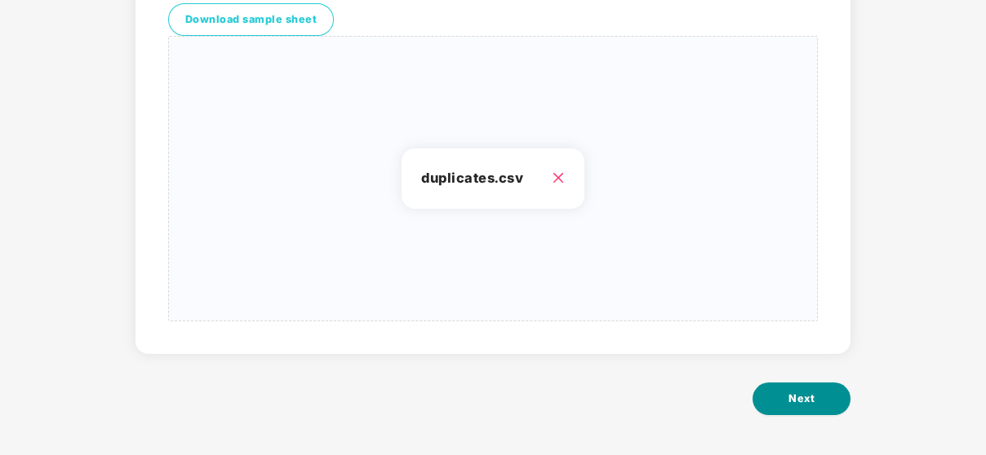
click at [808, 392] on span "Next" at bounding box center [801, 399] width 26 height 16
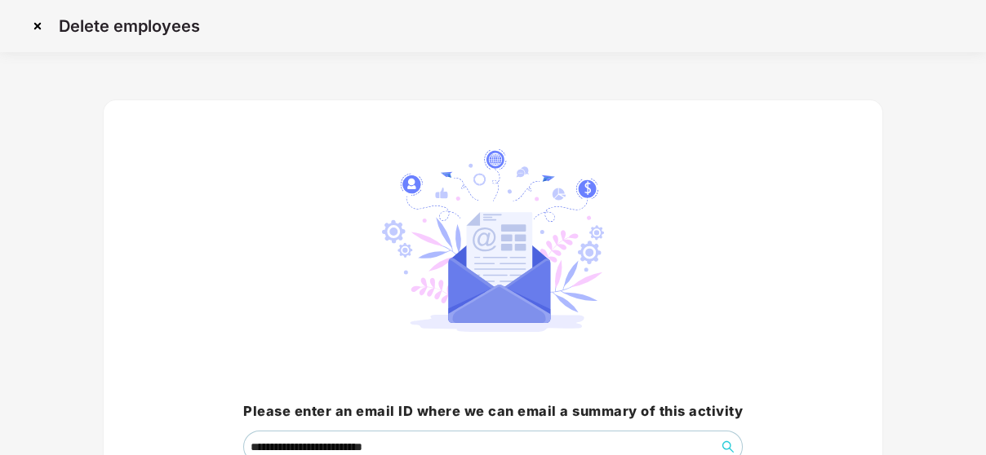
scroll to position [146, 0]
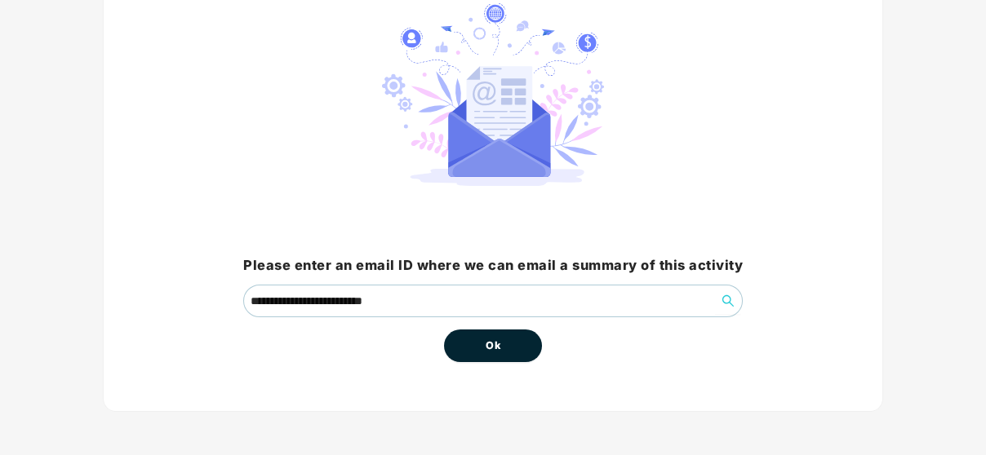
click at [512, 337] on button "Ok" at bounding box center [493, 346] width 98 height 33
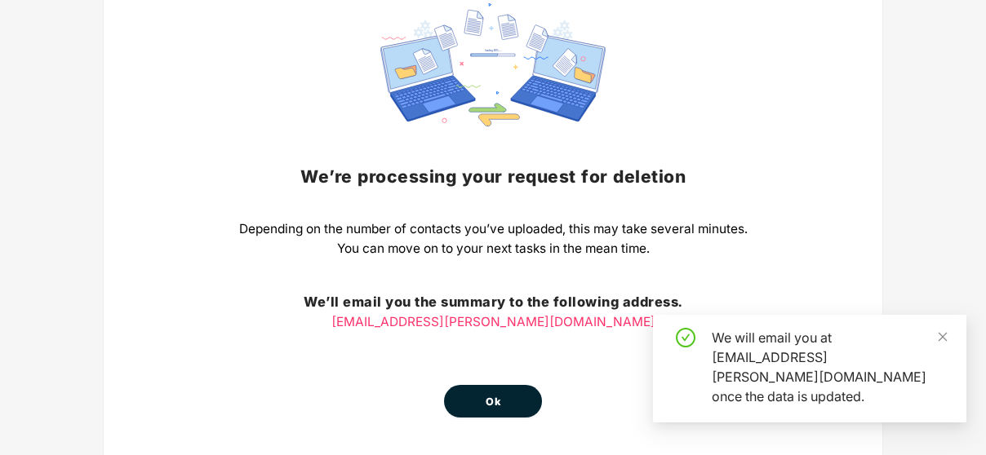
scroll to position [145, 0]
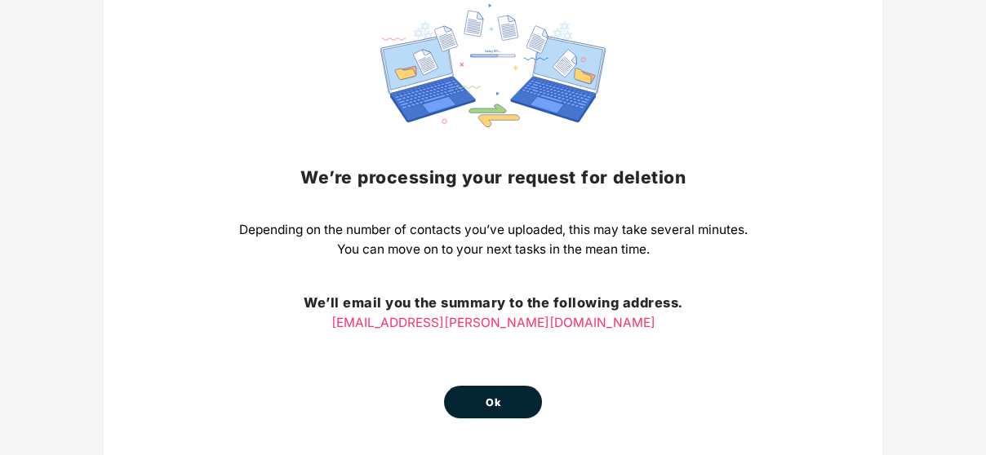
click at [502, 405] on button "Ok" at bounding box center [493, 402] width 98 height 33
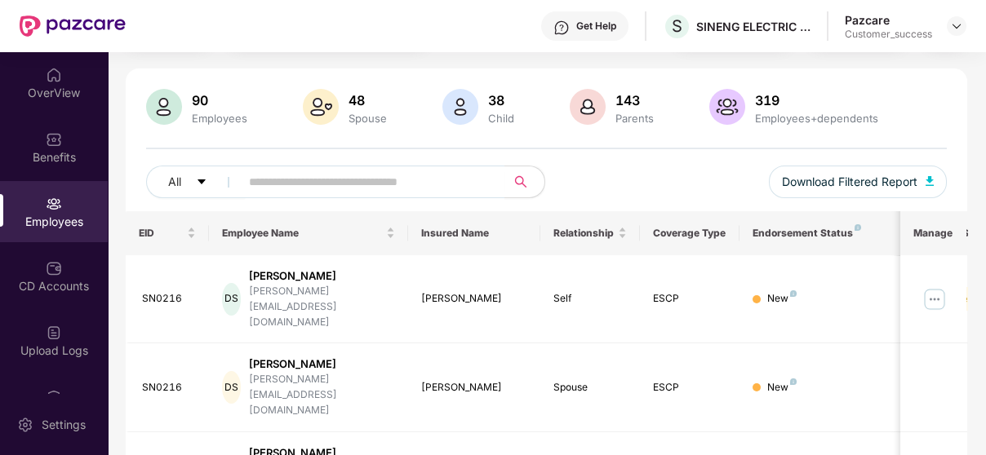
scroll to position [95, 0]
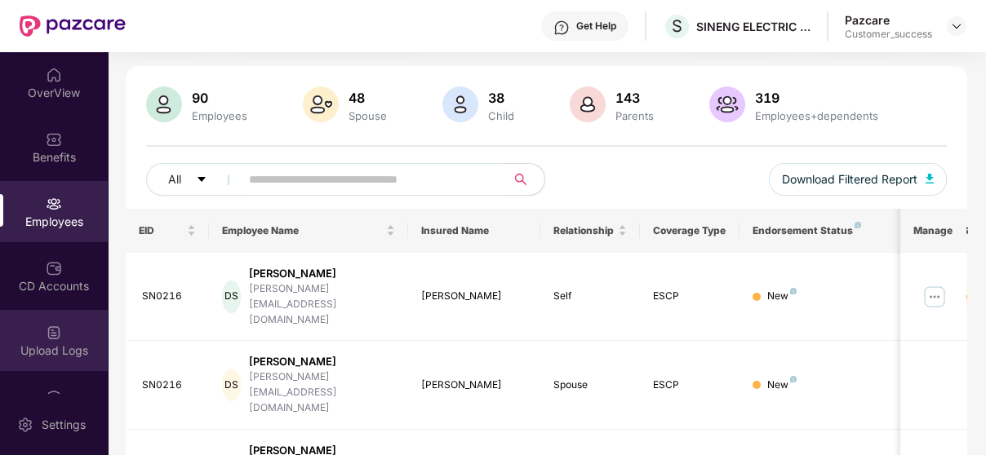
click at [46, 335] on img at bounding box center [54, 333] width 16 height 16
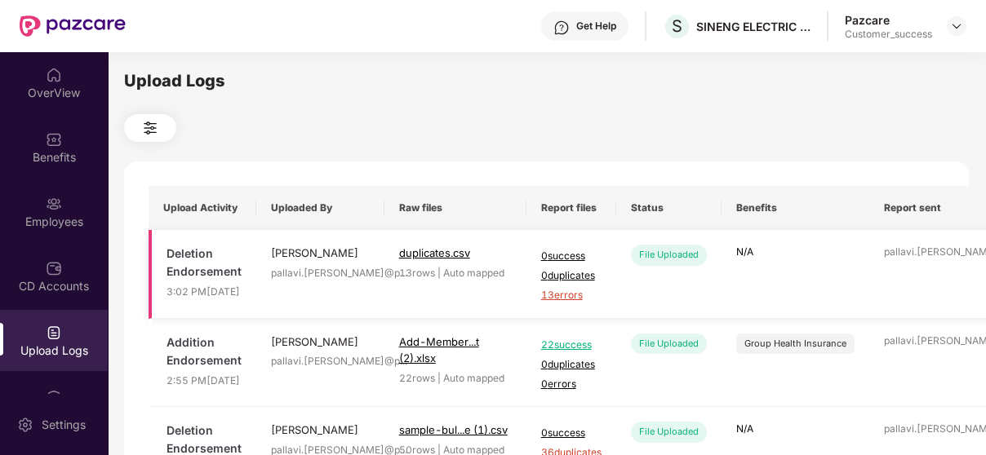
click at [570, 304] on span "13 errors" at bounding box center [571, 296] width 60 height 16
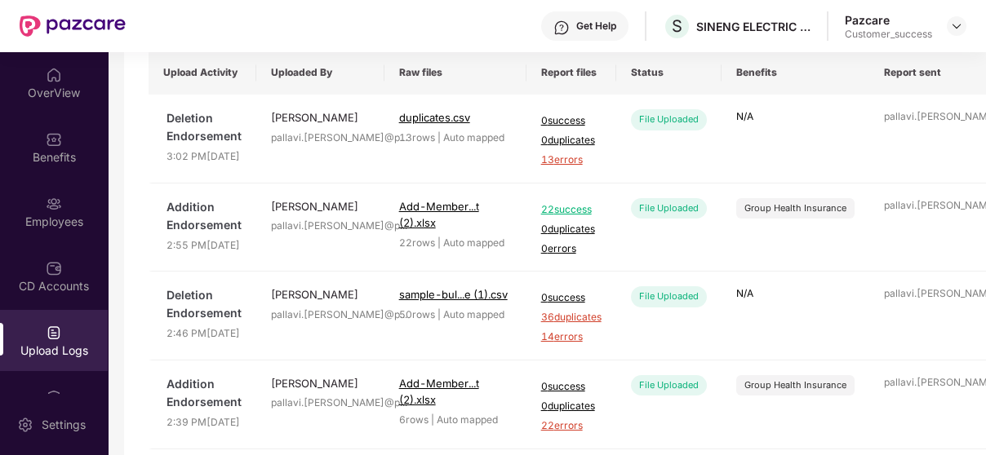
scroll to position [151, 0]
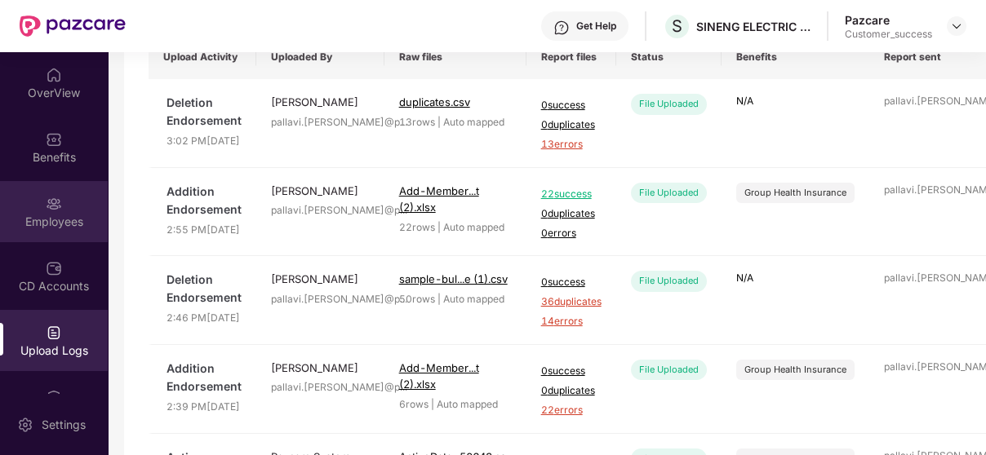
click at [61, 226] on div "Employees" at bounding box center [54, 222] width 108 height 16
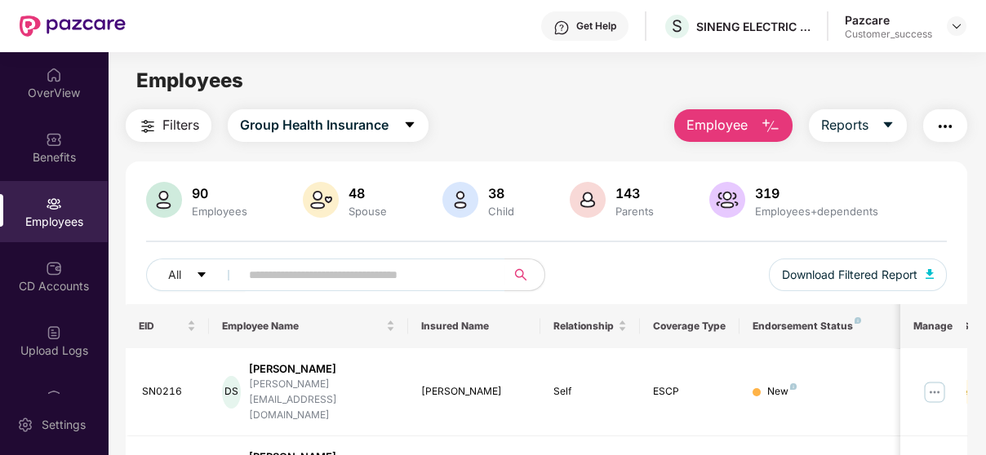
click at [759, 135] on button "Employee" at bounding box center [733, 125] width 118 height 33
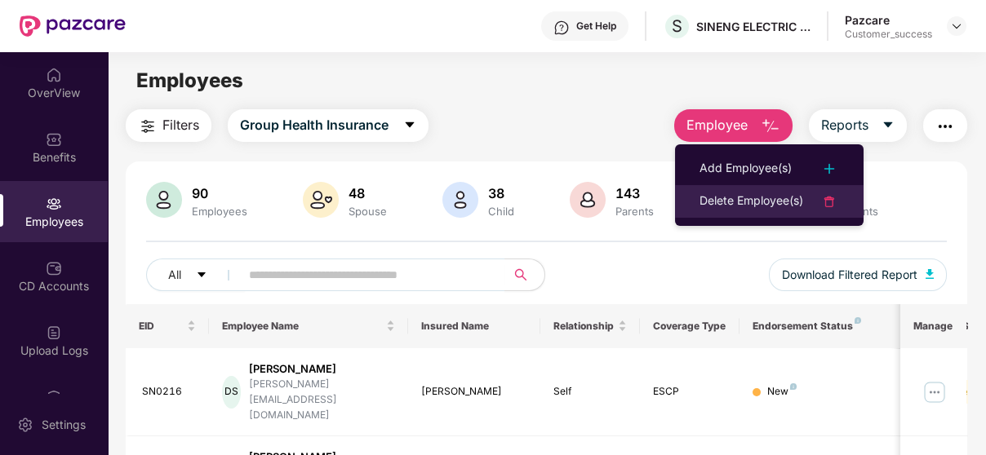
click at [698, 203] on li "Delete Employee(s)" at bounding box center [769, 201] width 188 height 33
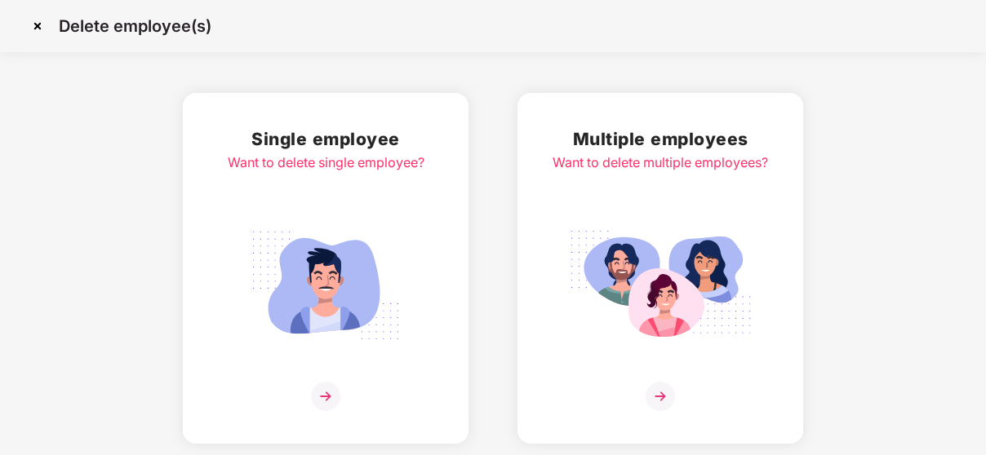
click at [609, 256] on img at bounding box center [660, 285] width 183 height 127
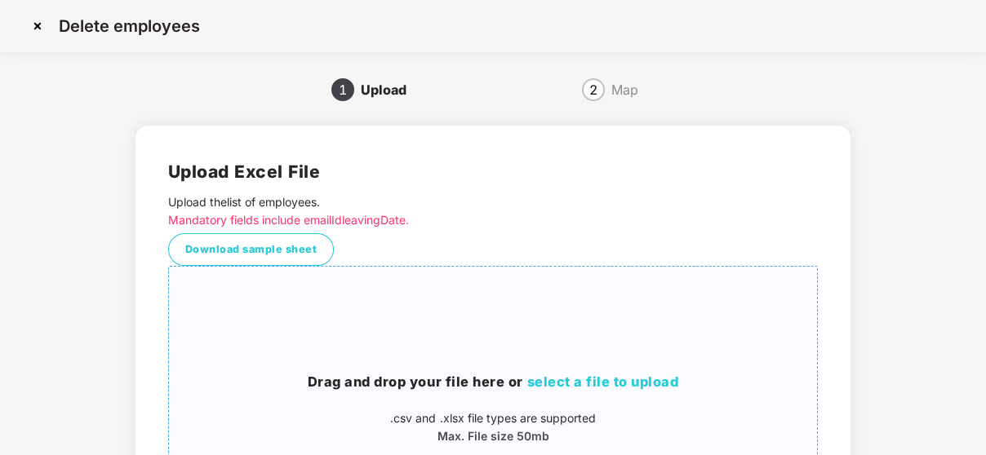
click at [596, 382] on span "select a file to upload" at bounding box center [602, 382] width 152 height 16
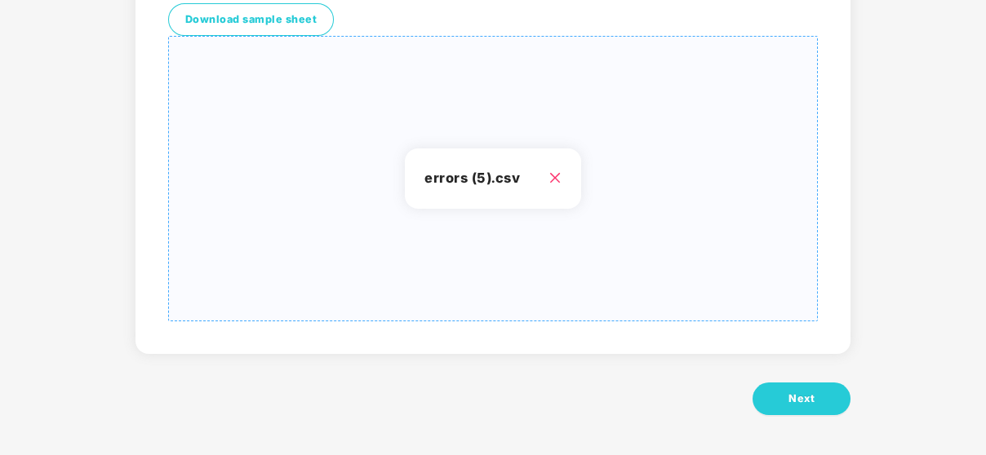
scroll to position [229, 0]
click at [805, 385] on button "Next" at bounding box center [801, 399] width 98 height 33
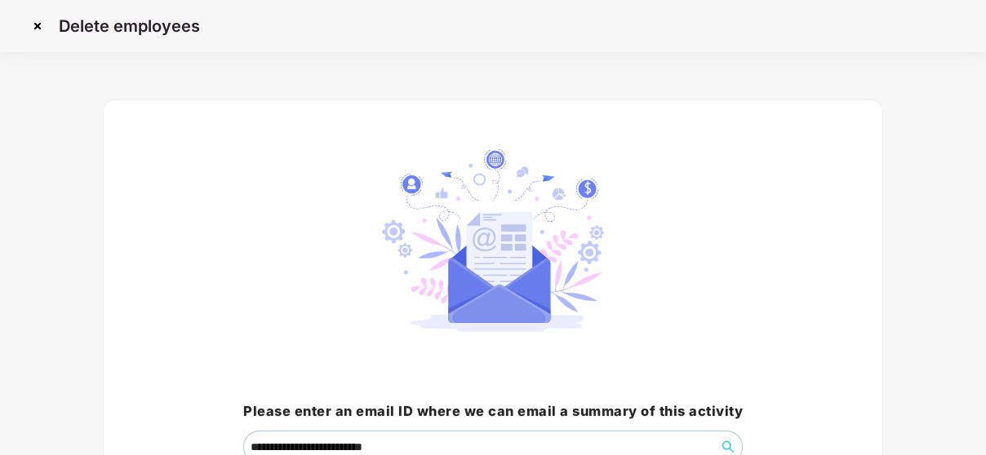
scroll to position [146, 0]
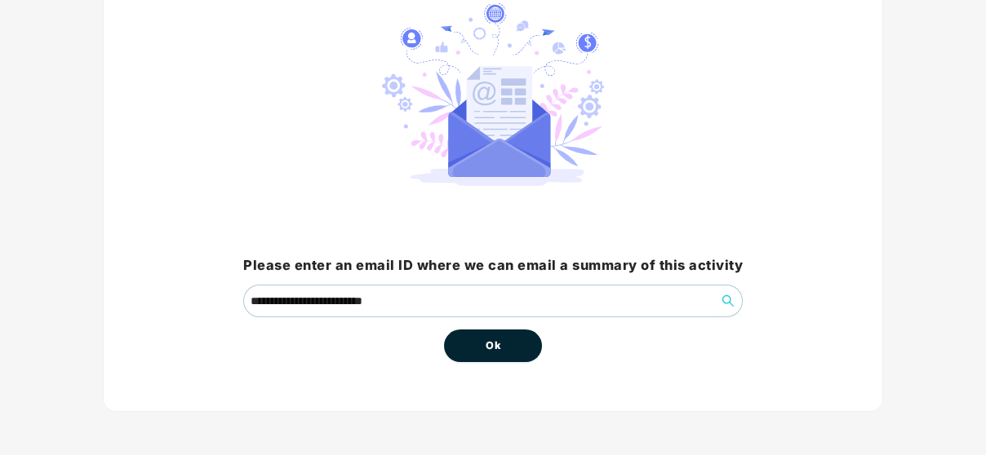
click at [481, 345] on button "Ok" at bounding box center [493, 346] width 98 height 33
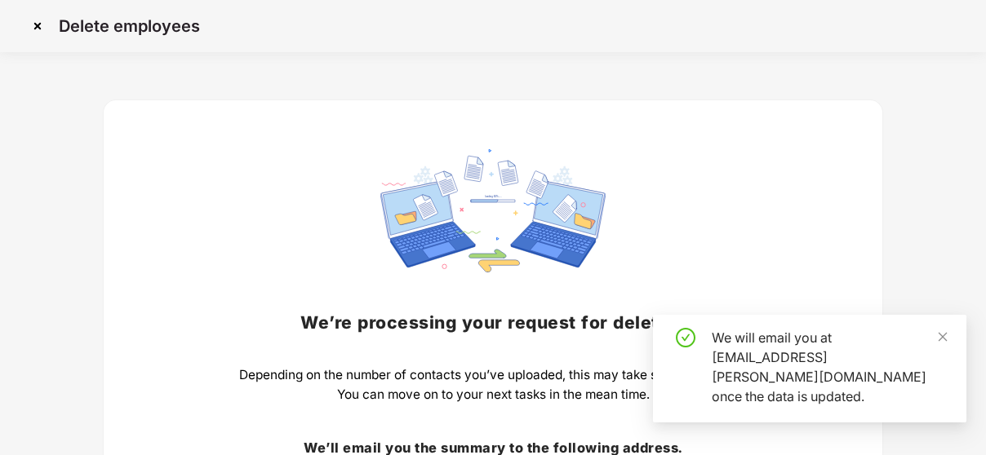
scroll to position [202, 0]
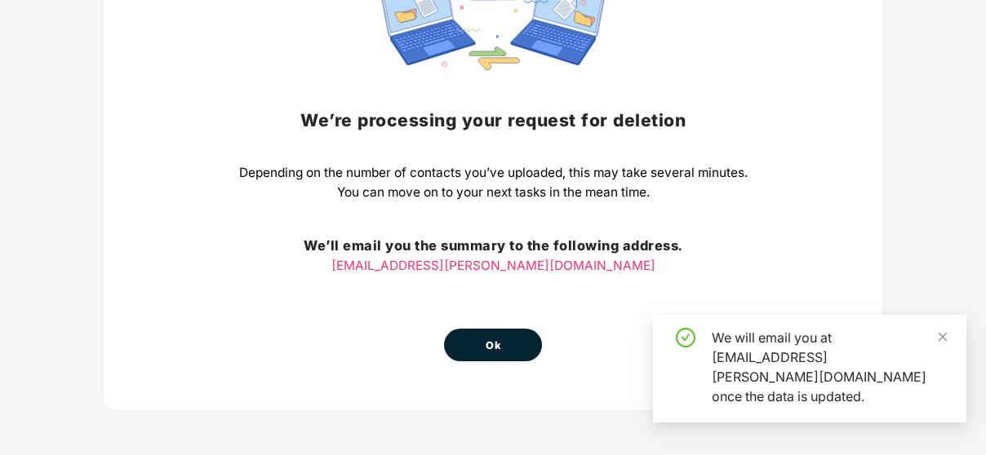
click at [484, 339] on button "Ok" at bounding box center [493, 345] width 98 height 33
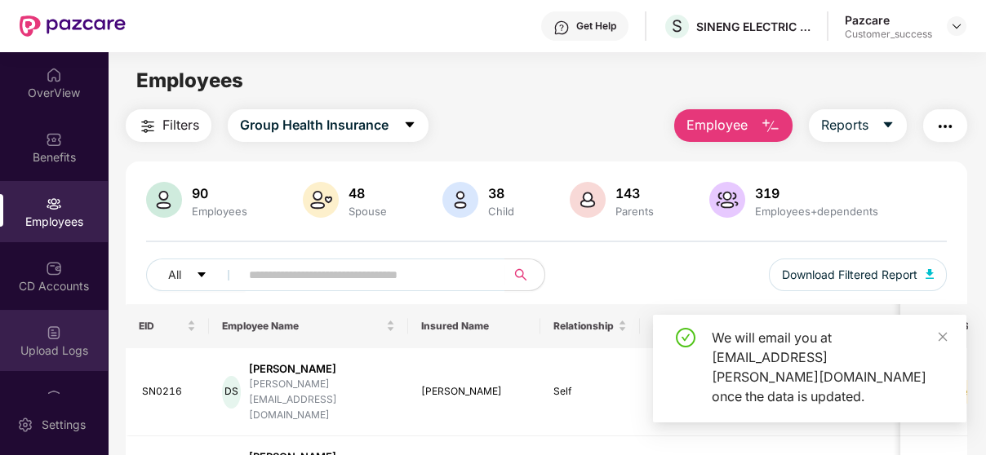
click at [48, 329] on img at bounding box center [54, 333] width 16 height 16
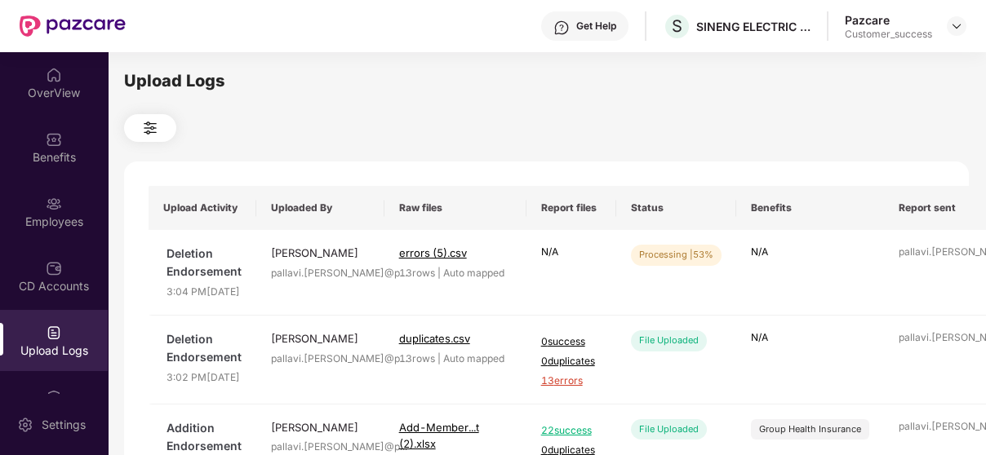
click at [38, 352] on div "Upload Logs" at bounding box center [54, 351] width 108 height 16
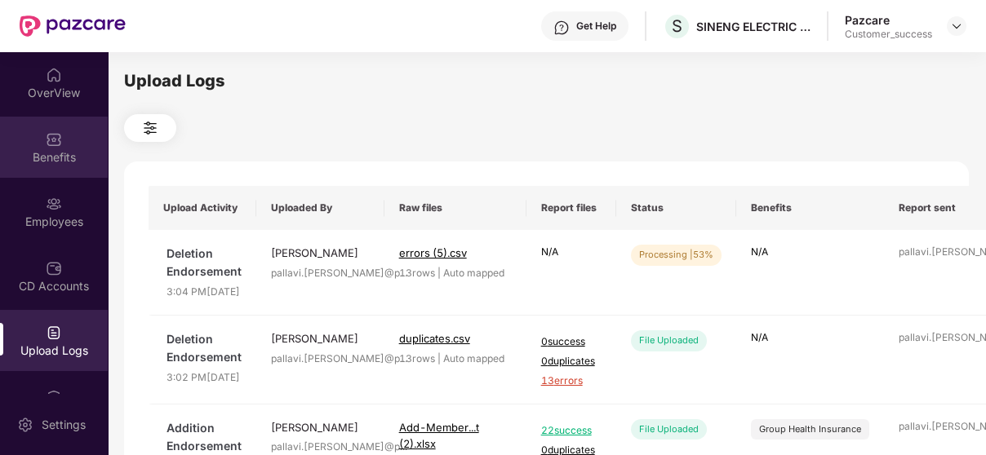
click at [47, 131] on img at bounding box center [54, 139] width 16 height 16
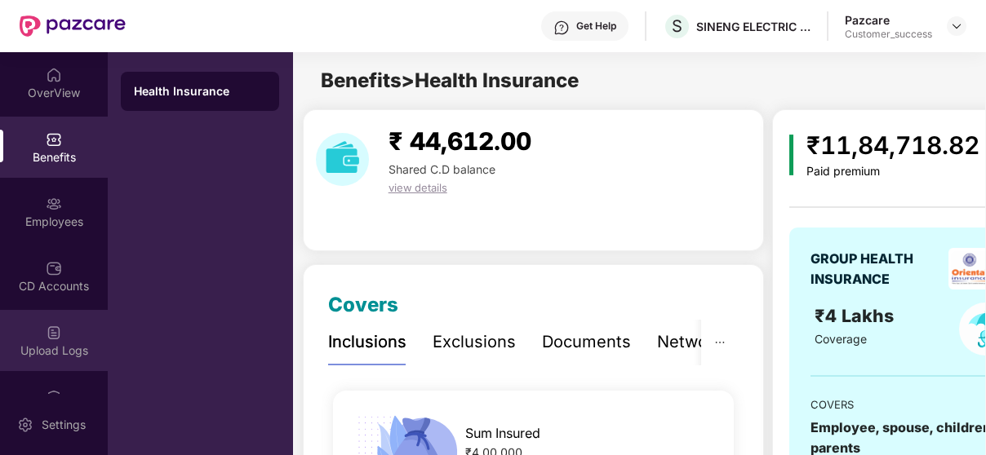
click at [47, 337] on img at bounding box center [54, 333] width 16 height 16
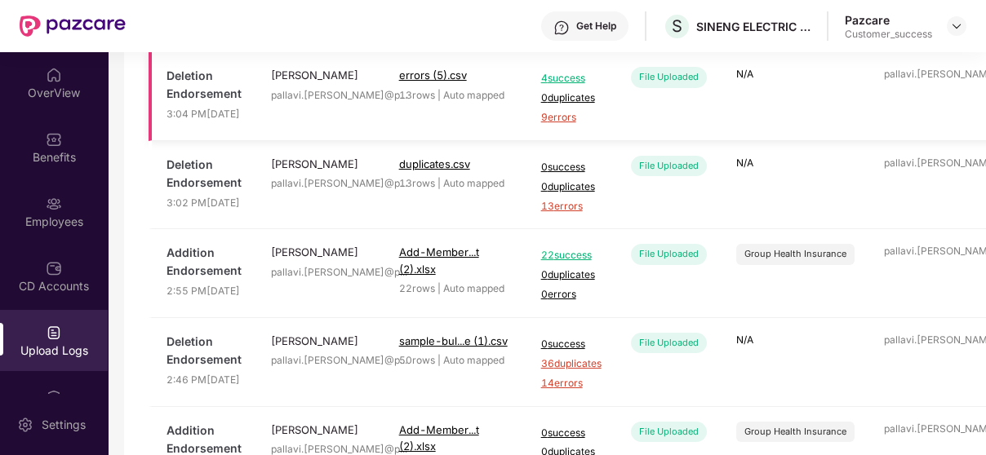
scroll to position [159, 0]
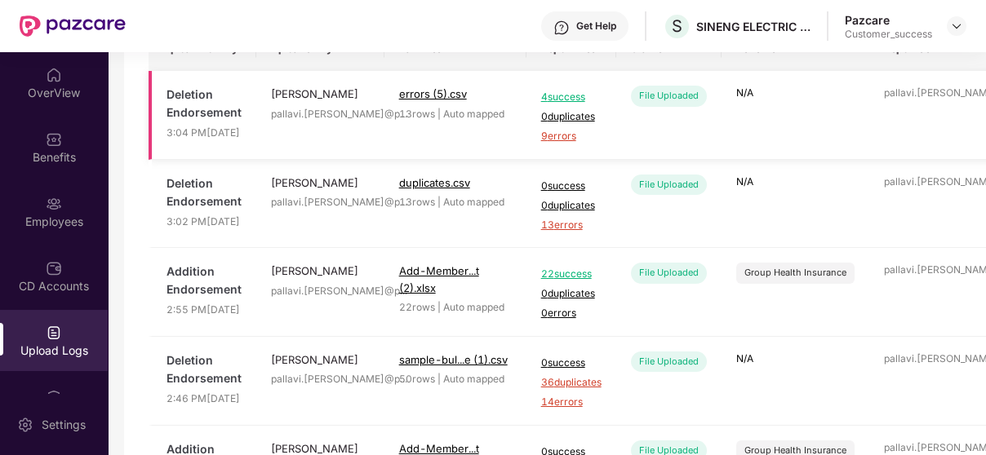
click at [566, 144] on span "9 errors" at bounding box center [571, 137] width 60 height 16
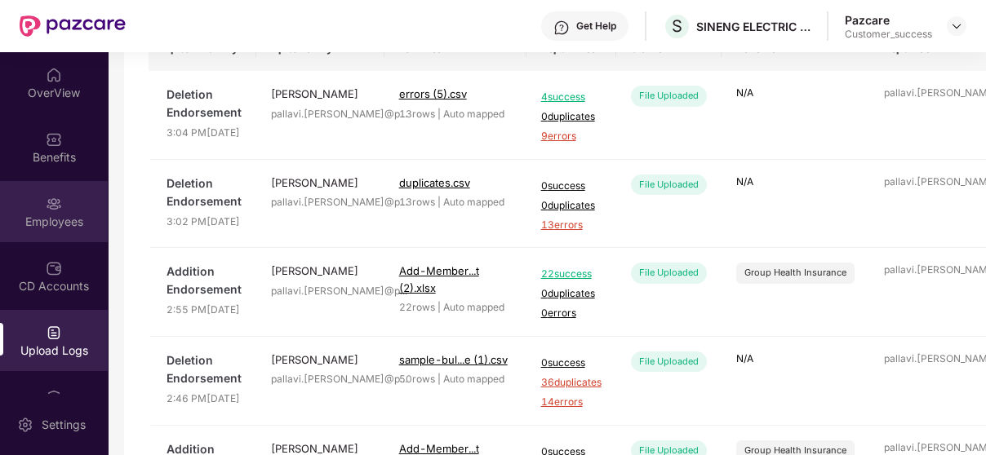
click at [38, 222] on div "Employees" at bounding box center [54, 222] width 108 height 16
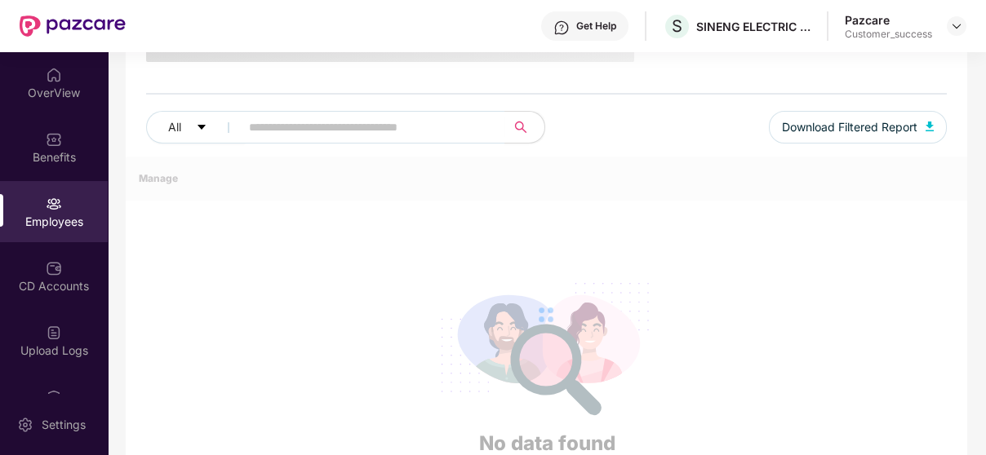
scroll to position [159, 0]
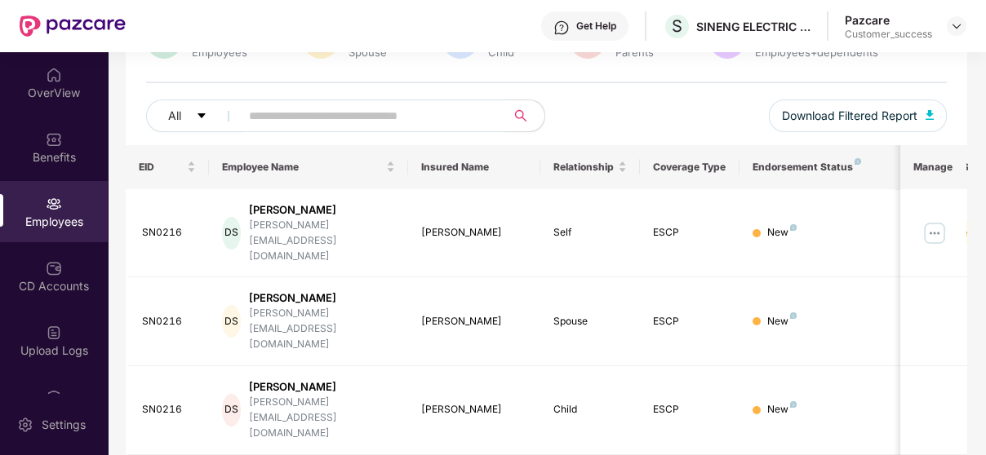
click at [357, 119] on input "text" at bounding box center [366, 116] width 234 height 24
paste input "******"
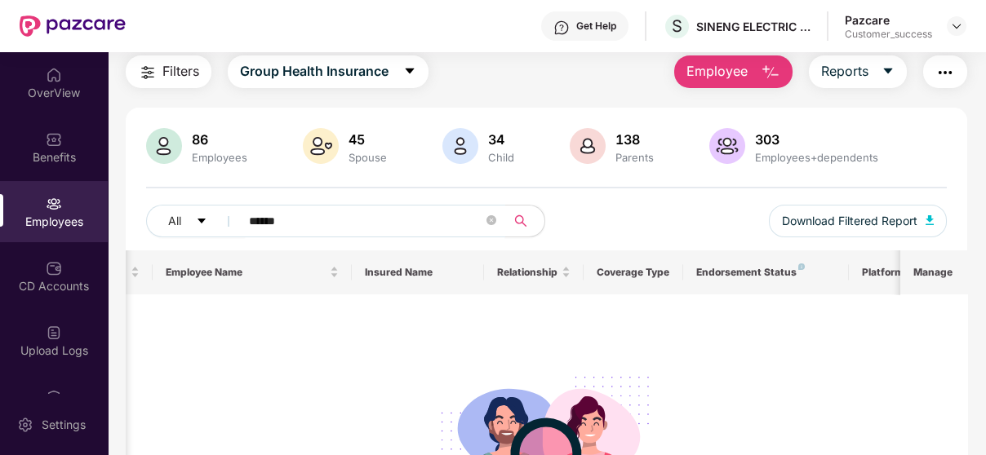
scroll to position [223, 0]
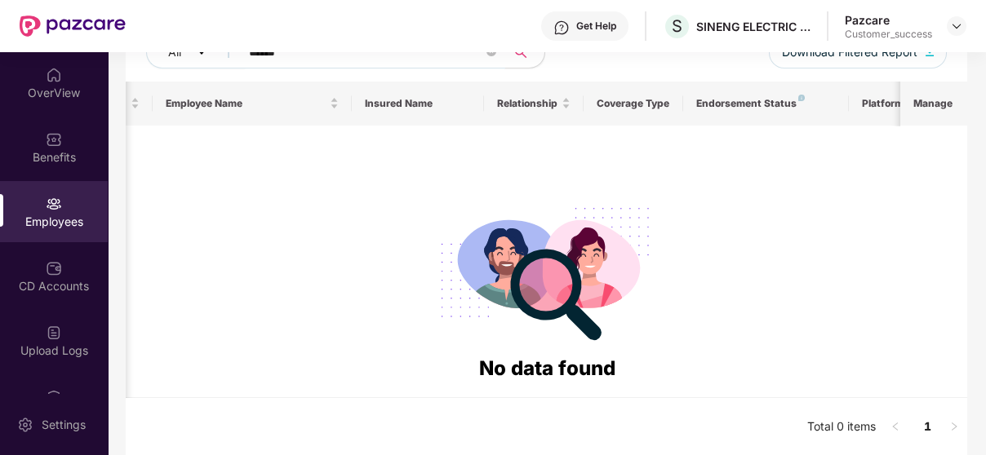
type input "******"
click at [494, 56] on span at bounding box center [491, 53] width 10 height 16
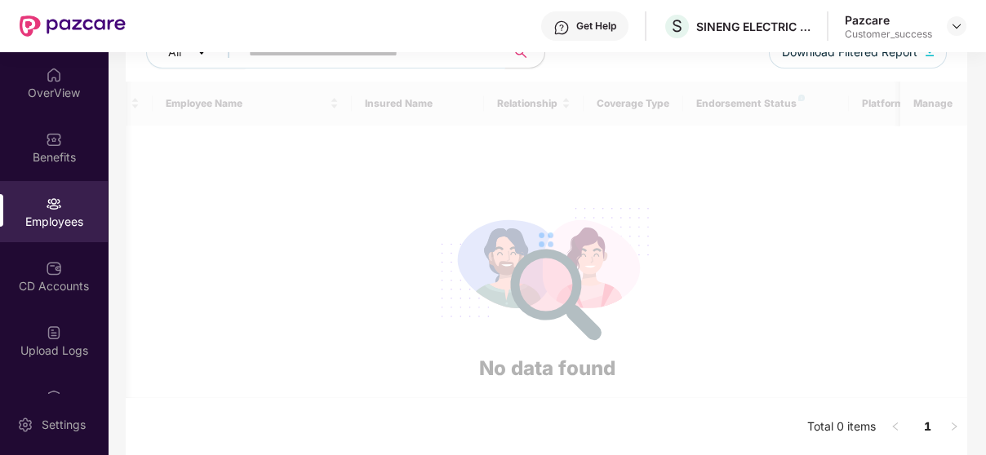
paste input "******"
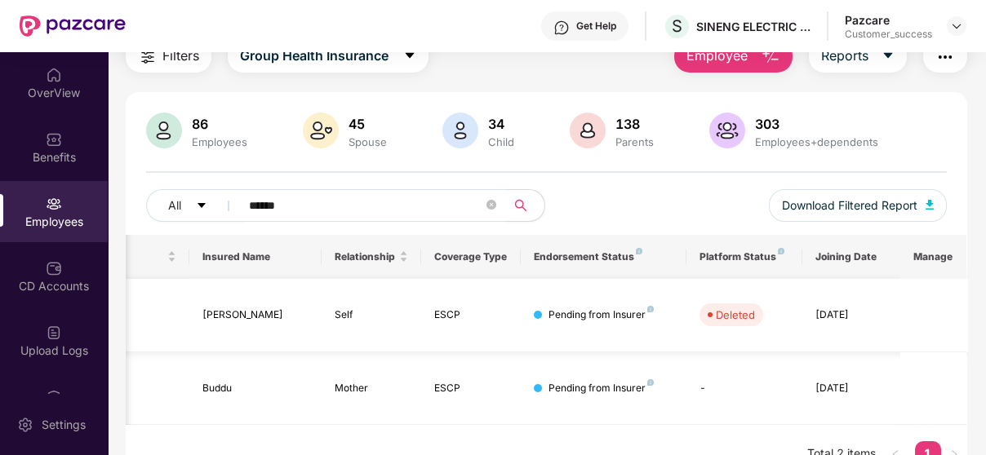
scroll to position [0, 0]
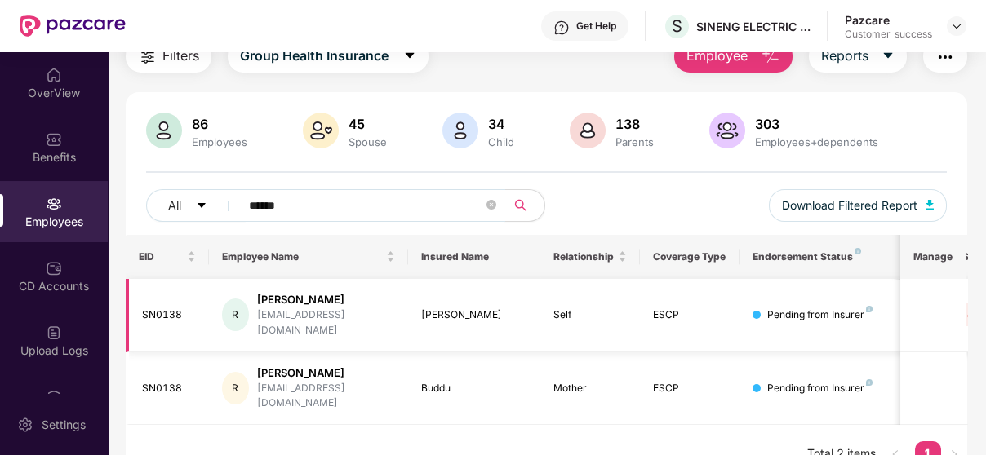
type input "******"
drag, startPoint x: 263, startPoint y: 317, endPoint x: 383, endPoint y: 321, distance: 120.0
click at [383, 321] on div "R Rajendra rajendra.667@gmail.com" at bounding box center [308, 315] width 173 height 47
copy div "rajendra.667@gmail.com"
click at [493, 210] on span at bounding box center [491, 206] width 10 height 16
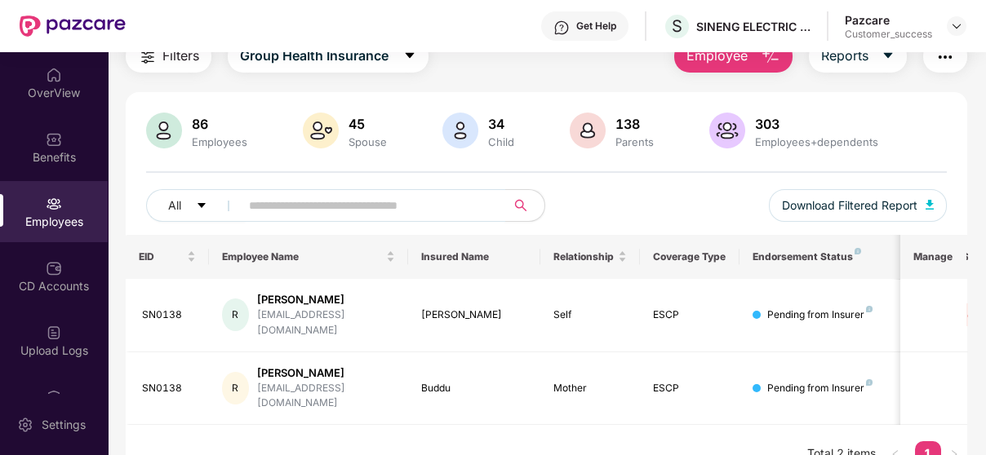
paste input "******"
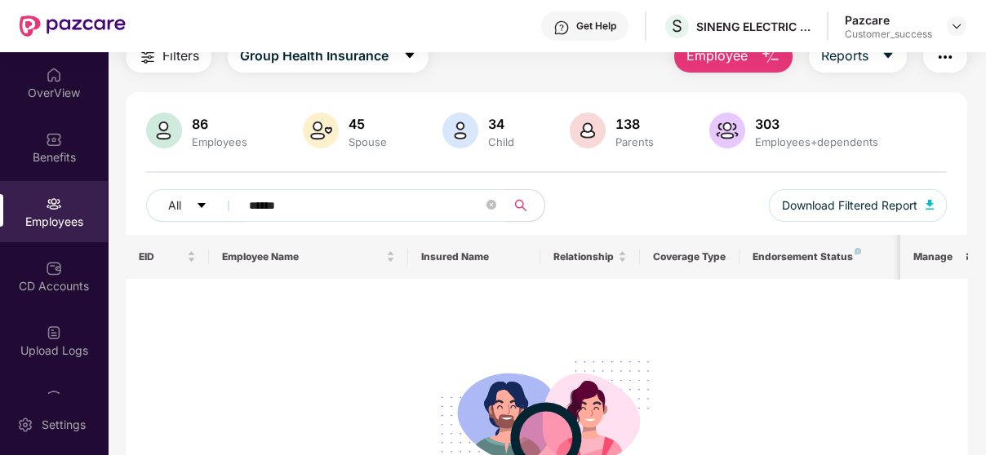
type input "******"
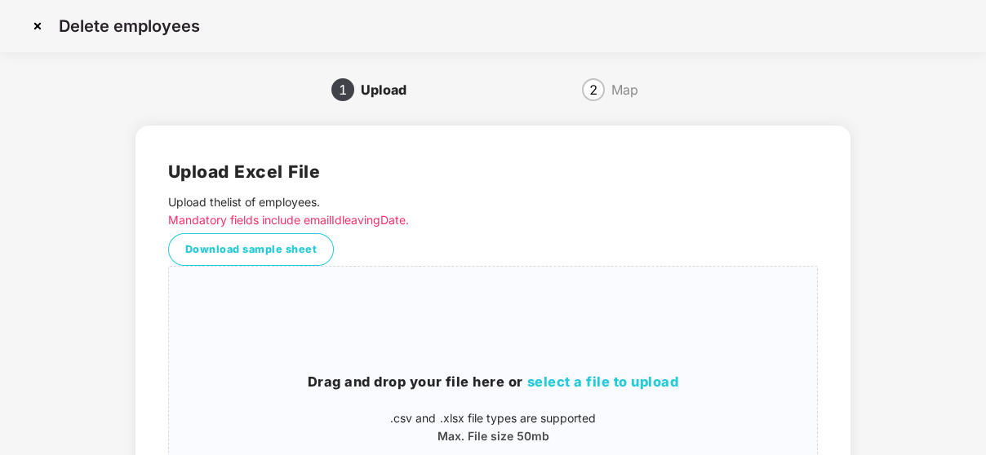
scroll to position [202, 0]
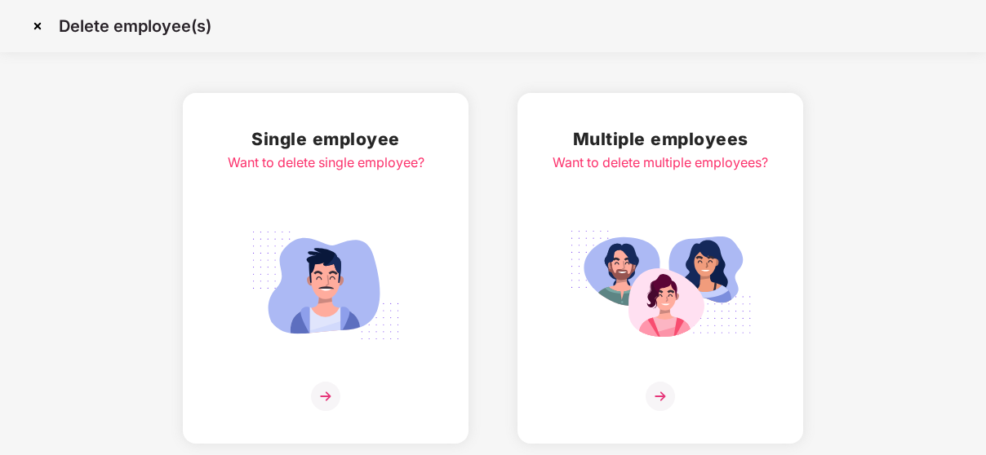
click at [33, 30] on img at bounding box center [37, 26] width 26 height 26
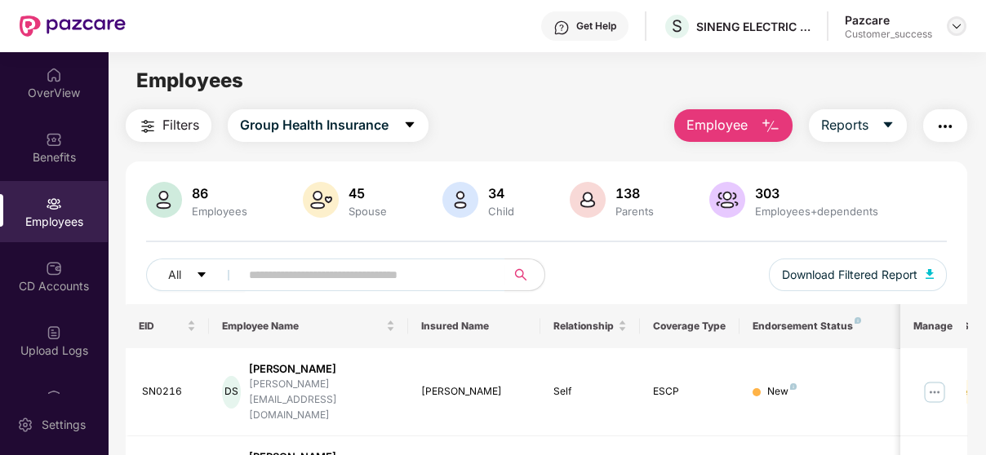
click at [959, 24] on img at bounding box center [956, 26] width 13 height 13
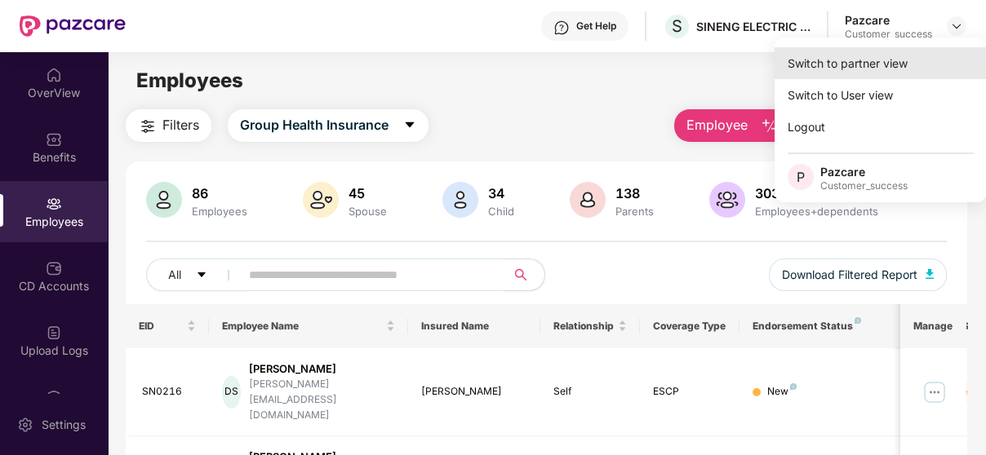
click at [903, 73] on div "Switch to partner view" at bounding box center [880, 63] width 212 height 32
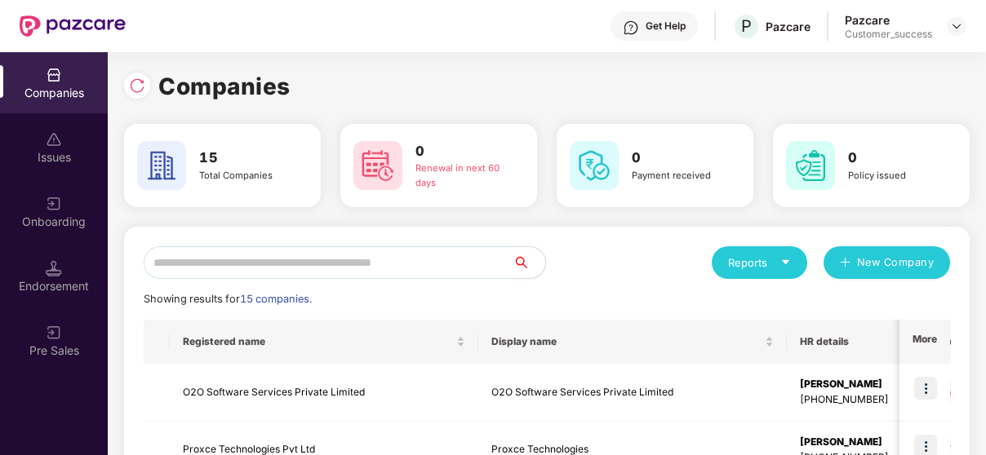
click at [306, 258] on input "text" at bounding box center [328, 262] width 369 height 33
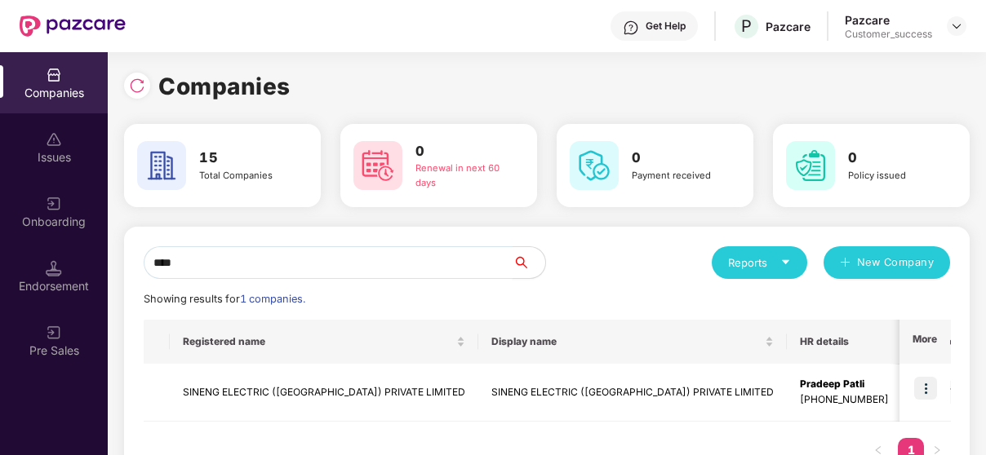
scroll to position [56, 0]
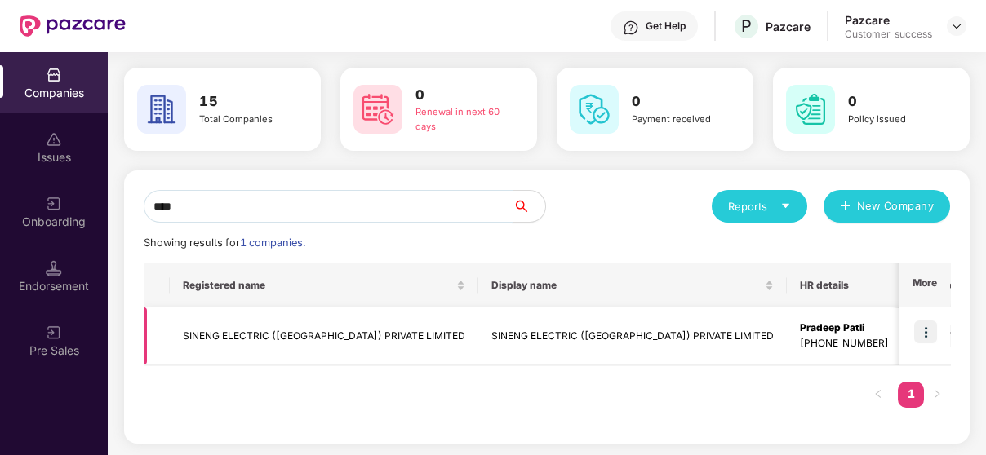
type input "****"
click at [343, 337] on td "SINENG ELECTRIC ([GEOGRAPHIC_DATA]) PRIVATE LIMITED" at bounding box center [324, 337] width 308 height 58
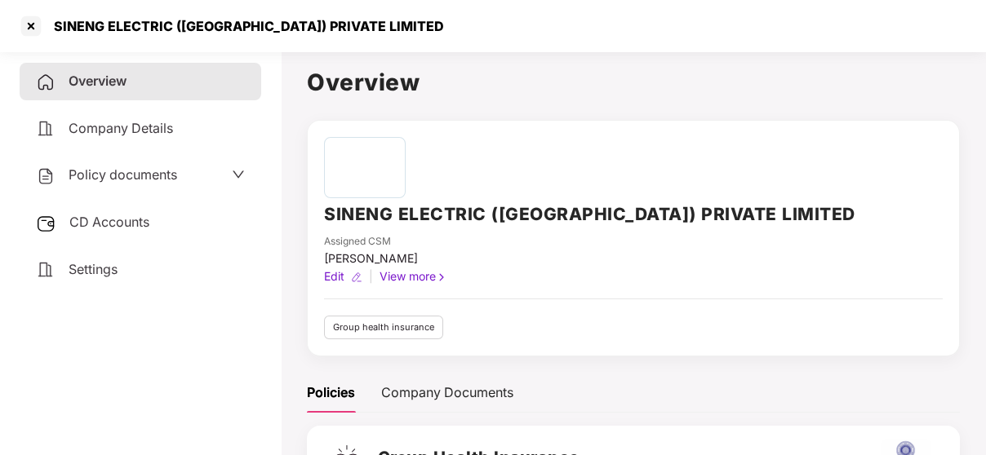
click at [166, 173] on span "Policy documents" at bounding box center [123, 174] width 109 height 16
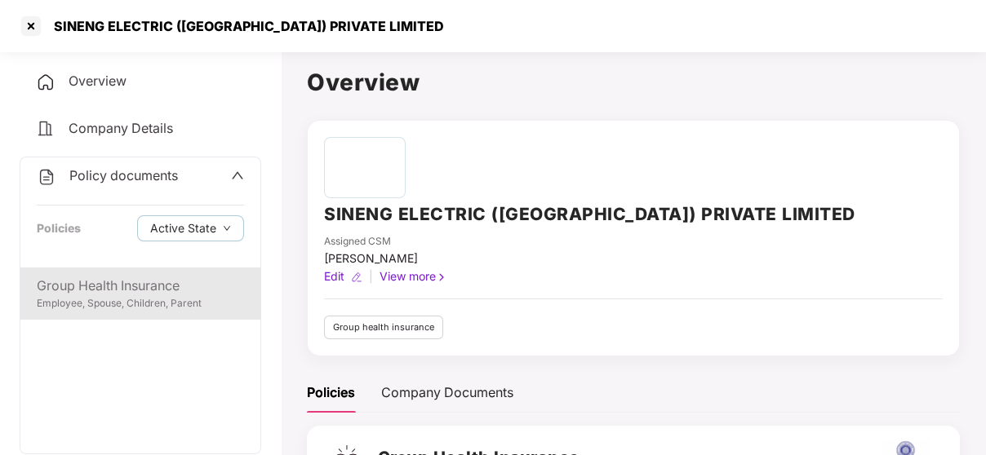
click at [110, 292] on div "Group Health Insurance" at bounding box center [140, 286] width 207 height 20
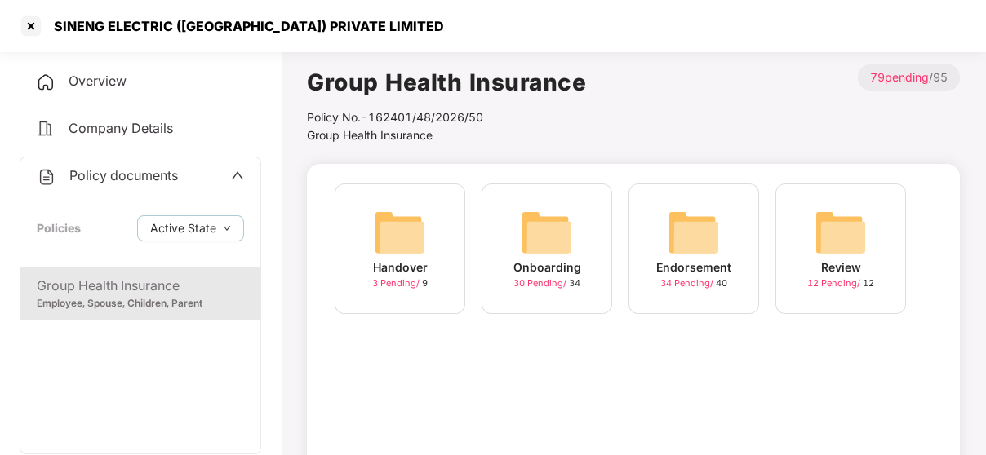
click at [519, 269] on div "Onboarding" at bounding box center [547, 268] width 68 height 18
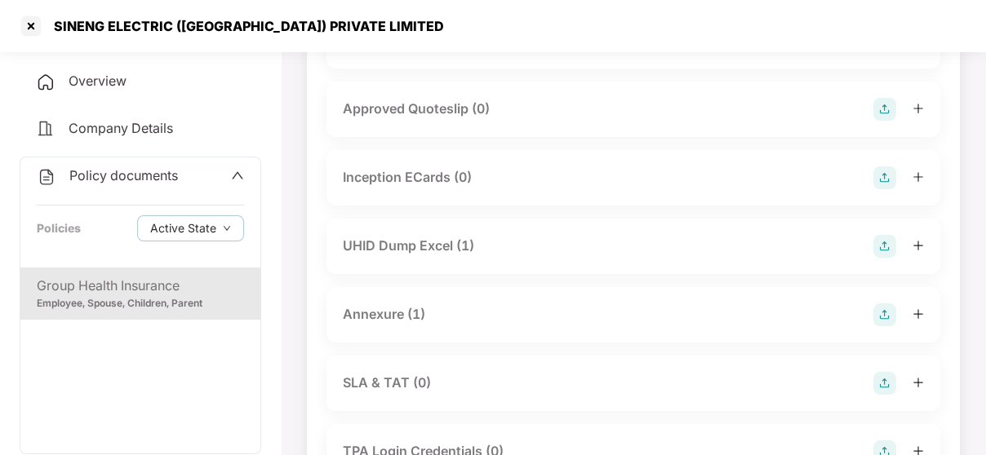
scroll to position [658, 0]
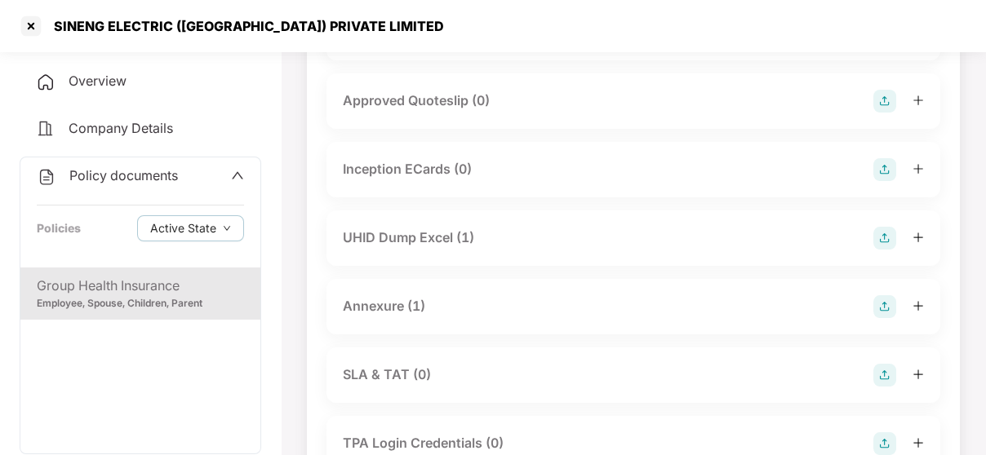
click at [364, 299] on div "Annexure (1)" at bounding box center [384, 306] width 82 height 20
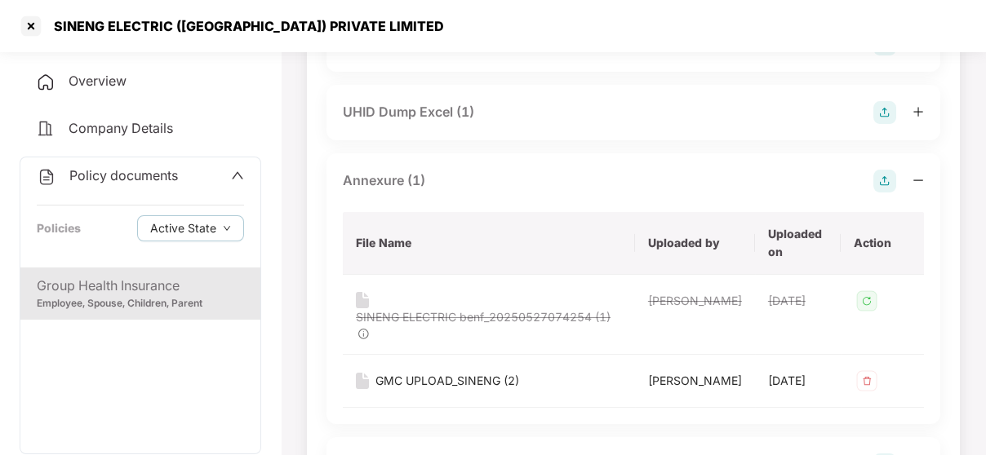
scroll to position [785, 0]
click at [451, 371] on div "GMC UPLOAD_SINENG (2)" at bounding box center [447, 380] width 144 height 18
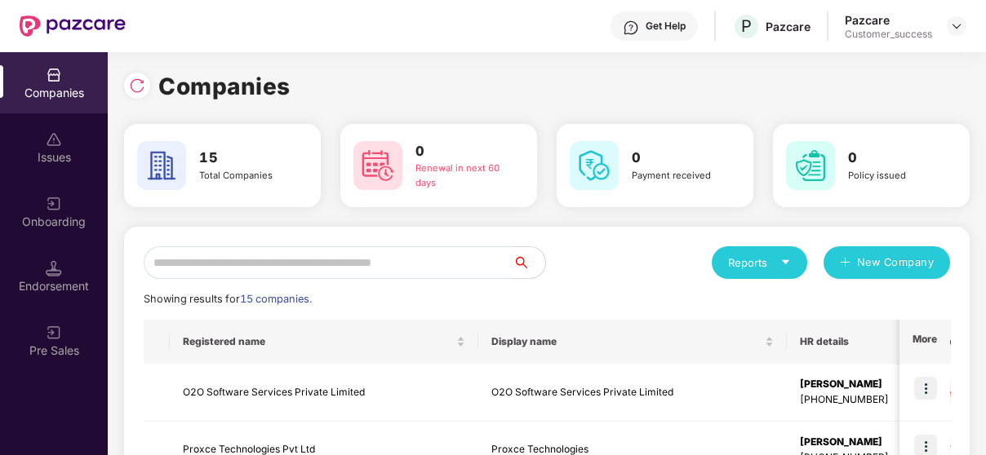
click at [218, 251] on input "text" at bounding box center [328, 262] width 369 height 33
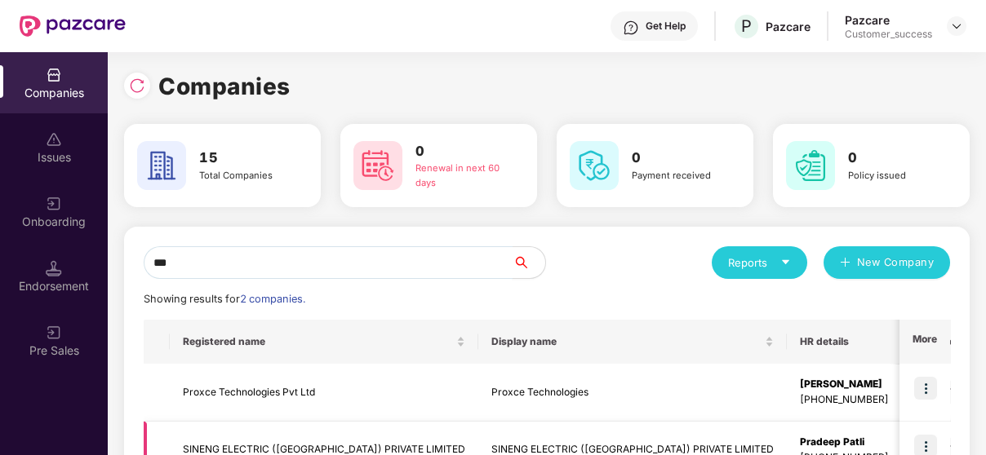
type input "***"
click at [926, 436] on img at bounding box center [925, 446] width 23 height 23
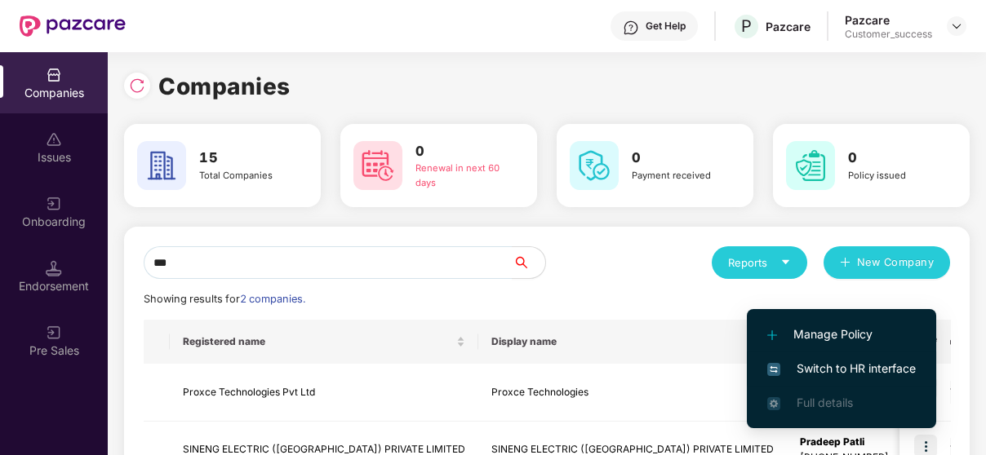
click at [880, 369] on span "Switch to HR interface" at bounding box center [841, 369] width 148 height 18
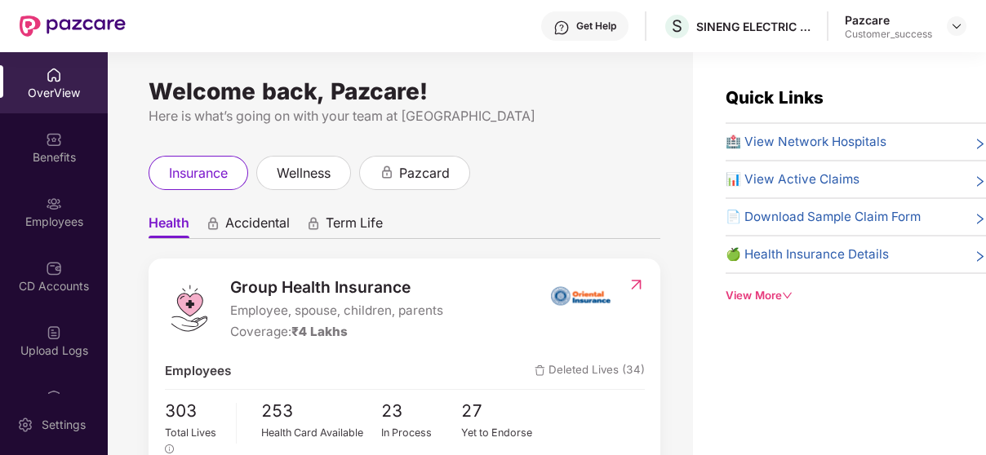
click at [63, 201] on div "Employees" at bounding box center [54, 211] width 108 height 61
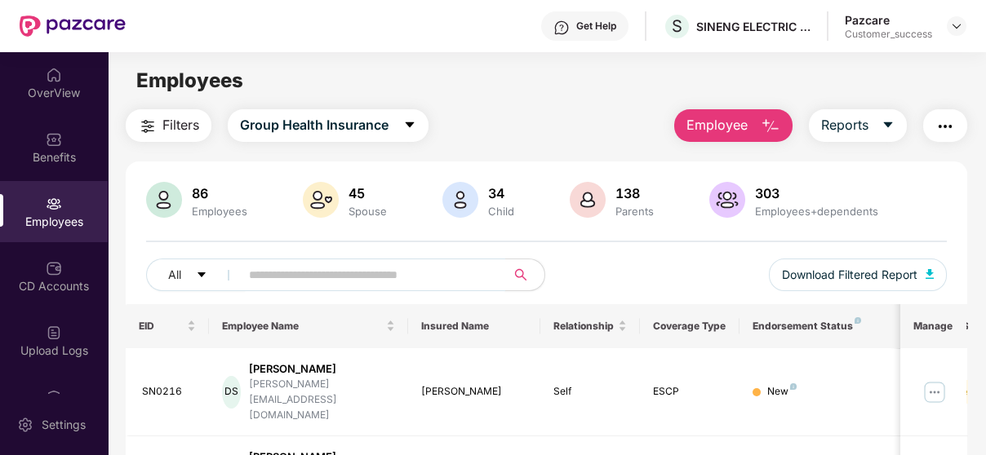
click at [296, 274] on input "text" at bounding box center [366, 275] width 234 height 24
click at [752, 113] on button "Employee" at bounding box center [733, 125] width 118 height 33
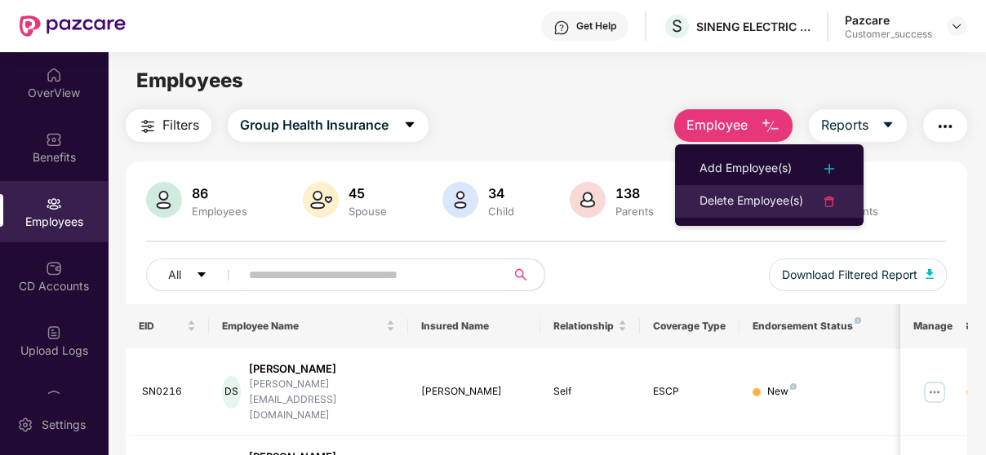
click at [768, 198] on div "Delete Employee(s)" at bounding box center [751, 202] width 104 height 20
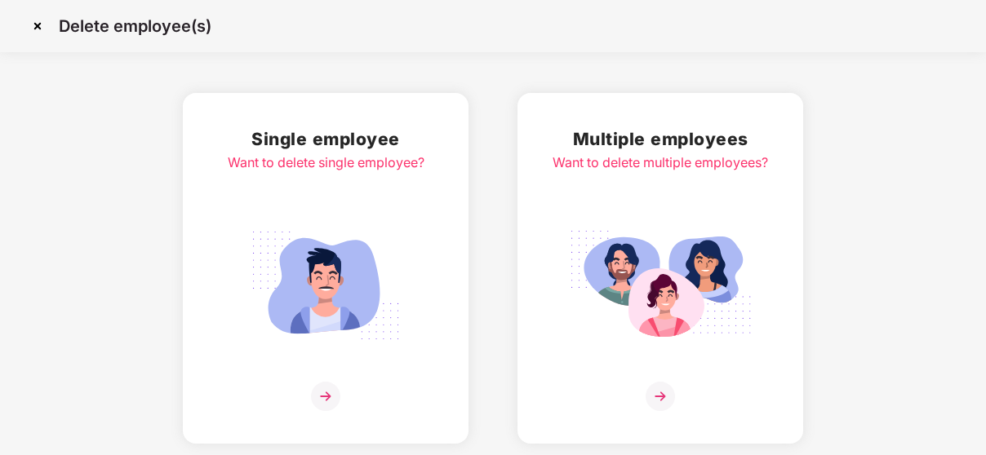
click at [326, 313] on img at bounding box center [325, 285] width 183 height 127
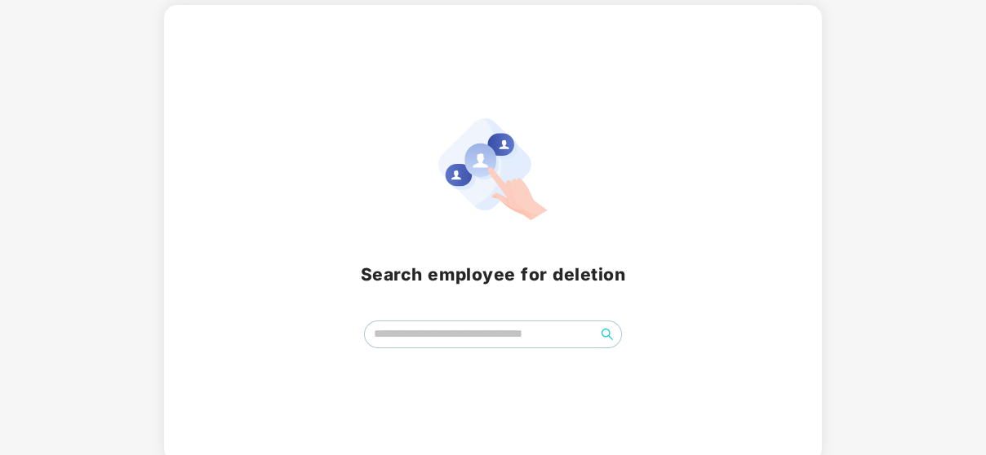
scroll to position [94, 0]
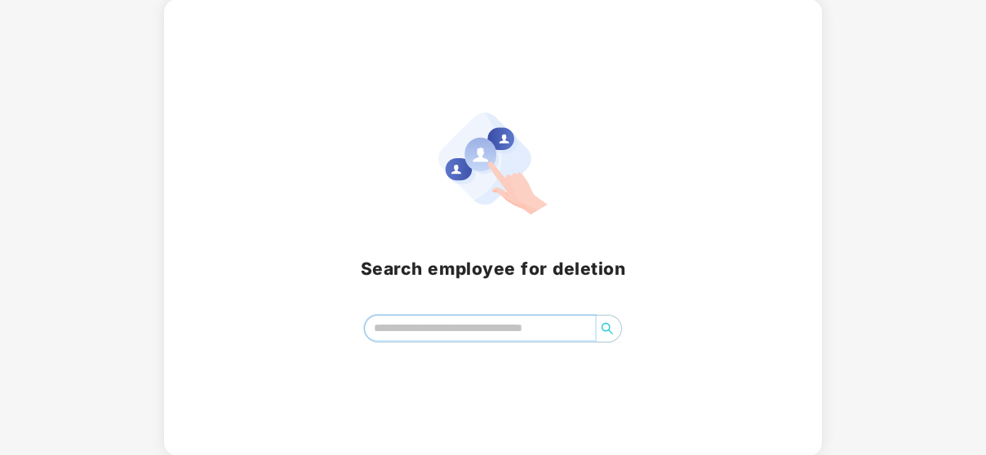
click at [499, 331] on input "search" at bounding box center [480, 328] width 230 height 24
paste input "******"
type input "******"
click at [602, 326] on icon "search" at bounding box center [606, 328] width 13 height 13
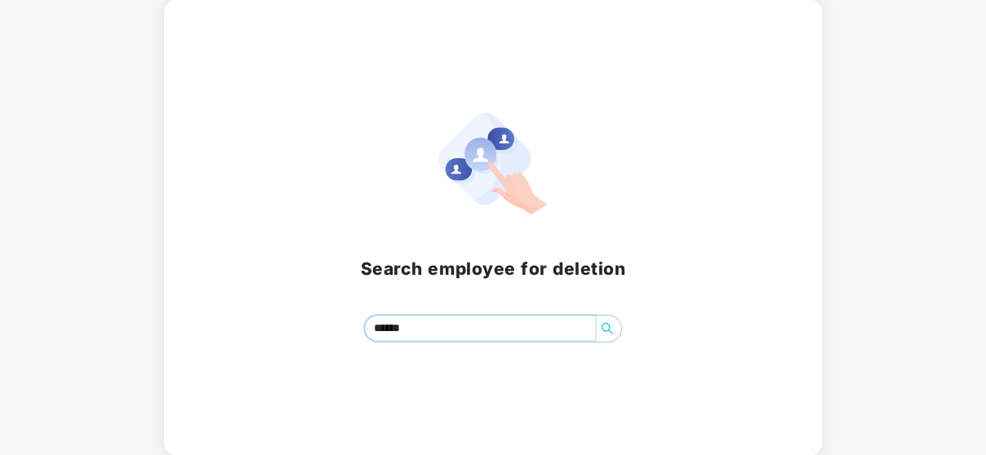
scroll to position [0, 0]
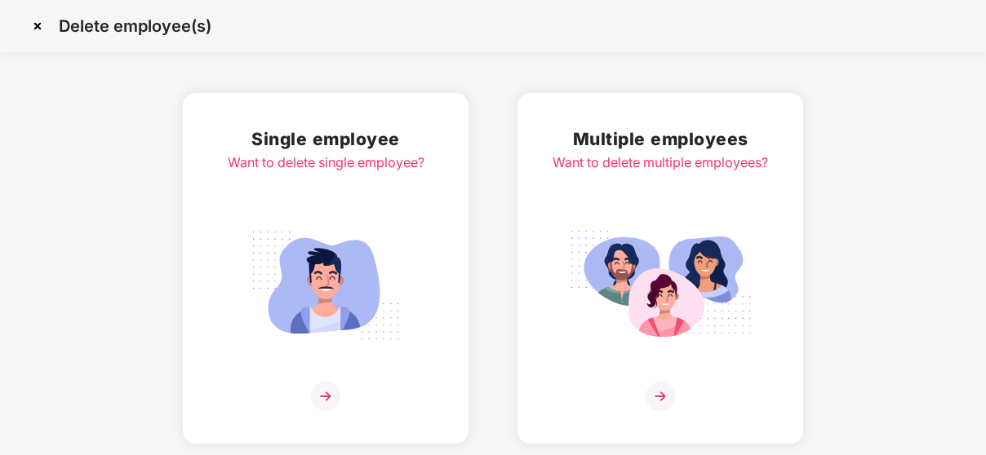
click at [649, 252] on img at bounding box center [660, 285] width 183 height 127
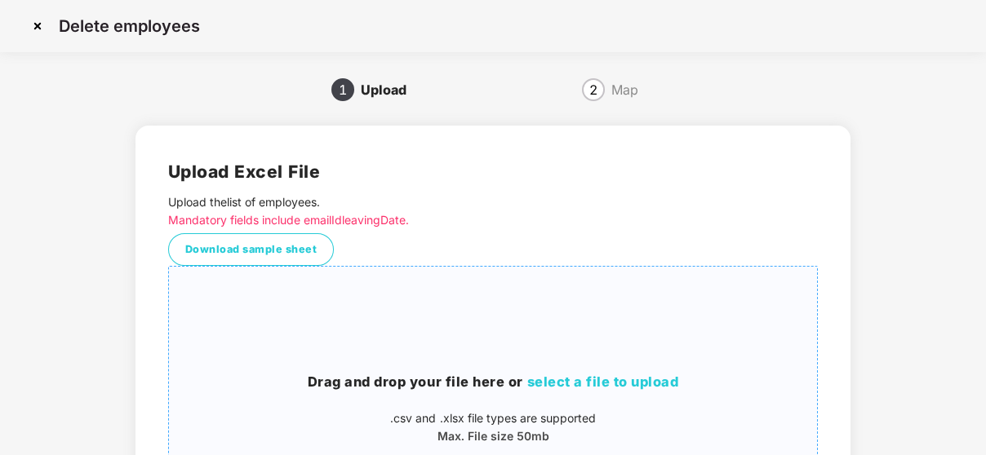
click at [565, 383] on span "select a file to upload" at bounding box center [602, 382] width 152 height 16
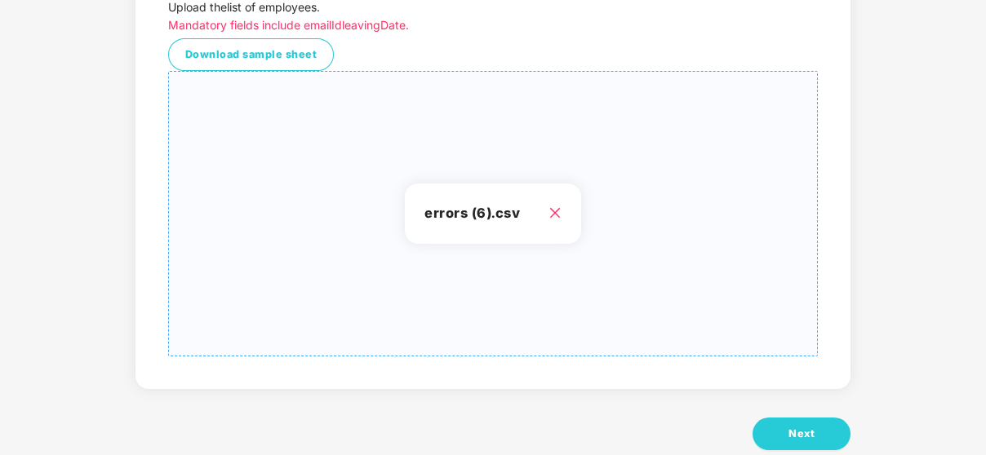
scroll to position [230, 0]
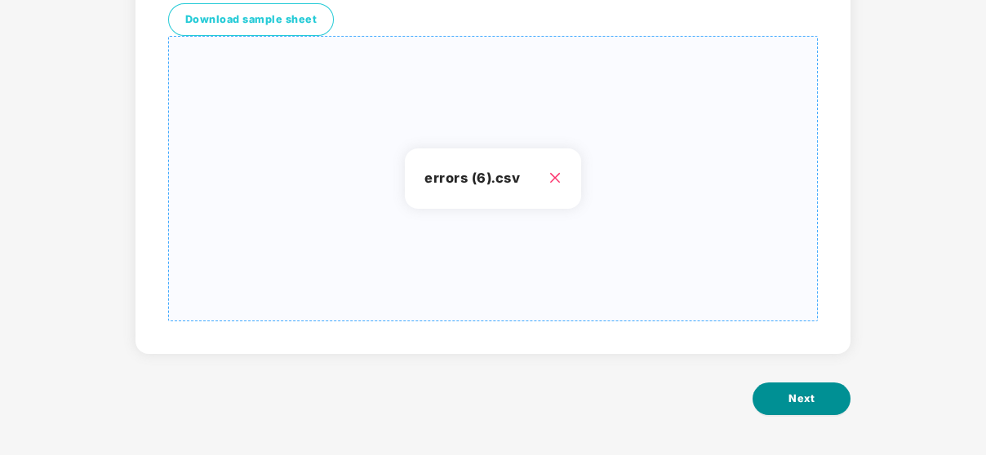
click at [811, 399] on span "Next" at bounding box center [801, 399] width 26 height 16
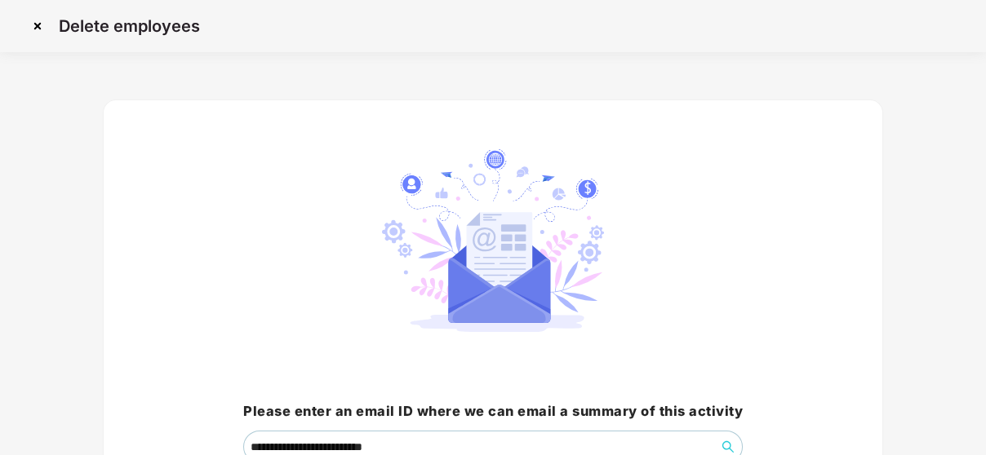
scroll to position [146, 0]
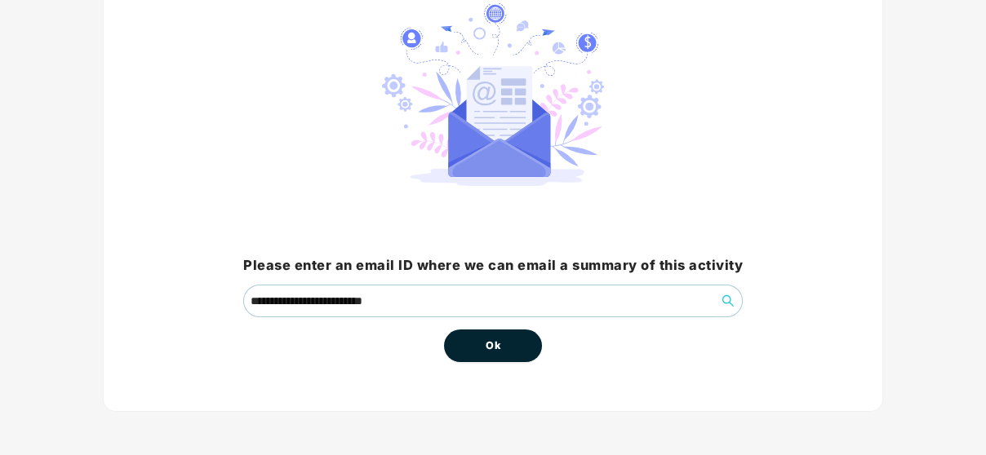
click at [502, 346] on button "Ok" at bounding box center [493, 346] width 98 height 33
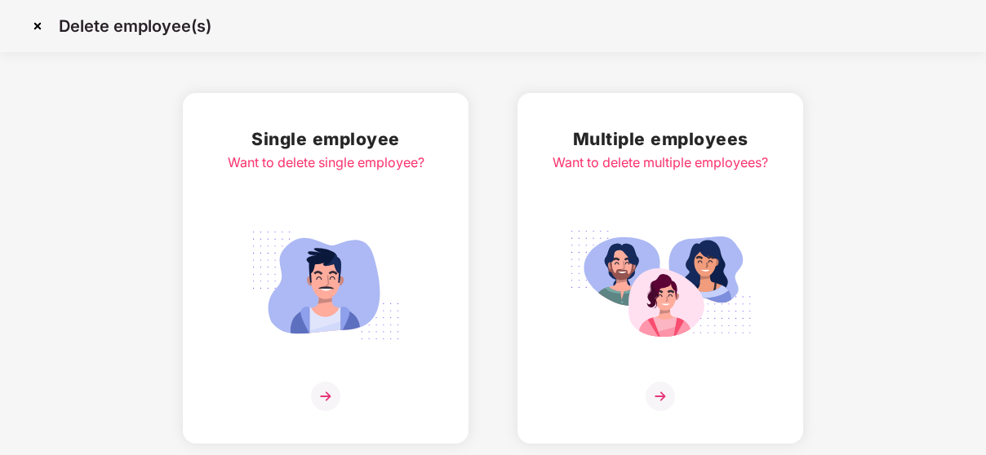
scroll to position [0, 0]
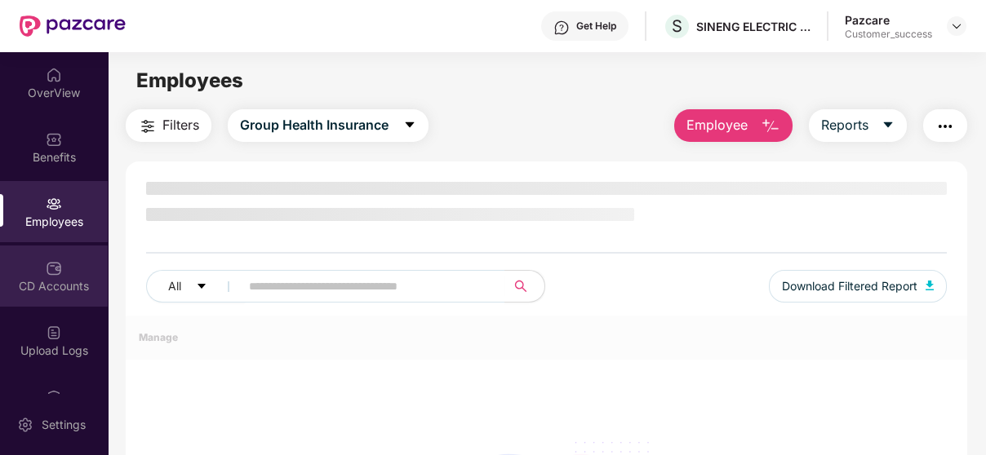
click at [36, 265] on div "CD Accounts" at bounding box center [54, 276] width 108 height 61
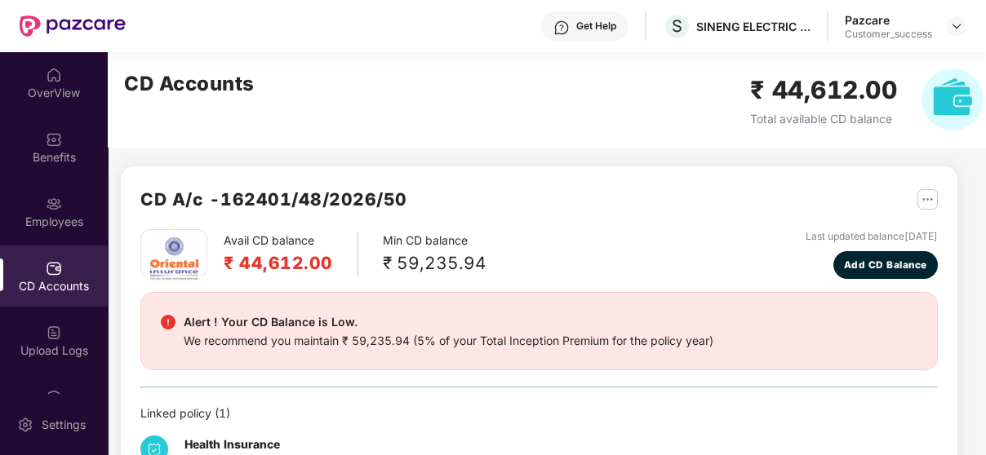
click at [36, 315] on div "Upload Logs" at bounding box center [54, 340] width 108 height 61
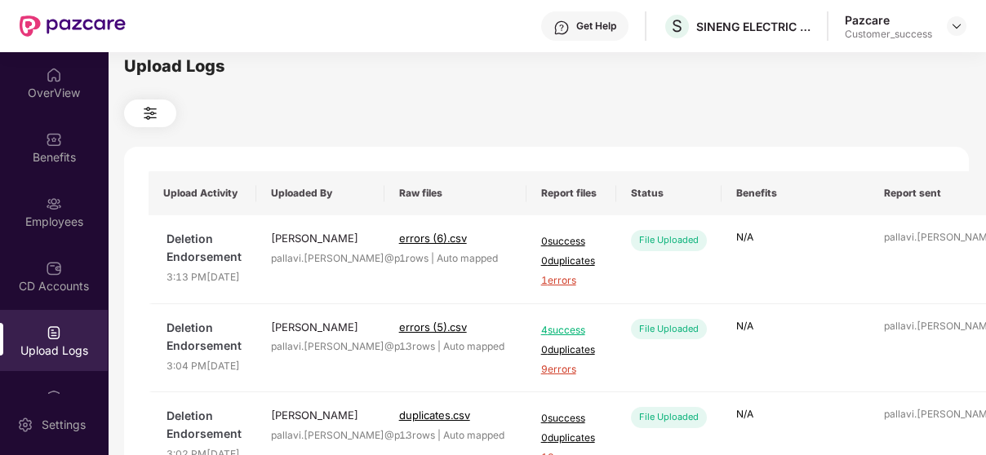
scroll to position [14, 0]
click at [559, 290] on span "1 errors" at bounding box center [571, 282] width 60 height 16
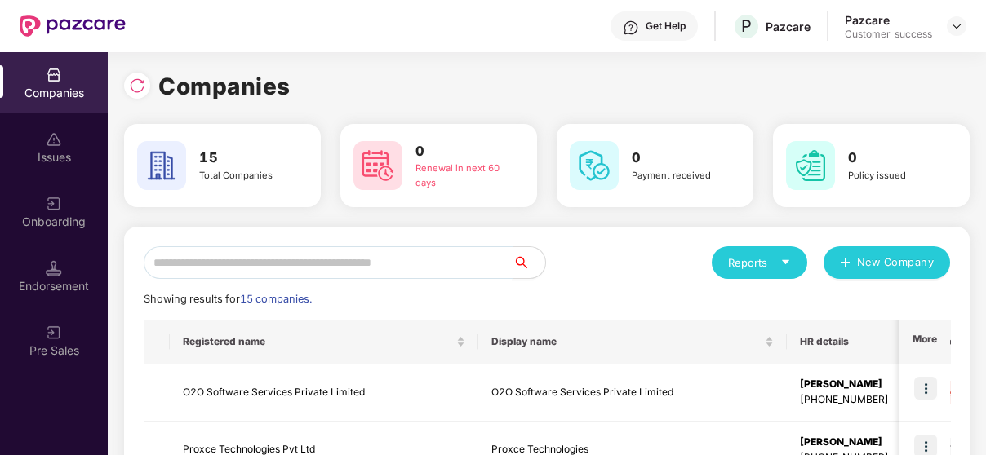
click at [407, 265] on input "text" at bounding box center [328, 262] width 369 height 33
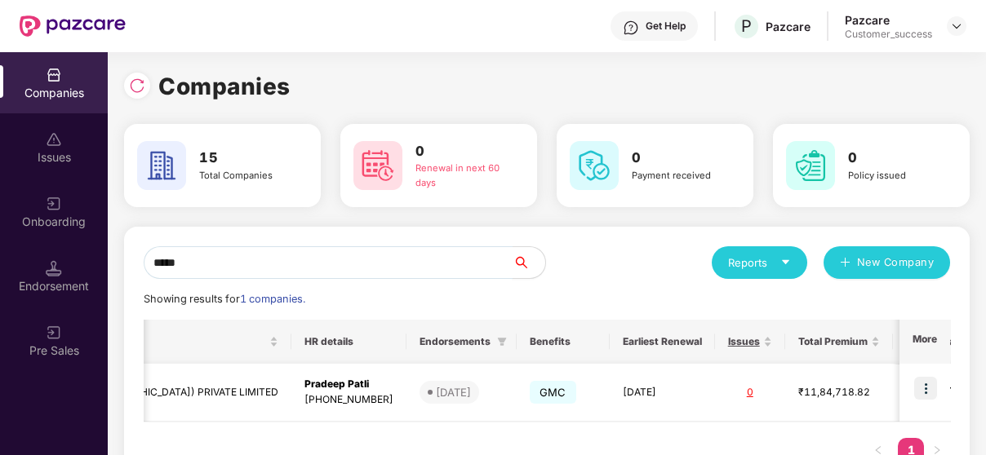
scroll to position [0, 1]
type input "*****"
click at [920, 387] on img at bounding box center [925, 388] width 23 height 23
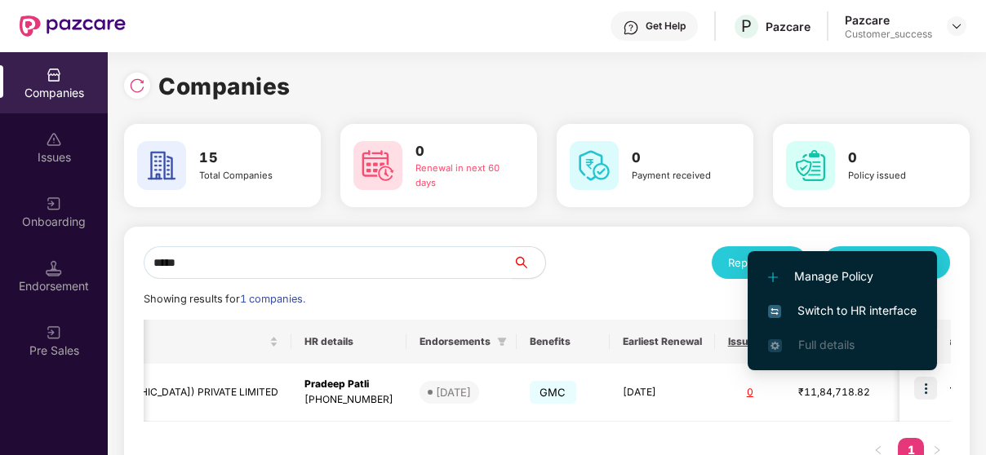
click at [866, 308] on span "Switch to HR interface" at bounding box center [842, 311] width 148 height 18
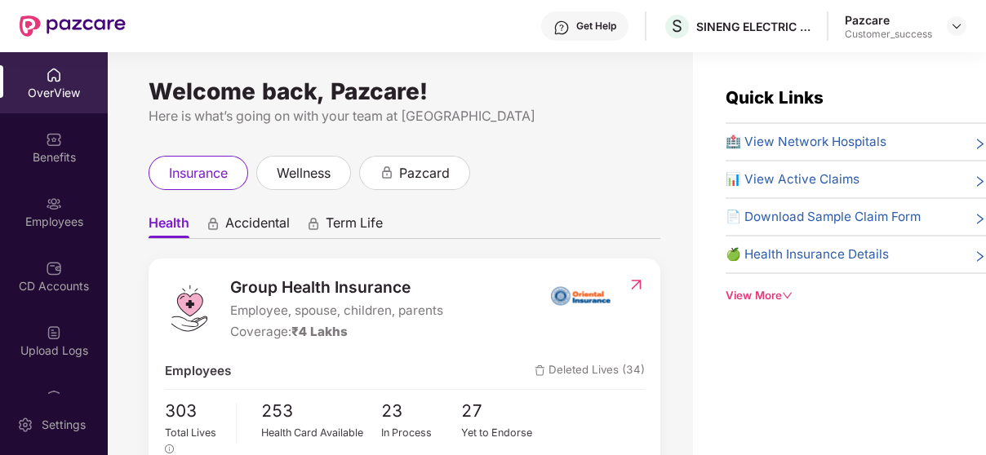
click at [60, 205] on div "Employees" at bounding box center [54, 211] width 108 height 61
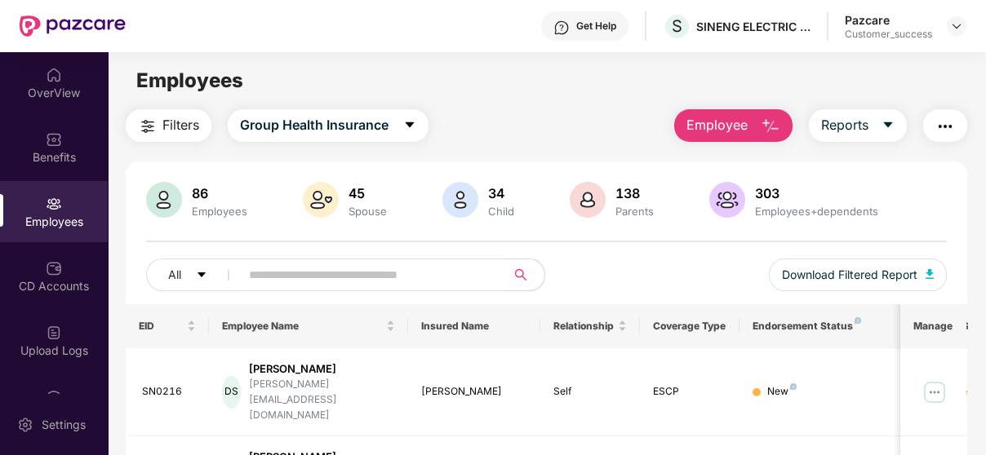
click at [280, 269] on input "text" at bounding box center [366, 275] width 234 height 24
paste input "******"
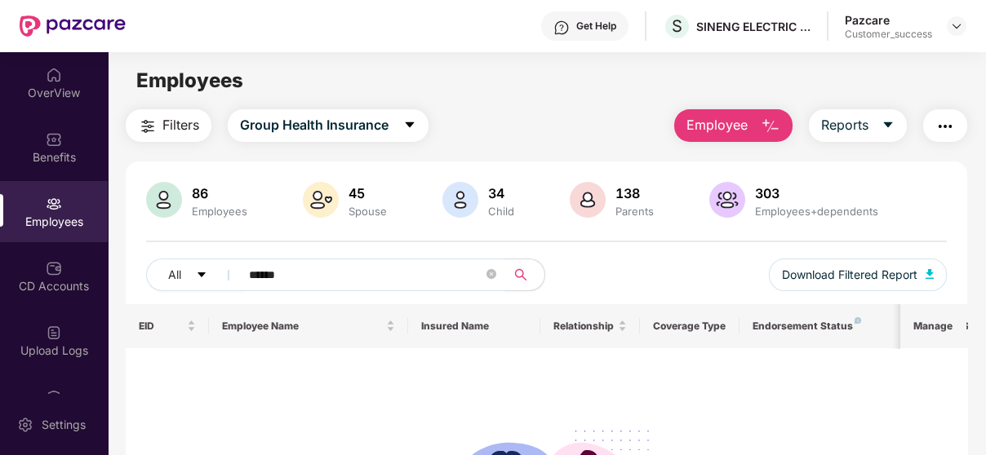
type input "******"
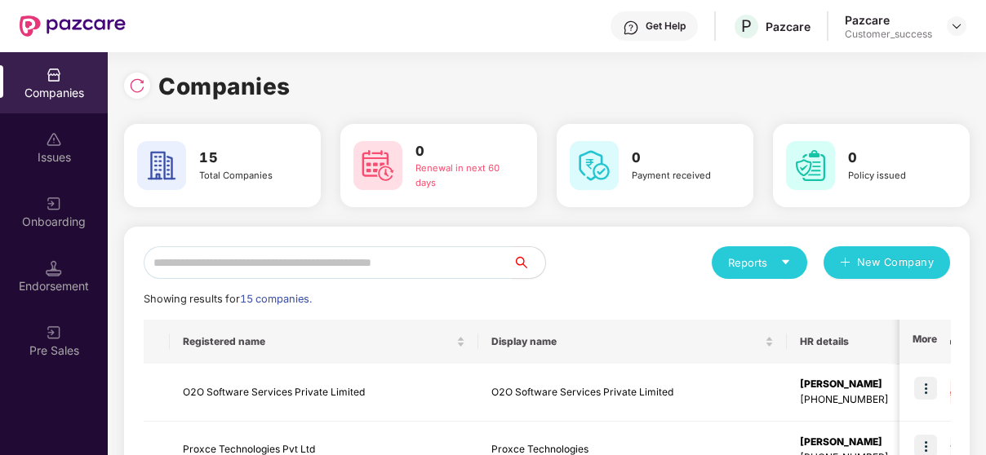
scroll to position [0, 1]
click at [278, 274] on input "text" at bounding box center [328, 262] width 369 height 33
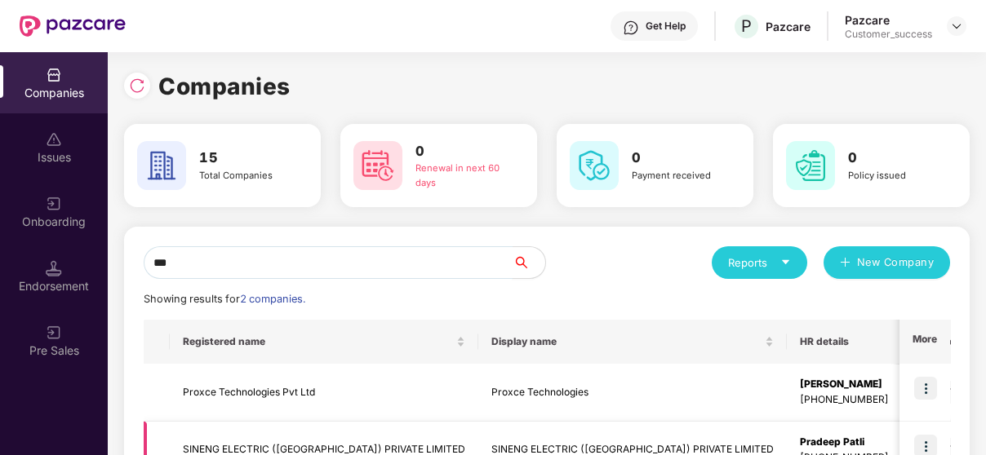
type input "***"
click at [237, 443] on td "SINENG ELECTRIC ([GEOGRAPHIC_DATA]) PRIVATE LIMITED" at bounding box center [324, 451] width 308 height 58
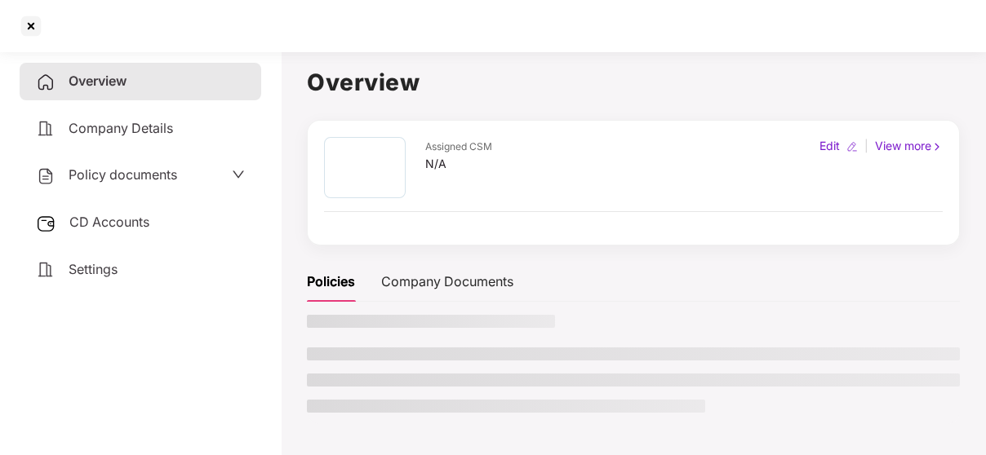
scroll to position [0, 0]
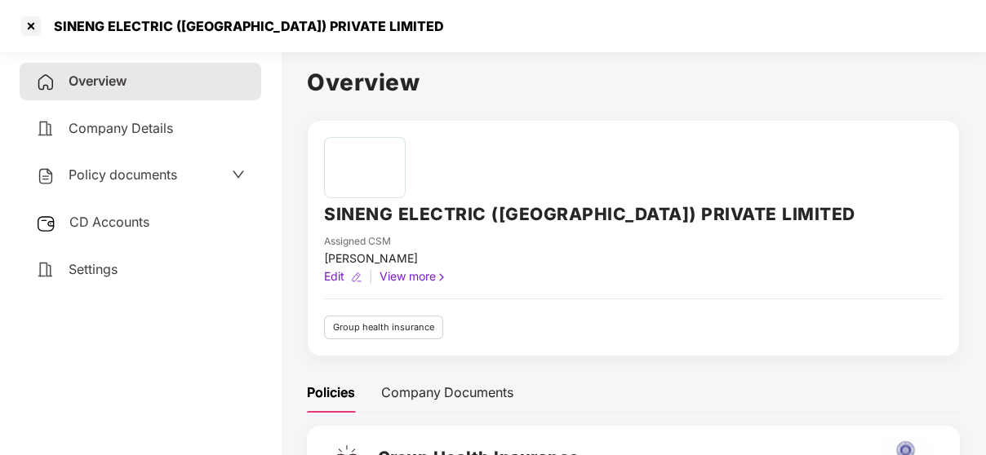
click at [124, 174] on span "Policy documents" at bounding box center [123, 174] width 109 height 16
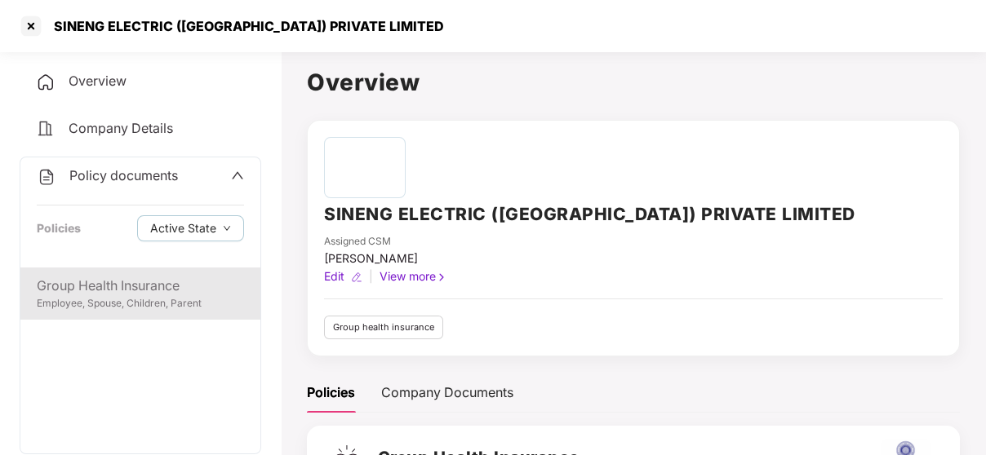
click at [151, 307] on div "Employee, Spouse, Children, Parent" at bounding box center [140, 304] width 207 height 16
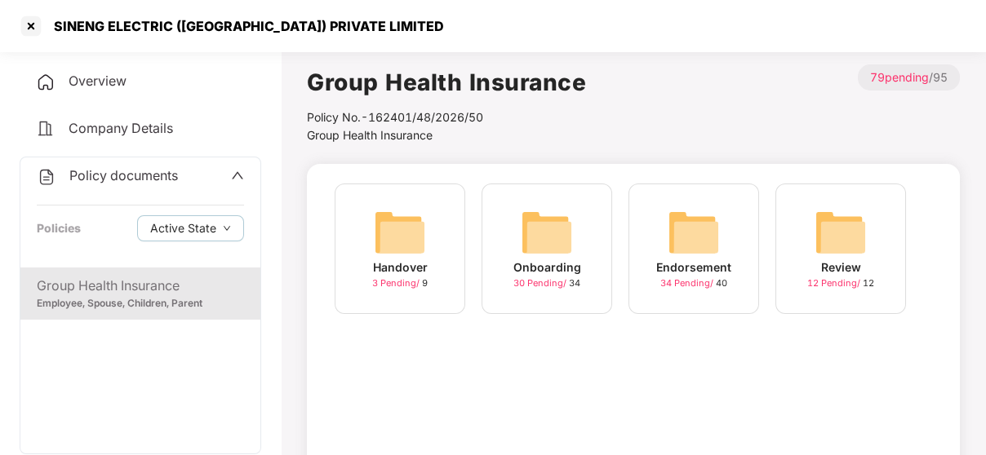
click at [550, 277] on div "30 Pending / 34" at bounding box center [546, 284] width 67 height 14
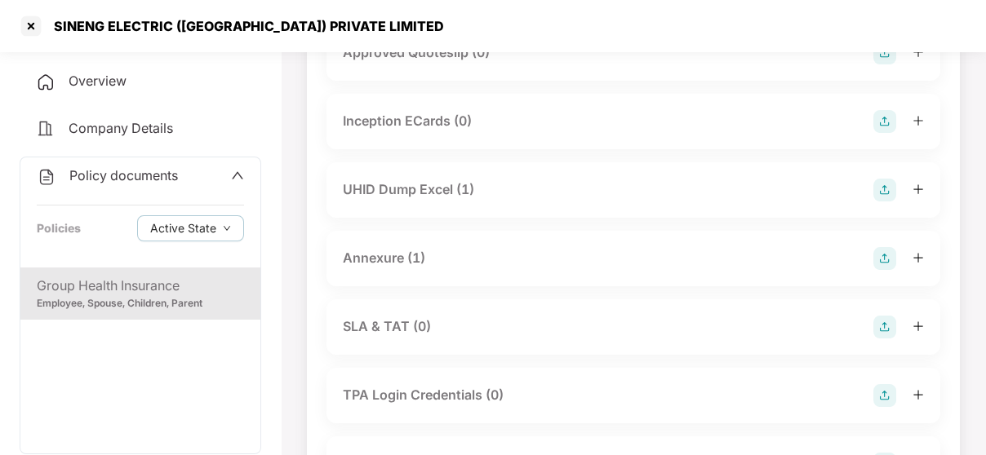
scroll to position [663, 0]
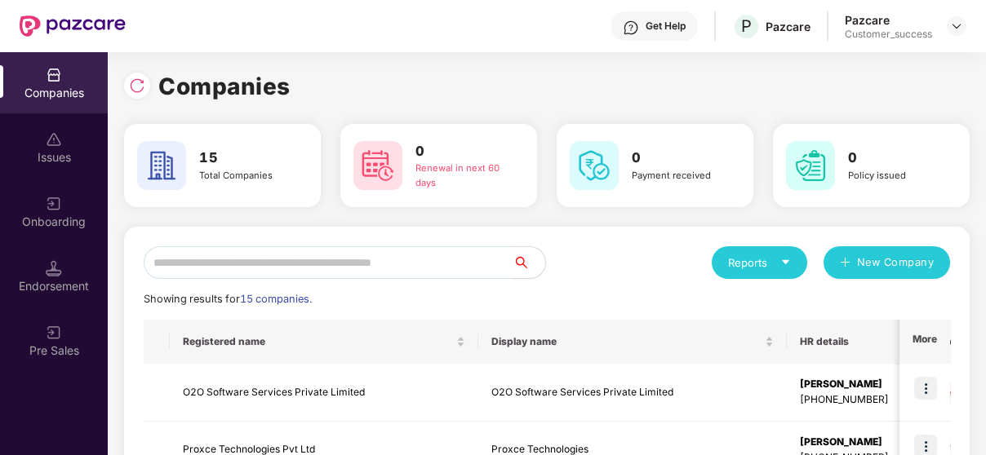
scroll to position [0, 1]
click at [237, 263] on input "text" at bounding box center [328, 262] width 369 height 33
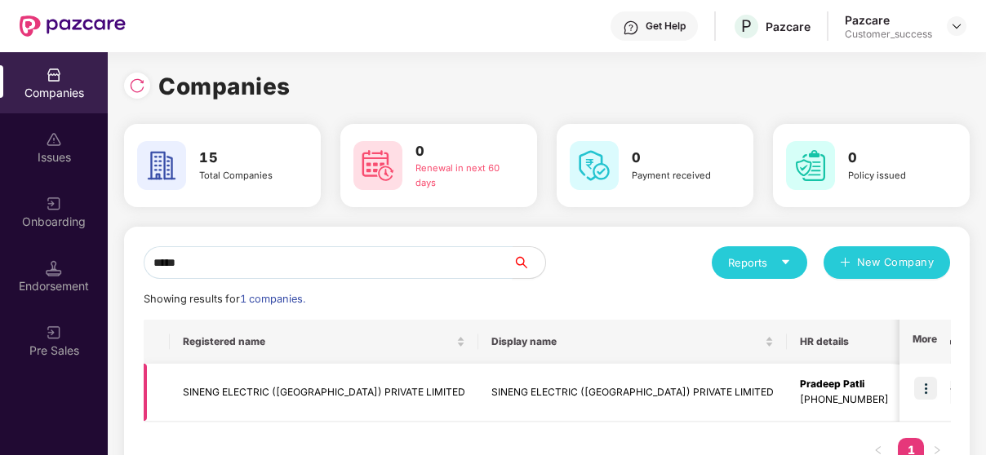
type input "*****"
click at [928, 390] on img at bounding box center [925, 388] width 23 height 23
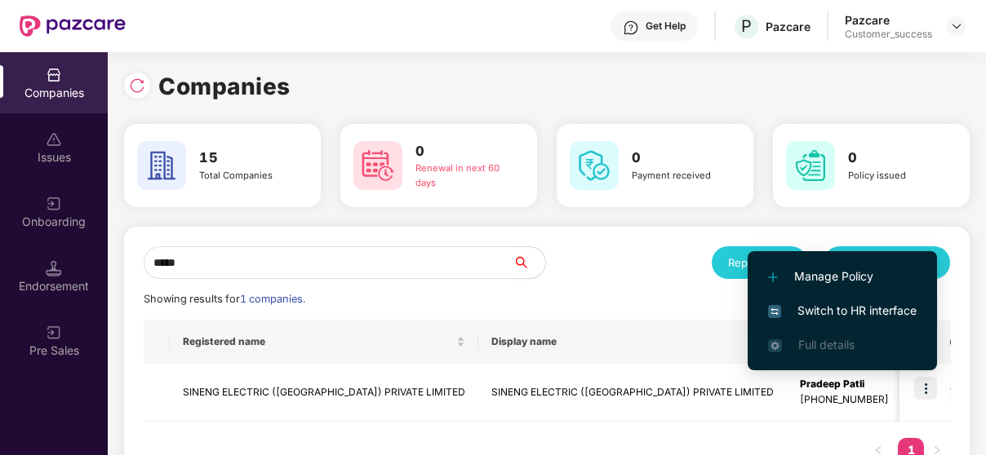
click at [840, 309] on span "Switch to HR interface" at bounding box center [842, 311] width 148 height 18
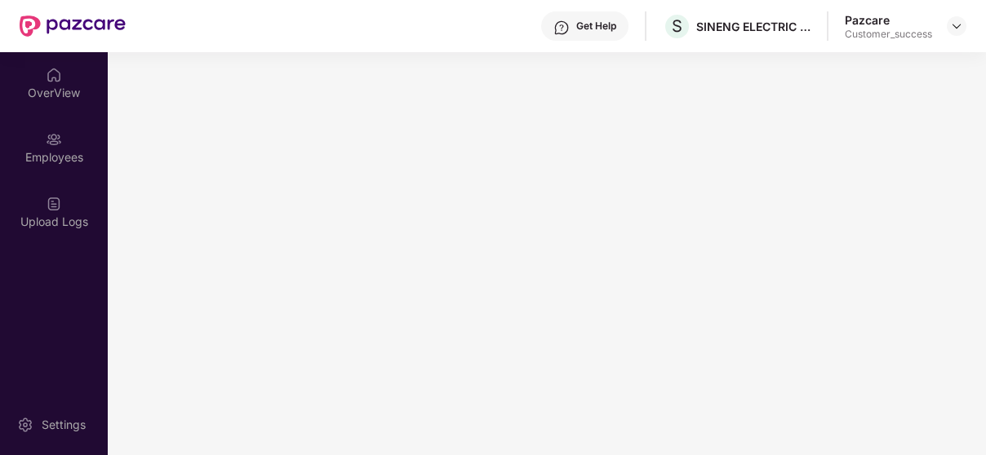
scroll to position [0, 0]
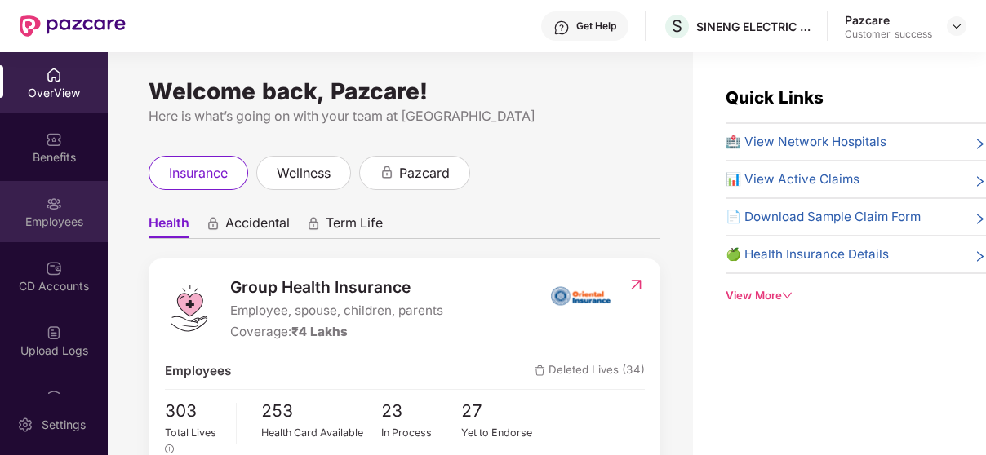
click at [64, 198] on div "Employees" at bounding box center [54, 211] width 108 height 61
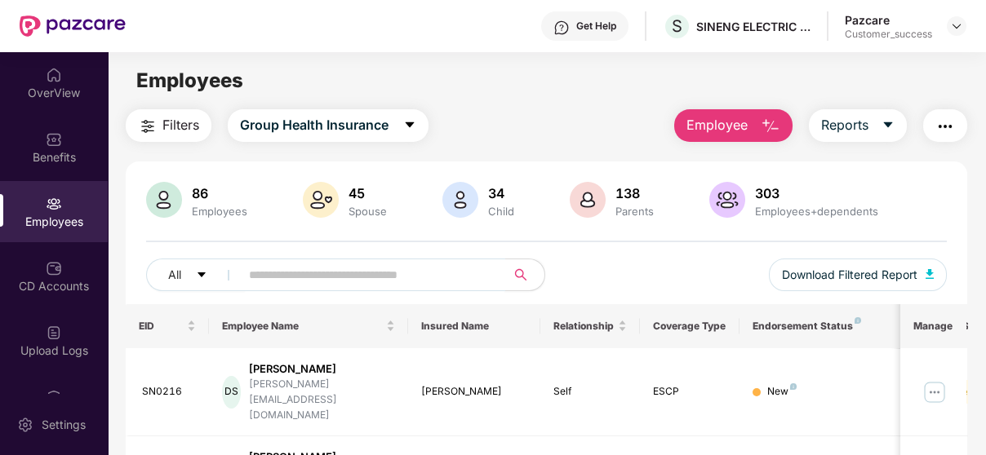
click at [328, 287] on span at bounding box center [367, 275] width 276 height 33
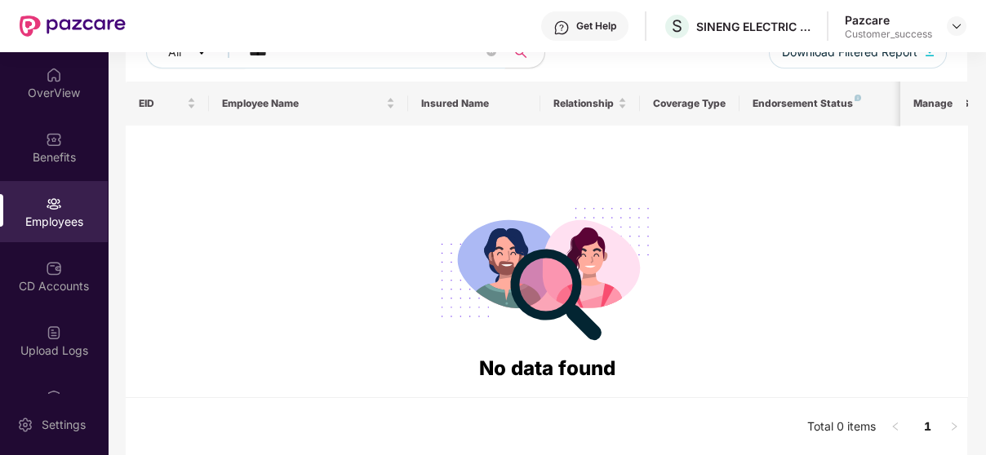
scroll to position [171, 0]
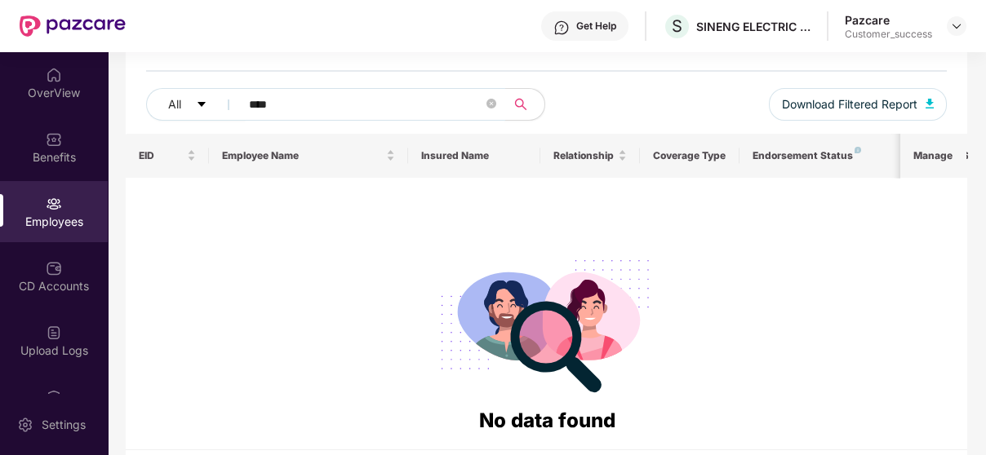
click at [248, 101] on span "****" at bounding box center [367, 104] width 276 height 33
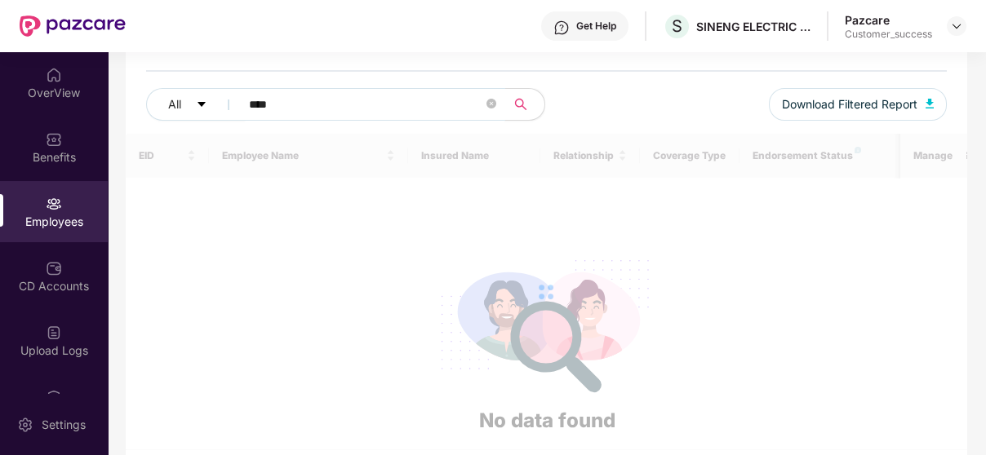
click at [248, 101] on span "****" at bounding box center [367, 104] width 276 height 33
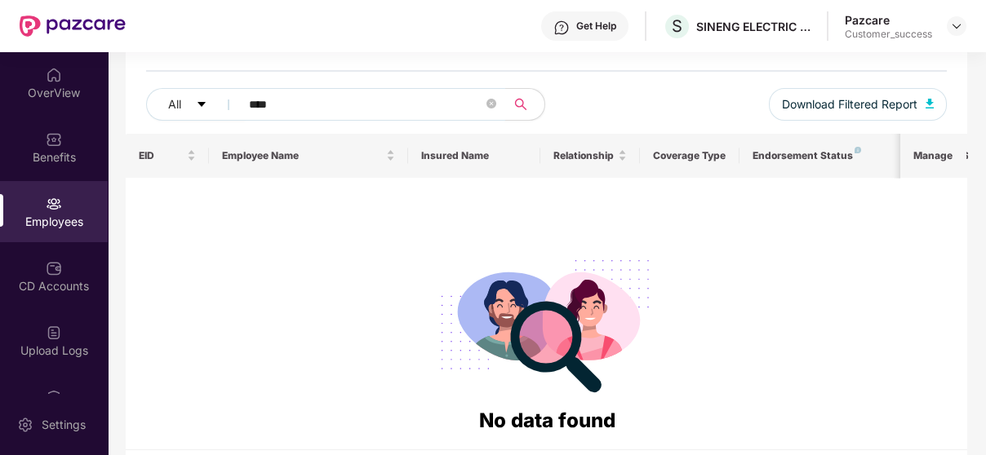
click at [248, 101] on span "****" at bounding box center [367, 104] width 276 height 33
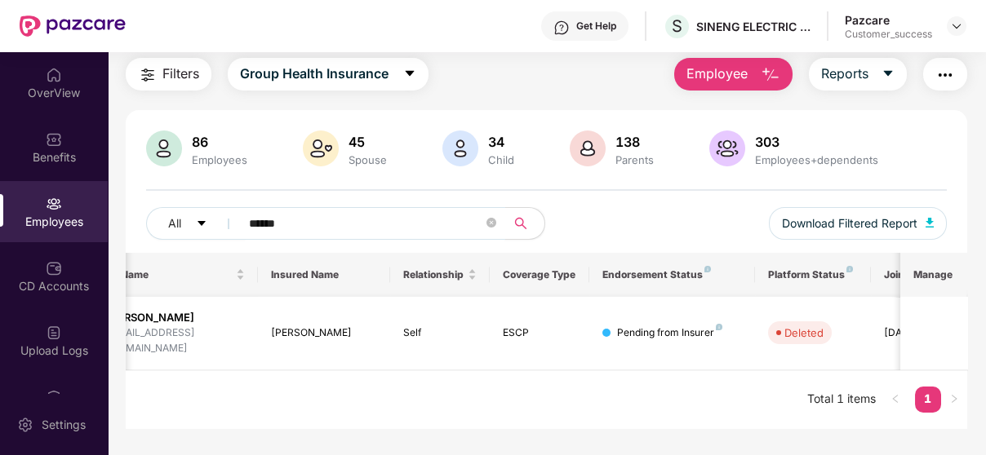
scroll to position [0, 219]
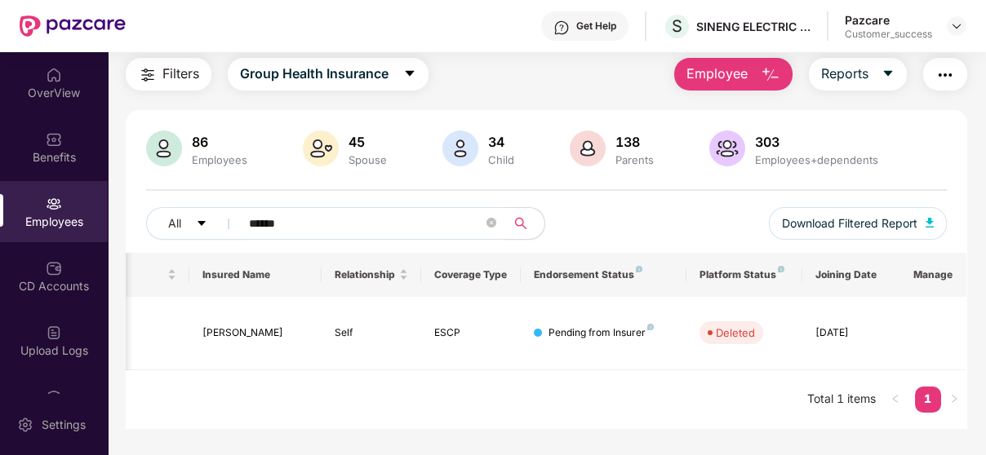
click at [322, 227] on input "******" at bounding box center [366, 223] width 234 height 24
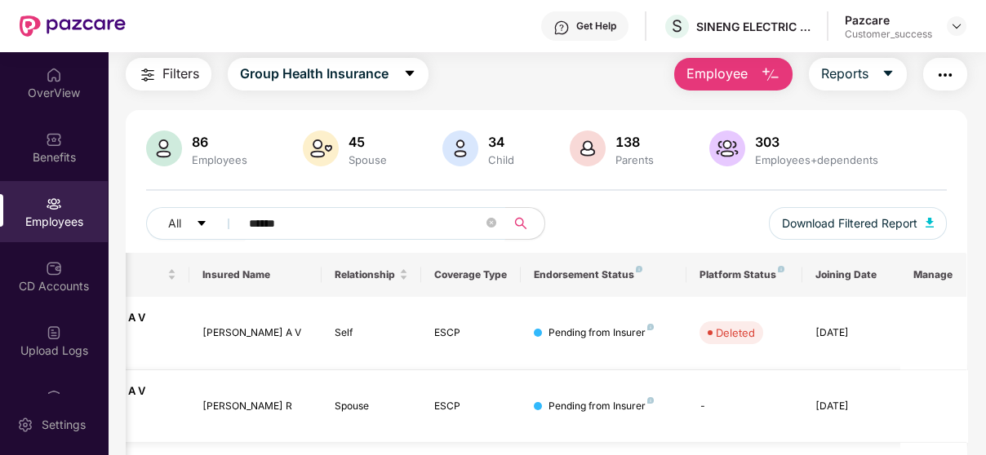
scroll to position [130, 0]
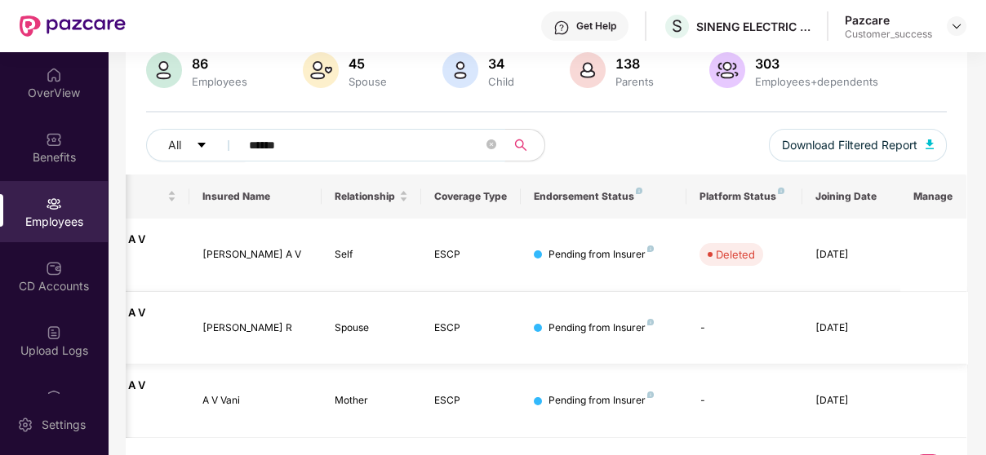
type input "******"
click at [782, 365] on td "-" at bounding box center [744, 401] width 116 height 73
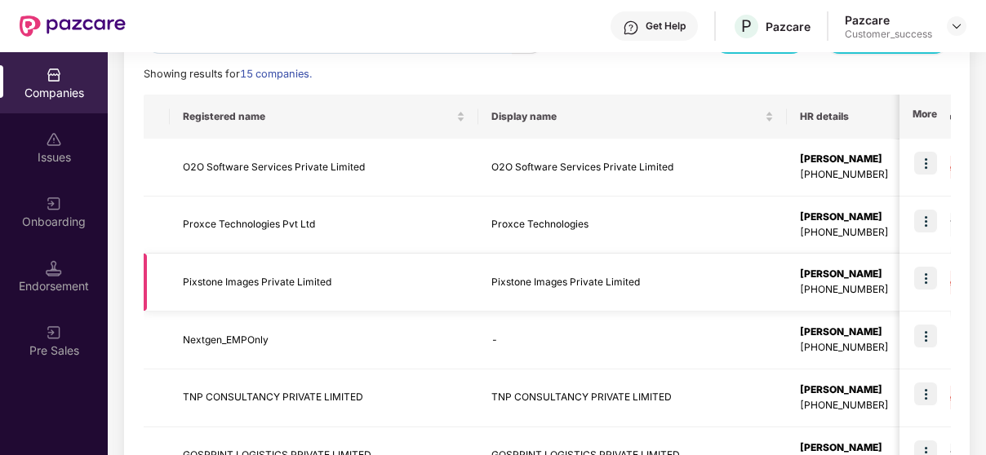
scroll to position [0, 0]
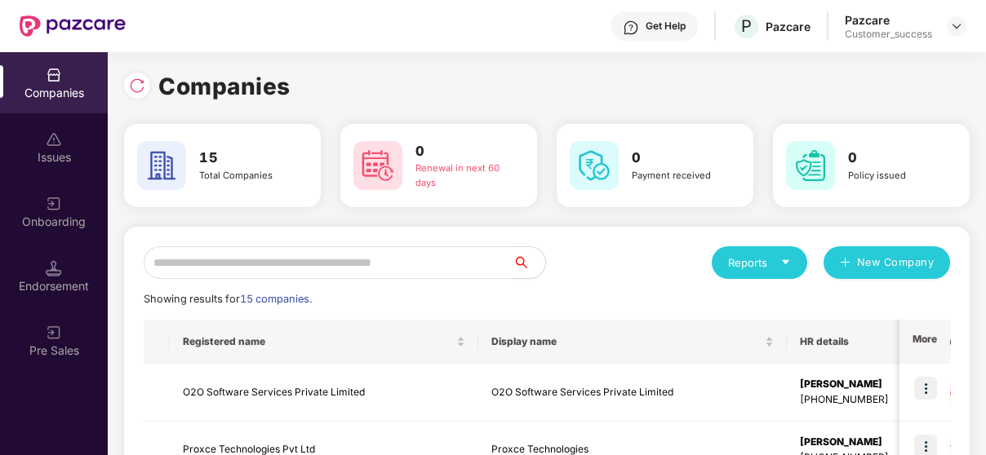
click at [317, 266] on input "text" at bounding box center [328, 262] width 369 height 33
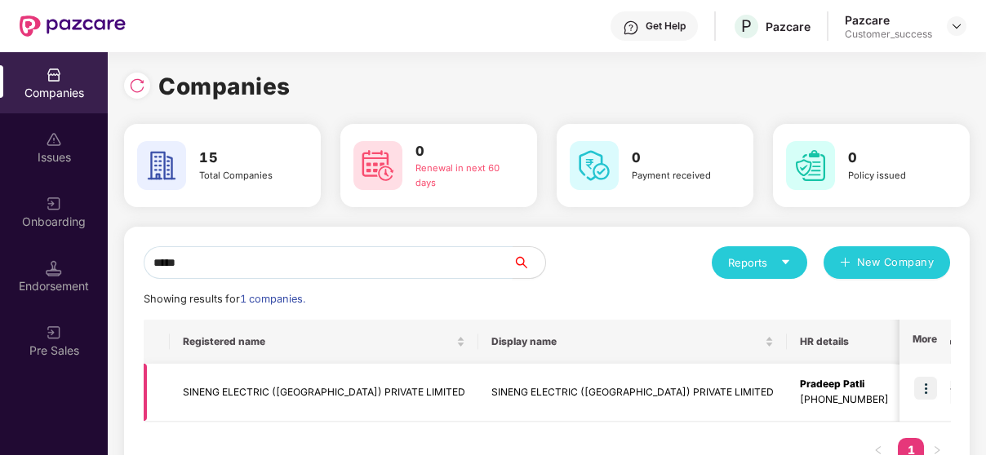
type input "*****"
click at [916, 394] on img at bounding box center [925, 388] width 23 height 23
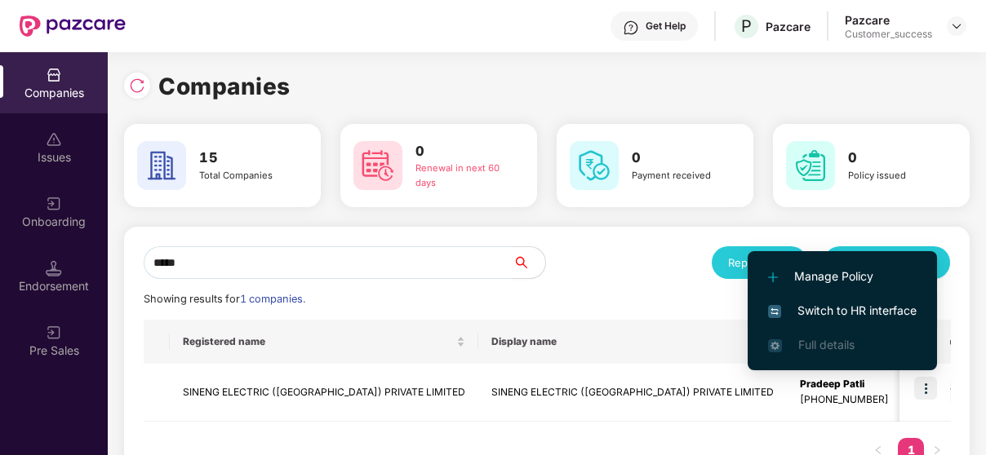
click at [809, 310] on span "Switch to HR interface" at bounding box center [842, 311] width 148 height 18
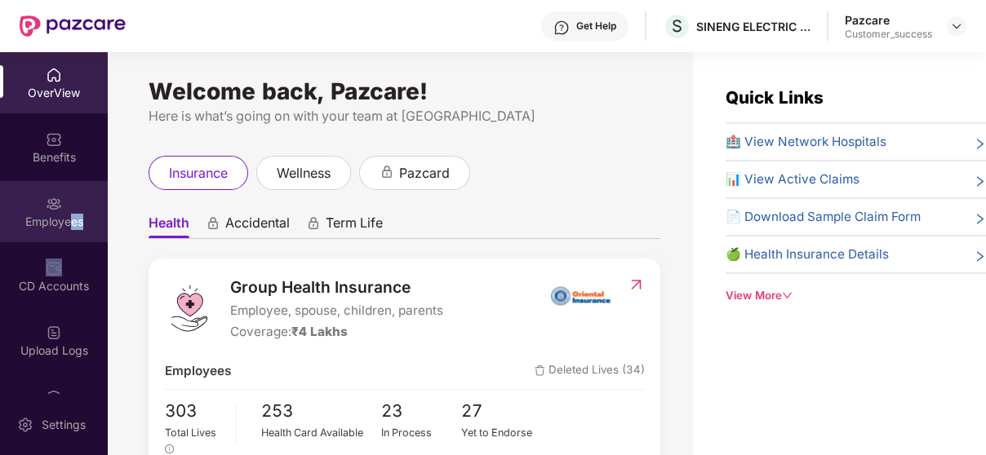
drag, startPoint x: 53, startPoint y: 243, endPoint x: 66, endPoint y: 207, distance: 38.2
click at [66, 207] on div "OverView Benefits Employees CD Accounts Upload Logs Claims Endorsements My Orde…" at bounding box center [54, 223] width 108 height 342
click at [66, 207] on div "Employees" at bounding box center [54, 211] width 108 height 61
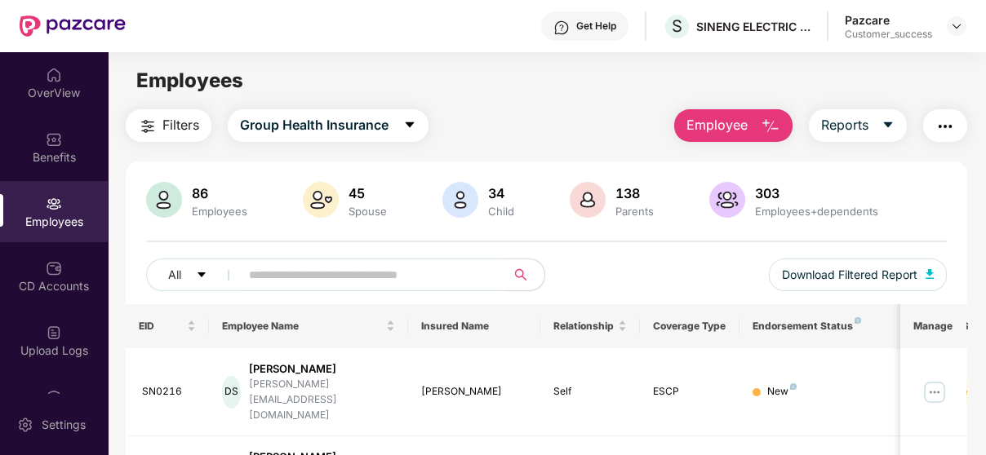
click at [290, 286] on input "text" at bounding box center [366, 275] width 234 height 24
paste input "******"
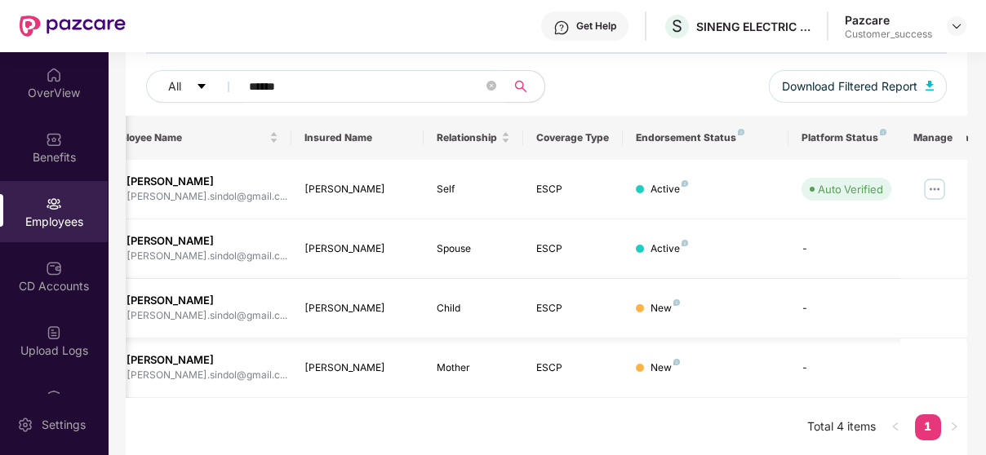
scroll to position [0, 219]
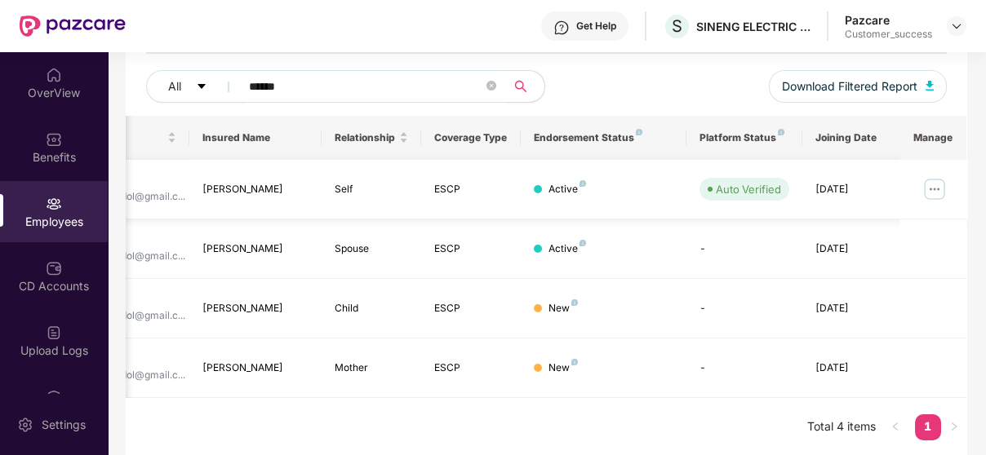
type input "******"
click at [938, 184] on img at bounding box center [934, 189] width 26 height 26
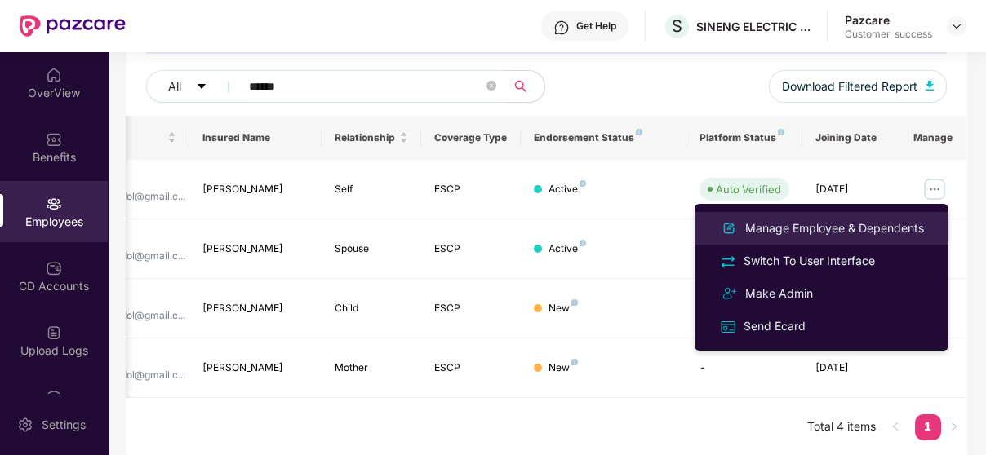
click at [840, 229] on div "Manage Employee & Dependents" at bounding box center [834, 228] width 185 height 18
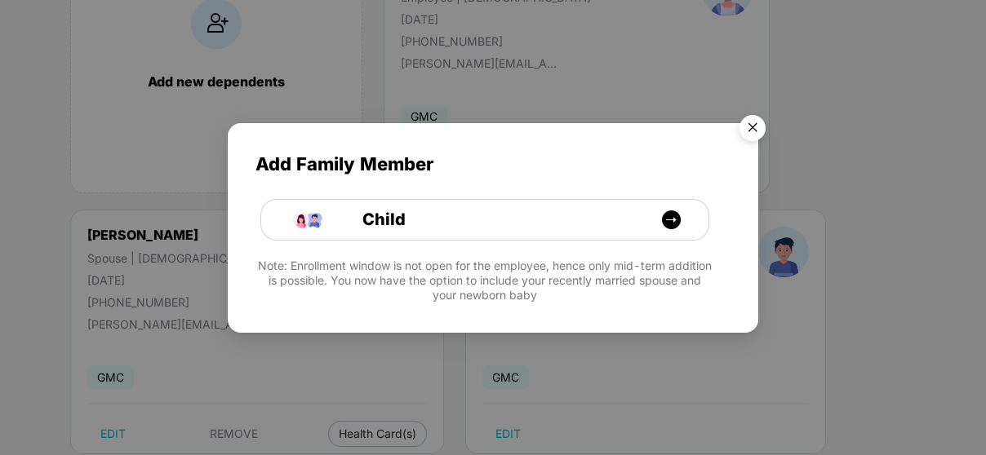
scroll to position [220, 0]
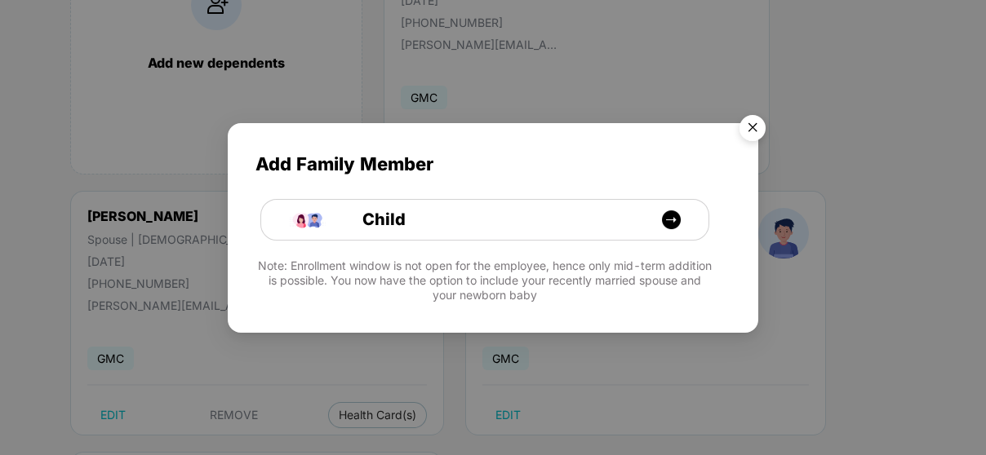
click at [755, 124] on img "Close" at bounding box center [752, 131] width 46 height 46
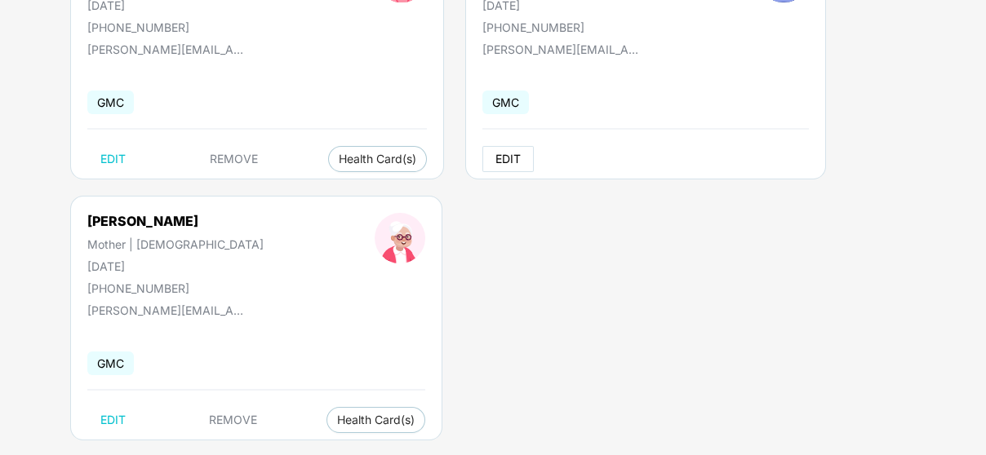
scroll to position [477, 0]
click at [495, 162] on span "EDIT" at bounding box center [507, 158] width 25 height 13
select select "*****"
select select "****"
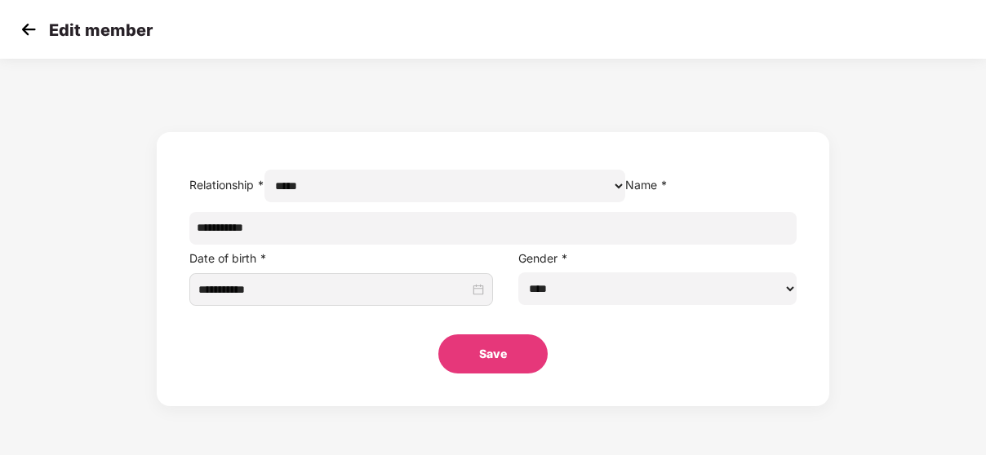
scroll to position [0, 0]
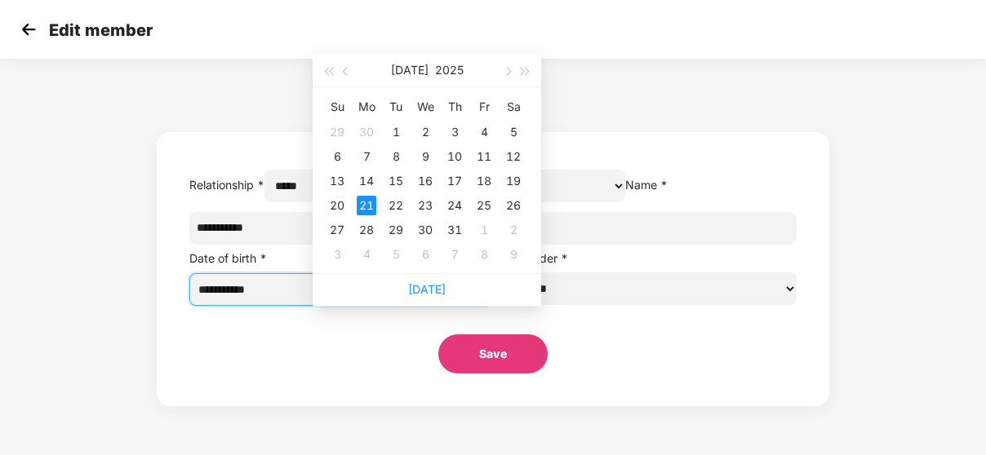
click at [402, 299] on input "**********" at bounding box center [333, 290] width 271 height 18
type input "**********"
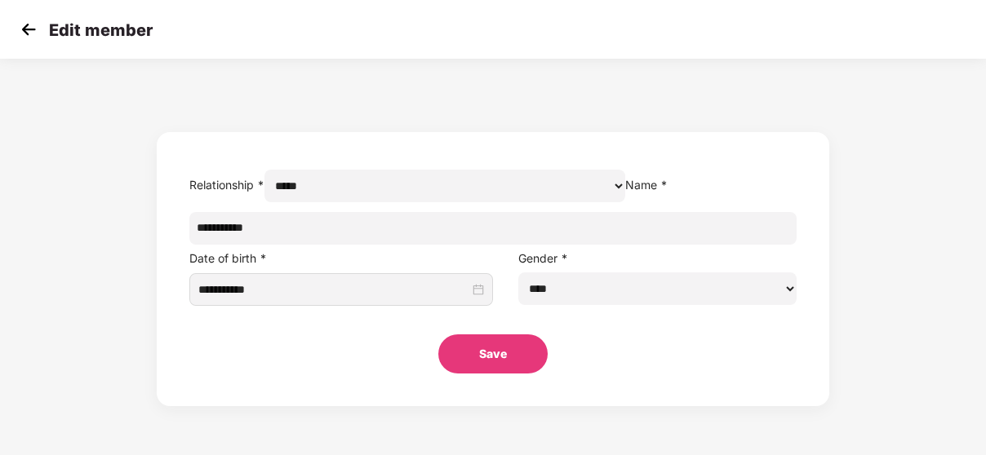
click at [694, 132] on form "**********" at bounding box center [492, 269] width 671 height 274
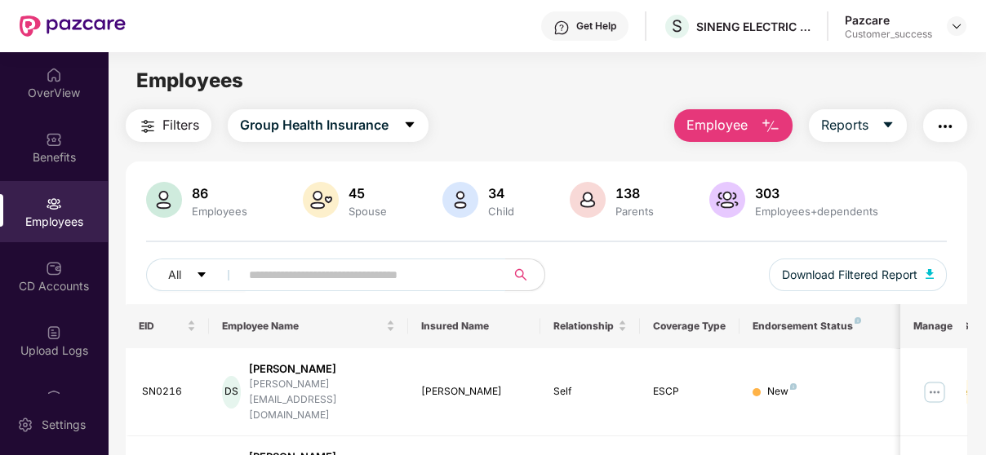
click at [446, 270] on input "text" at bounding box center [366, 275] width 234 height 24
paste input "******"
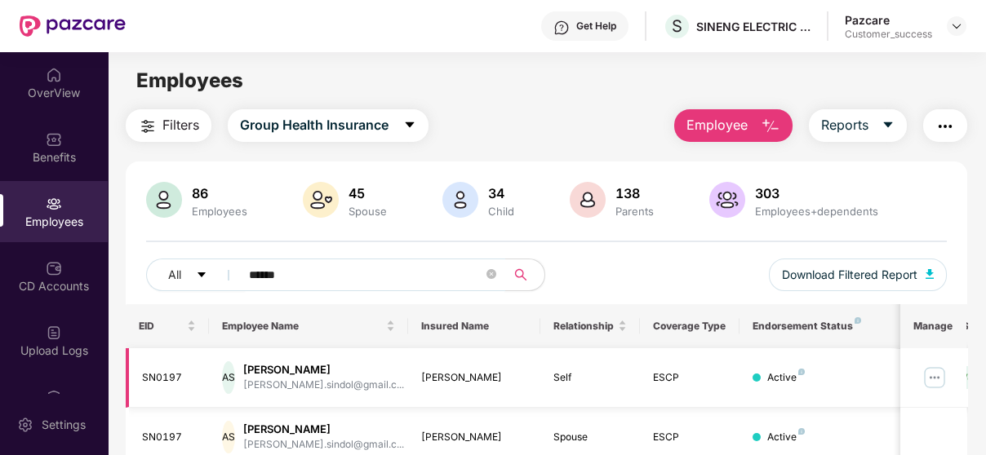
type input "******"
click at [946, 379] on img at bounding box center [934, 378] width 26 height 26
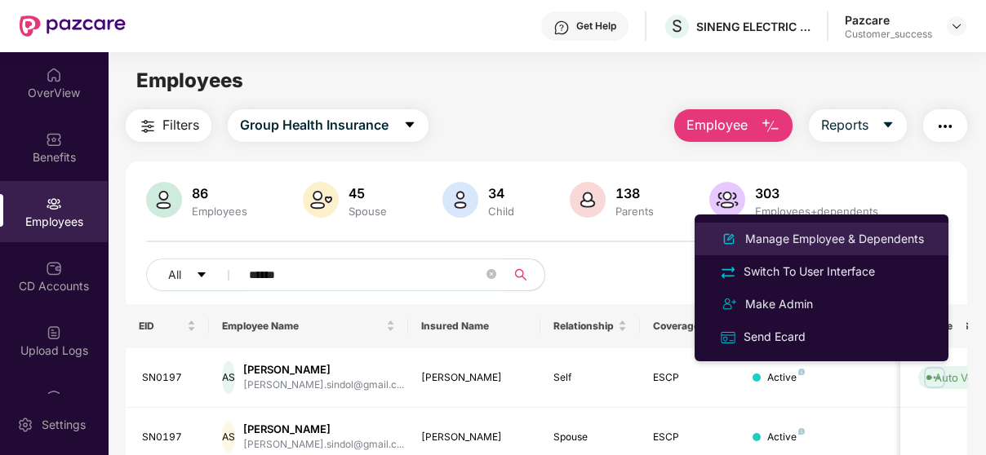
click at [839, 238] on div "Manage Employee & Dependents" at bounding box center [834, 239] width 185 height 18
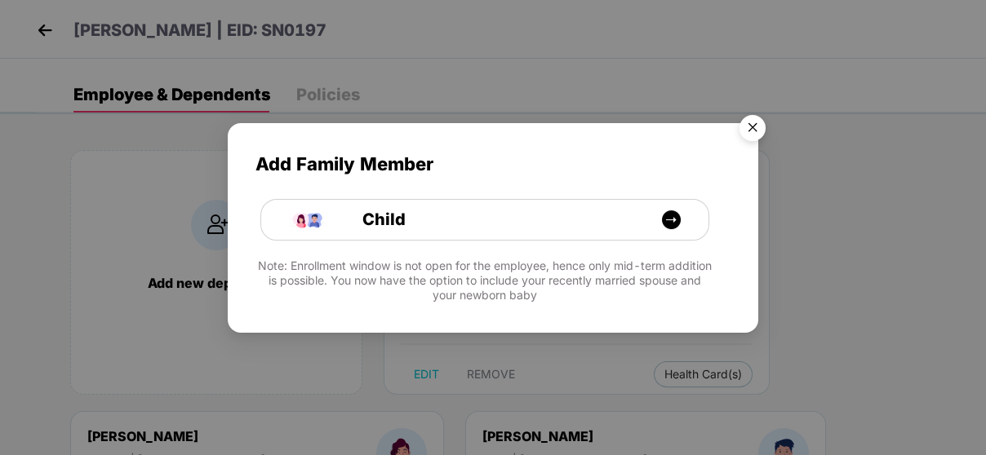
click at [750, 114] on img "Close" at bounding box center [752, 131] width 46 height 46
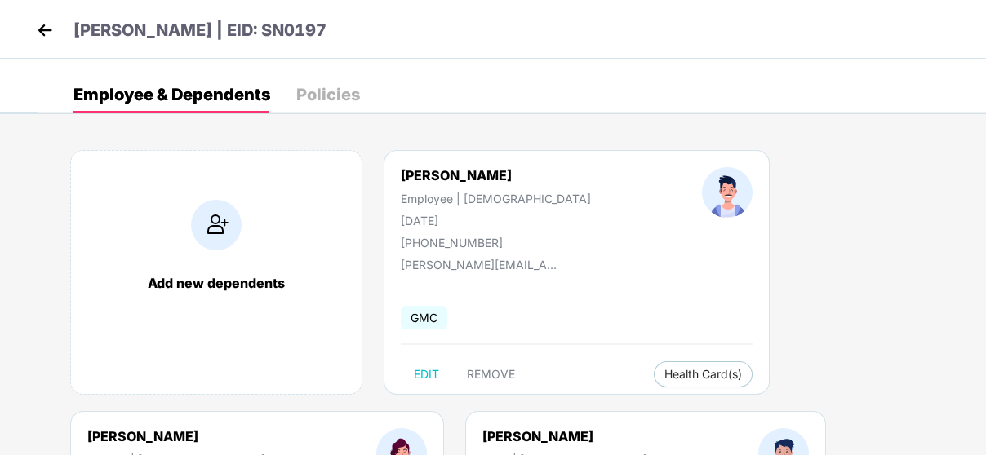
click at [43, 30] on img at bounding box center [45, 30] width 24 height 24
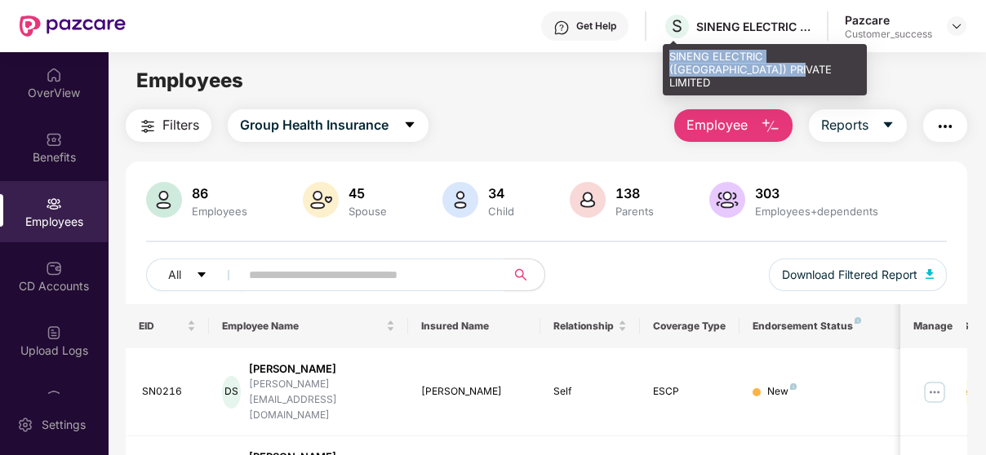
drag, startPoint x: 765, startPoint y: 70, endPoint x: 671, endPoint y: 57, distance: 94.7
click at [671, 57] on div "SINENG ELECTRIC ([GEOGRAPHIC_DATA]) PRIVATE LIMITED" at bounding box center [764, 69] width 204 height 51
copy div "SINENG ELECTRIC ([GEOGRAPHIC_DATA]) PRIVATE LIMITED"
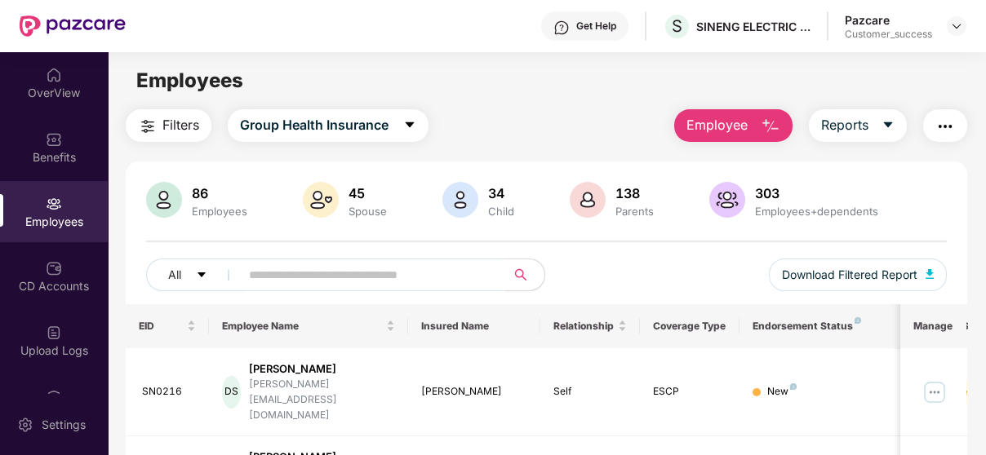
click at [389, 280] on input "text" at bounding box center [366, 275] width 234 height 24
paste input "******"
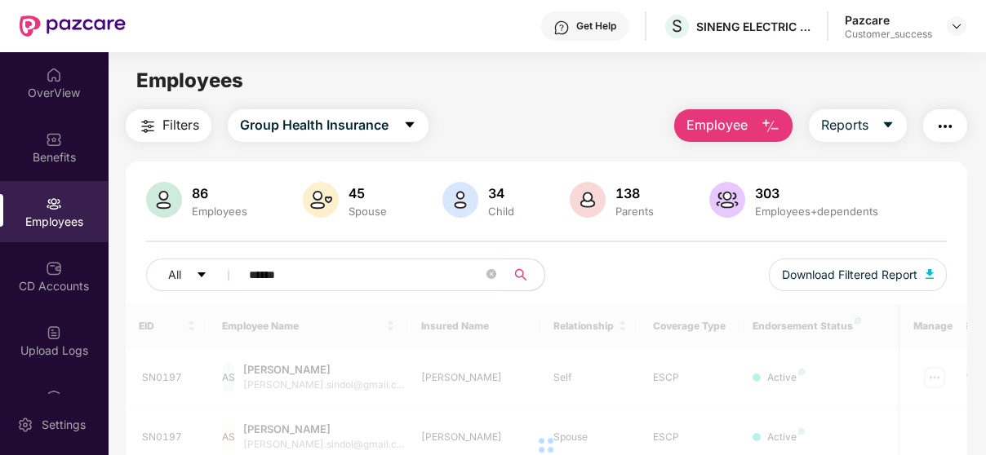
scroll to position [188, 0]
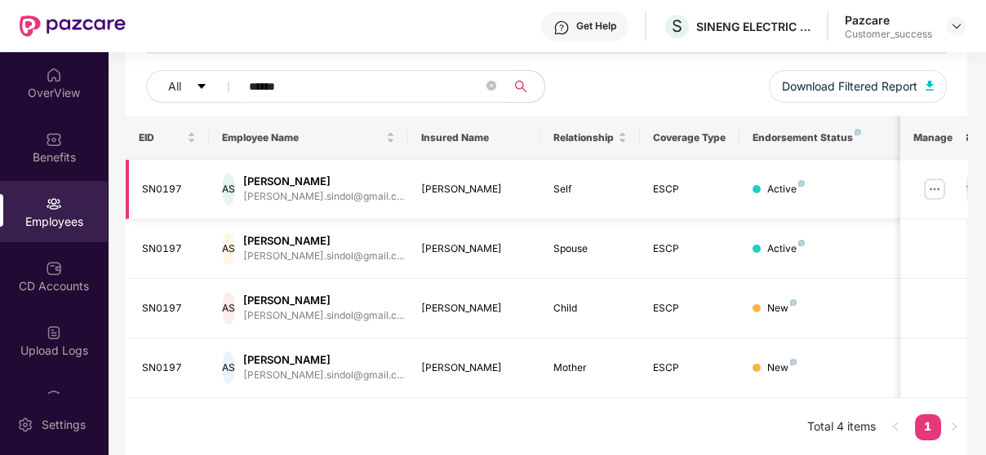
type input "******"
click at [941, 190] on img at bounding box center [934, 189] width 26 height 26
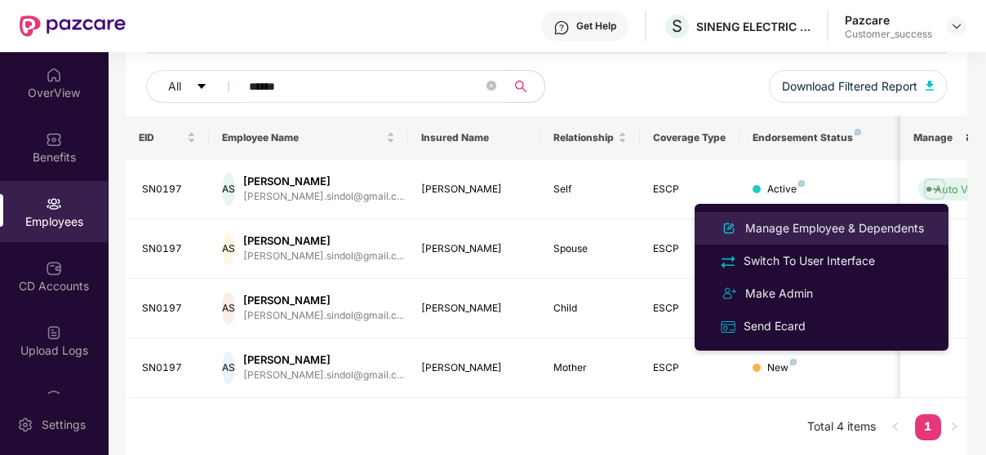
click at [853, 213] on li "Manage Employee & Dependents" at bounding box center [821, 228] width 254 height 33
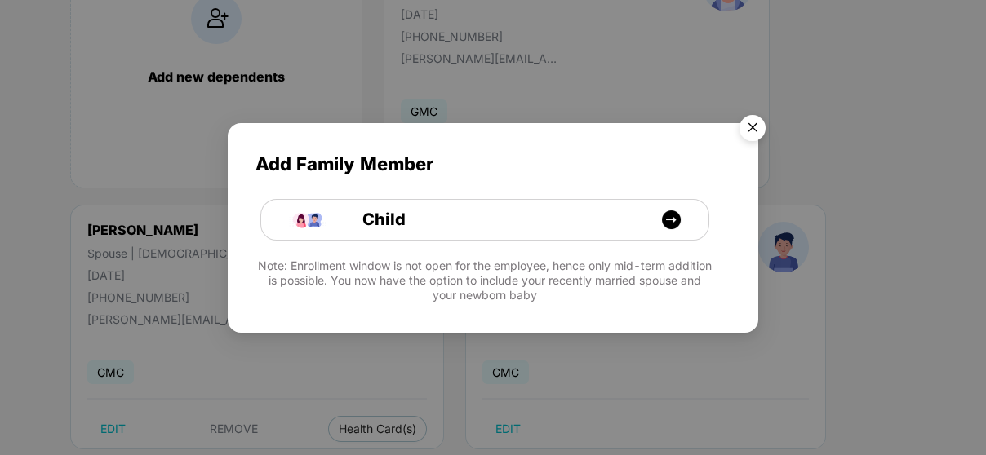
scroll to position [278, 0]
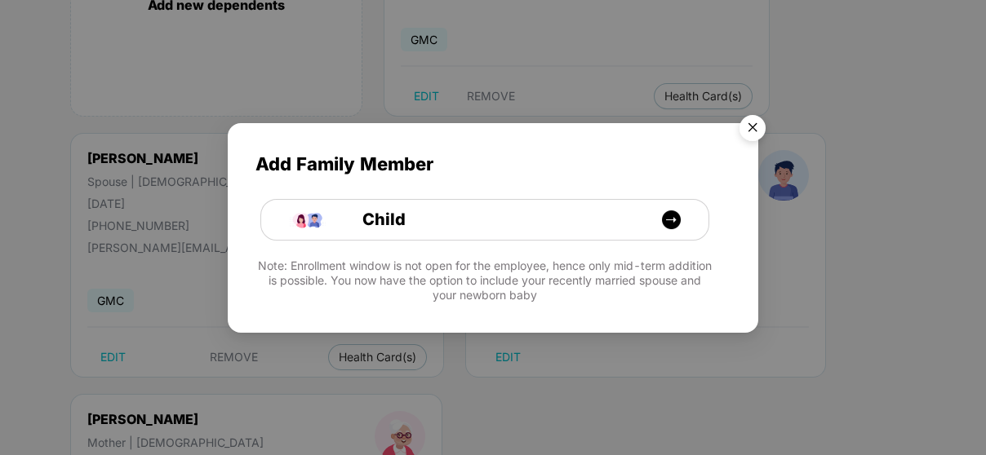
click at [752, 135] on img "Close" at bounding box center [752, 131] width 46 height 46
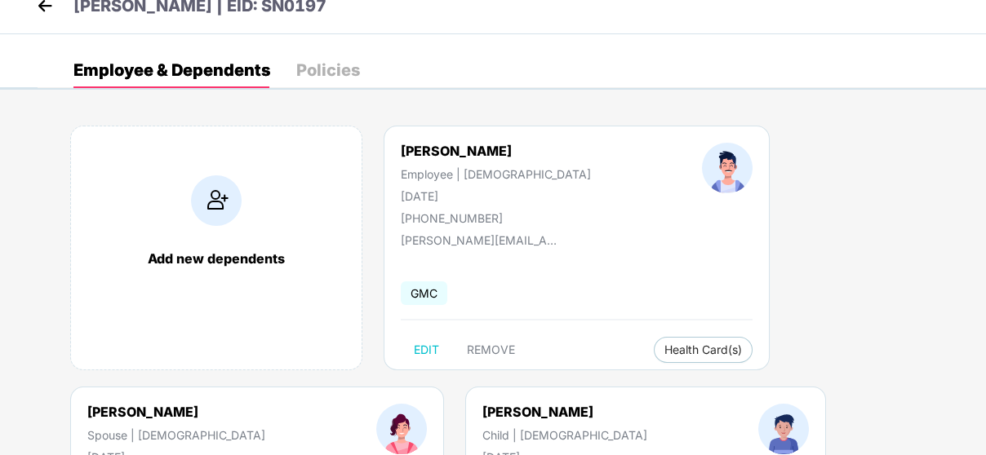
scroll to position [0, 0]
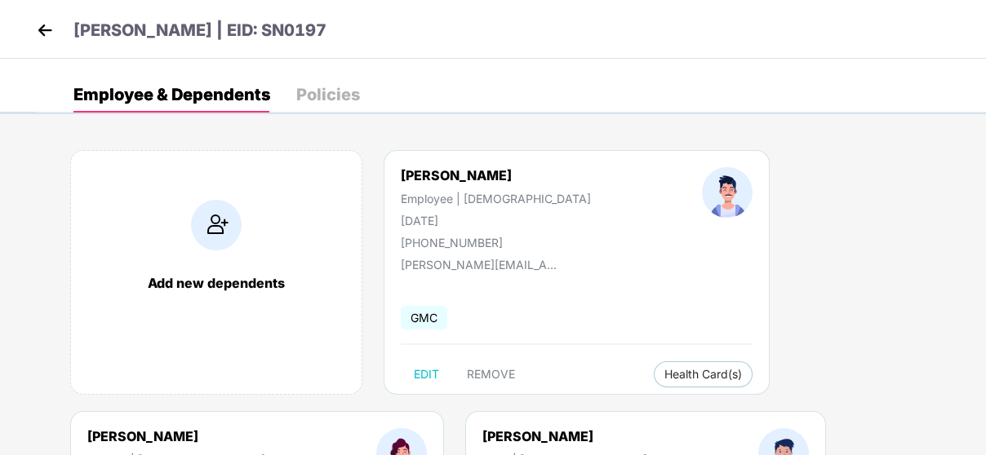
click at [43, 33] on img at bounding box center [45, 30] width 24 height 24
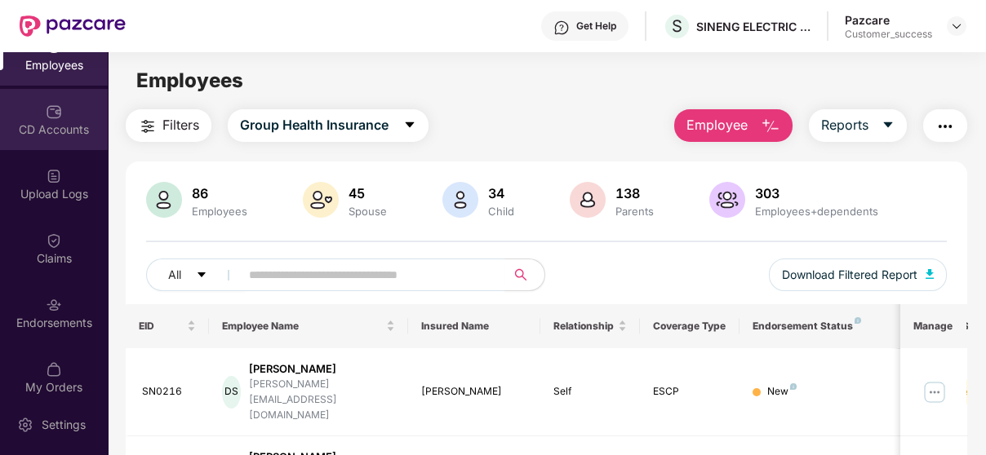
scroll to position [158, 0]
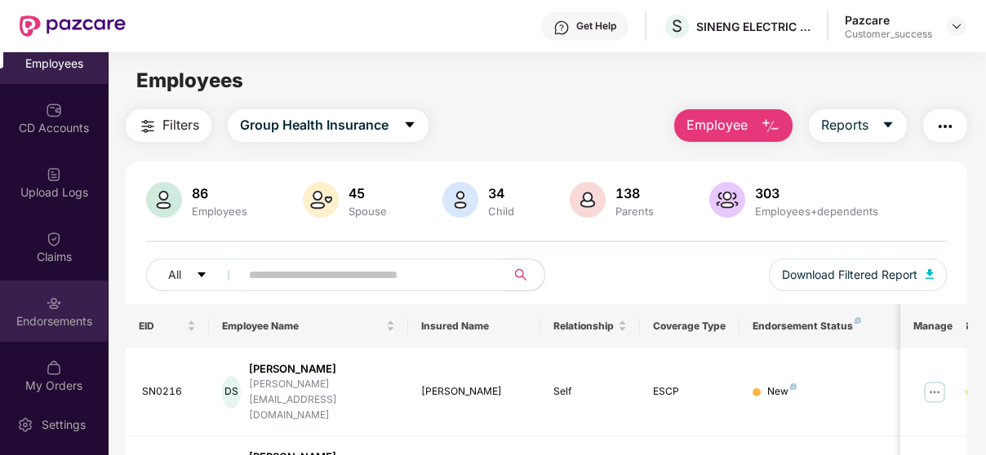
click at [64, 317] on div "Endorsements" at bounding box center [54, 321] width 108 height 16
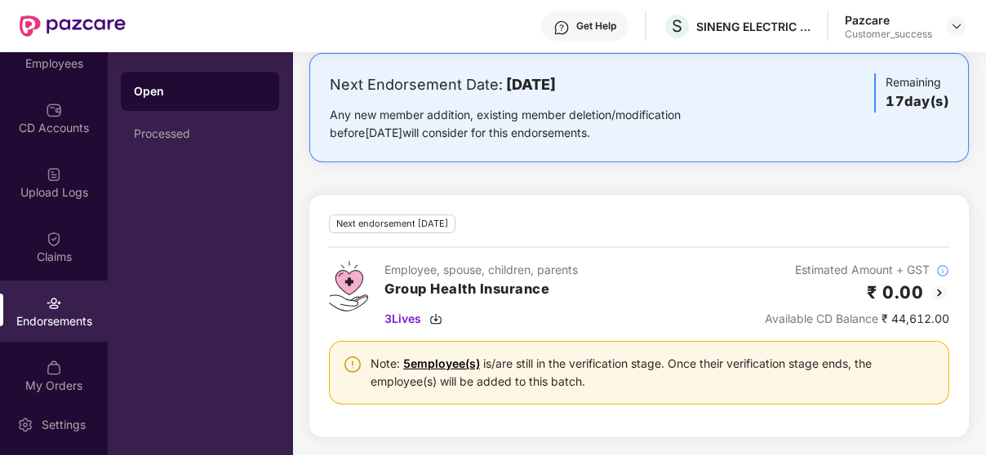
scroll to position [0, 0]
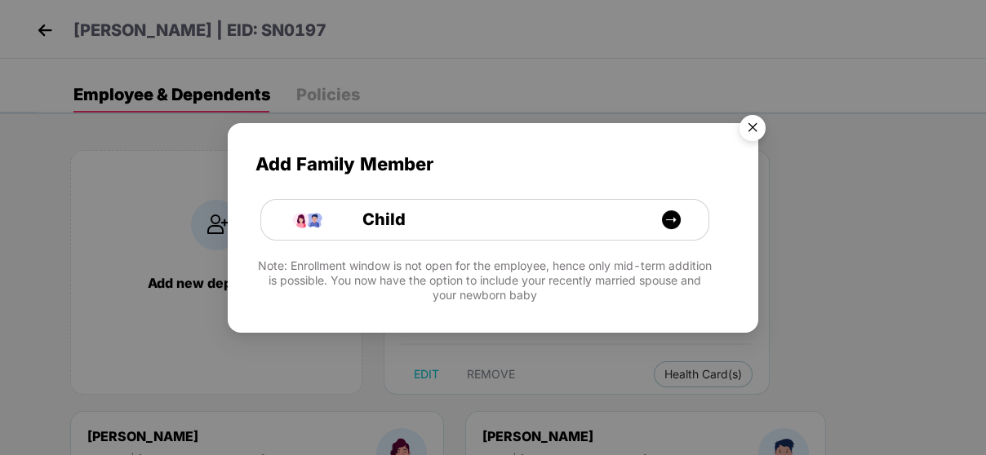
click at [767, 125] on img "Close" at bounding box center [752, 131] width 46 height 46
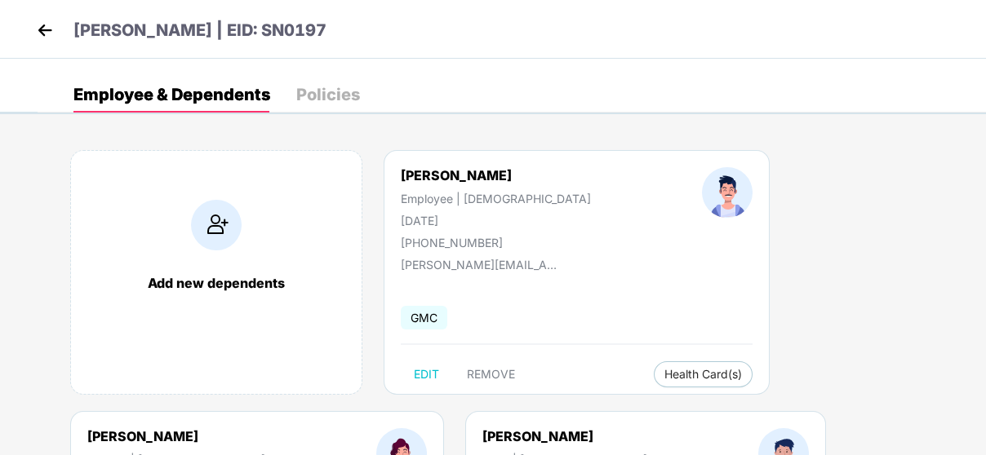
click at [44, 42] on img at bounding box center [45, 30] width 24 height 24
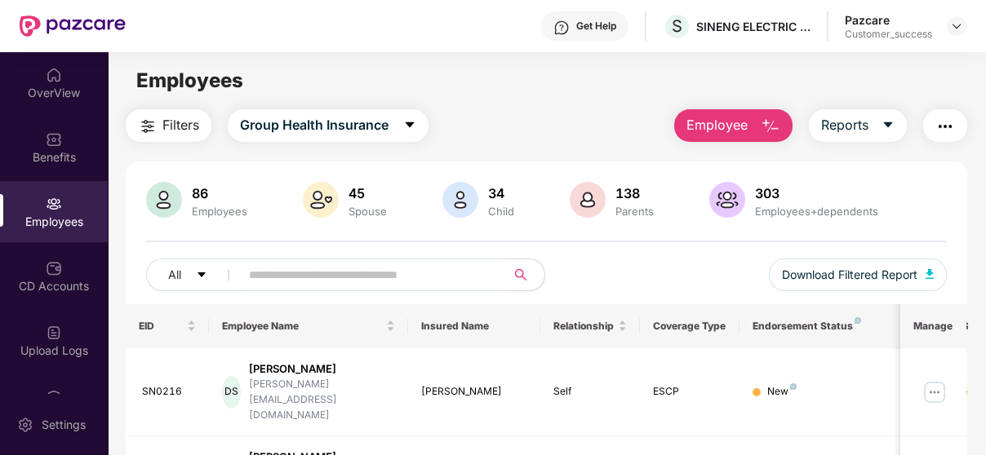
click at [366, 273] on input "text" at bounding box center [366, 275] width 234 height 24
paste input "******"
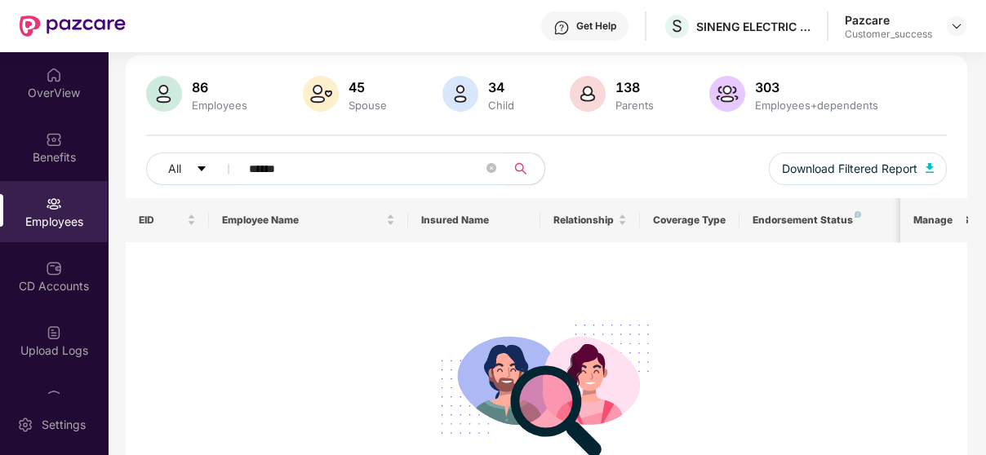
scroll to position [122, 0]
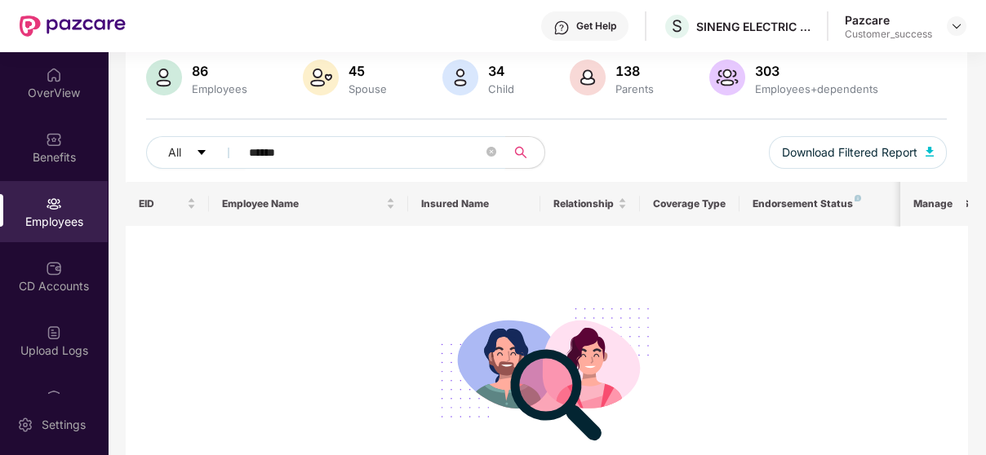
type input "******"
click at [496, 152] on icon "close-circle" at bounding box center [491, 152] width 10 height 10
paste input "******"
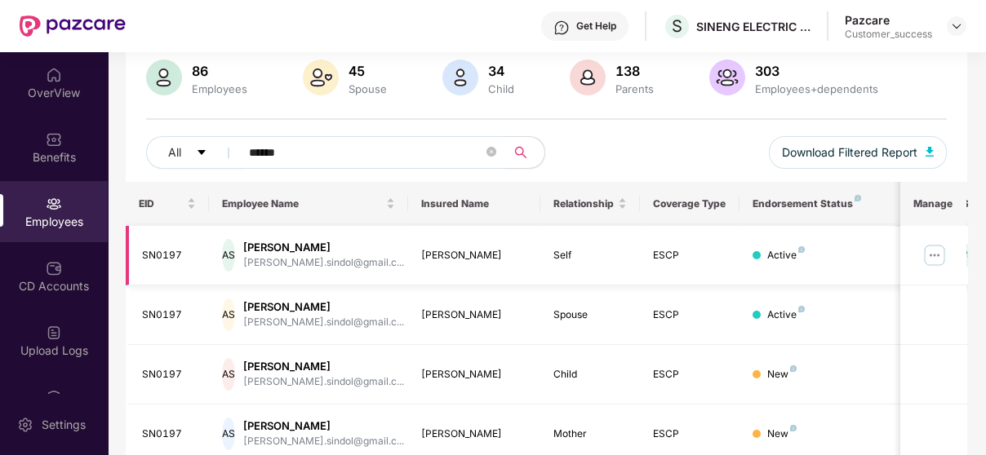
type input "******"
click at [930, 256] on img at bounding box center [934, 255] width 26 height 26
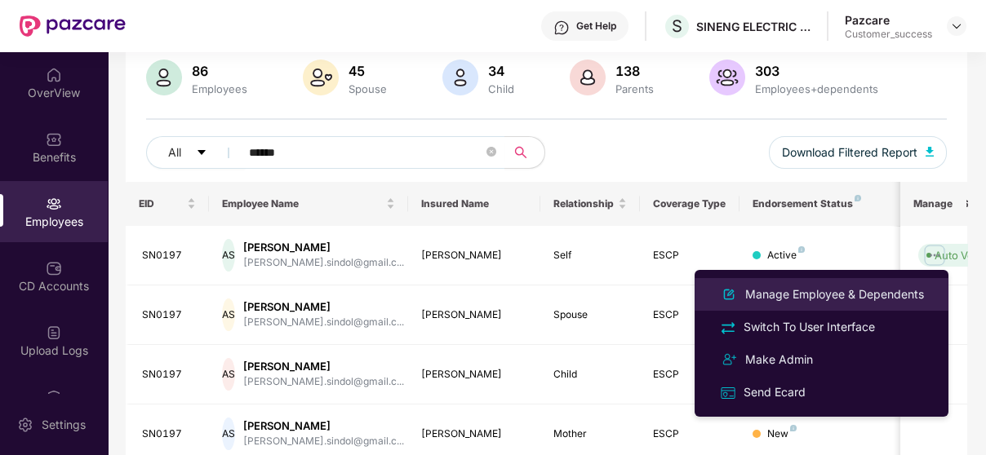
click at [890, 300] on div "Manage Employee & Dependents" at bounding box center [834, 295] width 185 height 18
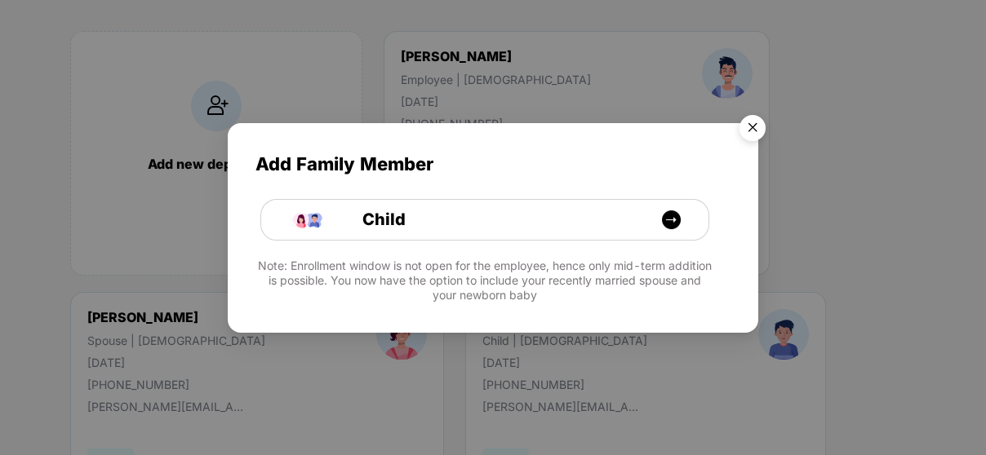
scroll to position [130, 0]
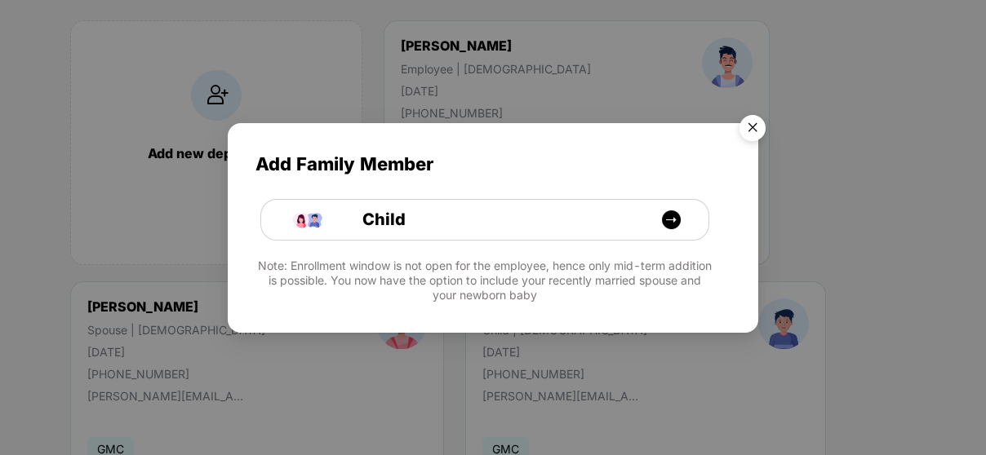
click at [747, 128] on img "Close" at bounding box center [752, 131] width 46 height 46
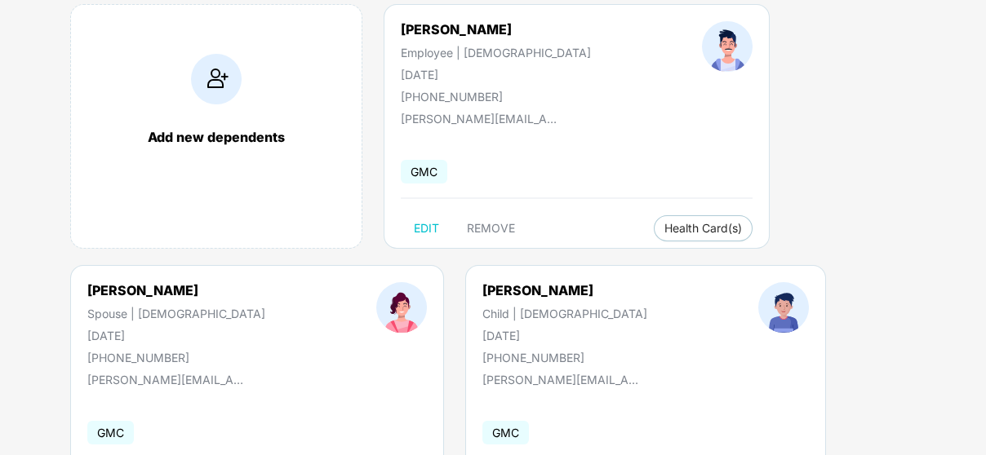
scroll to position [0, 0]
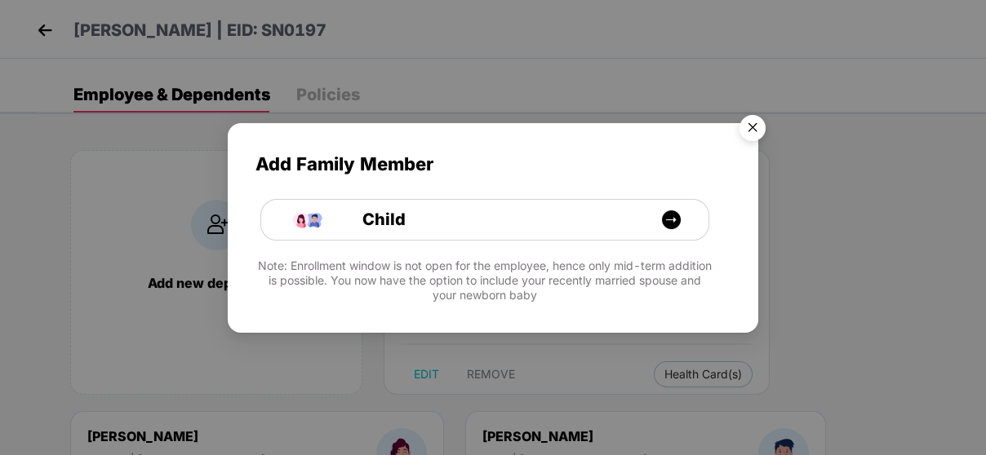
click at [754, 118] on img "Close" at bounding box center [752, 131] width 46 height 46
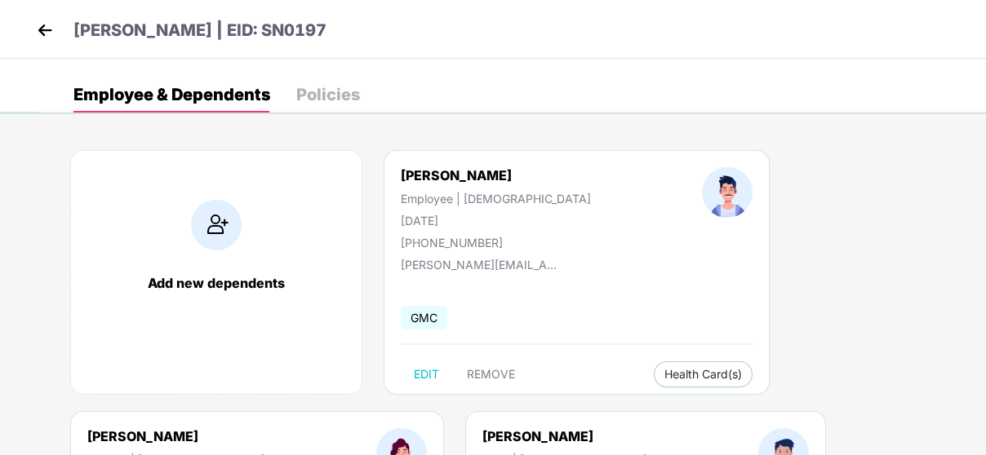
click at [38, 20] on img at bounding box center [45, 30] width 24 height 24
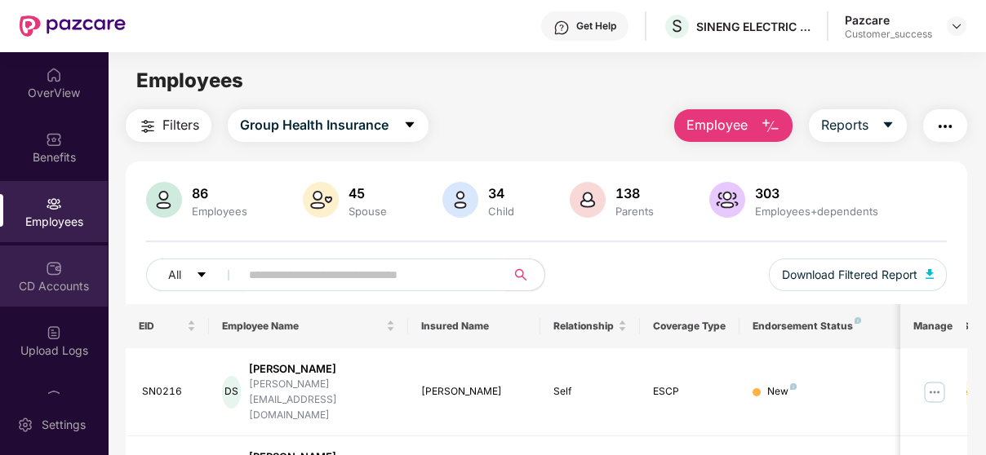
click at [71, 273] on div "CD Accounts" at bounding box center [54, 276] width 108 height 61
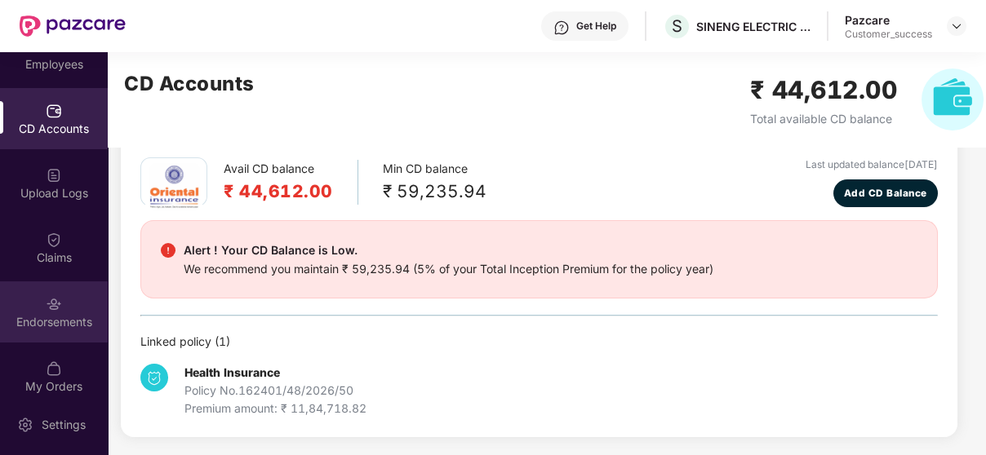
scroll to position [157, 0]
click at [68, 299] on div "Endorsements" at bounding box center [54, 312] width 108 height 61
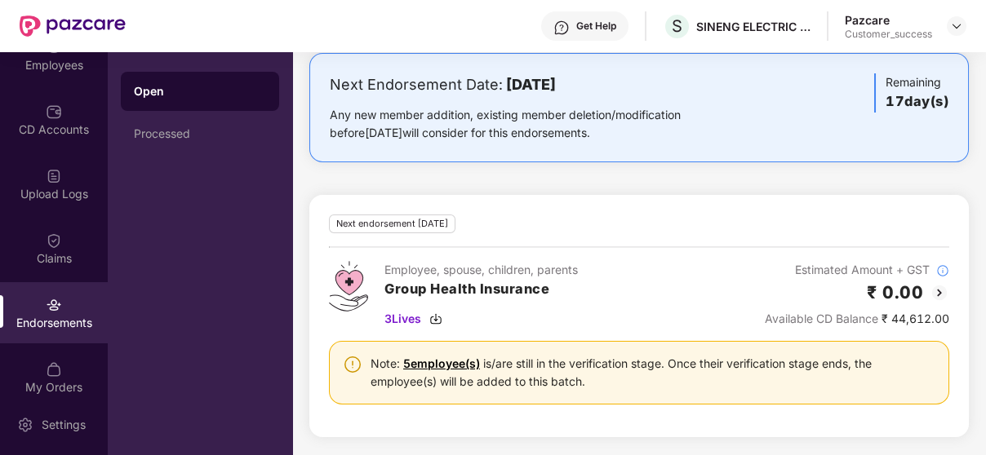
scroll to position [0, 0]
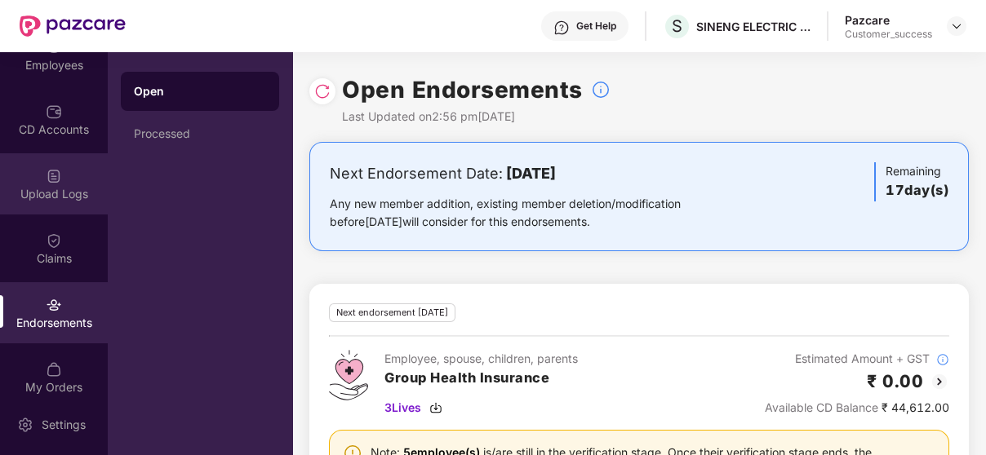
click at [28, 186] on div "Upload Logs" at bounding box center [54, 194] width 108 height 16
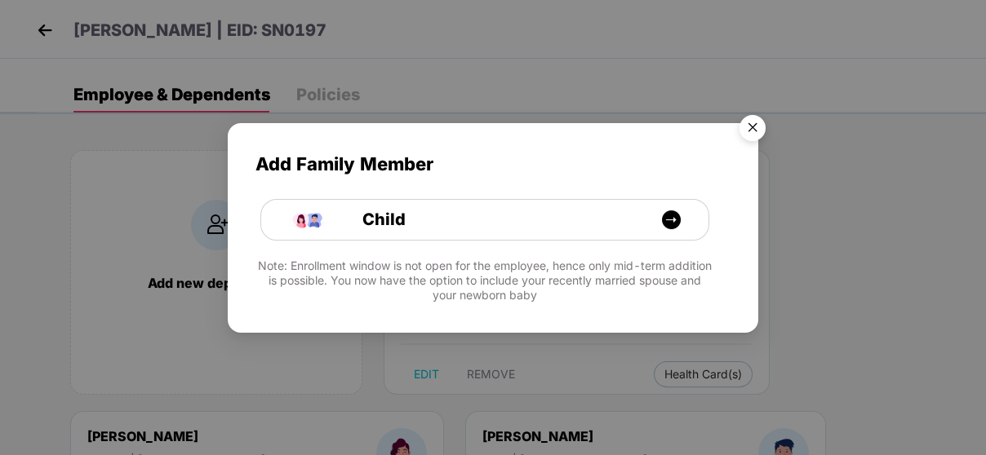
click at [753, 127] on img "Close" at bounding box center [752, 131] width 46 height 46
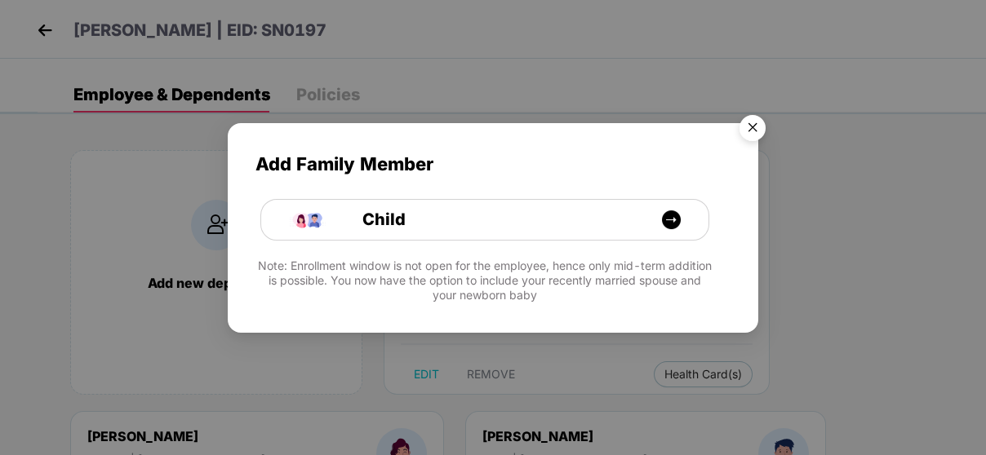
click at [752, 120] on img "Close" at bounding box center [752, 131] width 46 height 46
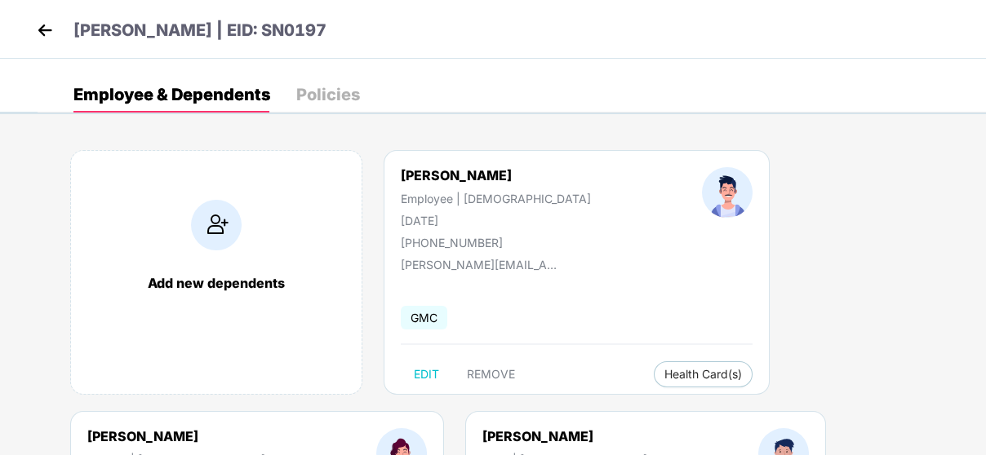
click at [35, 28] on img at bounding box center [45, 30] width 24 height 24
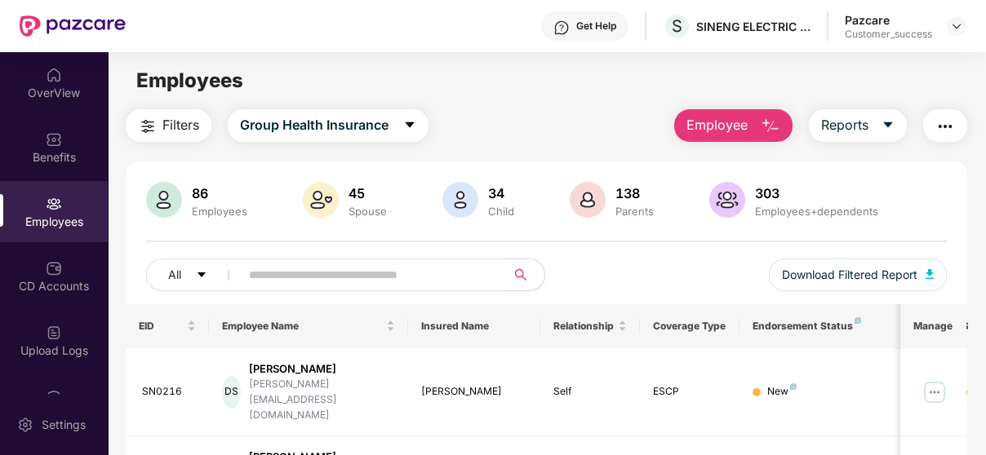
click at [343, 261] on span at bounding box center [367, 275] width 276 height 33
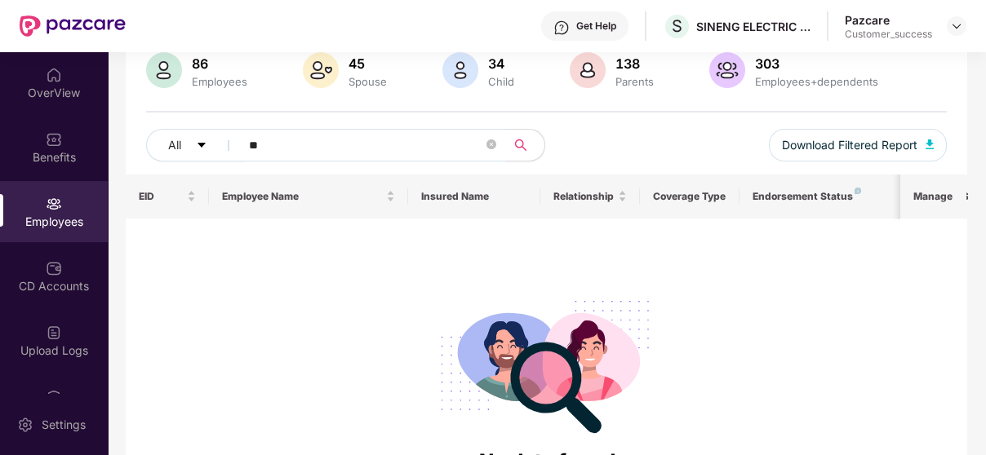
type input "*"
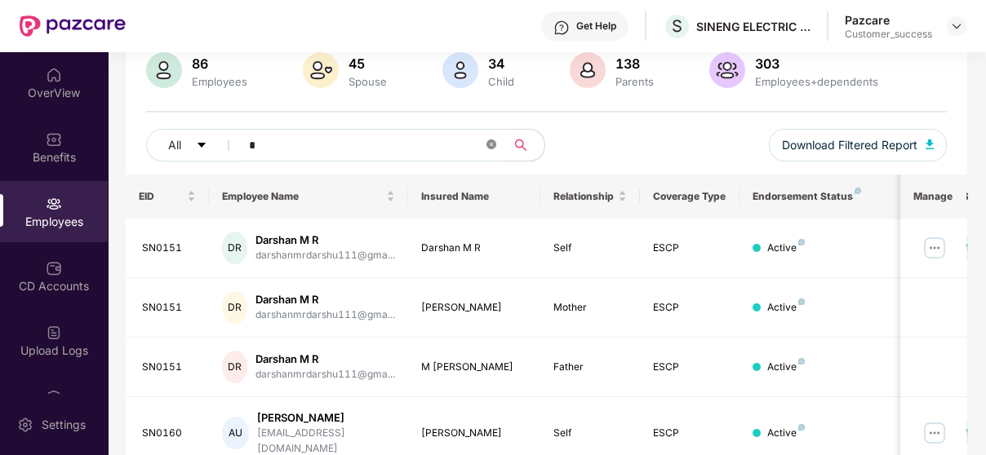
click at [493, 148] on icon "close-circle" at bounding box center [491, 145] width 10 height 10
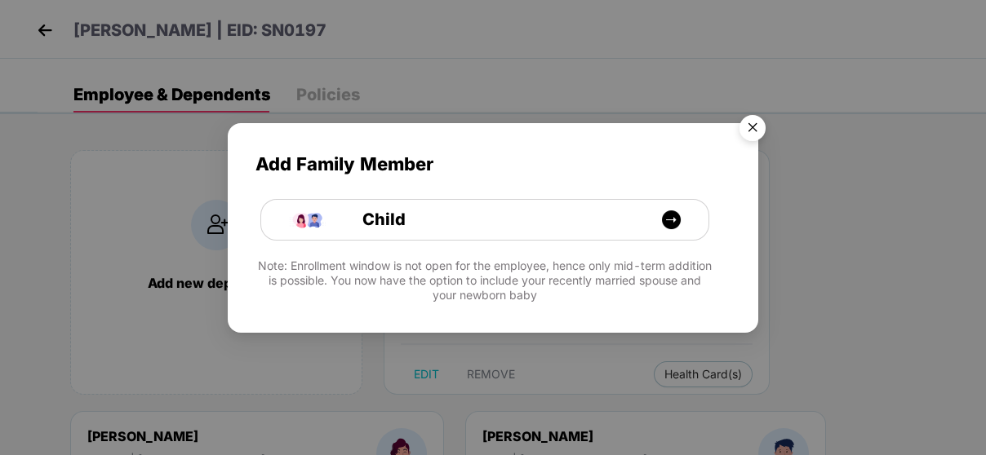
click at [760, 117] on img "Close" at bounding box center [752, 131] width 46 height 46
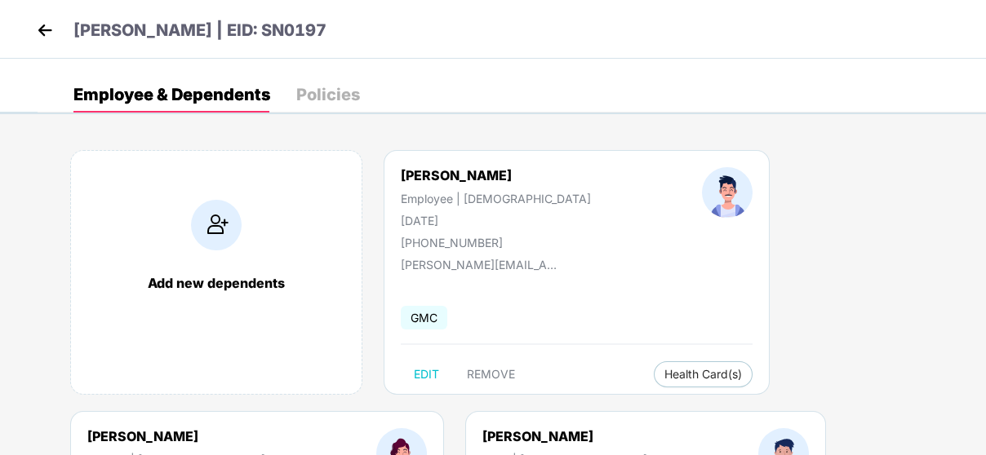
click at [40, 33] on img at bounding box center [45, 30] width 24 height 24
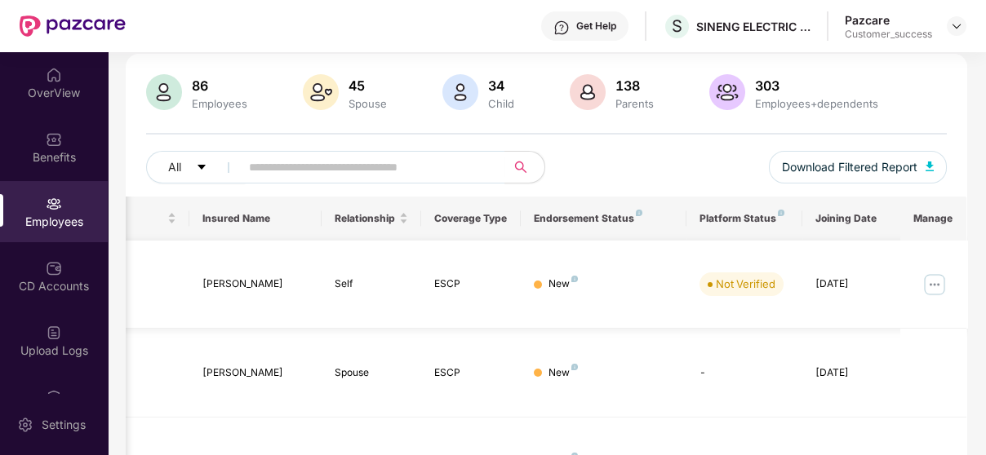
scroll to position [115, 0]
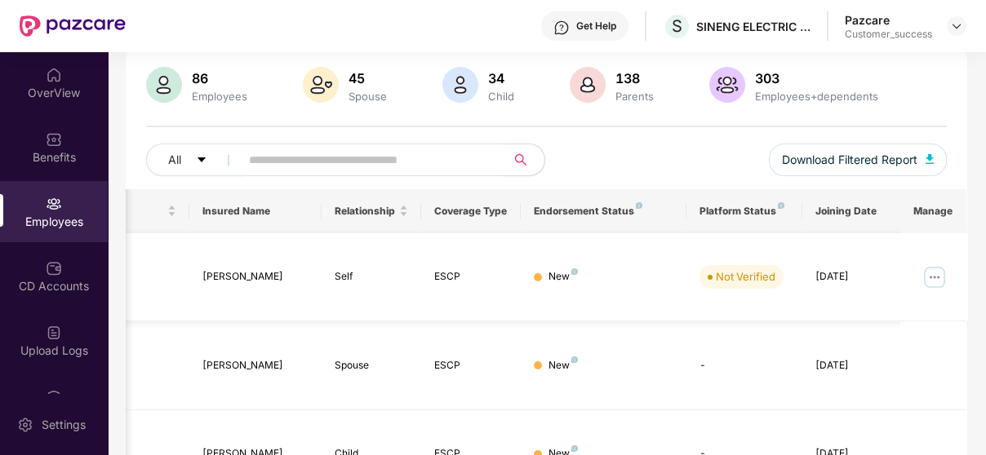
click at [945, 264] on img at bounding box center [934, 277] width 26 height 26
click at [933, 237] on td at bounding box center [933, 277] width 66 height 89
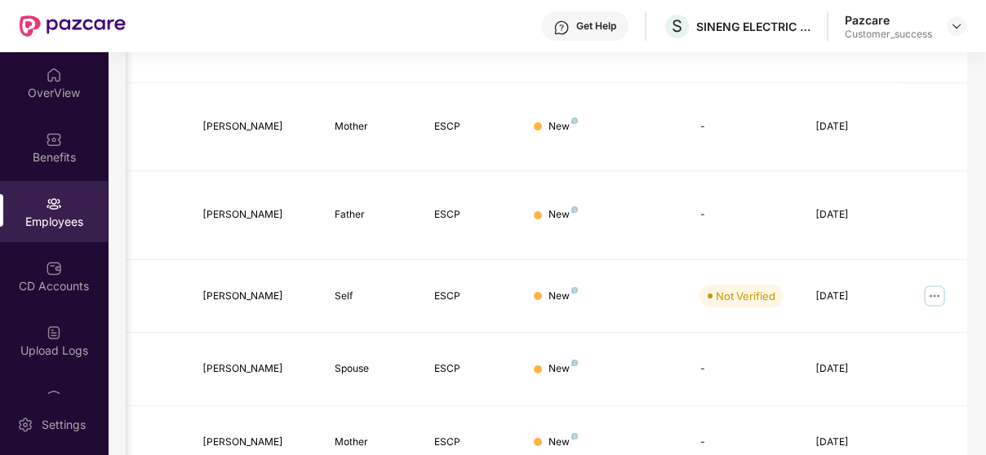
scroll to position [546, 0]
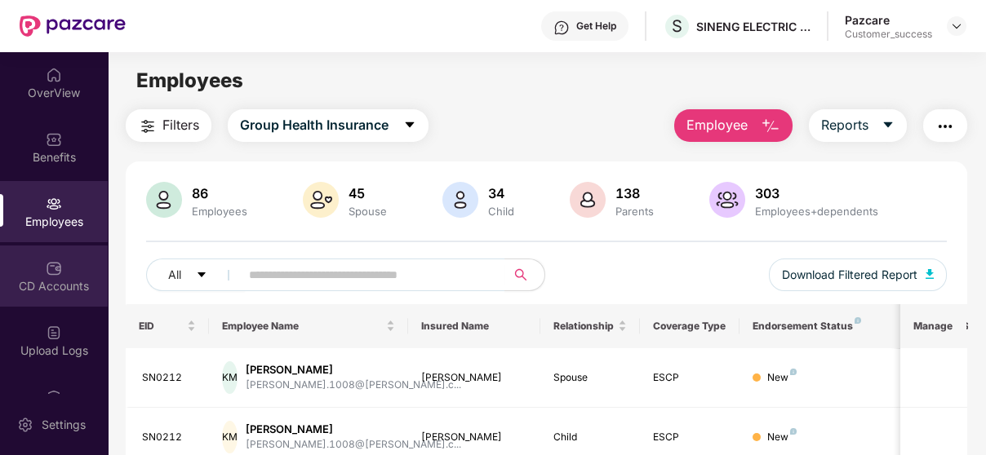
scroll to position [173, 0]
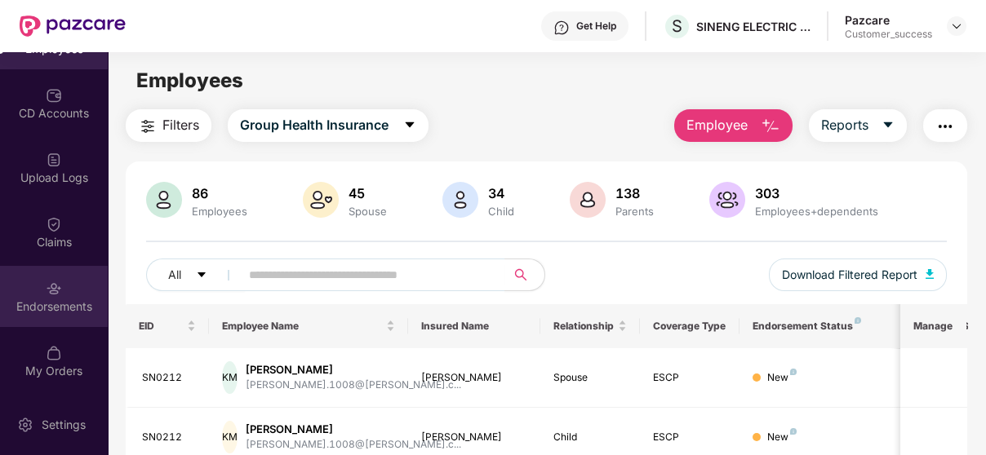
click at [38, 277] on div "Endorsements" at bounding box center [54, 296] width 108 height 61
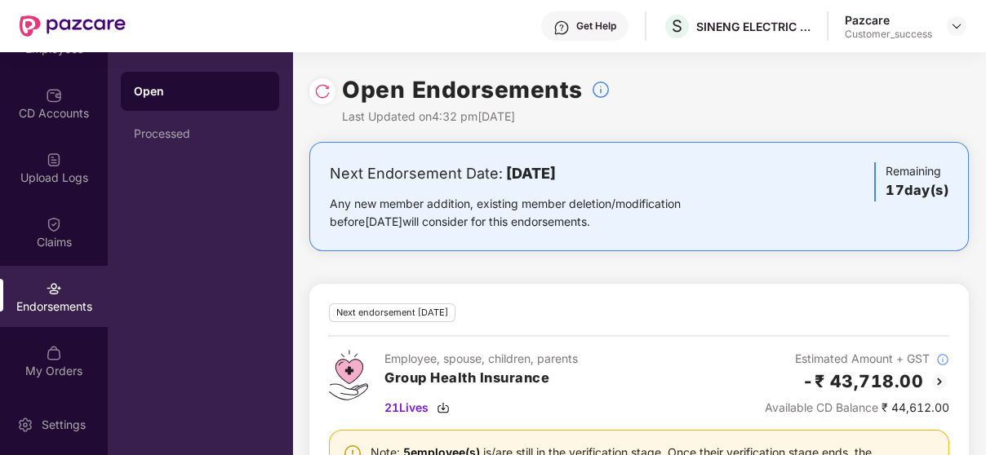
scroll to position [89, 0]
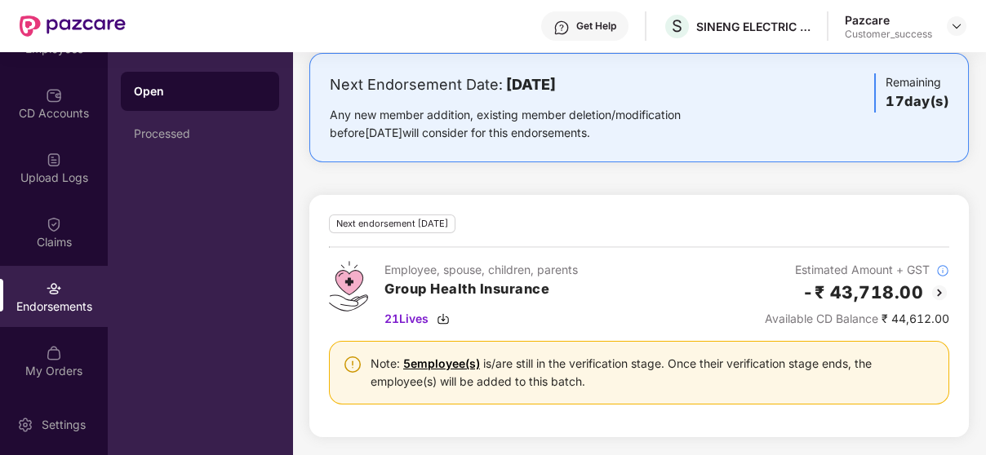
click at [448, 360] on link "5 employee(s)" at bounding box center [441, 364] width 77 height 14
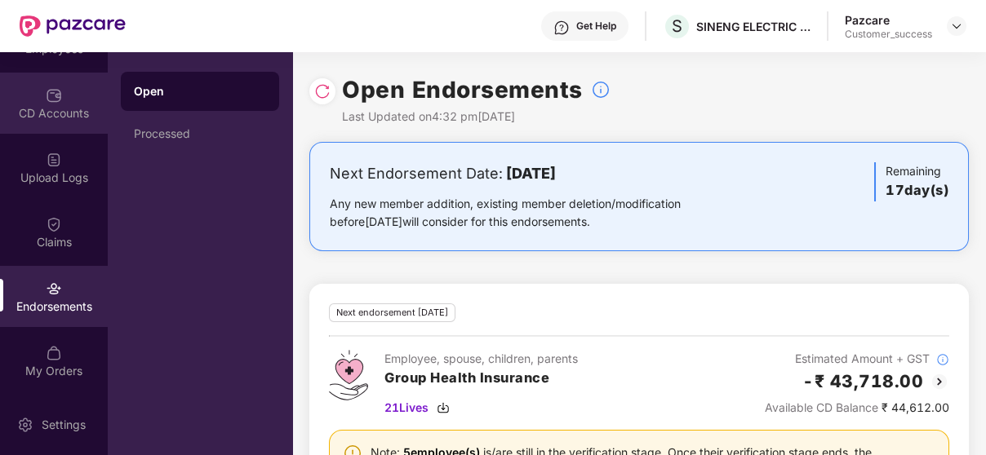
scroll to position [24, 0]
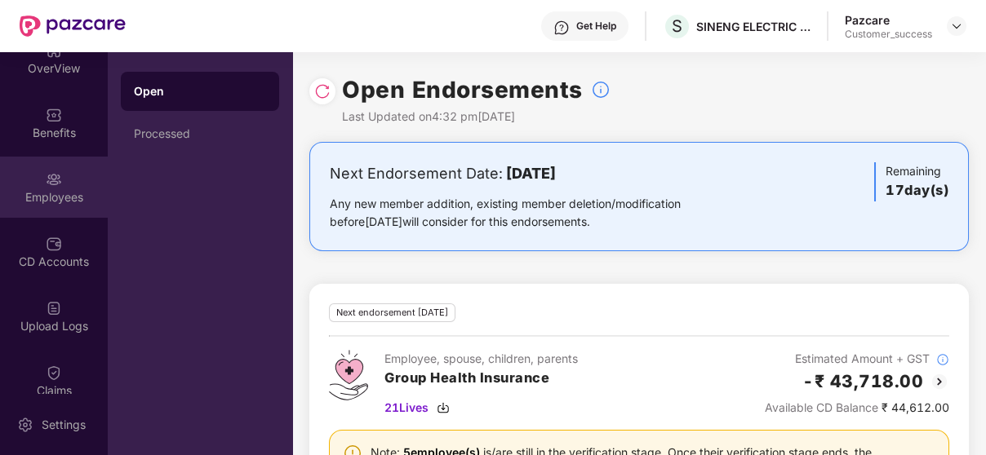
click at [38, 205] on div "Employees" at bounding box center [54, 187] width 108 height 61
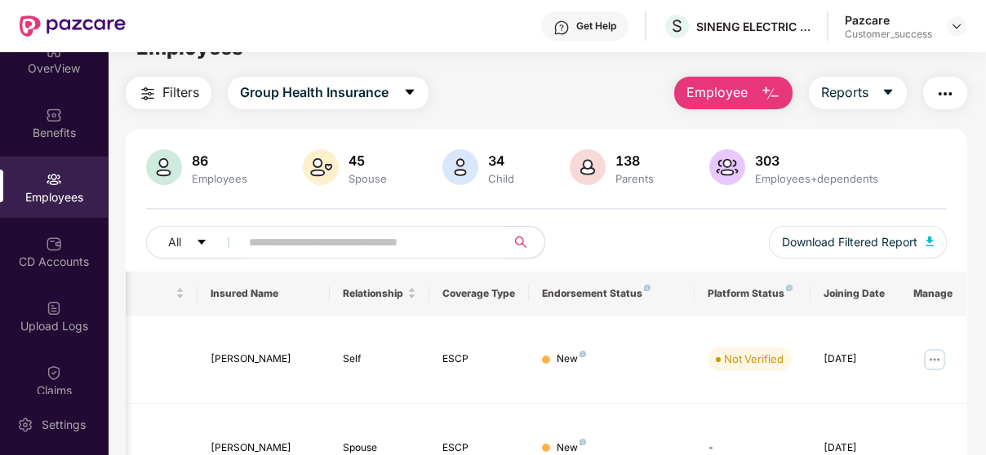
scroll to position [0, 219]
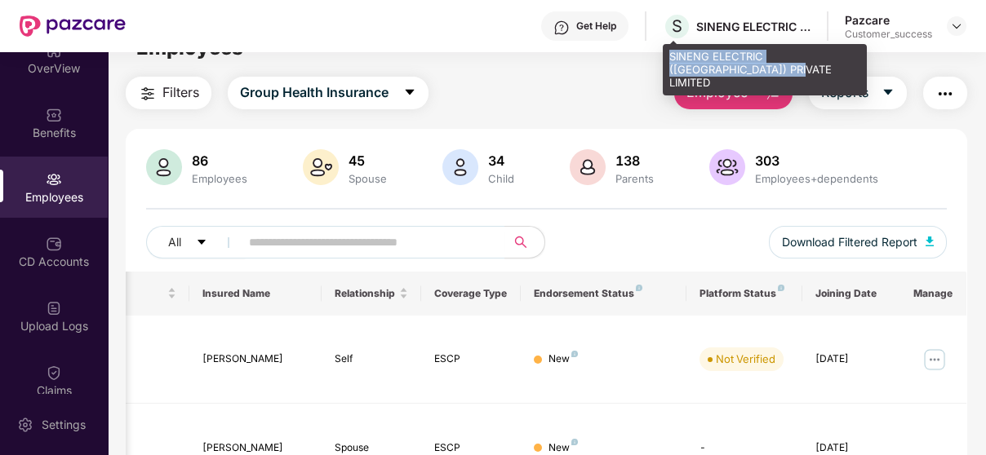
drag, startPoint x: 708, startPoint y: 73, endPoint x: 669, endPoint y: 62, distance: 40.6
click at [669, 62] on div "SINENG ELECTRIC ([GEOGRAPHIC_DATA]) PRIVATE LIMITED" at bounding box center [764, 69] width 204 height 51
copy div "SINENG ELECTRIC ([GEOGRAPHIC_DATA]) PRIVATE LIMITED"
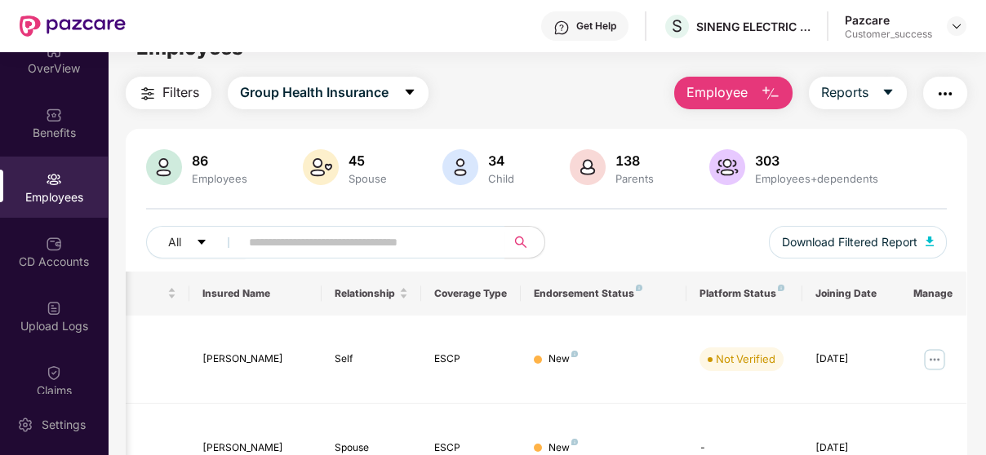
click at [757, 67] on main "Employees Filters Group Health Insurance Employee Reports 86 Employees 45 Spous…" at bounding box center [546, 247] width 877 height 455
click at [773, 23] on div "SINENG ELECTRIC ([GEOGRAPHIC_DATA]) PRIVATE LIMITED" at bounding box center [753, 27] width 114 height 16
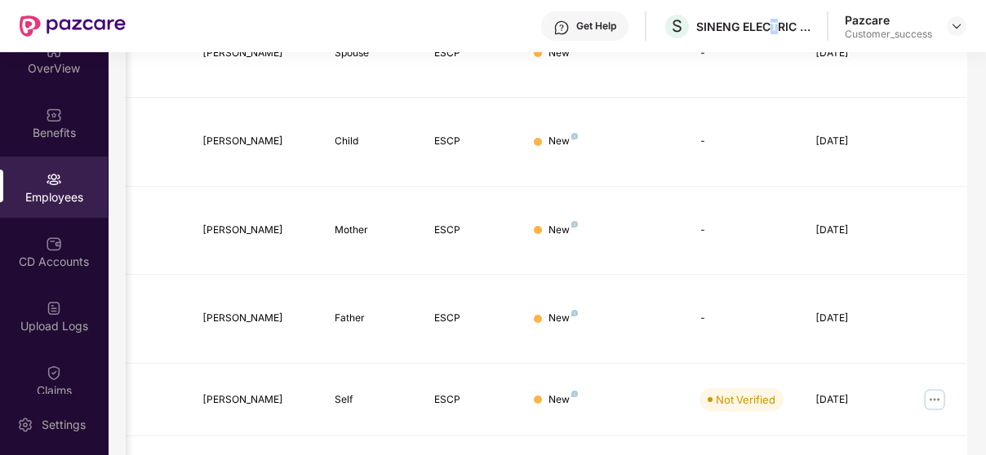
scroll to position [459, 0]
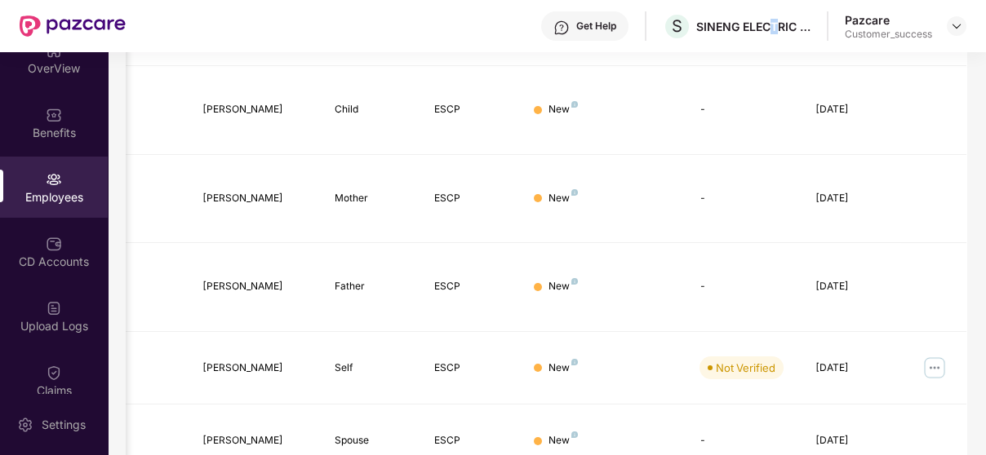
click at [49, 183] on img at bounding box center [54, 179] width 16 height 16
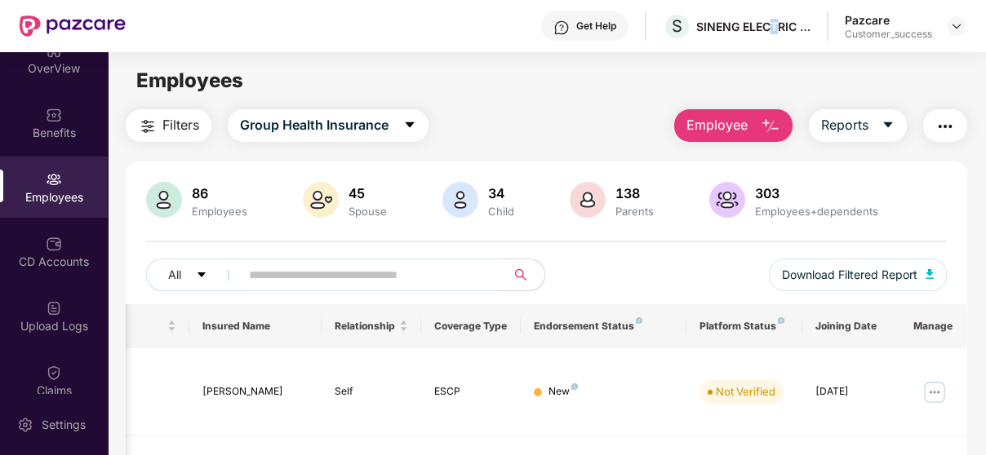
scroll to position [7, 0]
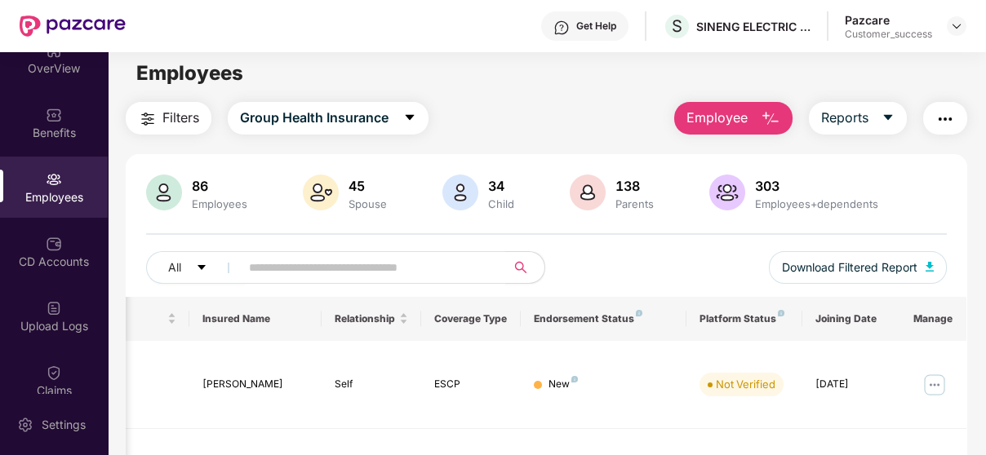
click at [301, 252] on span at bounding box center [367, 267] width 276 height 33
paste input "******"
type input "*"
paste input "******"
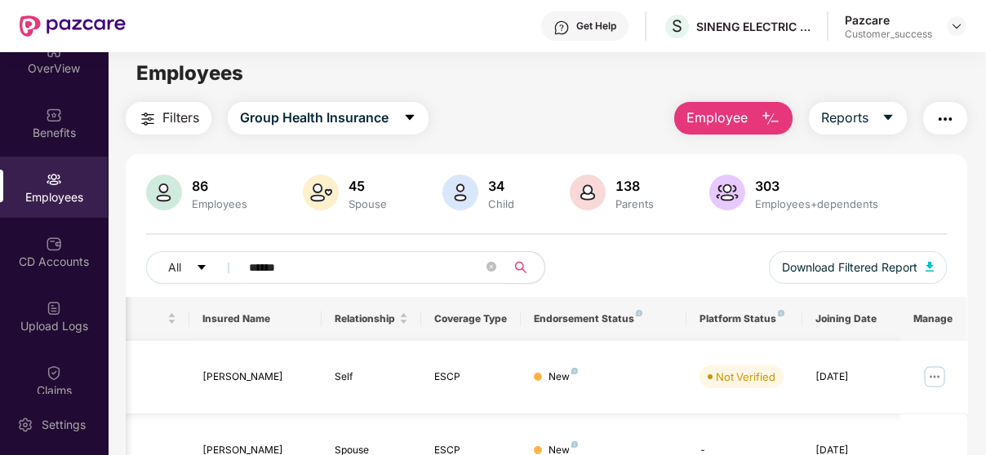
type input "******"
click at [931, 368] on img at bounding box center [934, 377] width 26 height 26
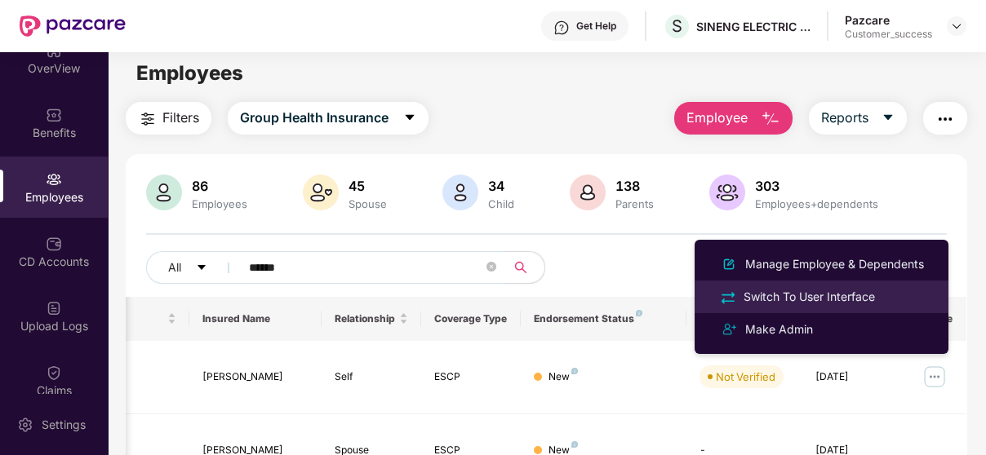
click at [881, 297] on div "Switch To User Interface" at bounding box center [821, 296] width 211 height 19
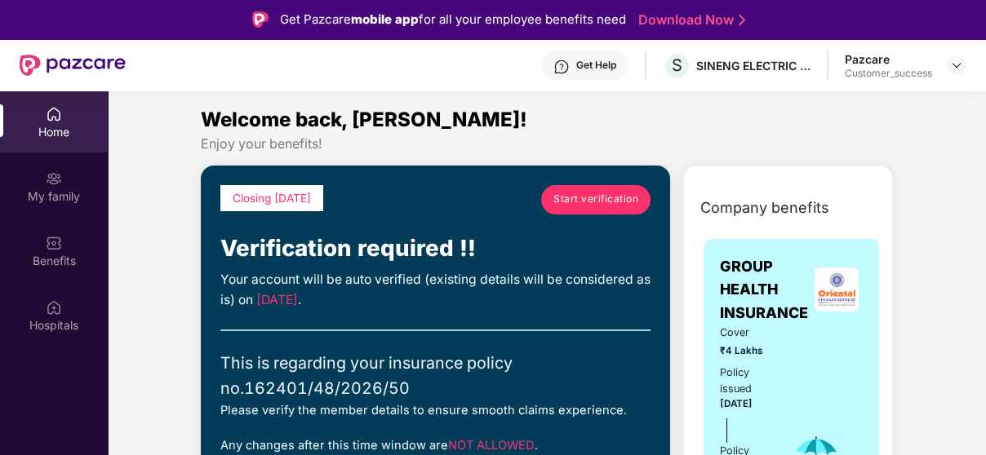
click at [597, 194] on span "Start verification" at bounding box center [595, 200] width 85 height 16
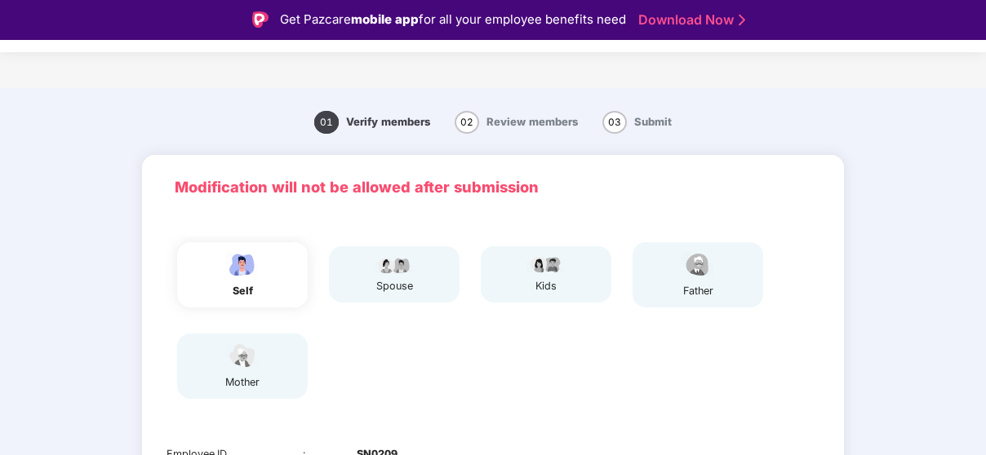
scroll to position [277, 0]
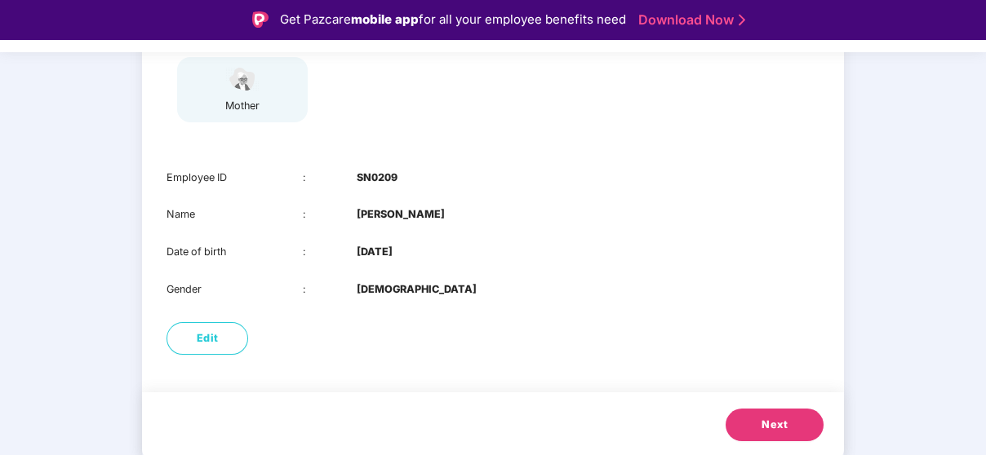
click at [745, 418] on button "Next" at bounding box center [774, 425] width 98 height 33
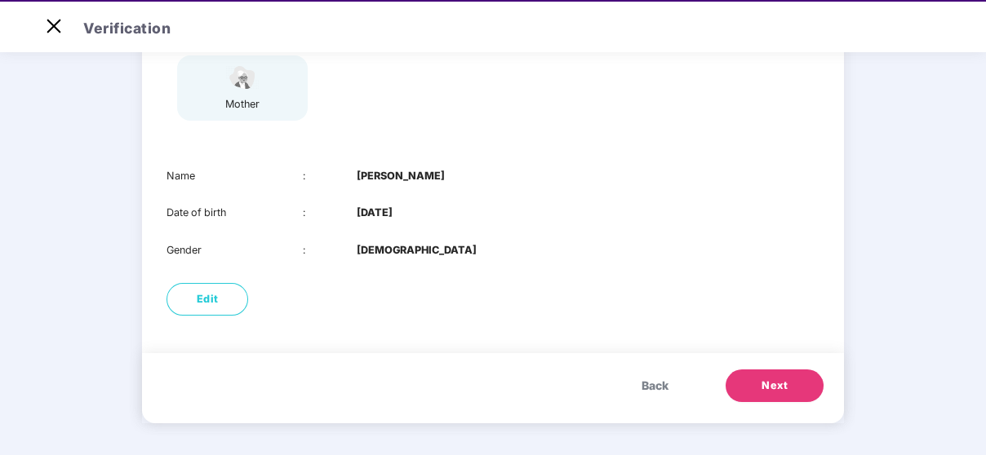
scroll to position [239, 0]
click at [762, 367] on div "Back Next" at bounding box center [493, 389] width 702 height 70
click at [759, 376] on button "Next" at bounding box center [774, 386] width 98 height 33
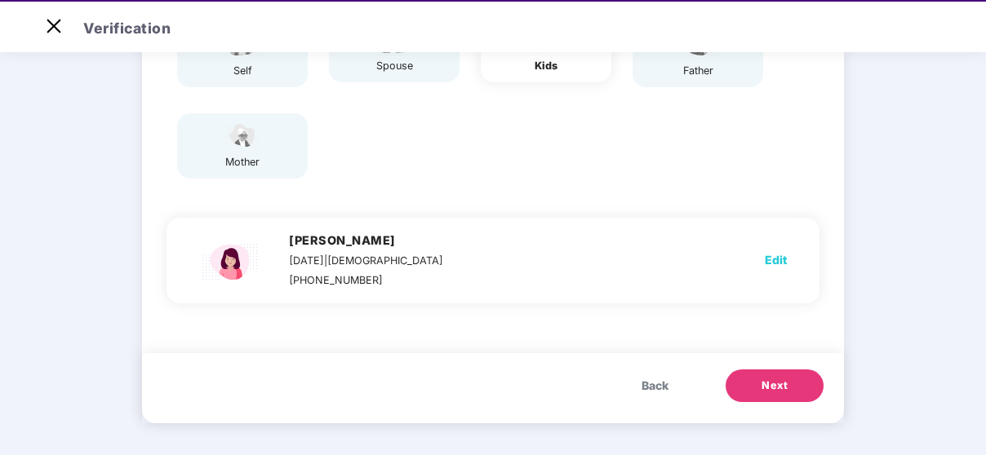
click at [759, 376] on button "Next" at bounding box center [774, 386] width 98 height 33
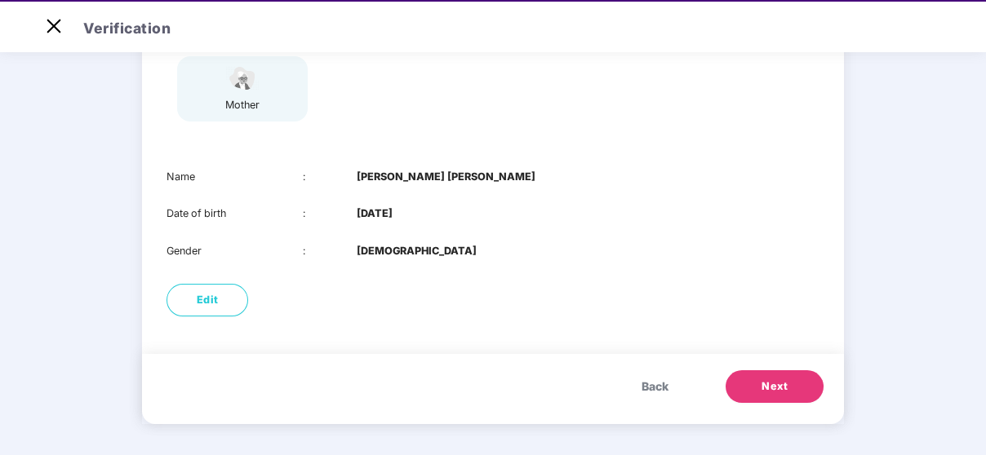
click at [759, 376] on button "Next" at bounding box center [774, 386] width 98 height 33
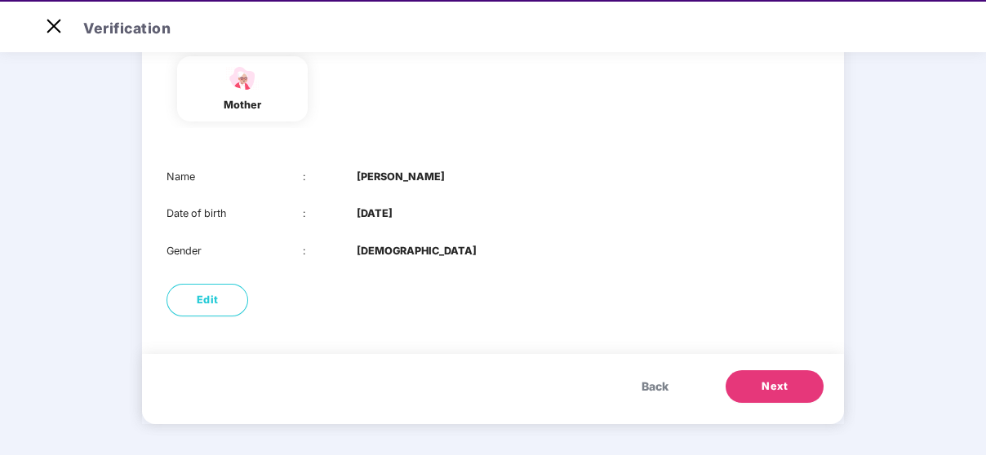
click at [759, 376] on button "Next" at bounding box center [774, 386] width 98 height 33
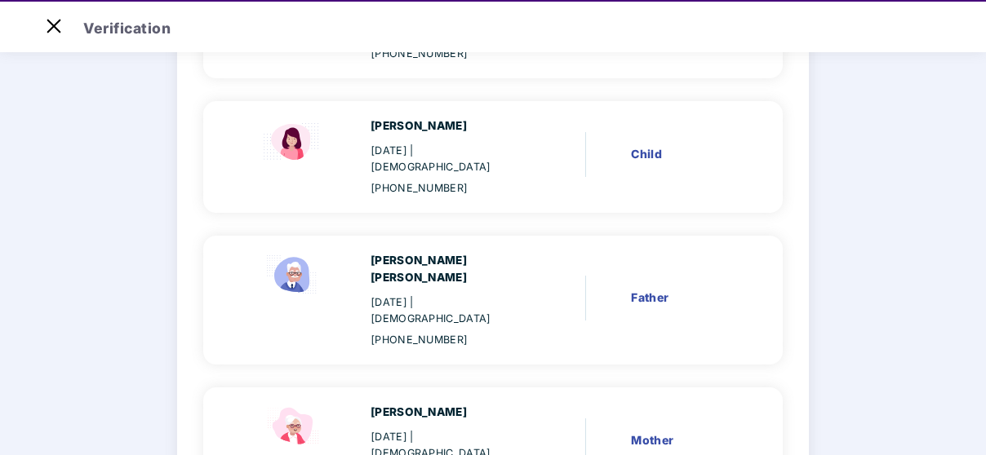
scroll to position [465, 0]
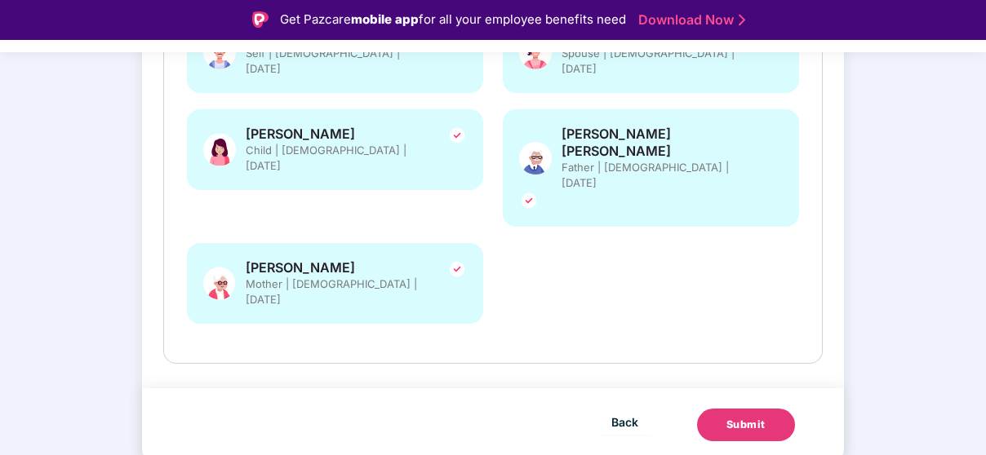
scroll to position [320, 0]
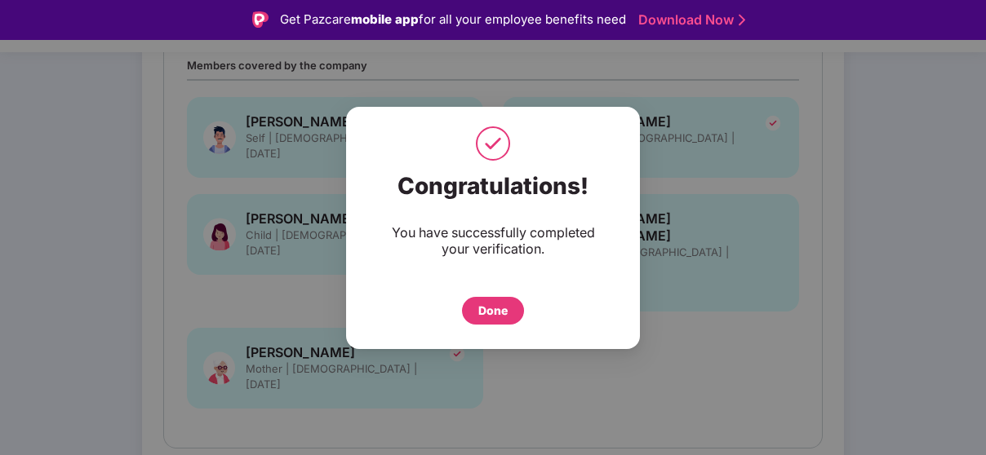
click at [472, 311] on div "Done" at bounding box center [493, 311] width 62 height 28
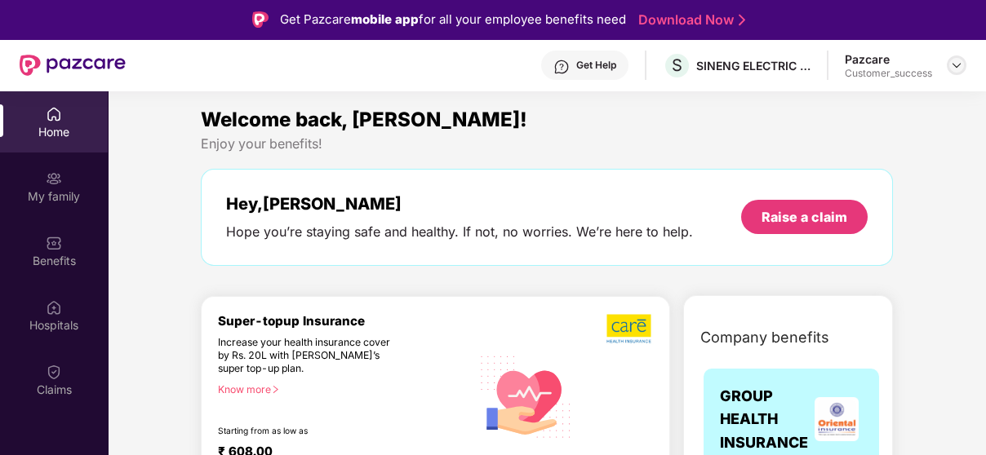
click at [959, 66] on img at bounding box center [956, 65] width 13 height 13
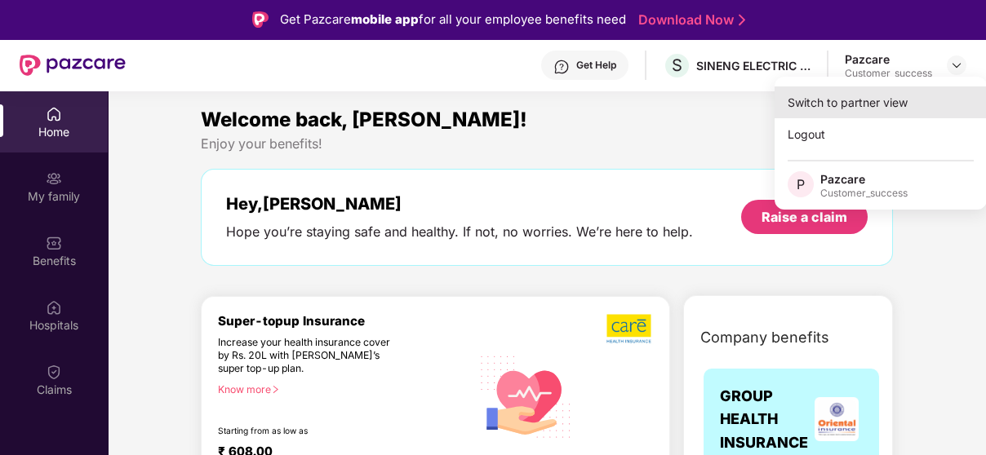
click at [884, 104] on div "Switch to partner view" at bounding box center [880, 102] width 212 height 32
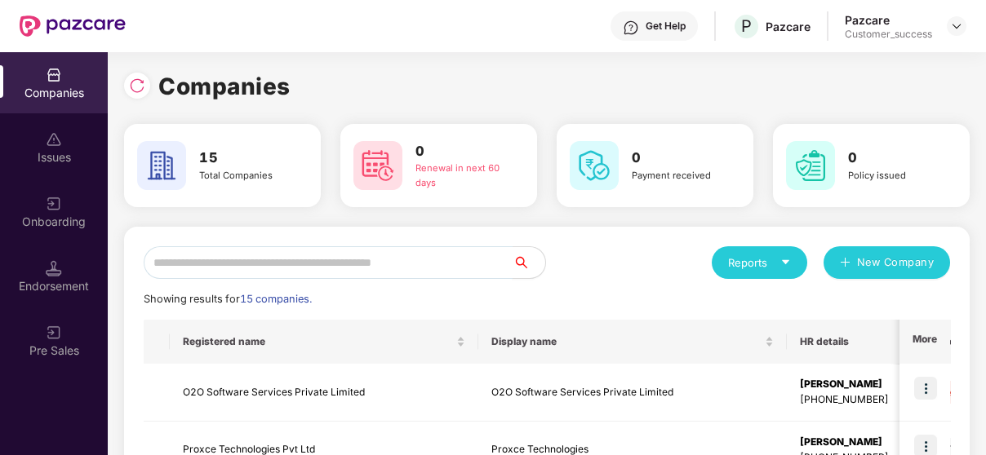
click at [249, 255] on input "text" at bounding box center [328, 262] width 369 height 33
paste input "******"
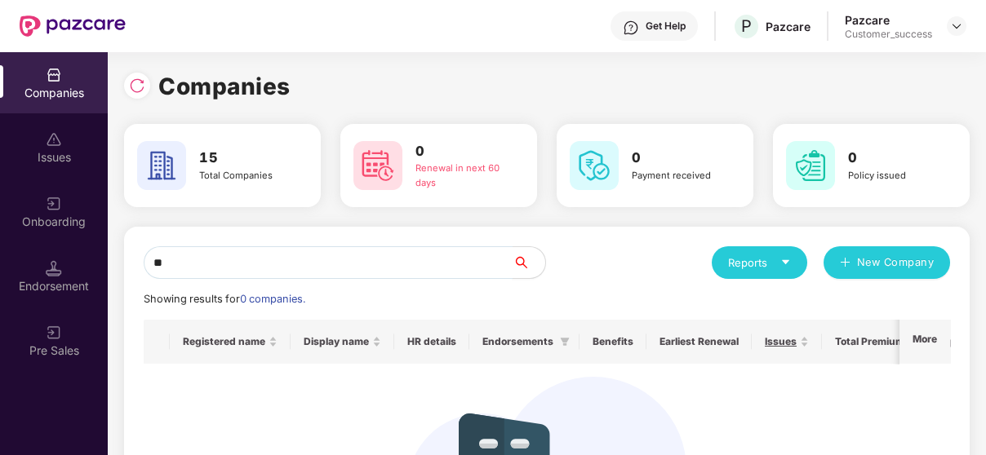
type input "*"
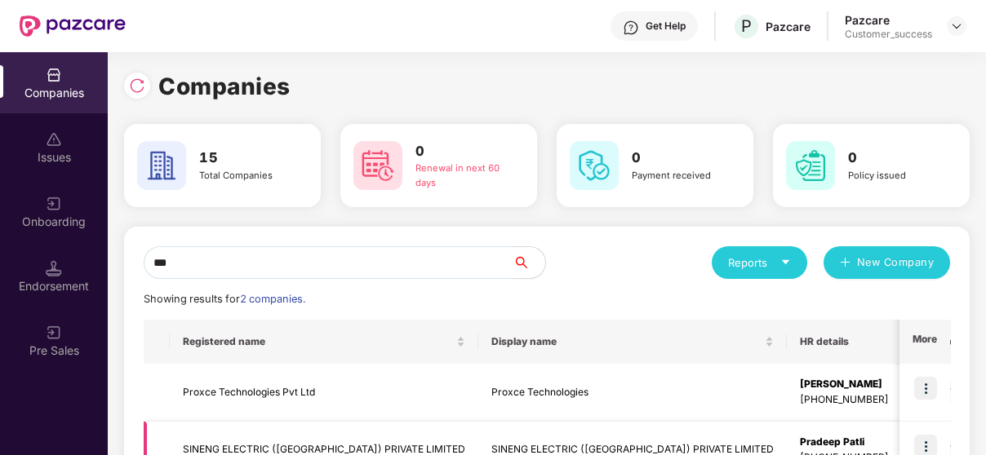
type input "***"
click at [921, 442] on img at bounding box center [925, 446] width 23 height 23
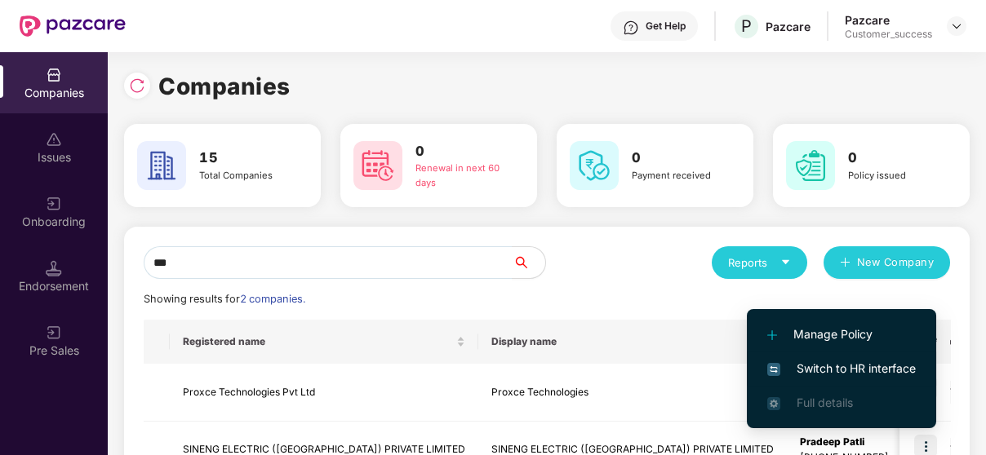
click at [864, 354] on li "Switch to HR interface" at bounding box center [841, 369] width 189 height 34
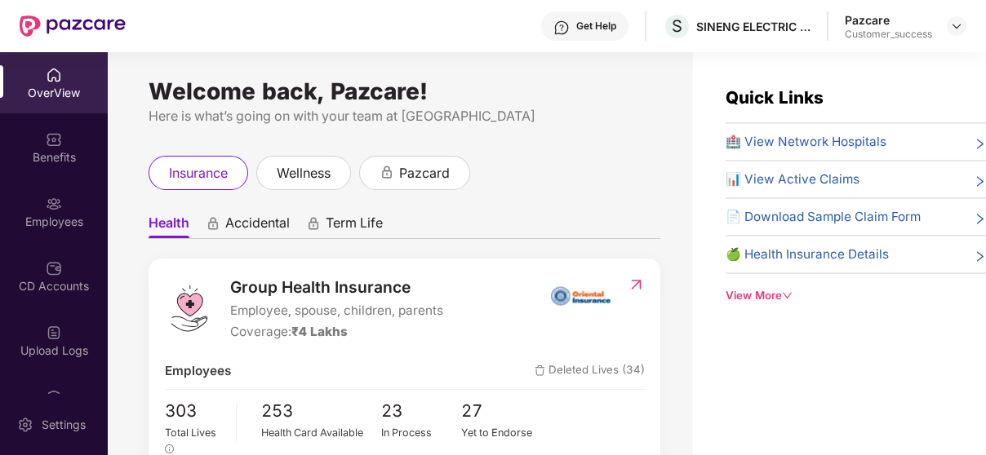
click at [75, 216] on div "Employees" at bounding box center [54, 222] width 108 height 16
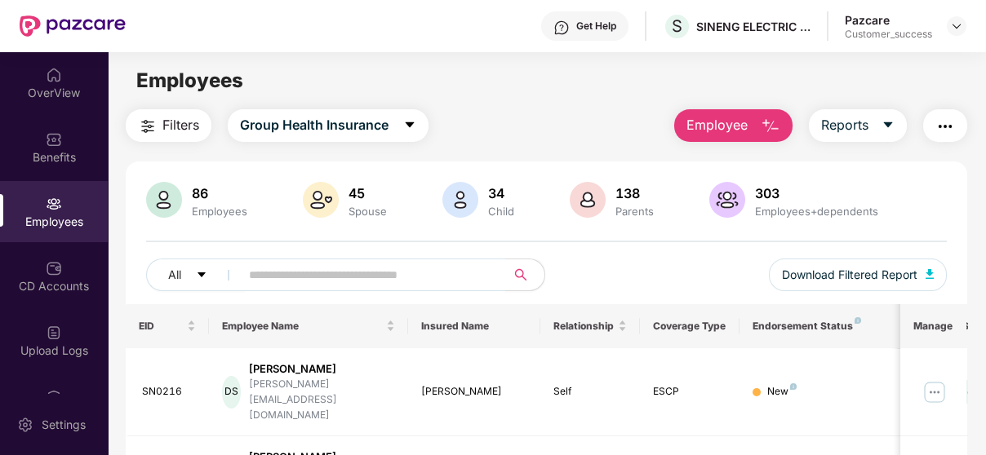
click at [272, 274] on input "text" at bounding box center [366, 275] width 234 height 24
paste input "******"
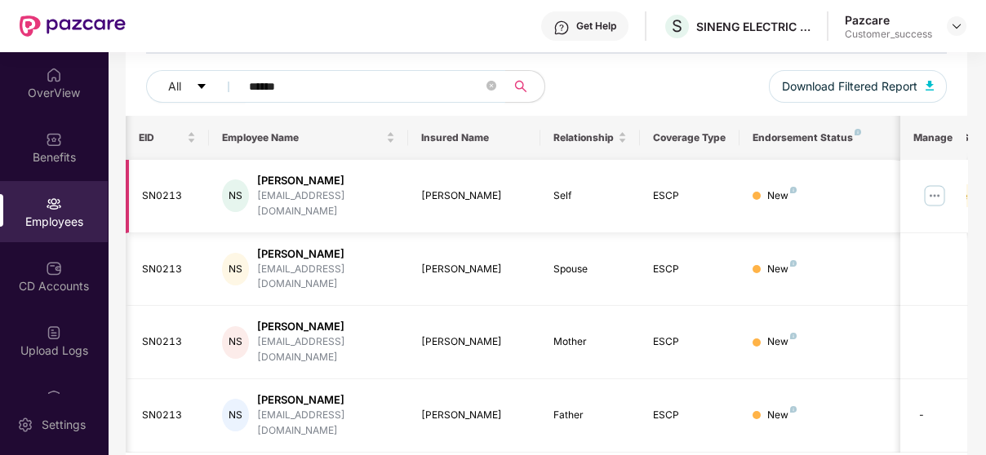
scroll to position [0, 219]
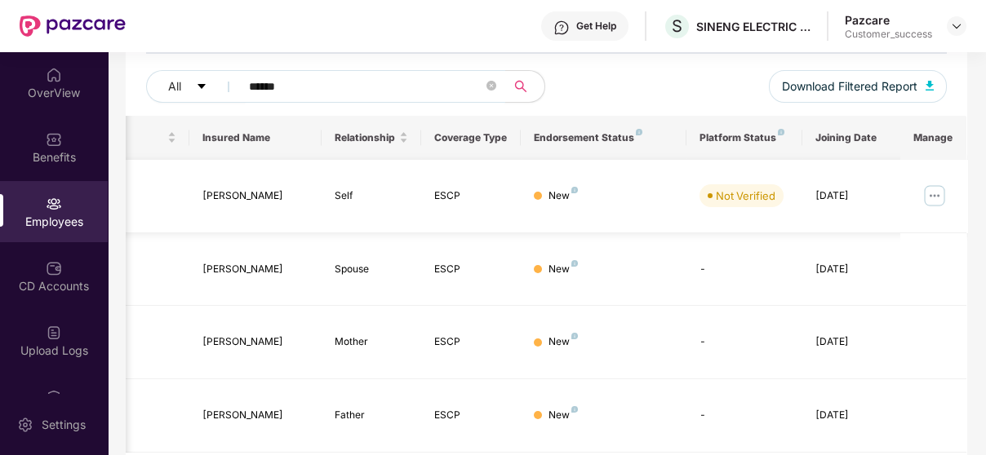
type input "******"
click at [933, 193] on img at bounding box center [934, 196] width 26 height 26
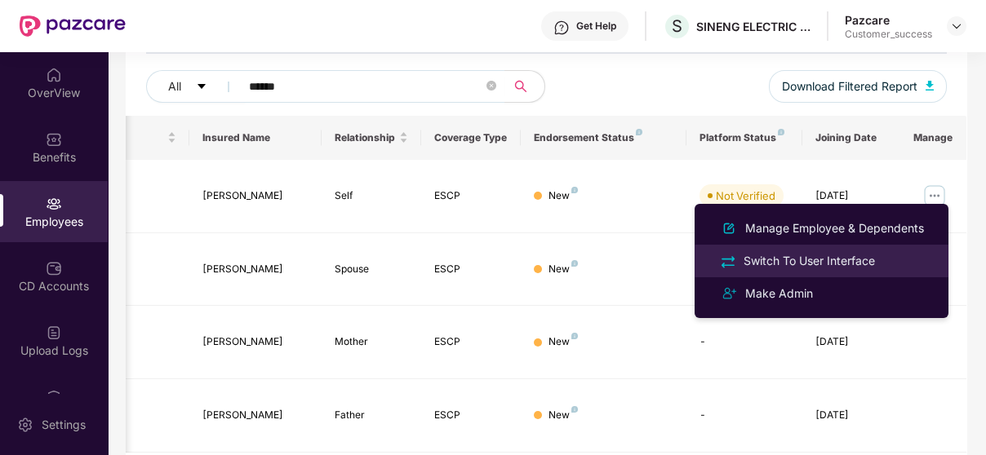
click at [827, 259] on div "Switch To User Interface" at bounding box center [809, 261] width 138 height 18
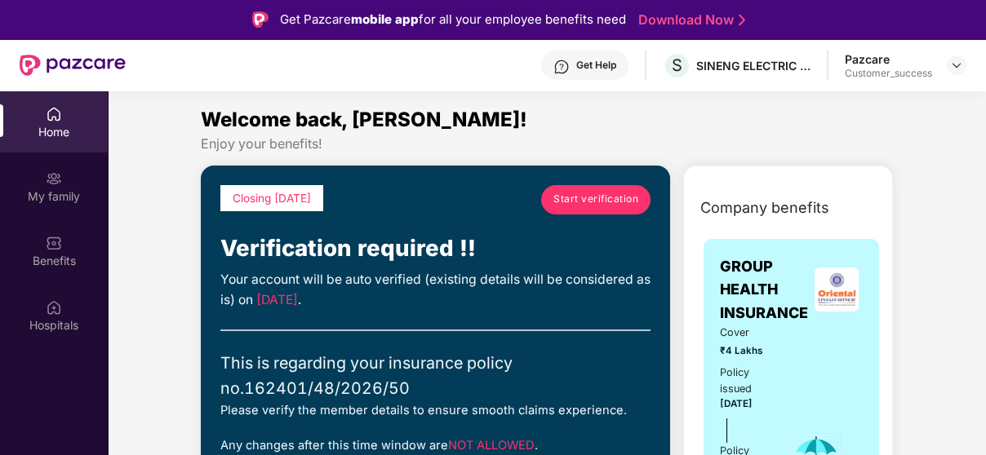
click at [625, 183] on div "Closing in 7 days Start verification Verification required !! Your account will…" at bounding box center [436, 399] width 470 height 466
click at [614, 193] on span "Start verification" at bounding box center [595, 200] width 85 height 16
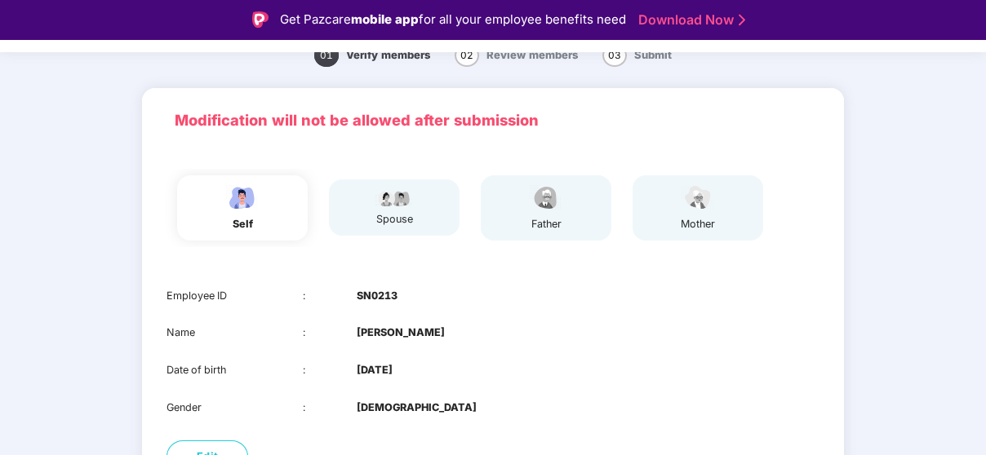
scroll to position [185, 0]
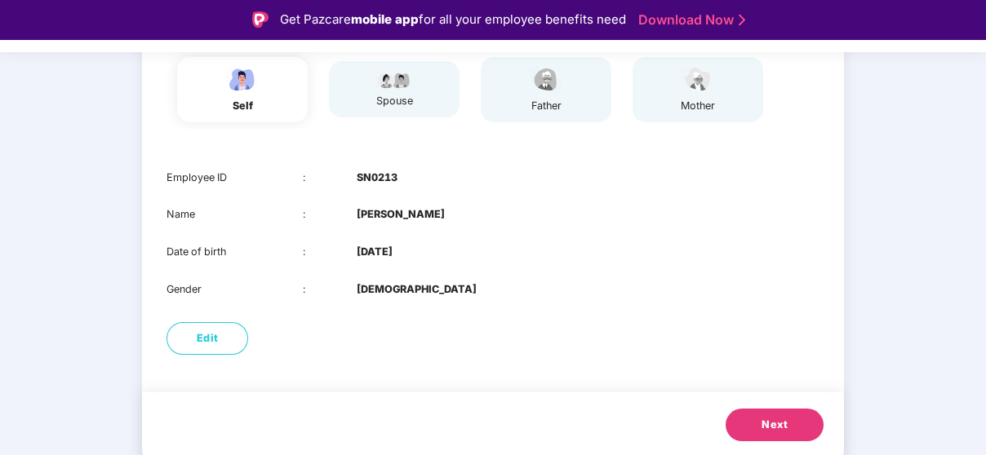
click at [775, 419] on span "Next" at bounding box center [774, 425] width 26 height 16
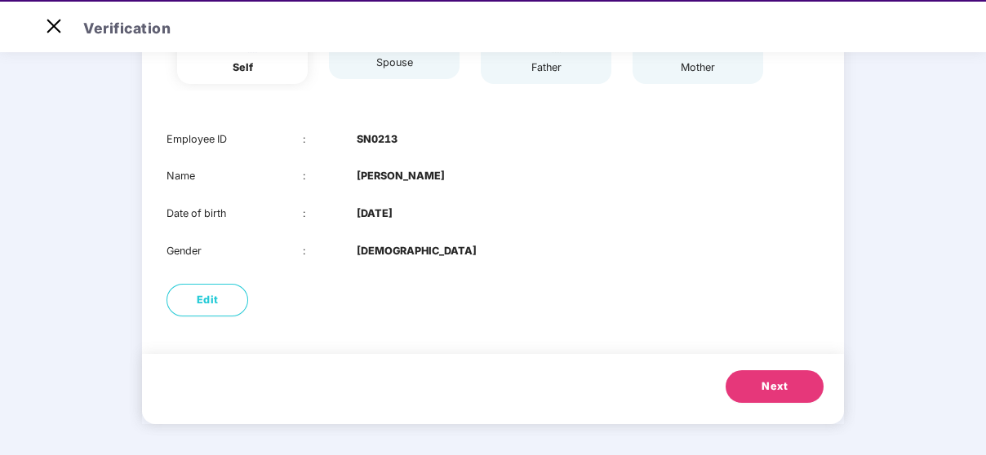
scroll to position [148, 0]
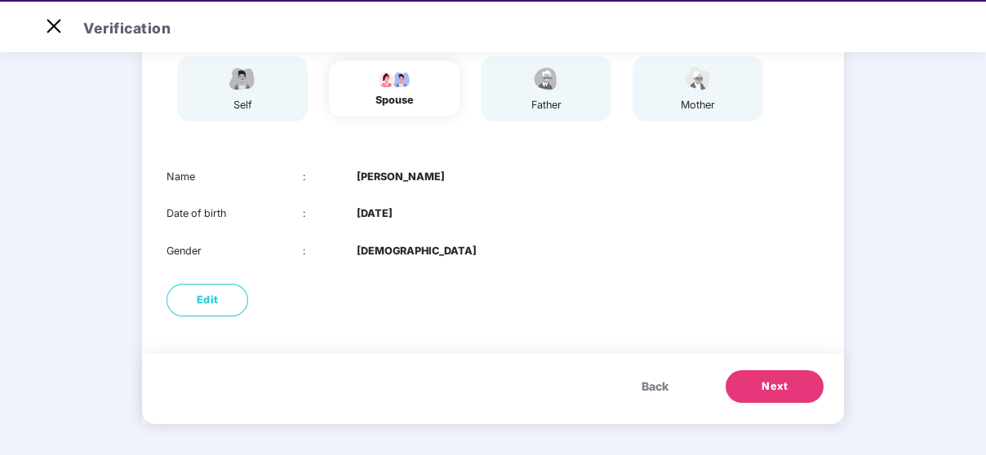
click at [765, 376] on button "Next" at bounding box center [774, 386] width 98 height 33
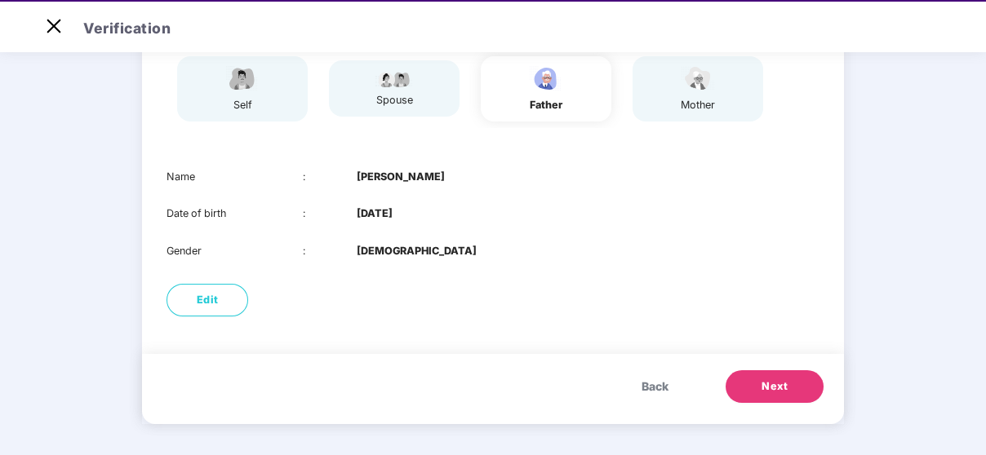
click at [759, 387] on button "Next" at bounding box center [774, 386] width 98 height 33
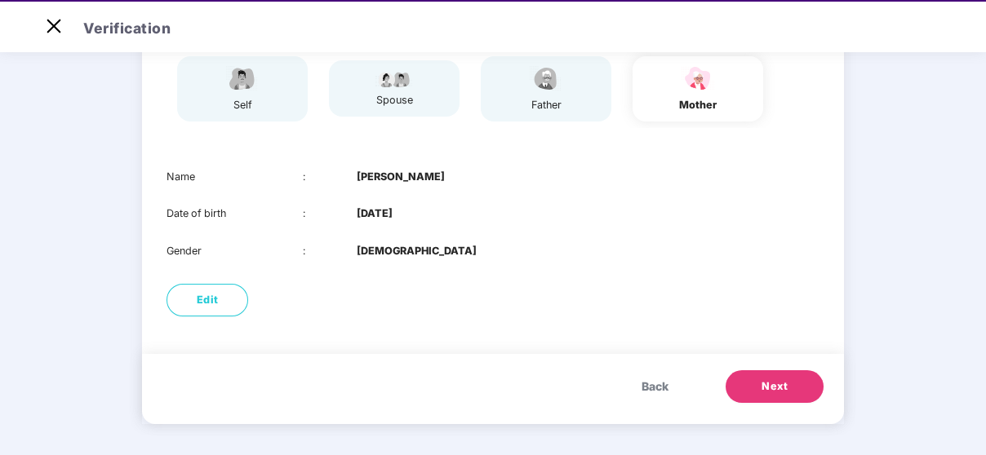
click at [759, 387] on button "Next" at bounding box center [774, 386] width 98 height 33
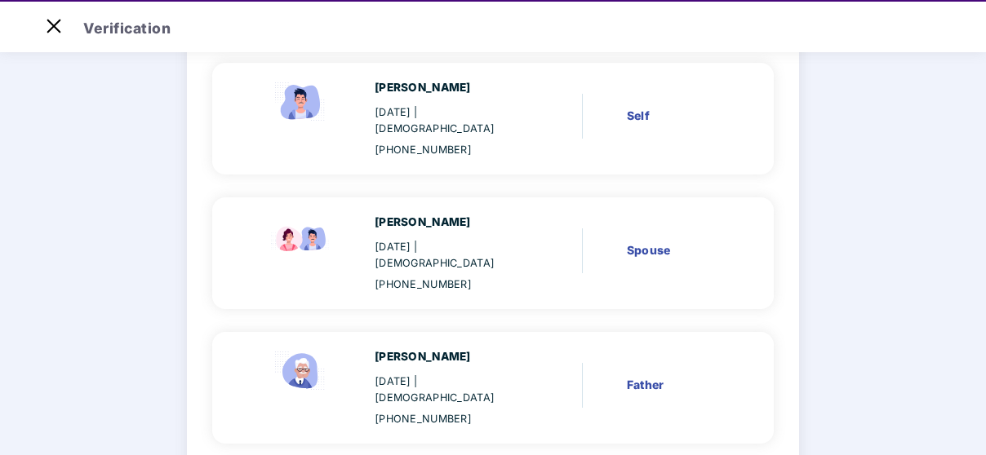
scroll to position [347, 0]
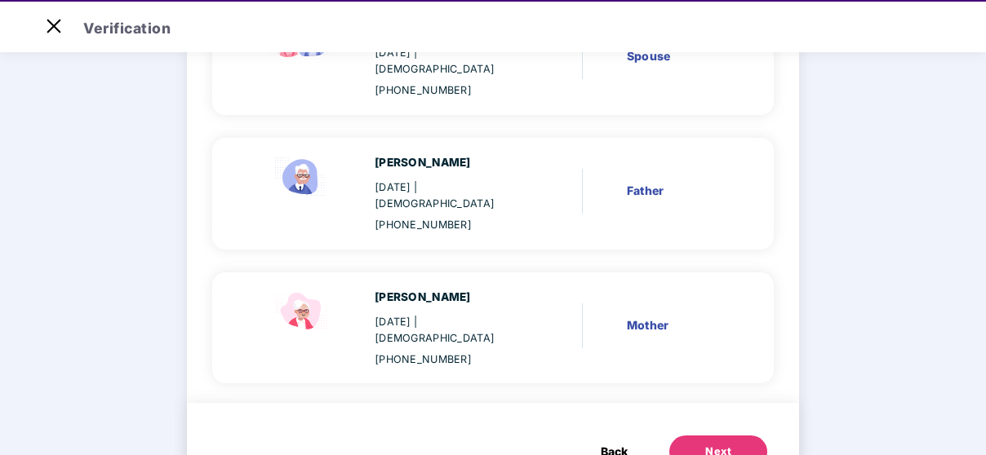
click at [718, 444] on div "Next" at bounding box center [718, 452] width 26 height 16
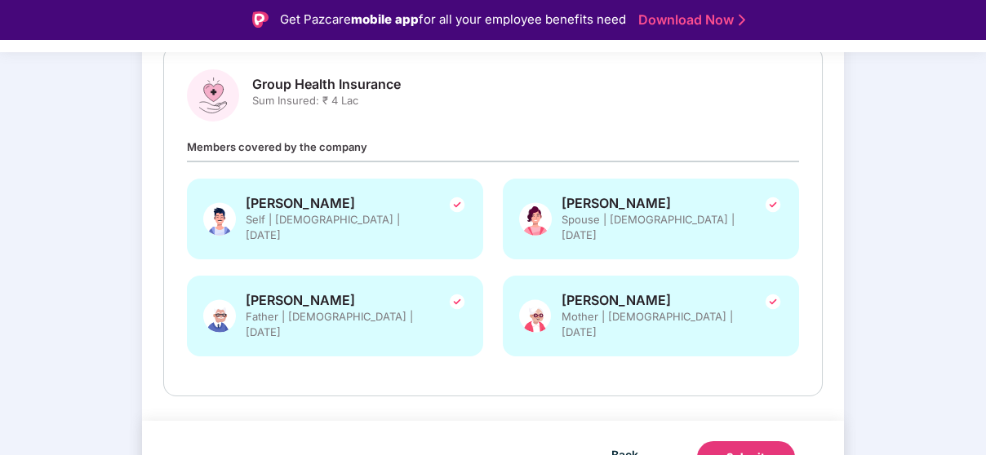
scroll to position [38, 0]
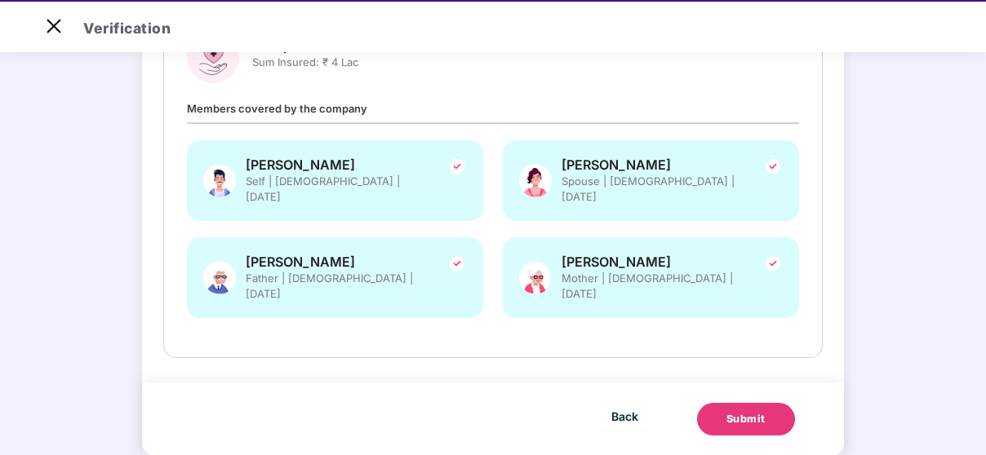
click at [736, 403] on button "Submit" at bounding box center [746, 419] width 98 height 33
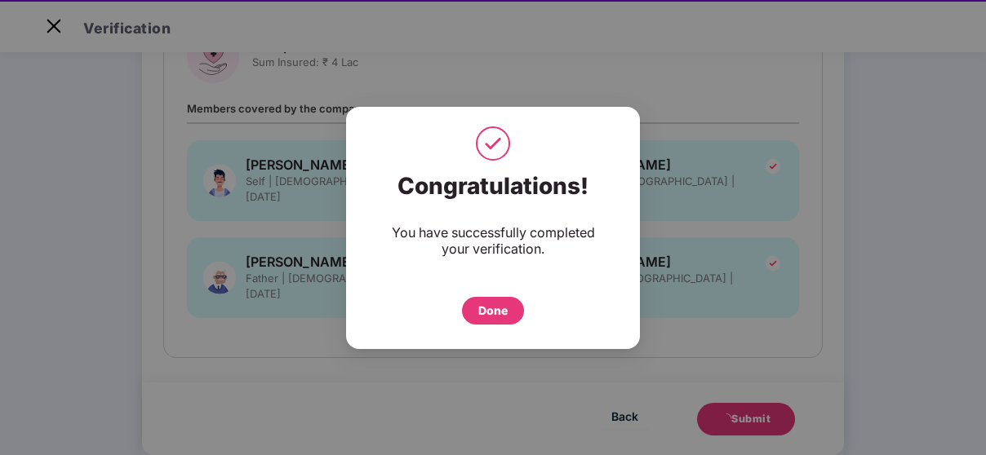
click at [467, 312] on div "Done" at bounding box center [493, 311] width 62 height 28
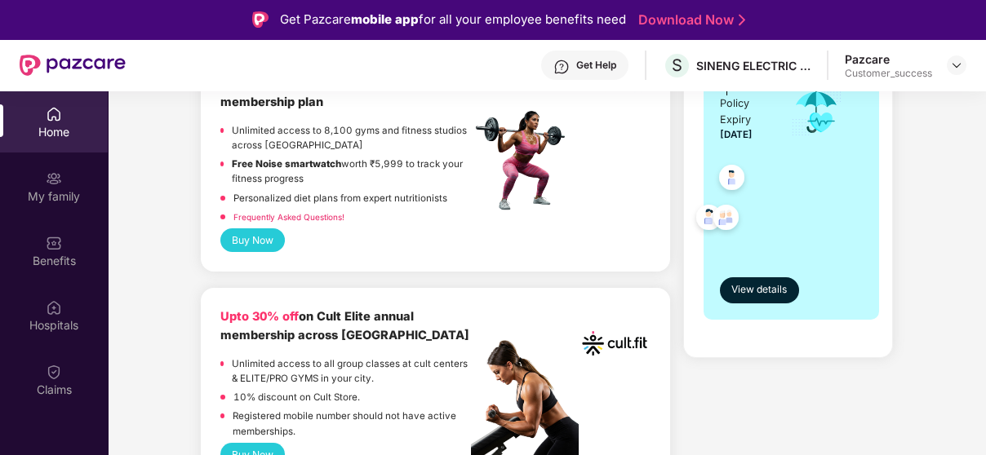
scroll to position [490, 0]
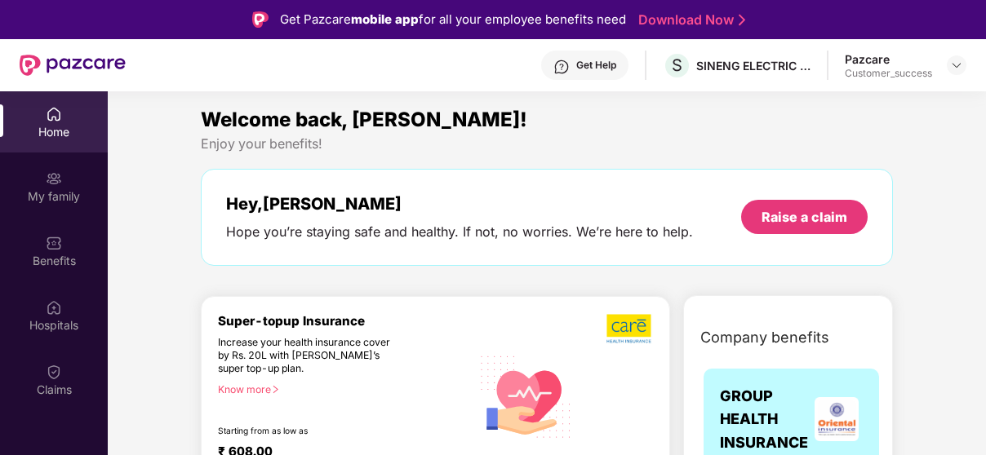
scroll to position [38, 0]
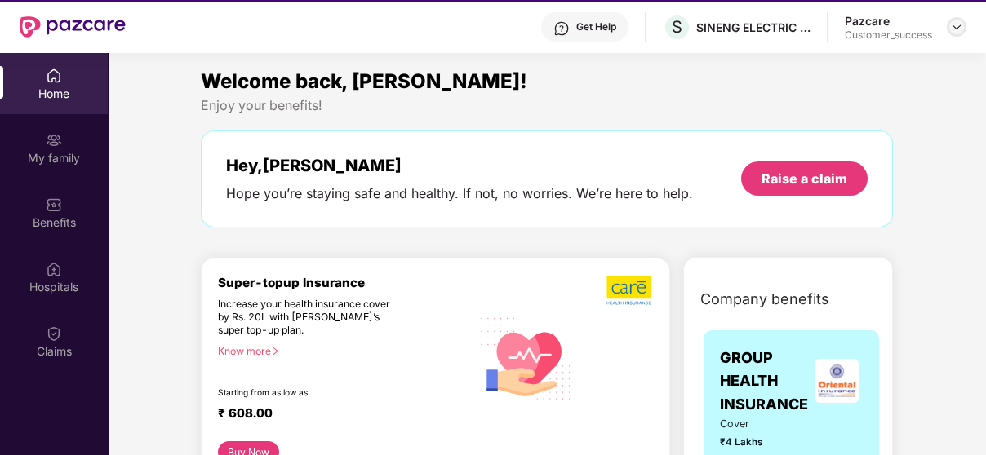
click at [947, 24] on div at bounding box center [956, 27] width 20 height 20
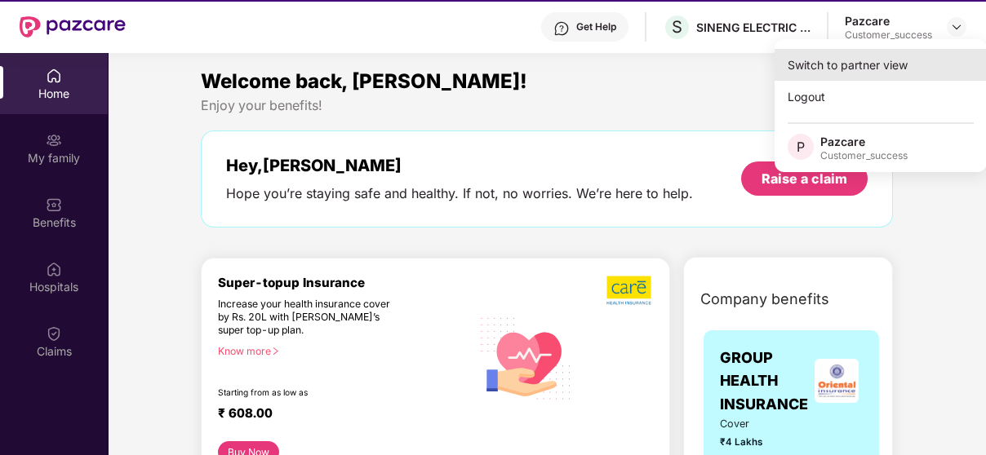
click at [897, 67] on div "Switch to partner view" at bounding box center [880, 65] width 212 height 32
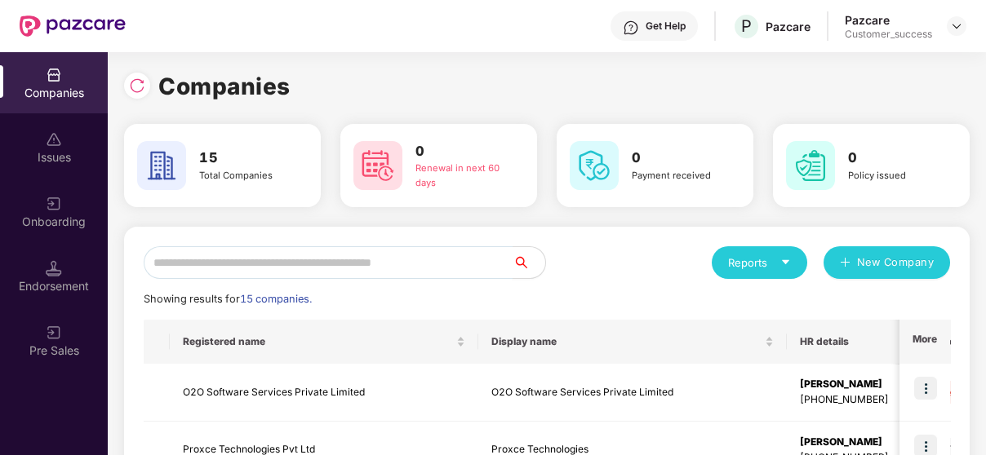
click at [254, 260] on input "text" at bounding box center [328, 262] width 369 height 33
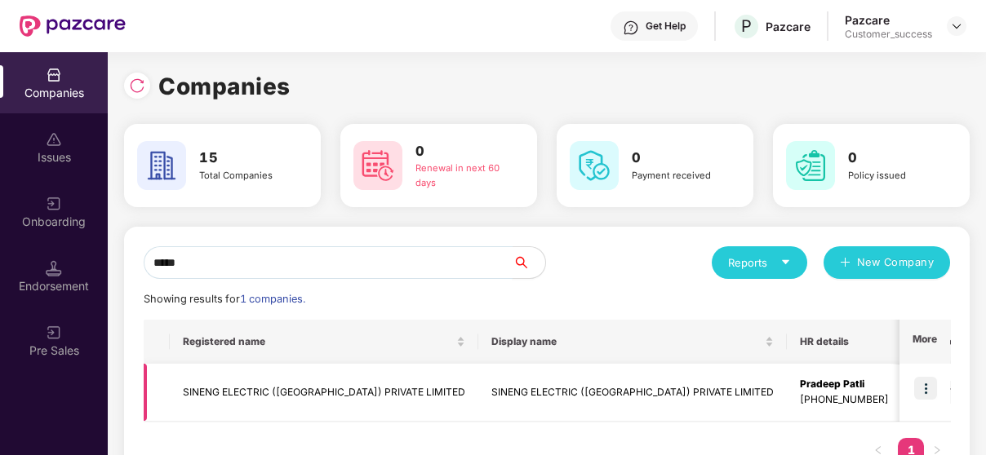
type input "*****"
click at [924, 394] on img at bounding box center [925, 388] width 23 height 23
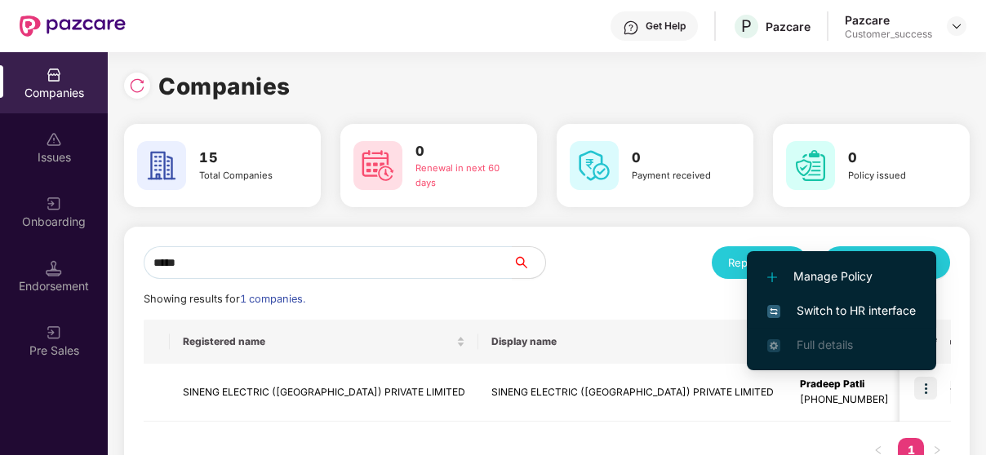
click at [859, 302] on span "Switch to HR interface" at bounding box center [841, 311] width 148 height 18
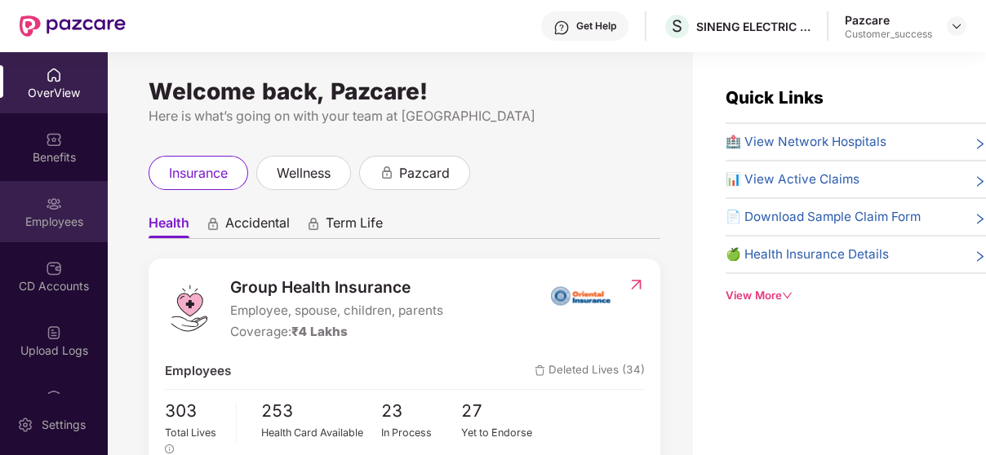
click at [50, 205] on img at bounding box center [54, 204] width 16 height 16
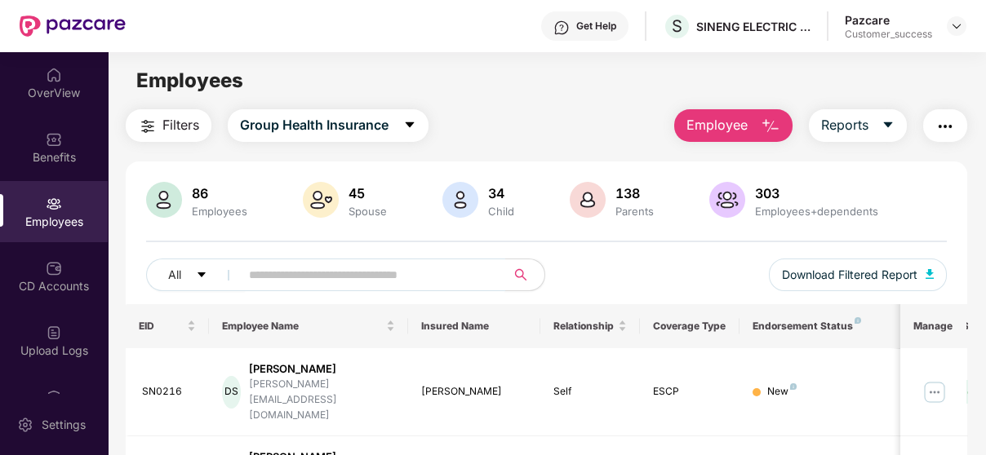
click at [302, 269] on input "text" at bounding box center [366, 275] width 234 height 24
paste input "******"
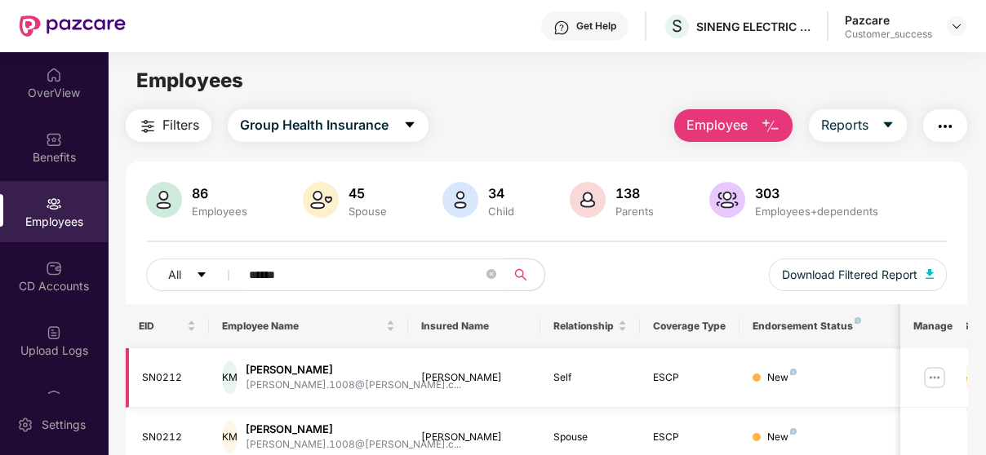
type input "******"
click at [936, 380] on img at bounding box center [934, 378] width 26 height 26
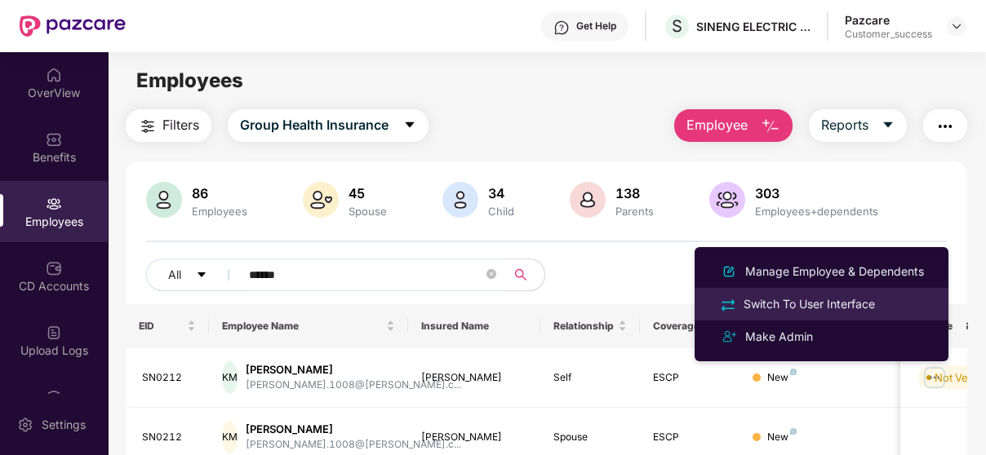
click at [849, 298] on div "Switch To User Interface" at bounding box center [809, 304] width 138 height 18
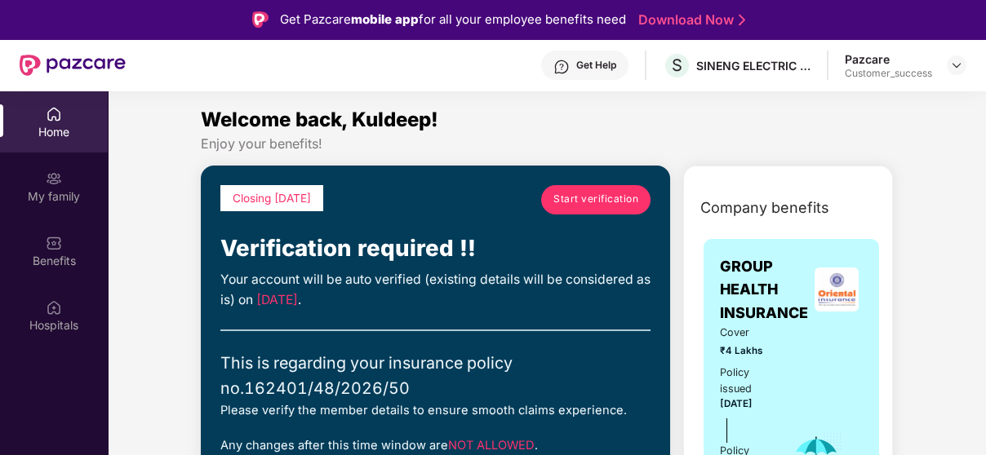
click at [614, 194] on span "Start verification" at bounding box center [595, 200] width 85 height 16
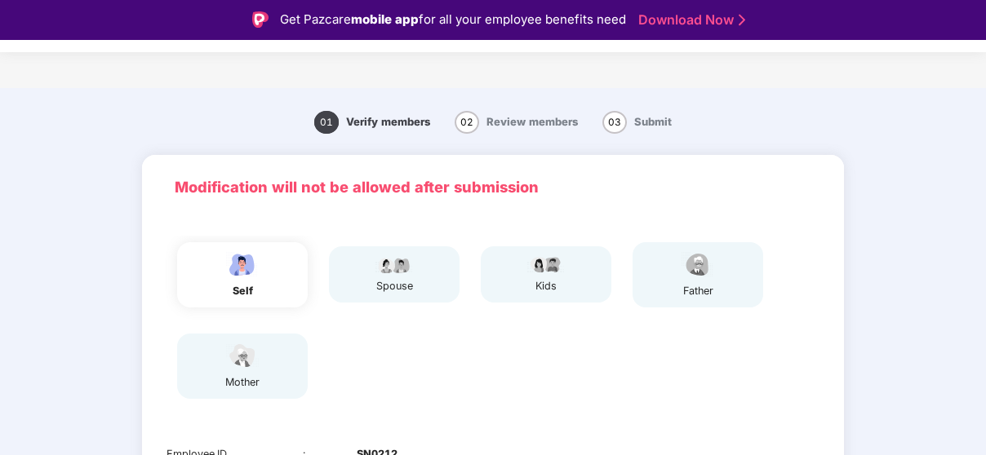
scroll to position [277, 0]
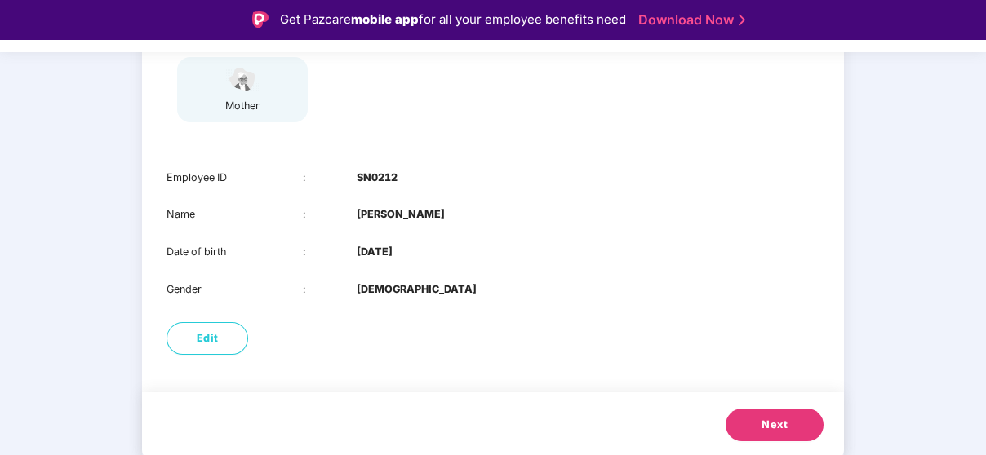
click at [765, 418] on span "Next" at bounding box center [774, 425] width 26 height 16
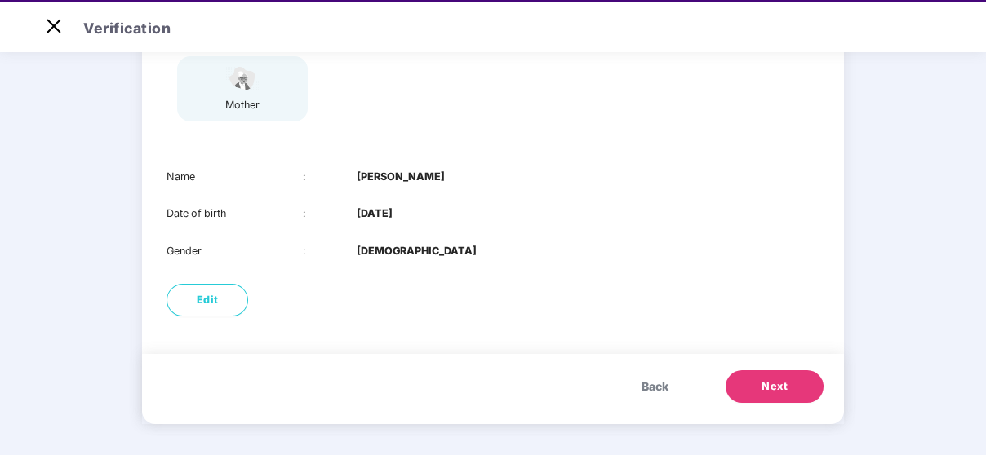
click at [773, 383] on span "Next" at bounding box center [774, 387] width 26 height 16
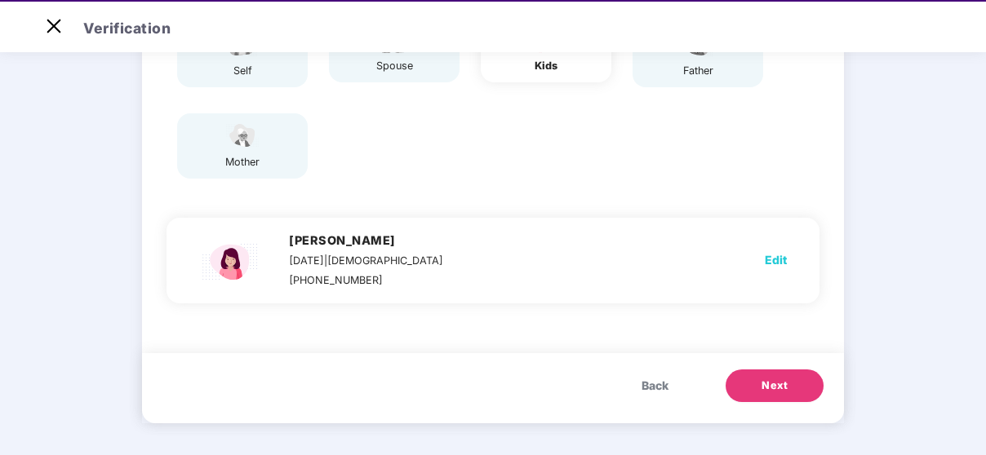
click at [773, 383] on span "Next" at bounding box center [774, 386] width 26 height 16
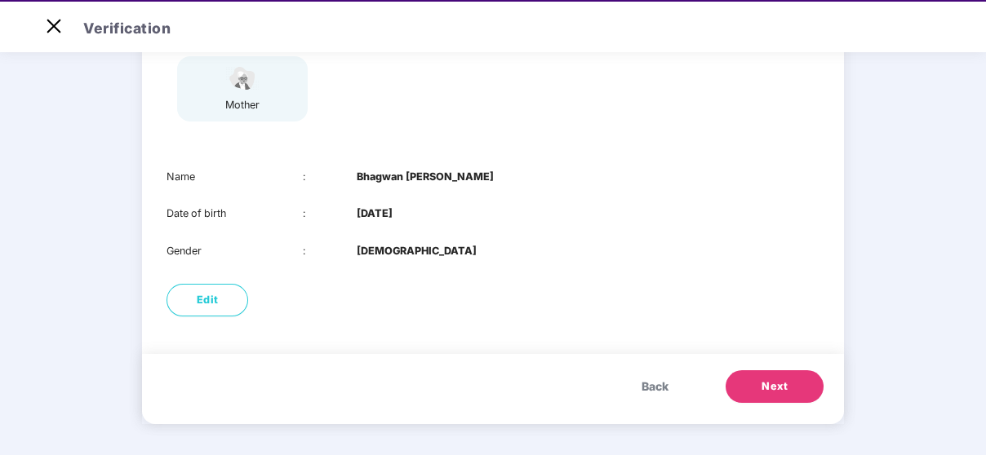
click at [773, 383] on span "Next" at bounding box center [774, 387] width 26 height 16
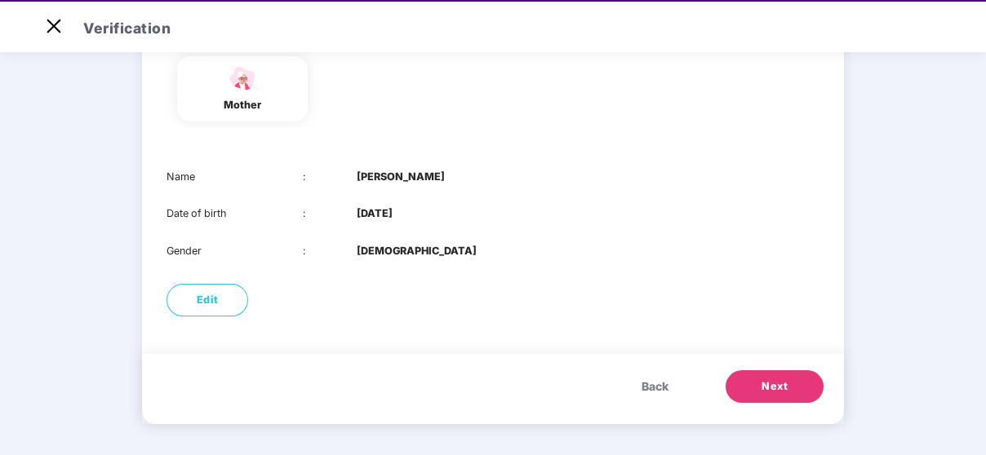
click at [773, 383] on span "Next" at bounding box center [774, 387] width 26 height 16
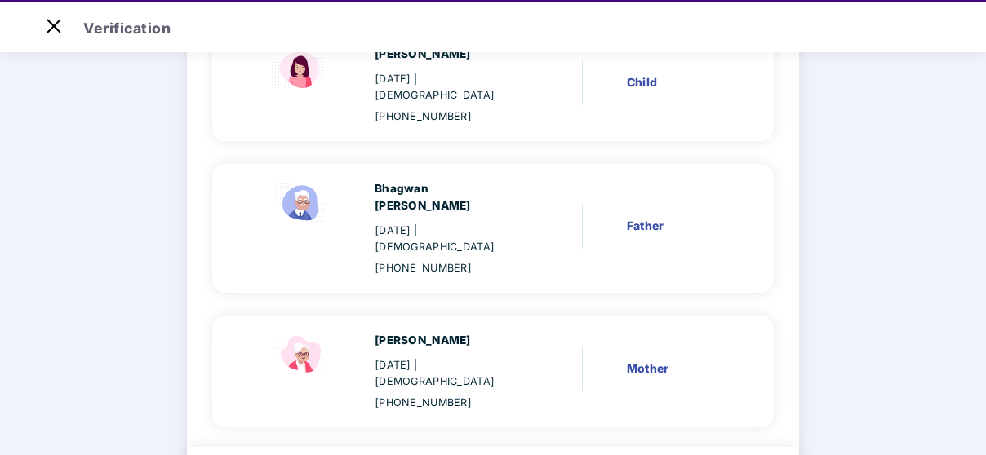
scroll to position [465, 0]
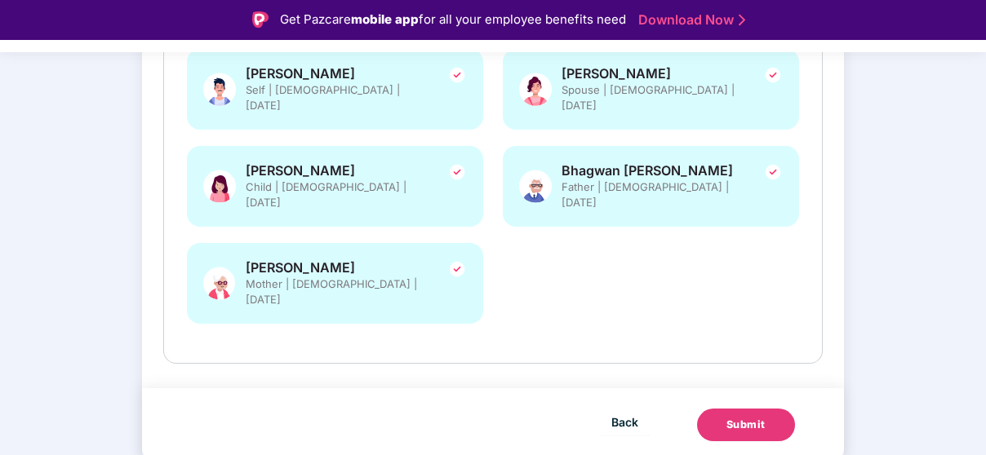
scroll to position [320, 0]
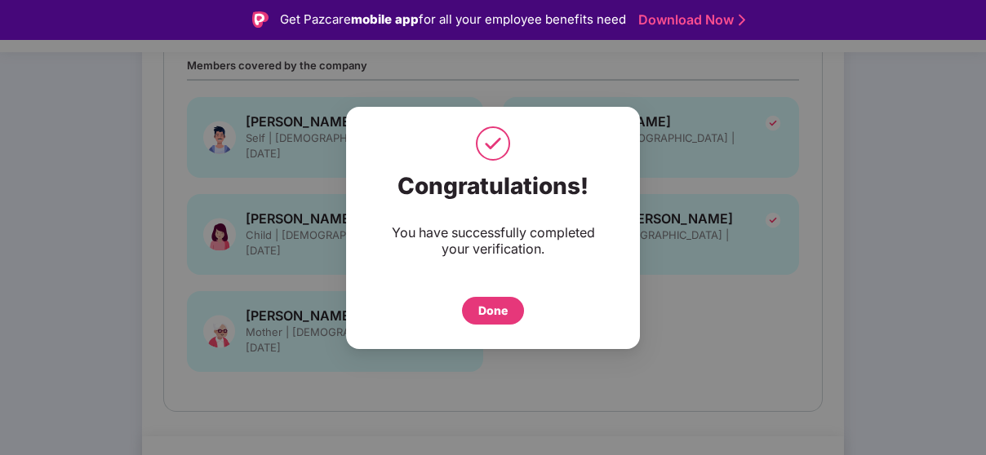
click at [491, 308] on div "Done" at bounding box center [492, 311] width 29 height 18
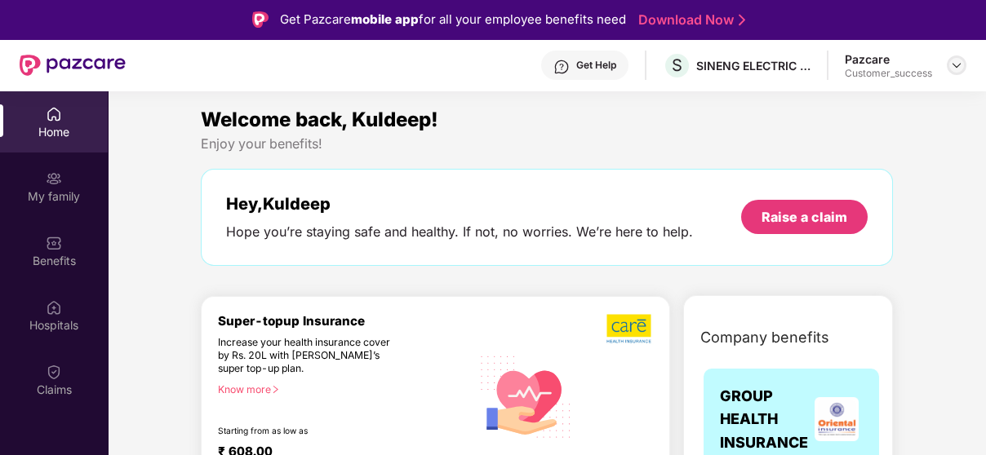
click at [952, 66] on img at bounding box center [956, 65] width 13 height 13
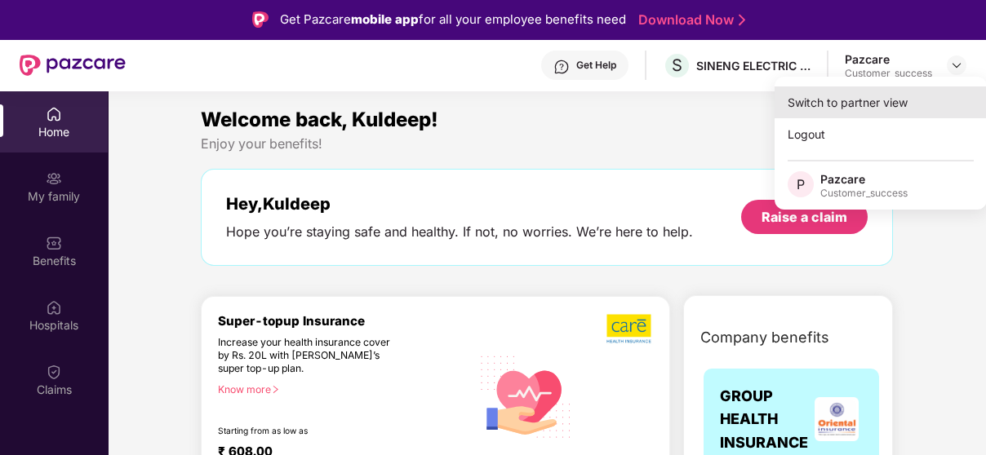
click at [893, 104] on div "Switch to partner view" at bounding box center [880, 102] width 212 height 32
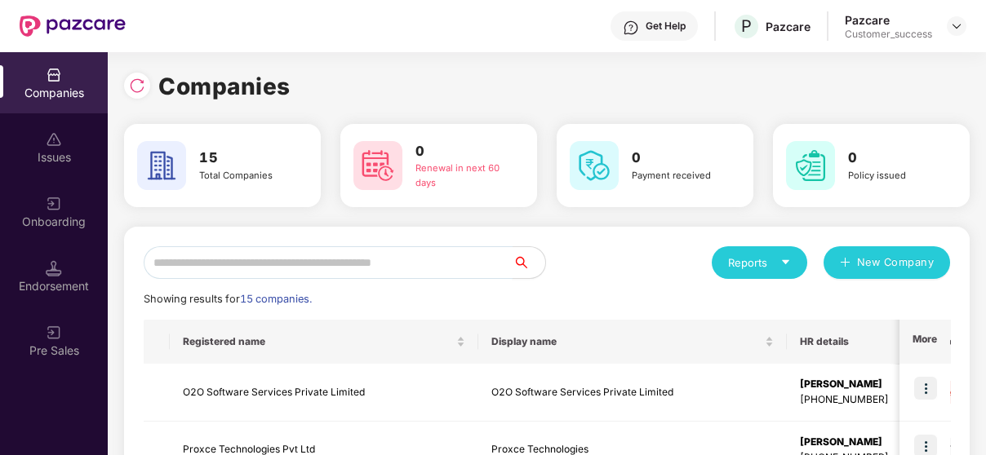
click at [370, 259] on input "text" at bounding box center [328, 262] width 369 height 33
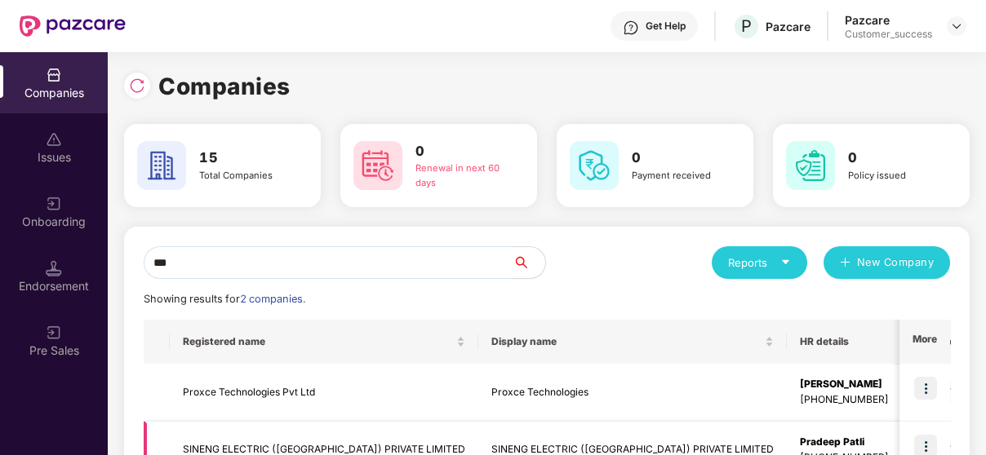
type input "***"
click at [922, 437] on img at bounding box center [925, 446] width 23 height 23
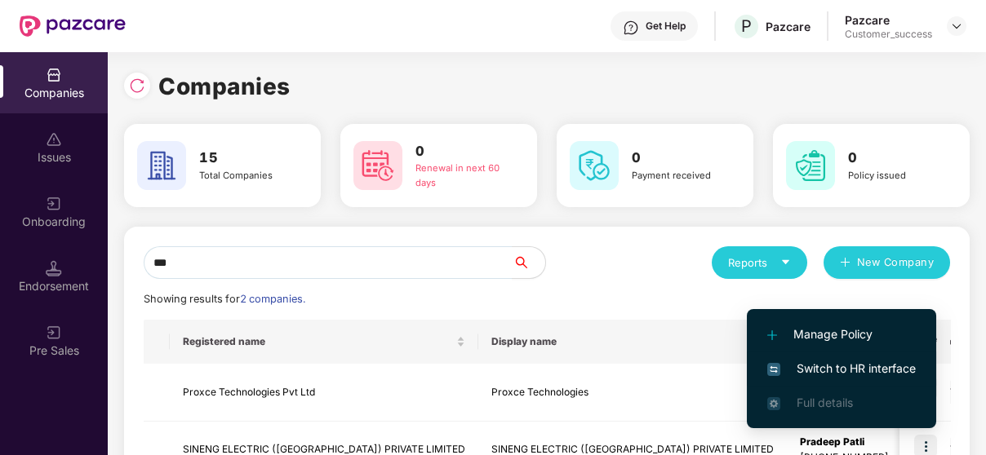
click at [861, 355] on li "Switch to HR interface" at bounding box center [841, 369] width 189 height 34
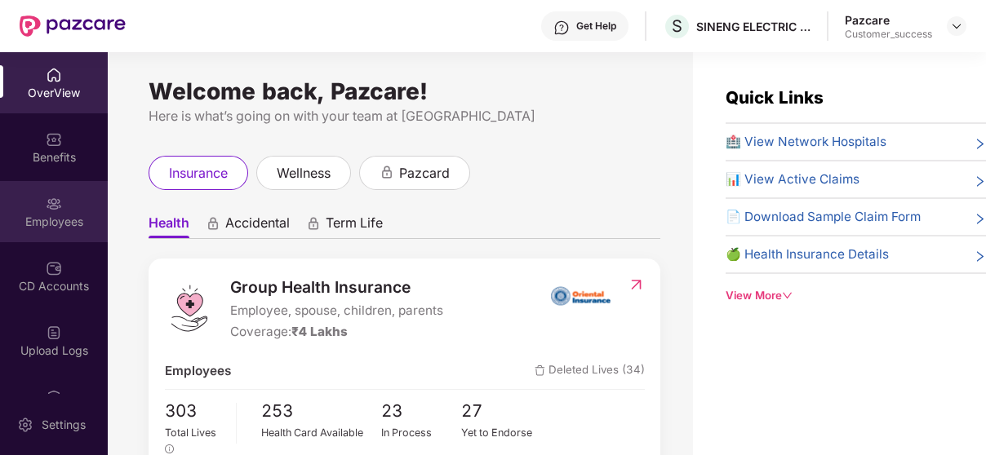
click at [65, 235] on div "Employees" at bounding box center [54, 211] width 108 height 61
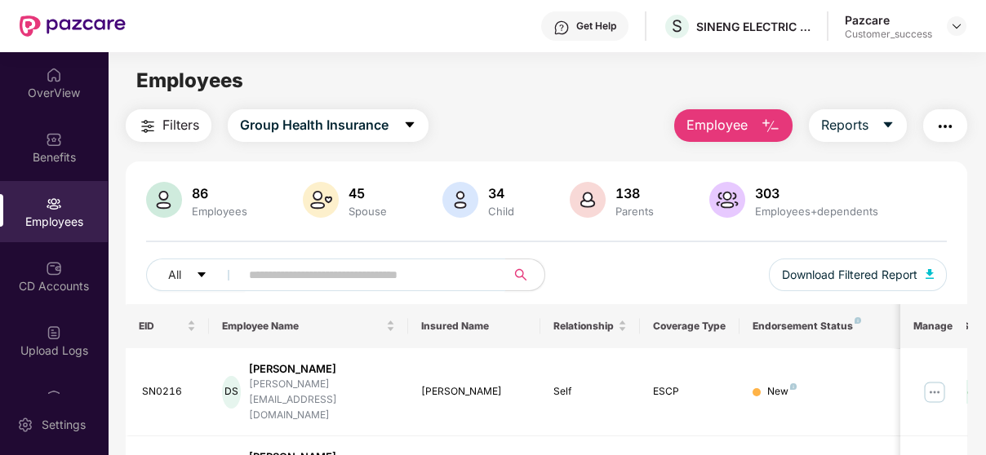
click at [347, 268] on input "text" at bounding box center [366, 275] width 234 height 24
paste input "******"
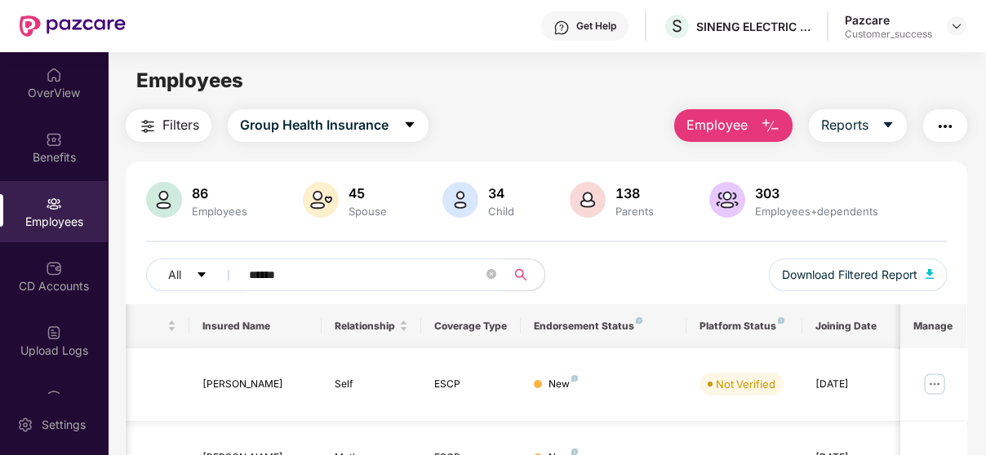
scroll to position [0, 218]
type input "******"
click at [934, 377] on img at bounding box center [934, 384] width 26 height 26
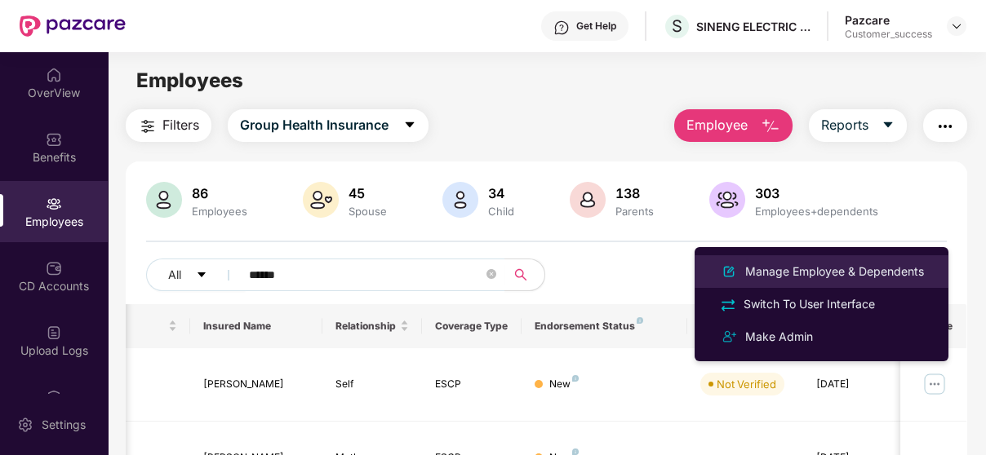
click at [857, 271] on div "Manage Employee & Dependents" at bounding box center [834, 272] width 185 height 18
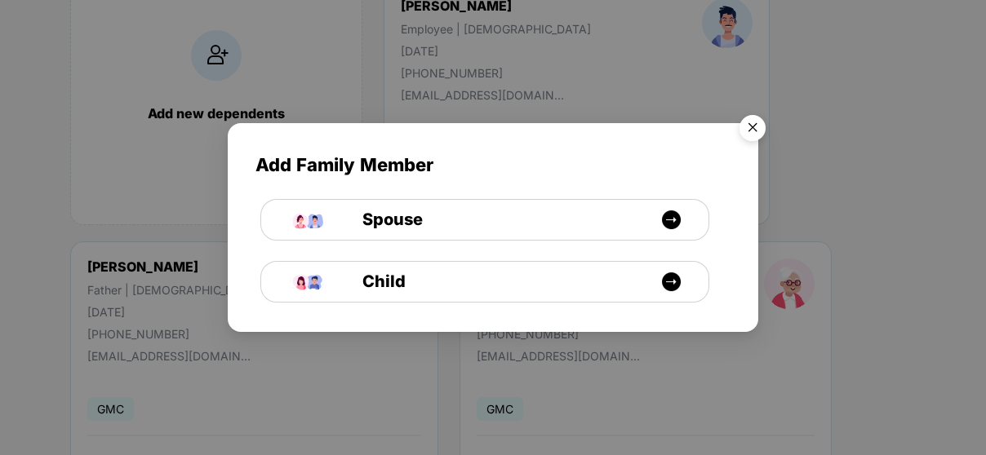
scroll to position [178, 0]
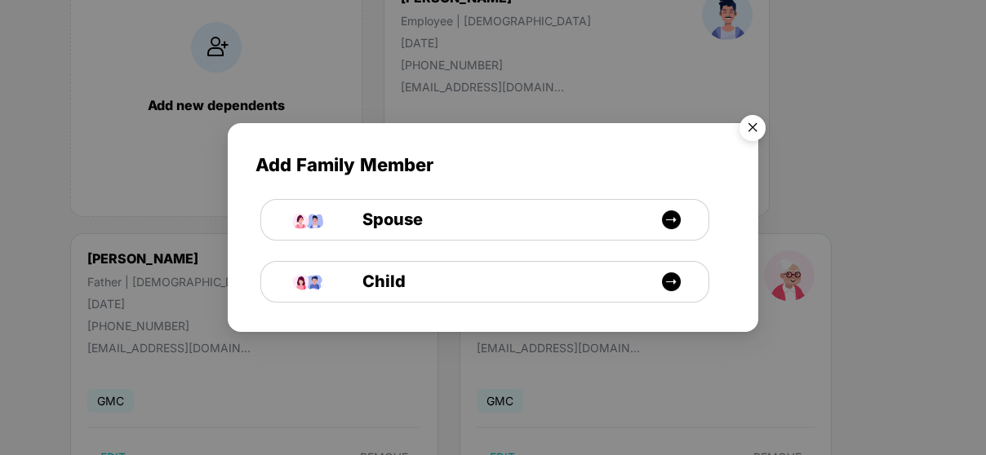
click at [747, 133] on img "Close" at bounding box center [752, 131] width 46 height 46
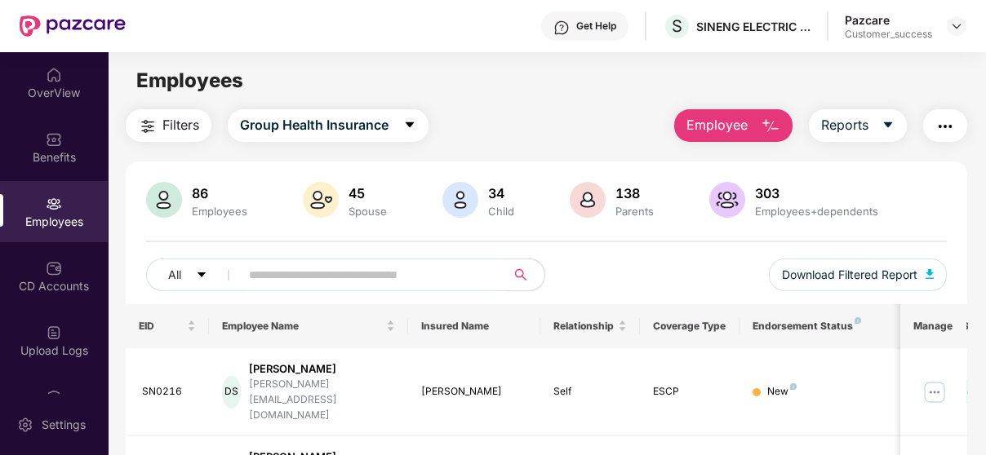
click at [308, 278] on input "text" at bounding box center [366, 275] width 234 height 24
paste input "******"
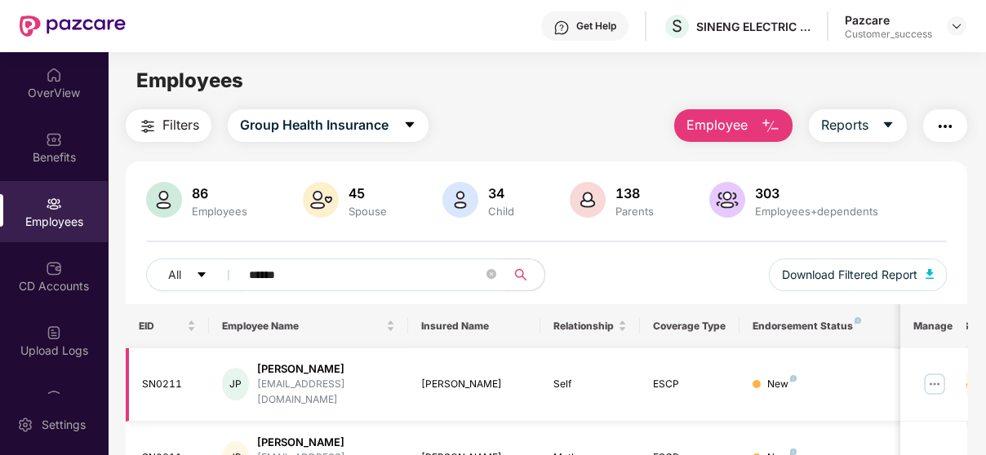
type input "******"
click at [935, 374] on img at bounding box center [934, 384] width 26 height 26
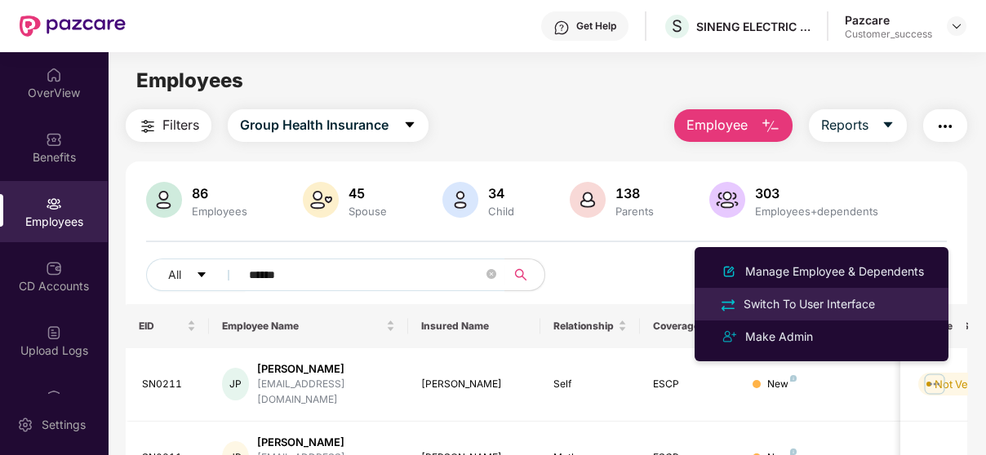
click at [873, 304] on div "Switch To User Interface" at bounding box center [809, 304] width 138 height 18
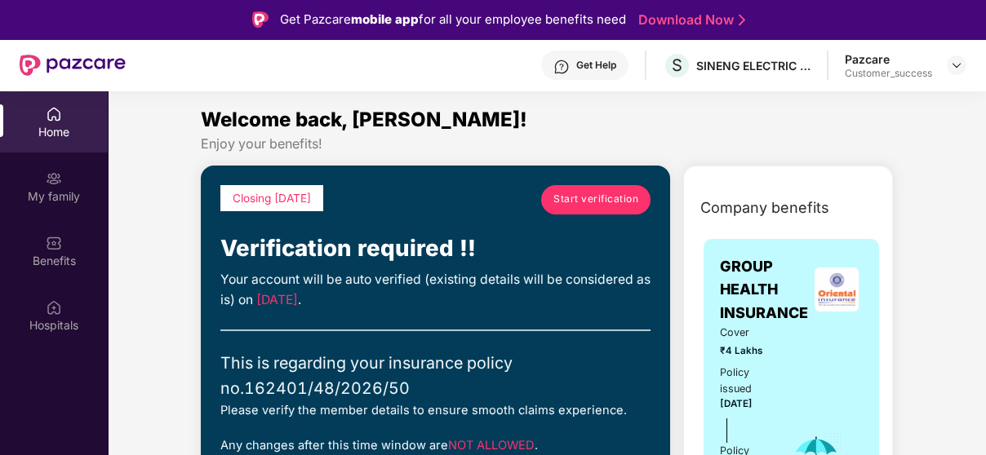
scroll to position [70, 0]
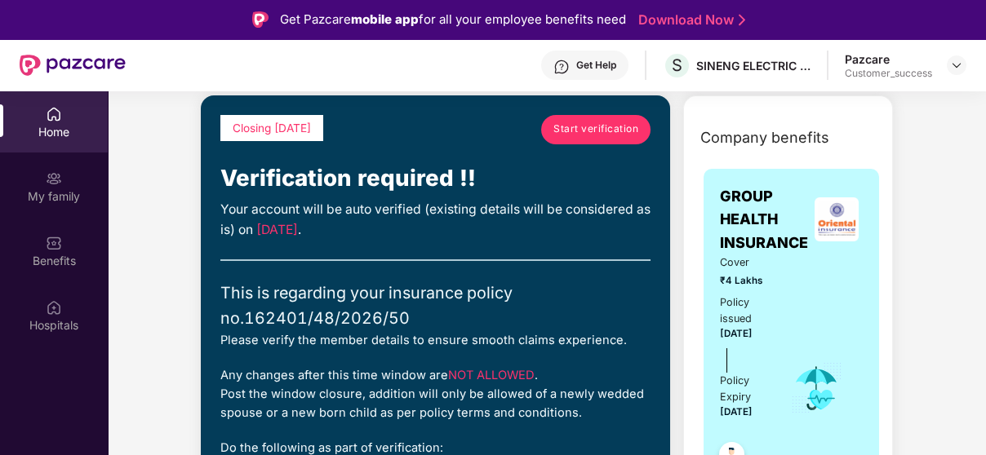
click at [585, 132] on span "Start verification" at bounding box center [595, 130] width 85 height 16
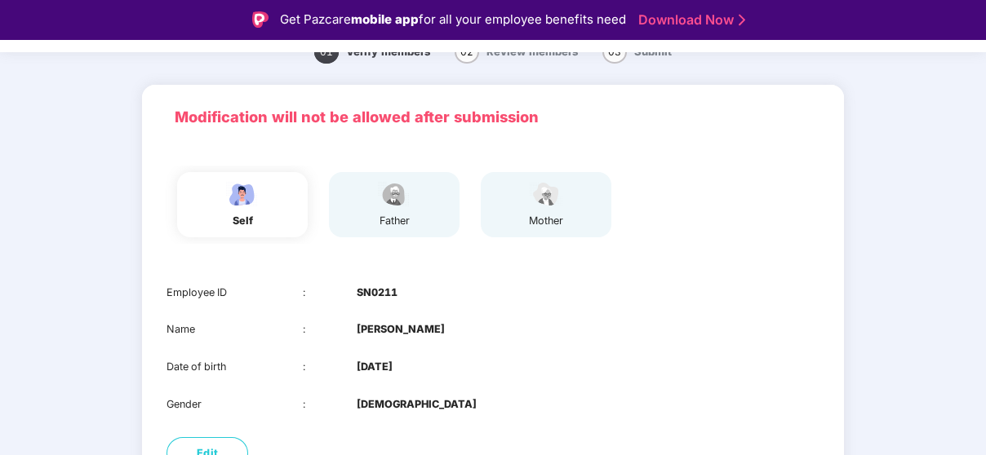
scroll to position [185, 0]
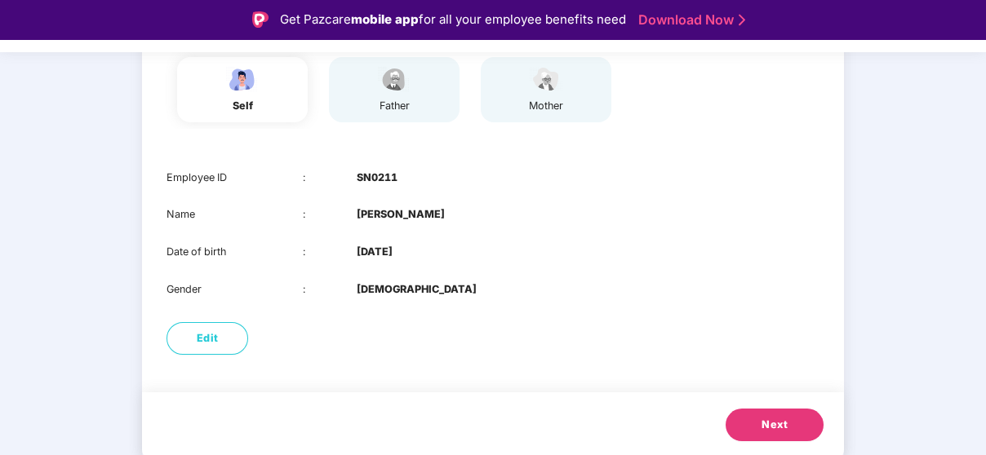
click at [784, 423] on span "Next" at bounding box center [774, 425] width 26 height 16
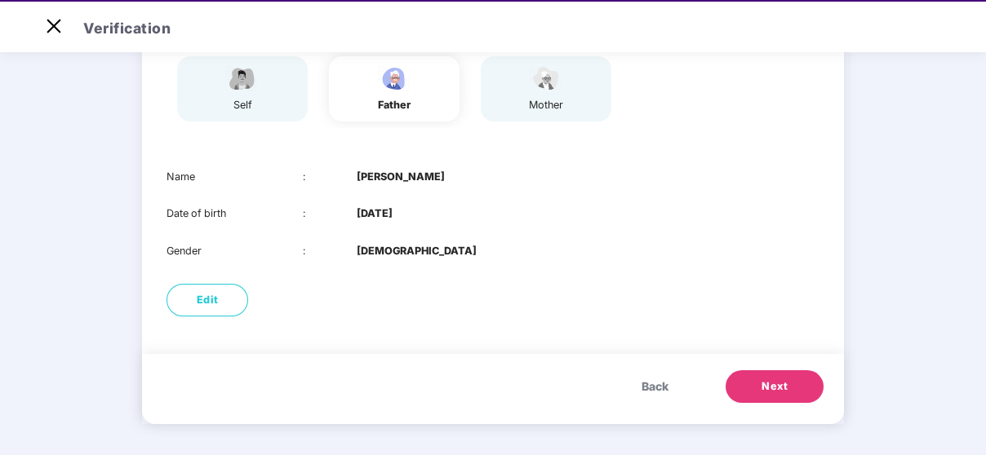
click at [795, 376] on button "Next" at bounding box center [774, 386] width 98 height 33
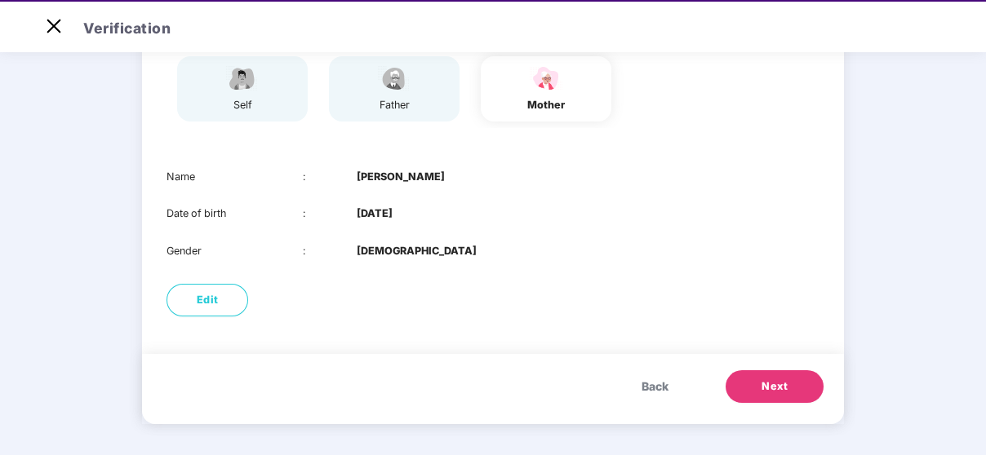
click at [795, 376] on button "Next" at bounding box center [774, 386] width 98 height 33
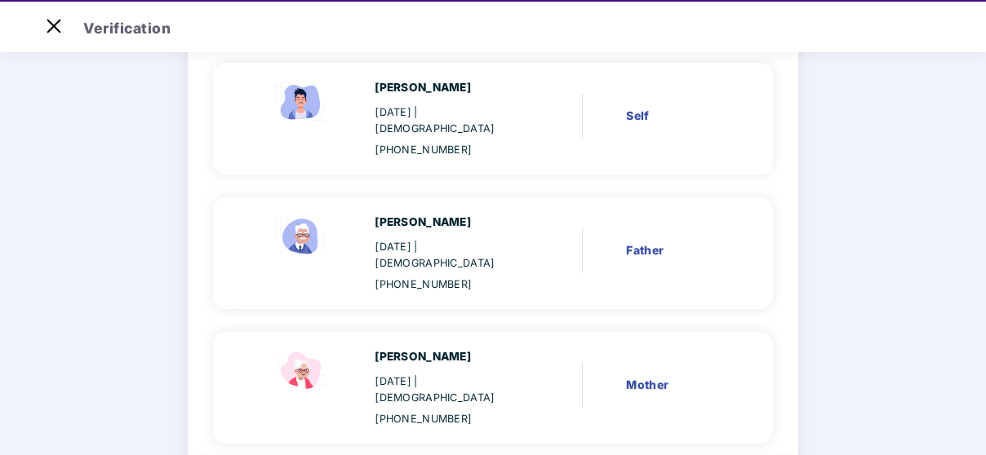
scroll to position [228, 0]
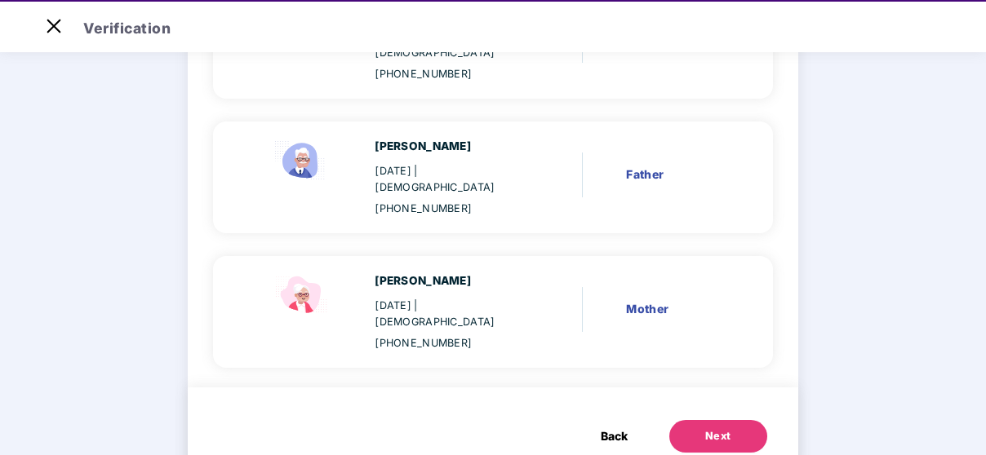
click at [685, 420] on div "Next" at bounding box center [713, 436] width 89 height 33
click at [676, 420] on button "Next" at bounding box center [718, 436] width 98 height 33
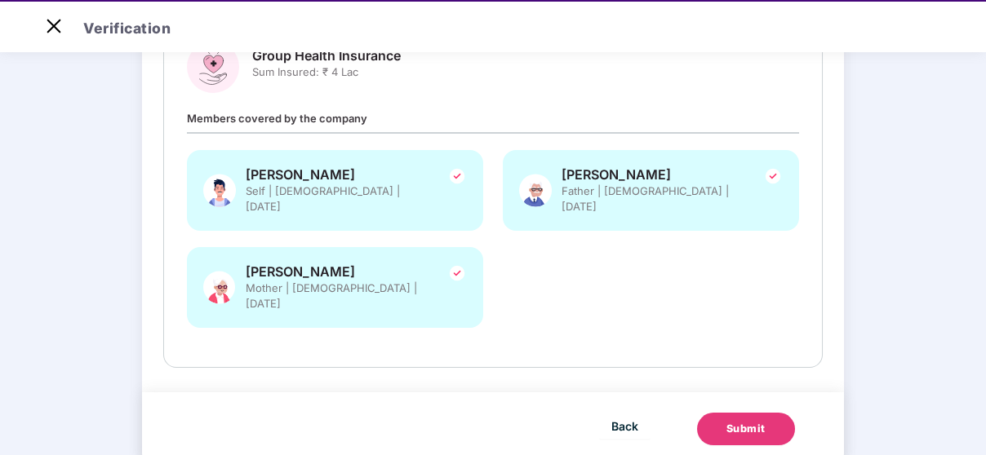
scroll to position [0, 0]
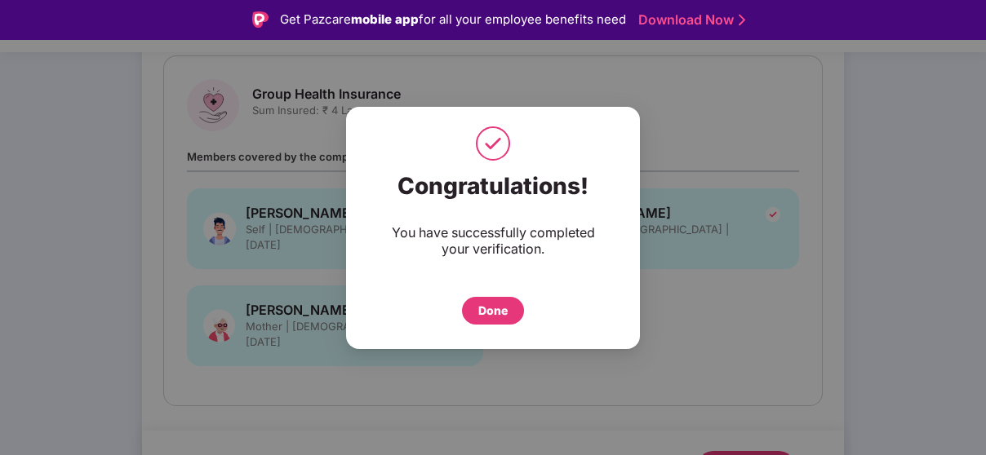
click at [490, 299] on div "Done" at bounding box center [493, 311] width 62 height 28
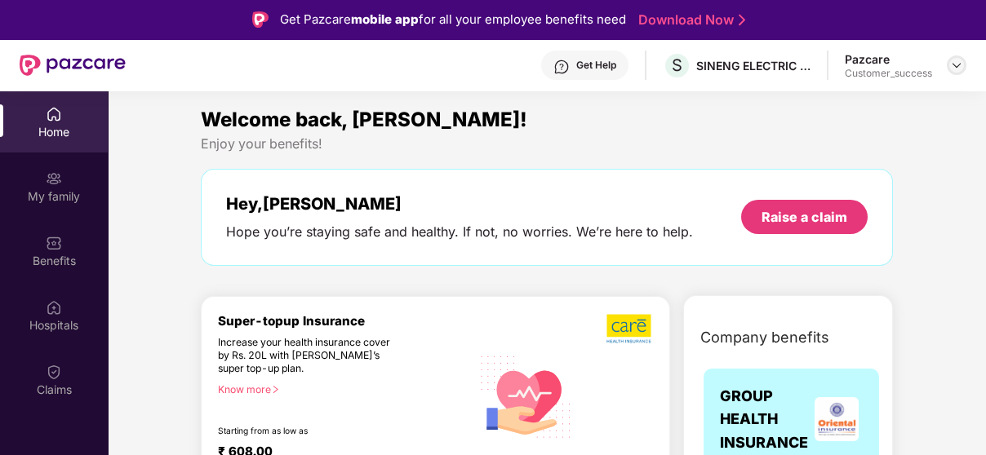
click at [958, 62] on img at bounding box center [956, 65] width 13 height 13
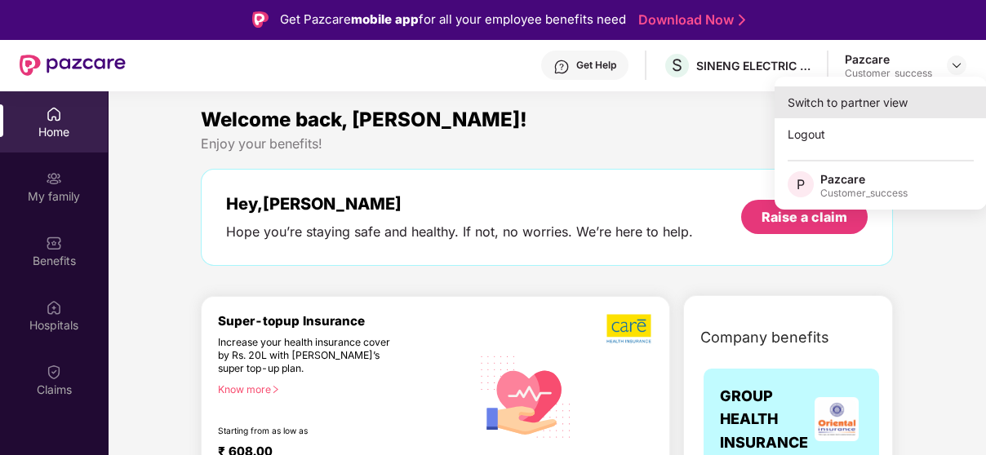
click at [881, 92] on div "Switch to partner view" at bounding box center [880, 102] width 212 height 32
